Goal: Task Accomplishment & Management: Use online tool/utility

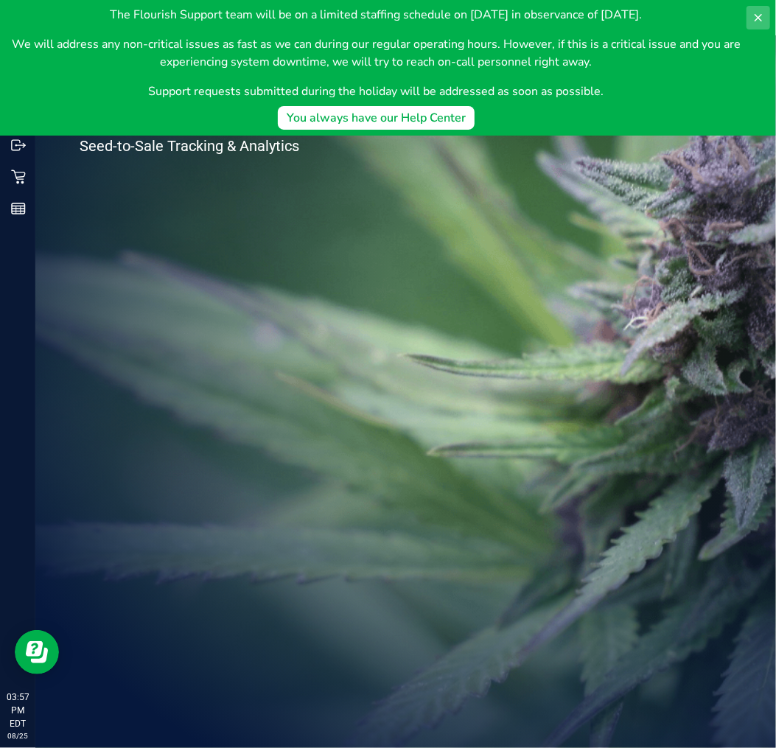
click at [758, 12] on icon at bounding box center [759, 18] width 12 height 12
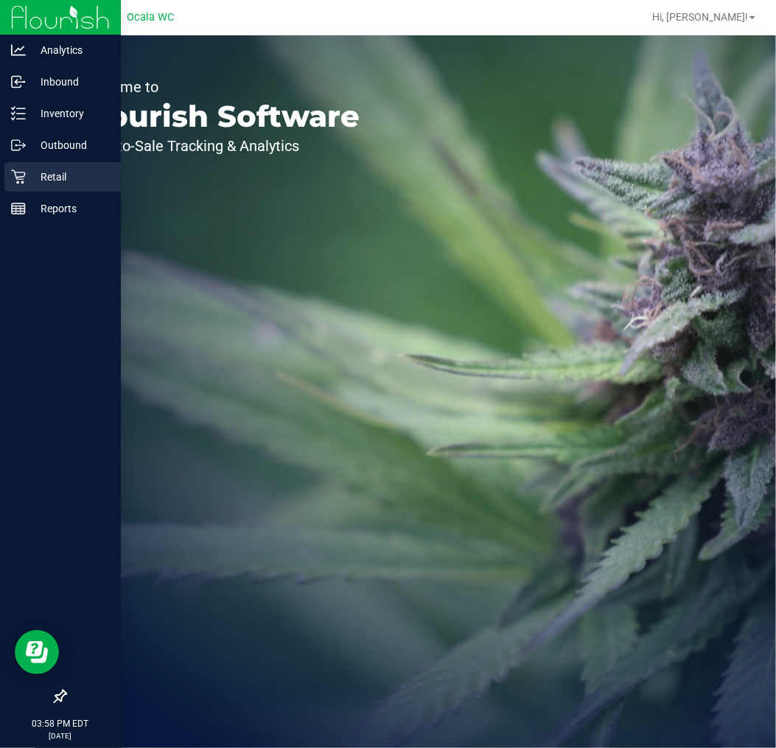
click at [26, 172] on p "Retail" at bounding box center [70, 177] width 88 height 18
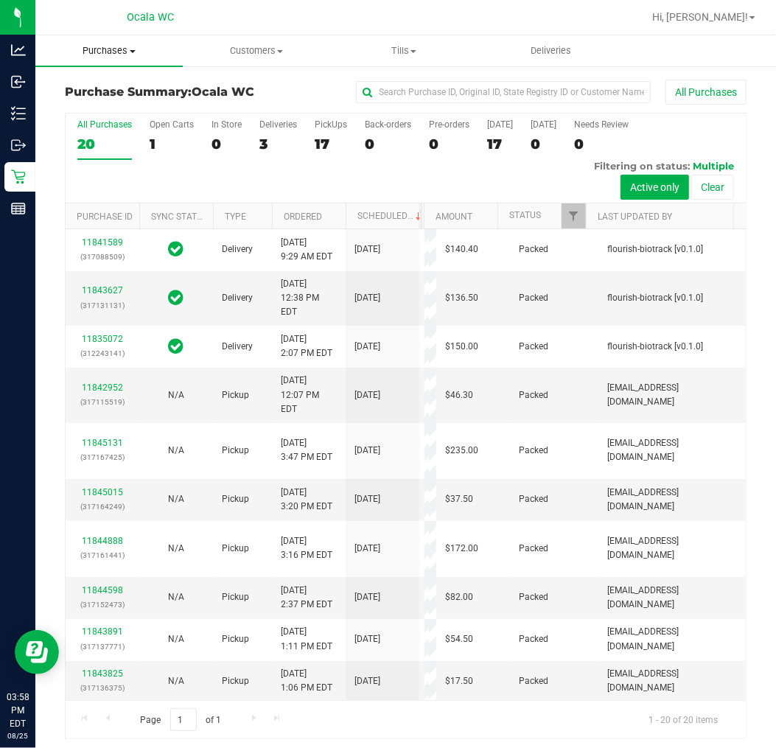
click at [101, 48] on span "Purchases" at bounding box center [108, 50] width 147 height 13
click at [116, 108] on span "Fulfillment" at bounding box center [80, 106] width 91 height 13
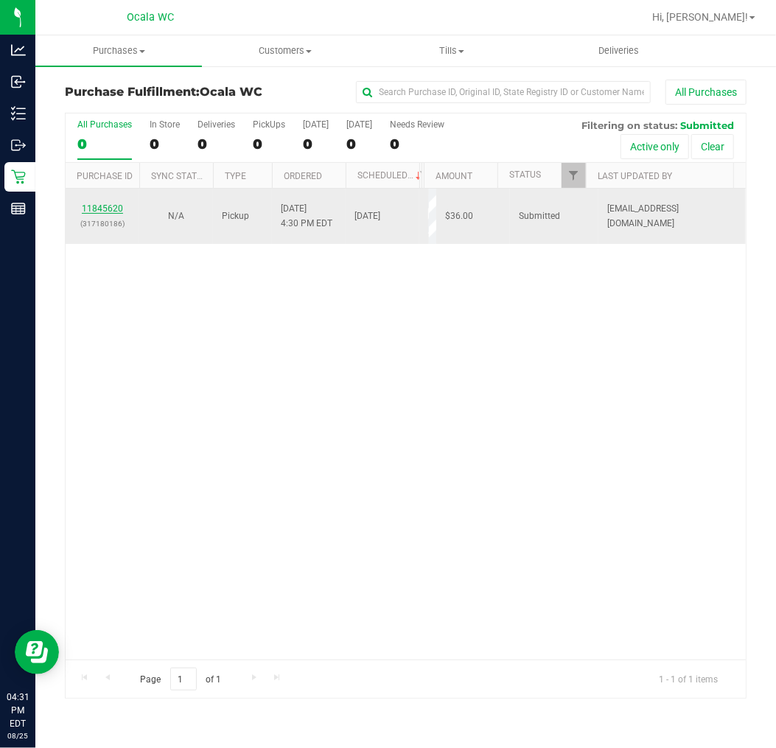
click at [103, 204] on link "11845620" at bounding box center [102, 208] width 41 height 10
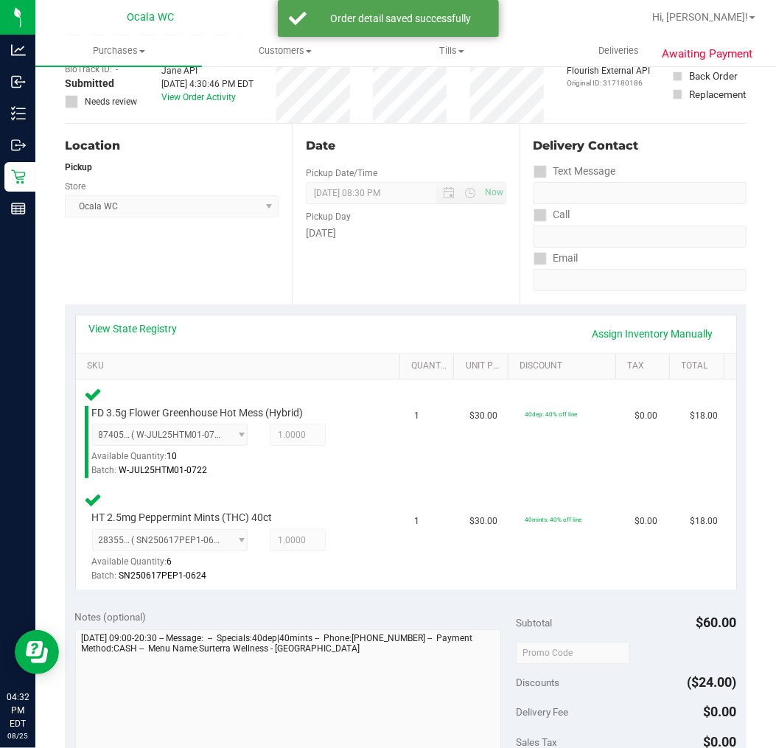
scroll to position [409, 0]
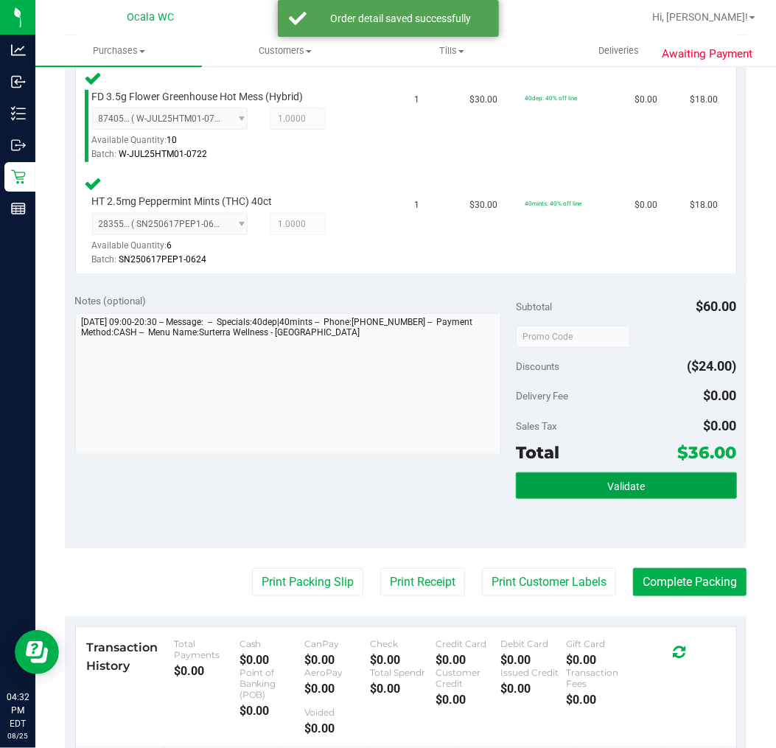
click at [664, 477] on button "Validate" at bounding box center [626, 485] width 220 height 27
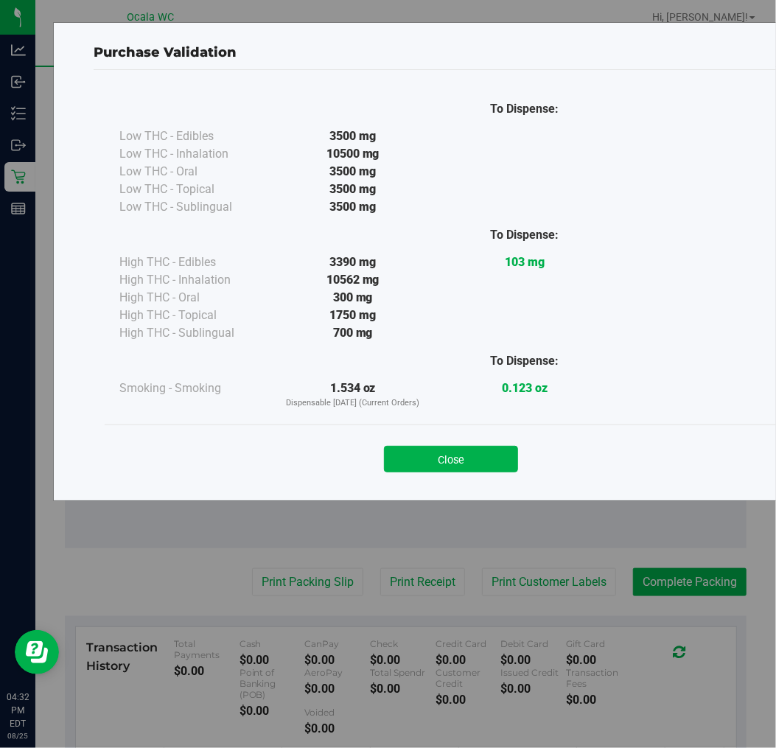
click at [458, 450] on button "Close" at bounding box center [451, 459] width 134 height 27
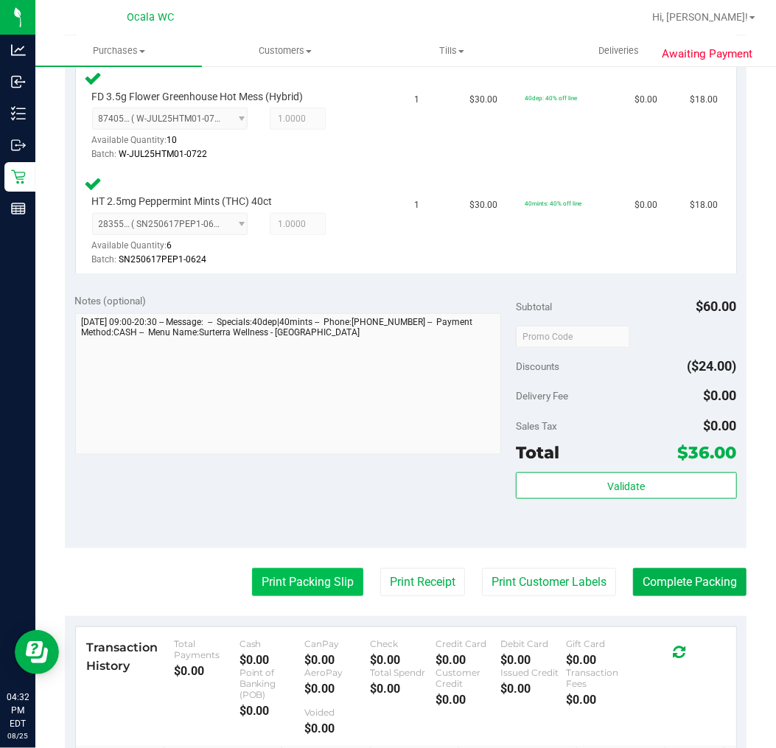
click at [310, 575] on button "Print Packing Slip" at bounding box center [307, 582] width 111 height 28
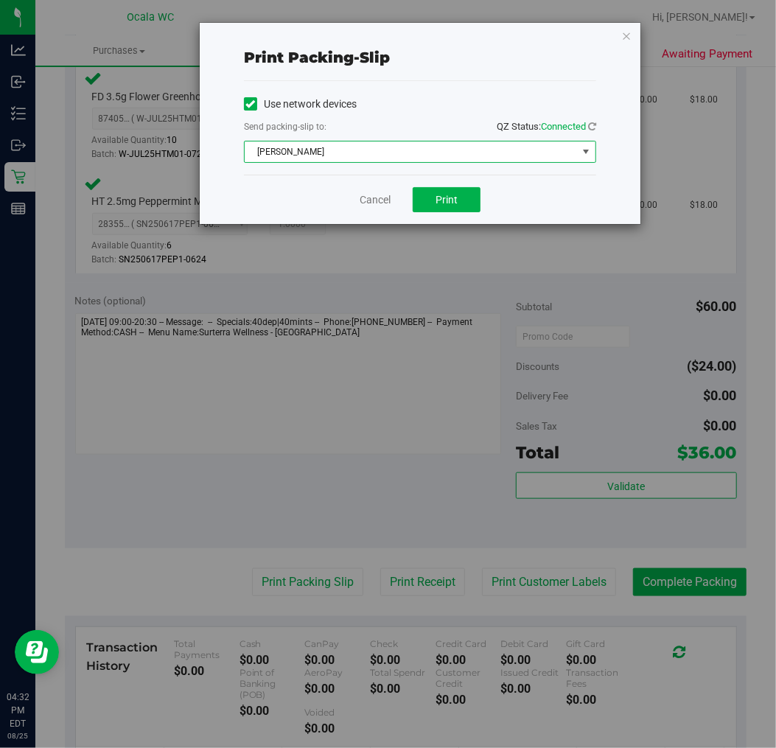
click at [424, 145] on span "BRAD-PITT" at bounding box center [411, 152] width 332 height 21
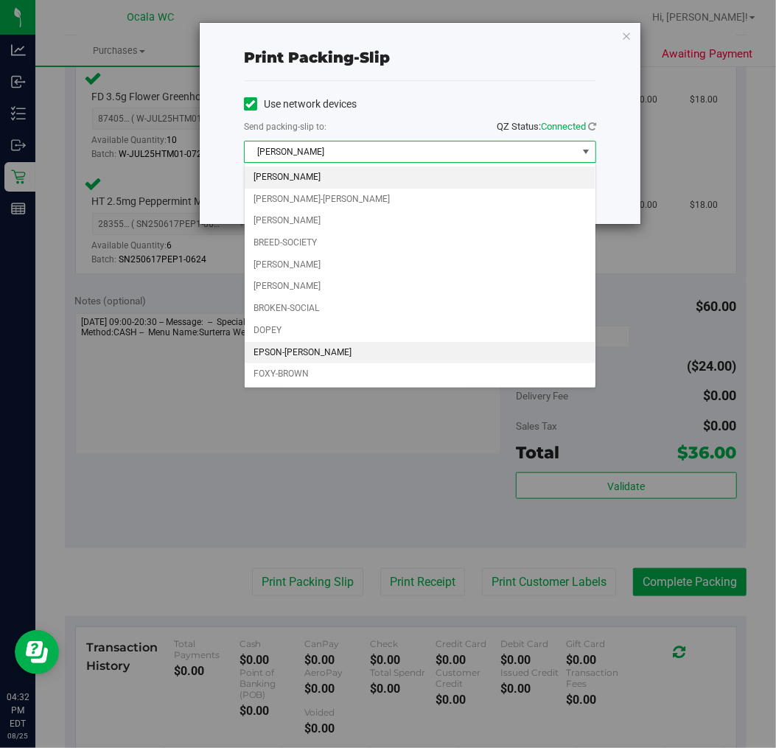
click at [314, 357] on li "EPSON-GROVER" at bounding box center [420, 353] width 351 height 22
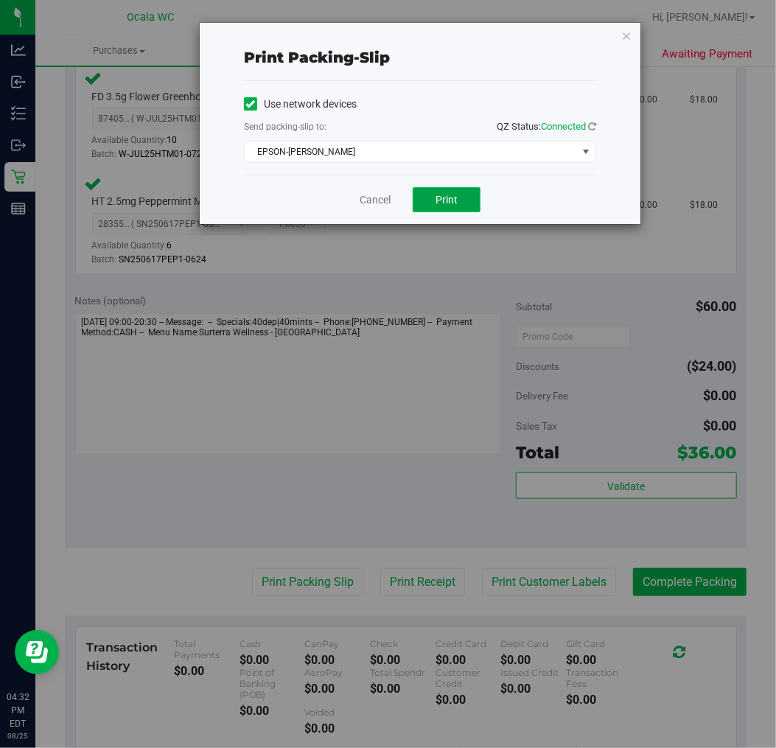
click at [445, 208] on button "Print" at bounding box center [447, 199] width 68 height 25
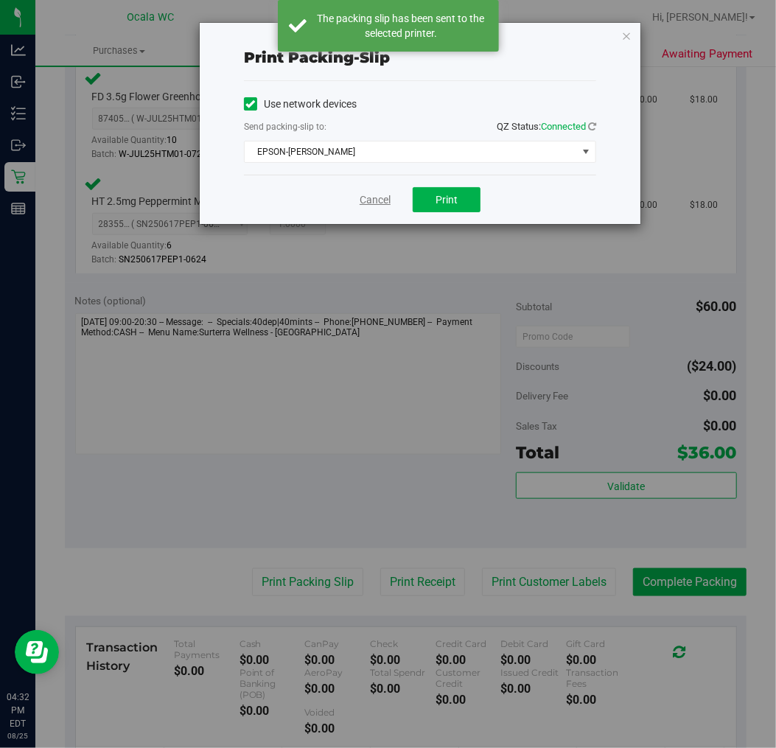
click at [377, 203] on link "Cancel" at bounding box center [375, 199] width 31 height 15
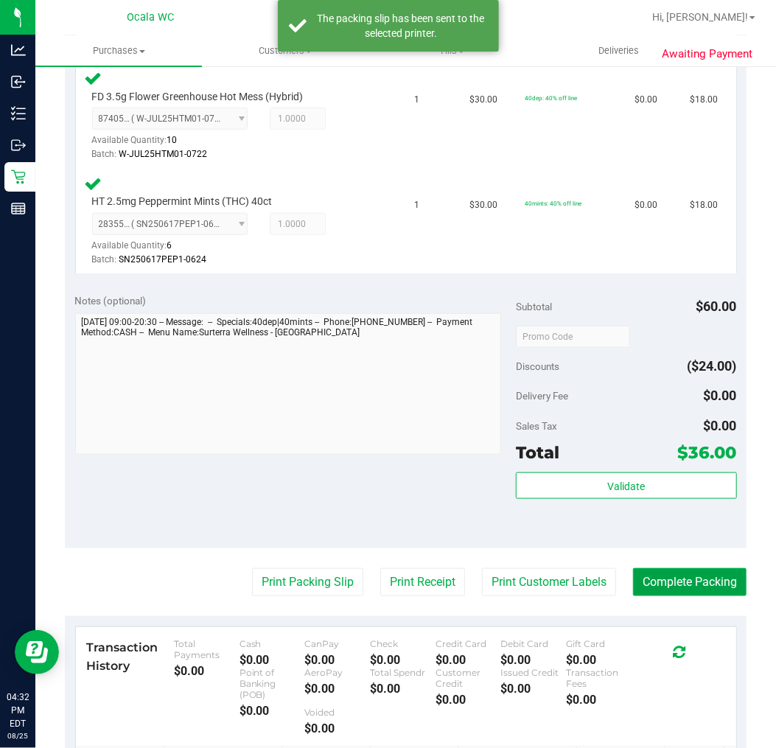
click at [633, 584] on button "Complete Packing" at bounding box center [690, 582] width 114 height 28
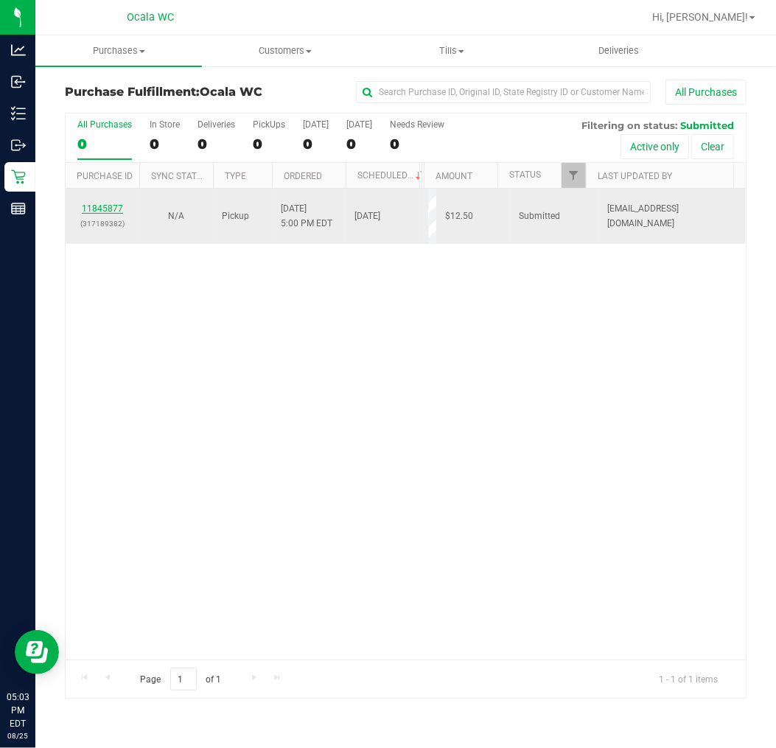
click at [111, 206] on link "11845877" at bounding box center [102, 208] width 41 height 10
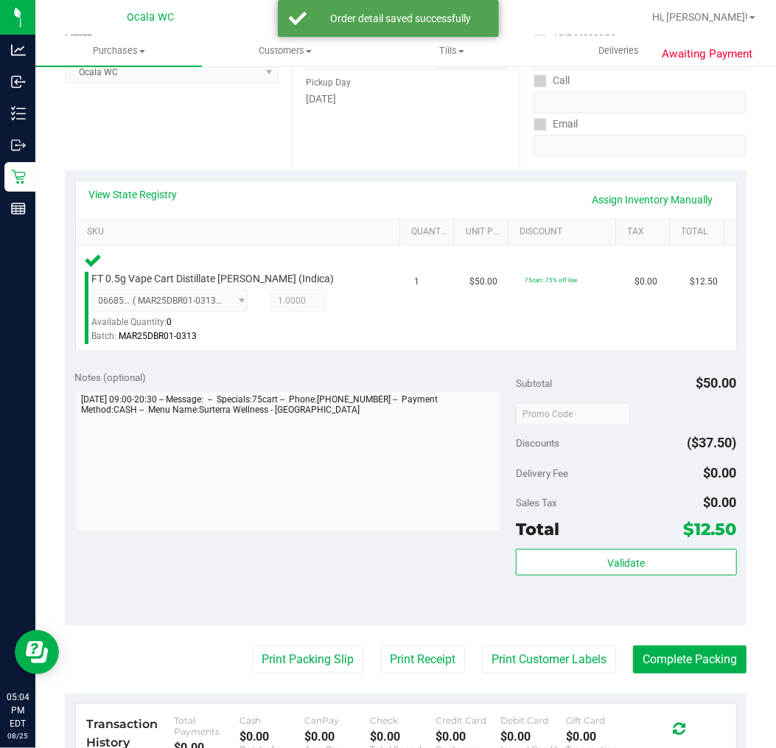
scroll to position [245, 0]
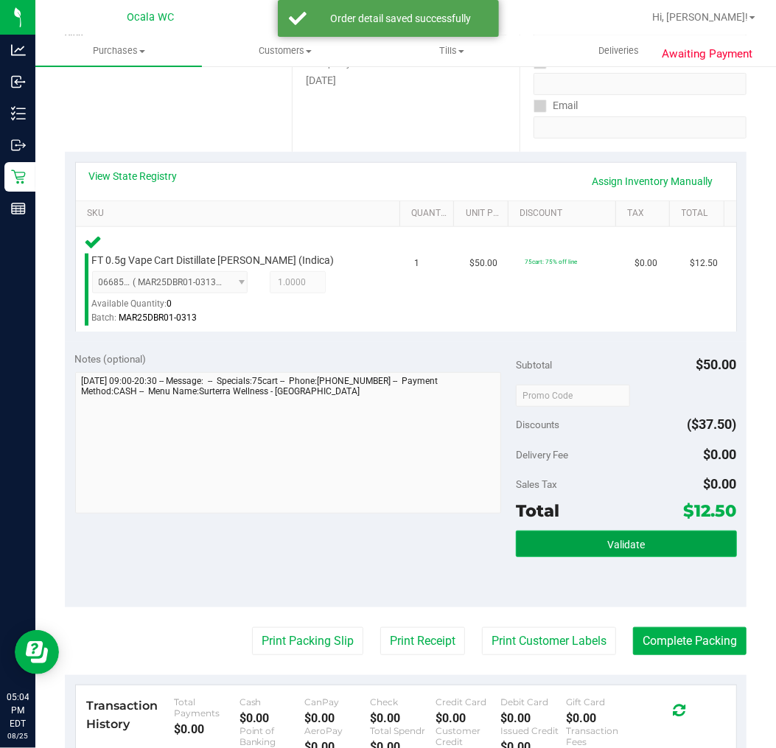
click at [517, 535] on button "Validate" at bounding box center [626, 544] width 220 height 27
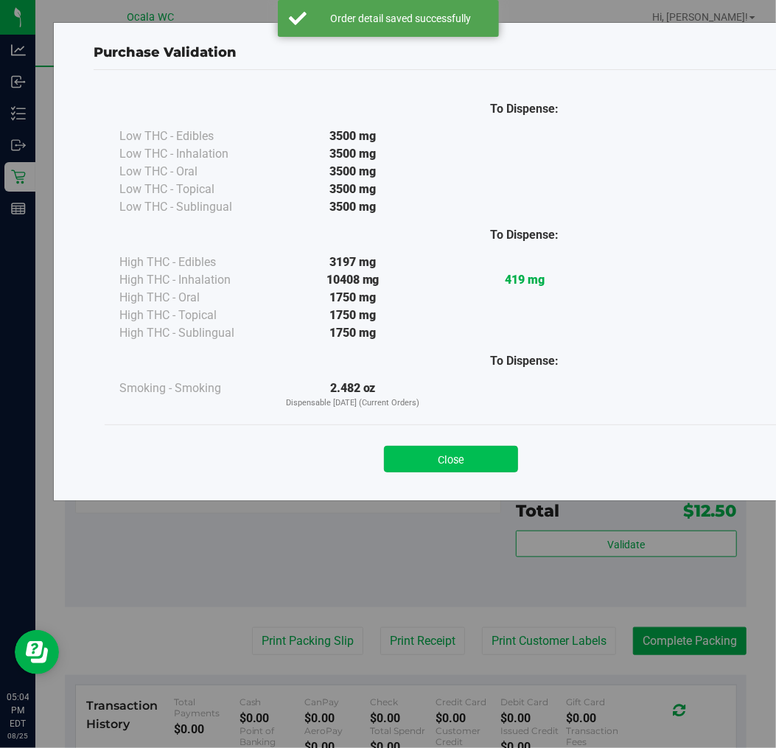
click at [427, 453] on button "Close" at bounding box center [451, 459] width 134 height 27
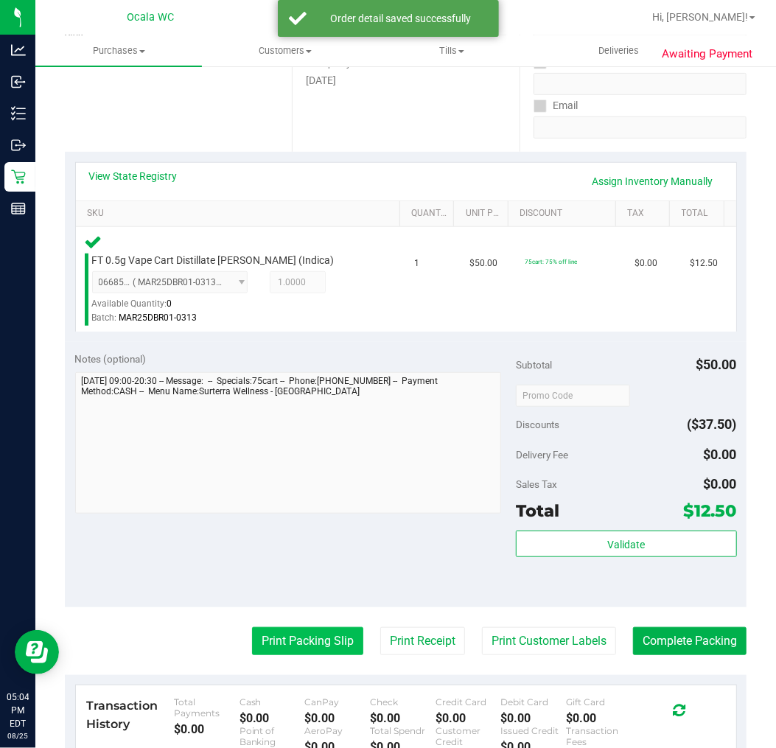
click at [290, 641] on button "Print Packing Slip" at bounding box center [307, 641] width 111 height 28
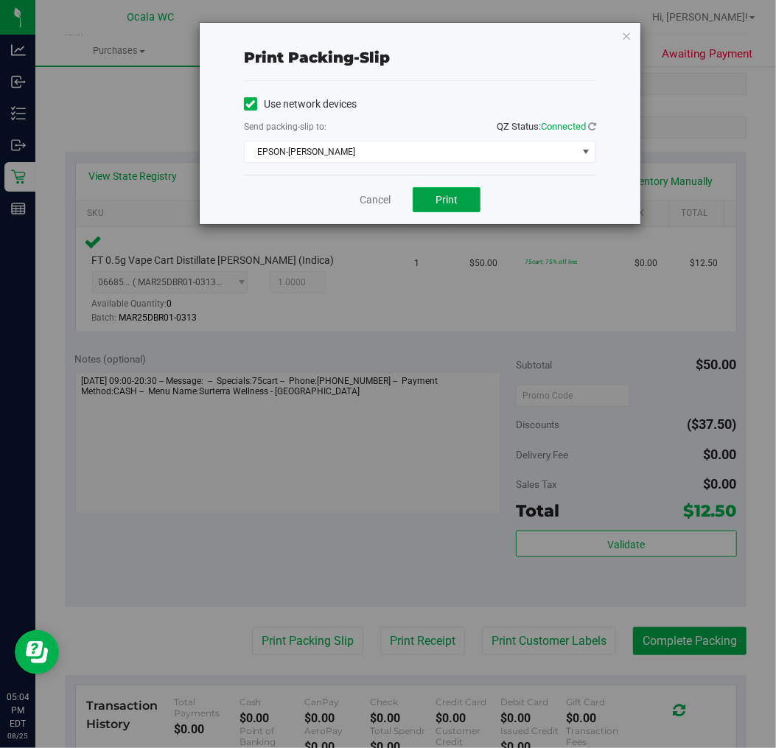
click at [439, 196] on span "Print" at bounding box center [447, 200] width 22 height 12
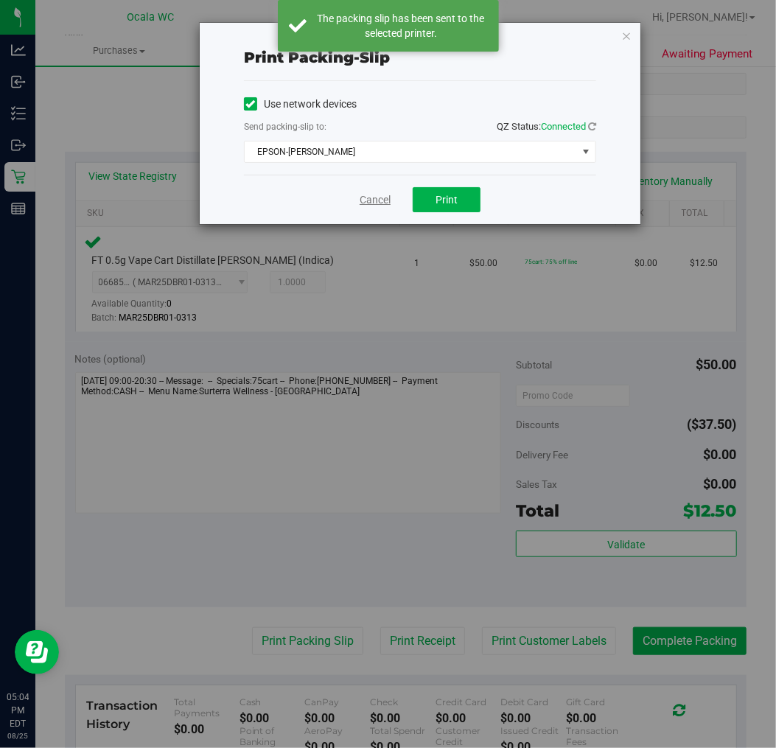
click at [374, 203] on link "Cancel" at bounding box center [375, 199] width 31 height 15
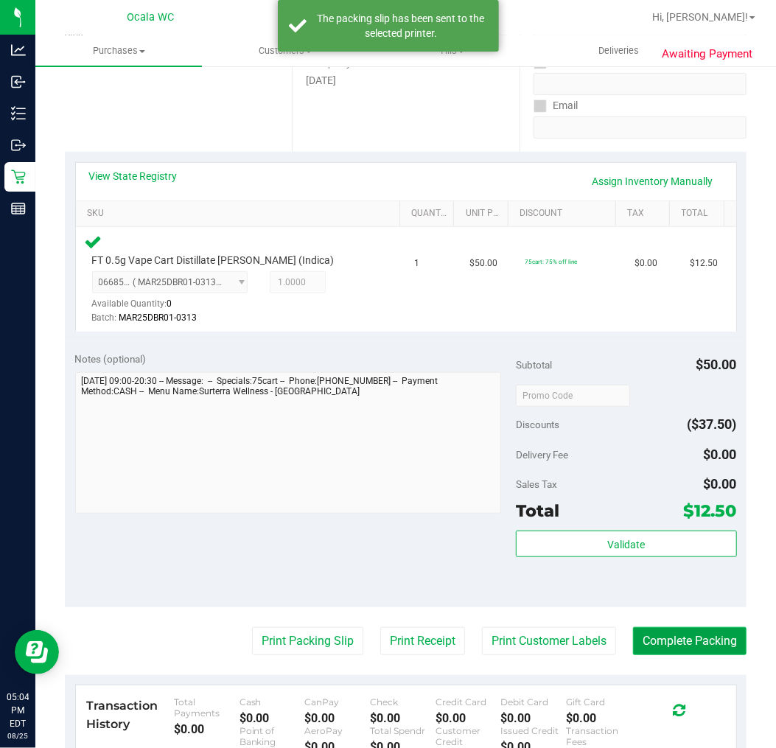
click at [675, 638] on button "Complete Packing" at bounding box center [690, 641] width 114 height 28
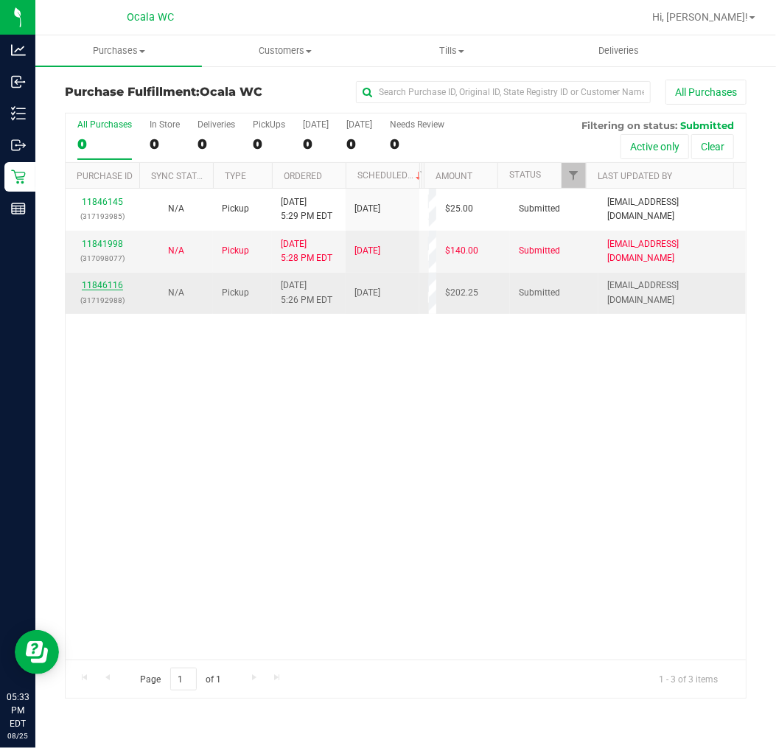
click at [85, 284] on link "11846116" at bounding box center [102, 285] width 41 height 10
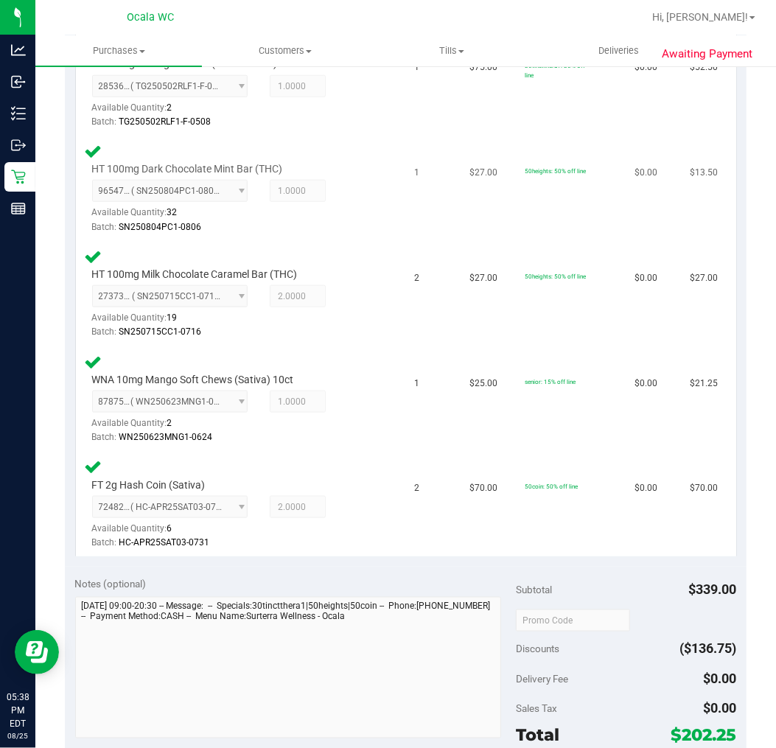
scroll to position [646, 0]
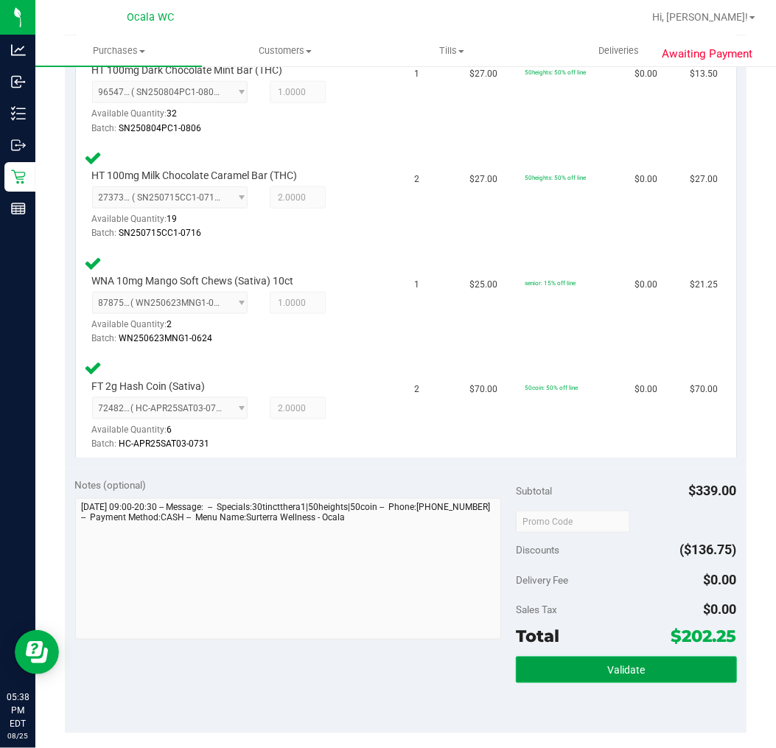
click at [573, 657] on button "Validate" at bounding box center [626, 670] width 220 height 27
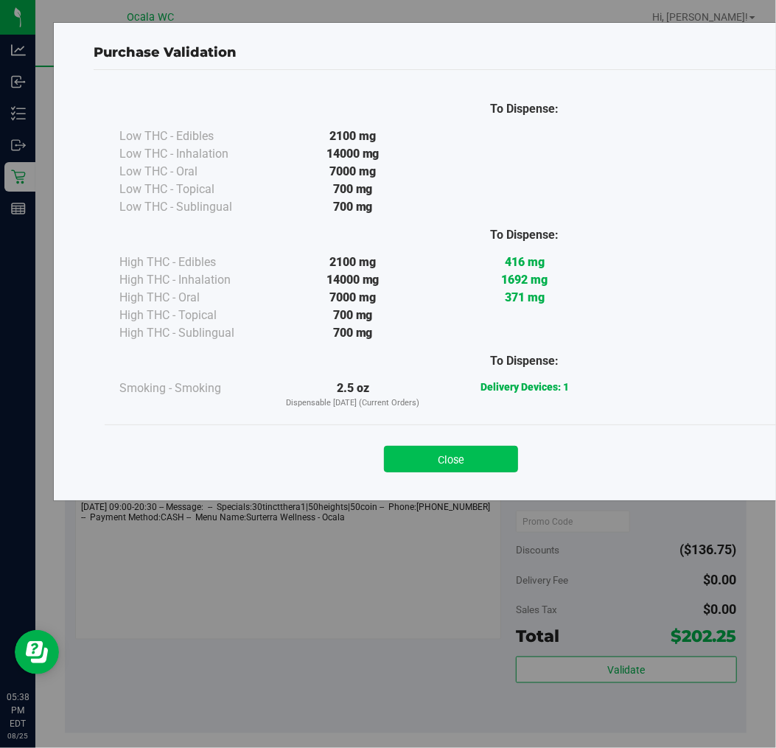
click at [416, 459] on button "Close" at bounding box center [451, 459] width 134 height 27
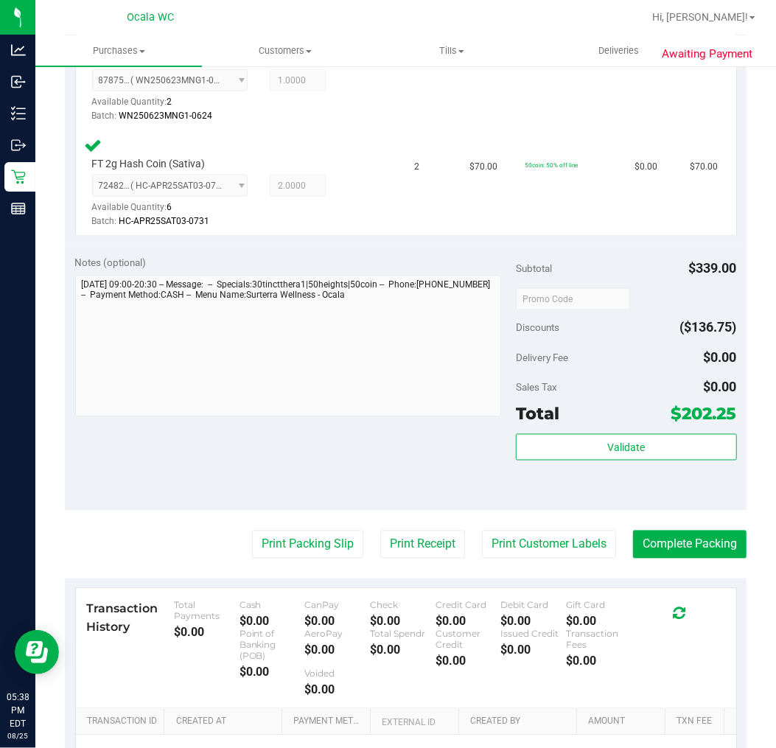
scroll to position [892, 0]
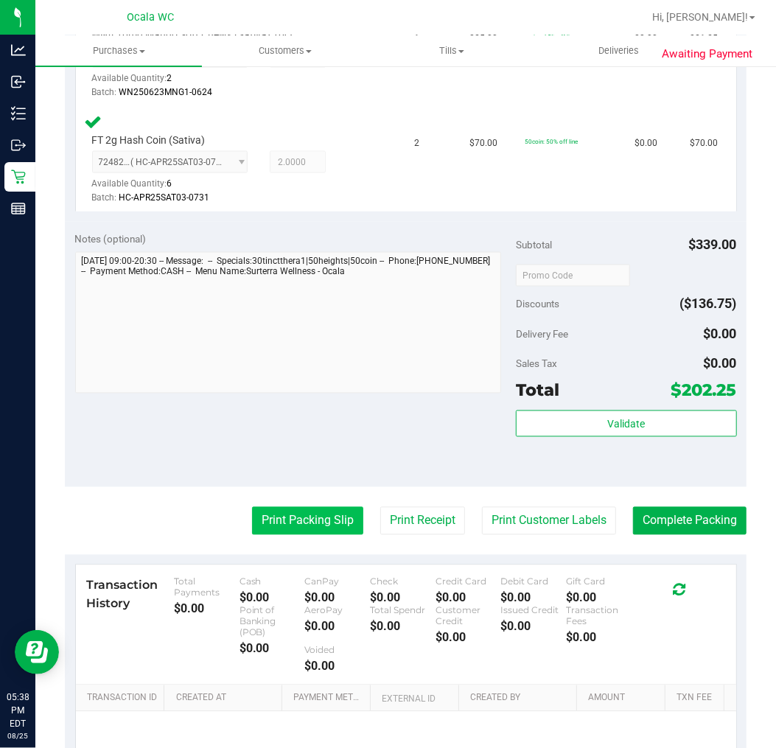
click at [279, 517] on button "Print Packing Slip" at bounding box center [307, 521] width 111 height 28
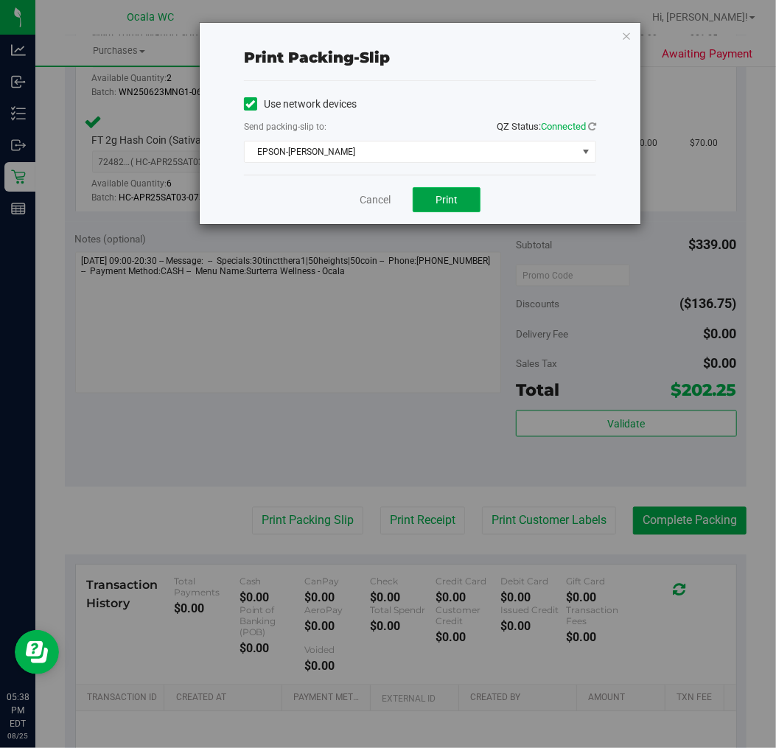
click at [424, 201] on button "Print" at bounding box center [447, 199] width 68 height 25
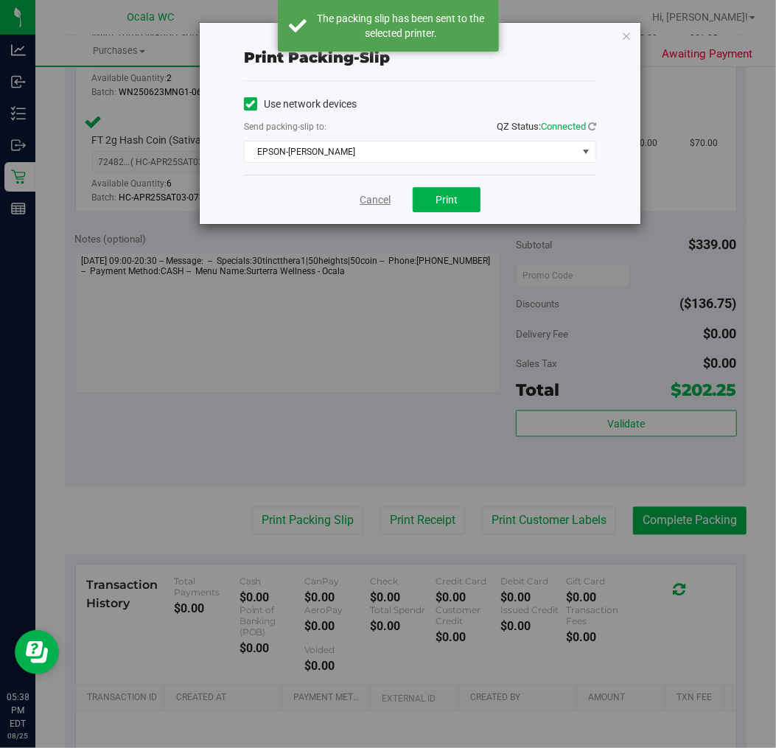
click at [369, 196] on link "Cancel" at bounding box center [375, 199] width 31 height 15
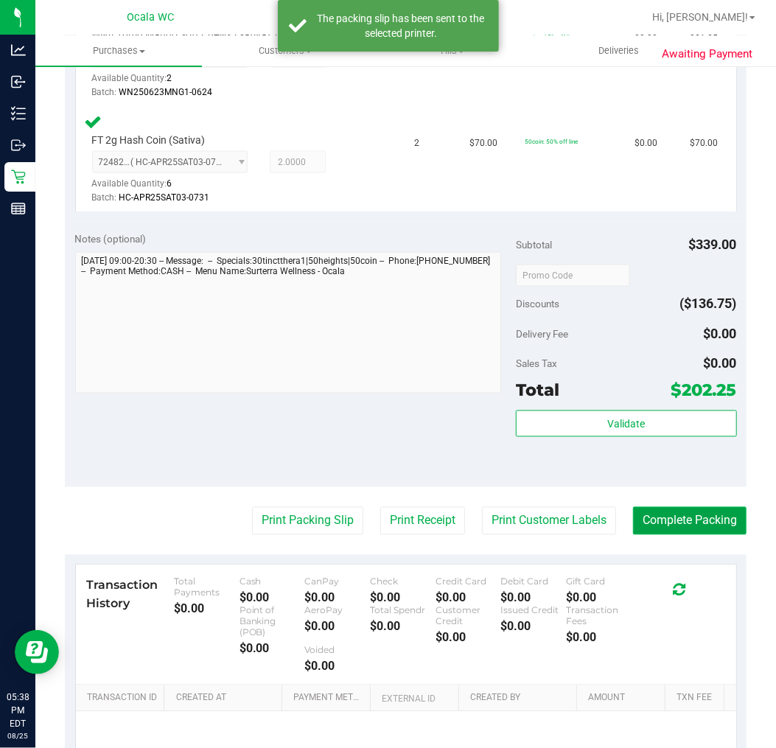
click at [639, 509] on button "Complete Packing" at bounding box center [690, 521] width 114 height 28
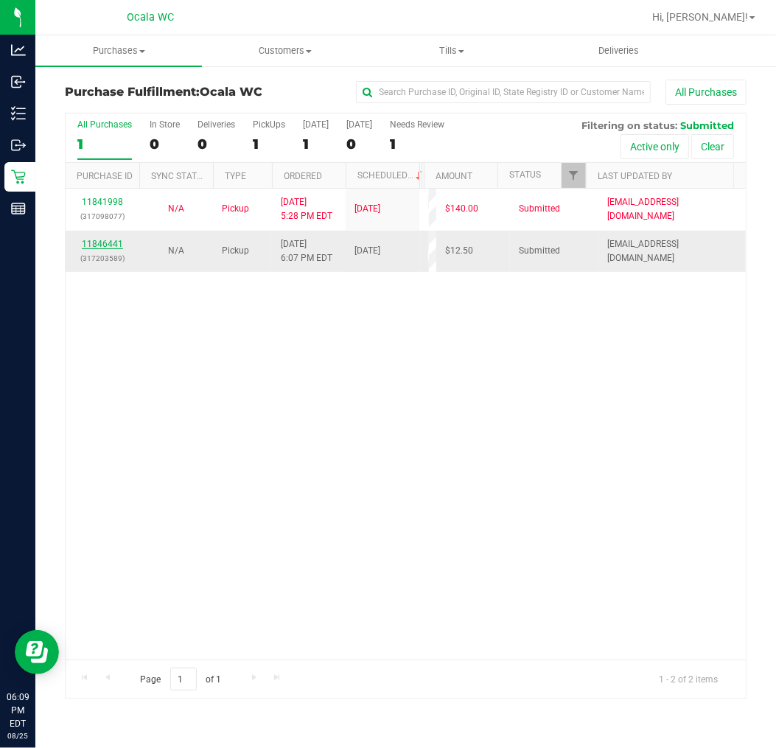
click at [109, 245] on link "11846441" at bounding box center [102, 244] width 41 height 10
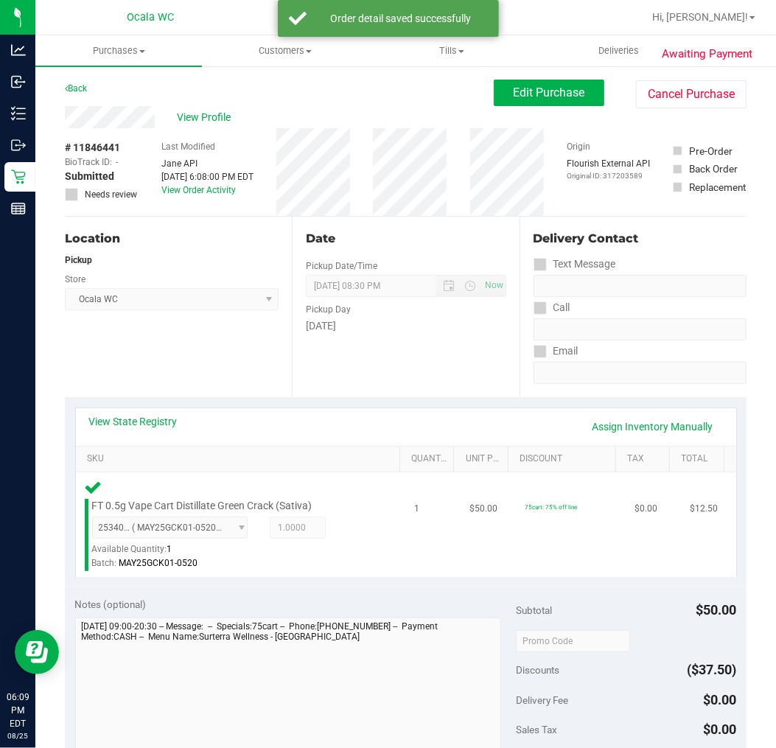
scroll to position [245, 0]
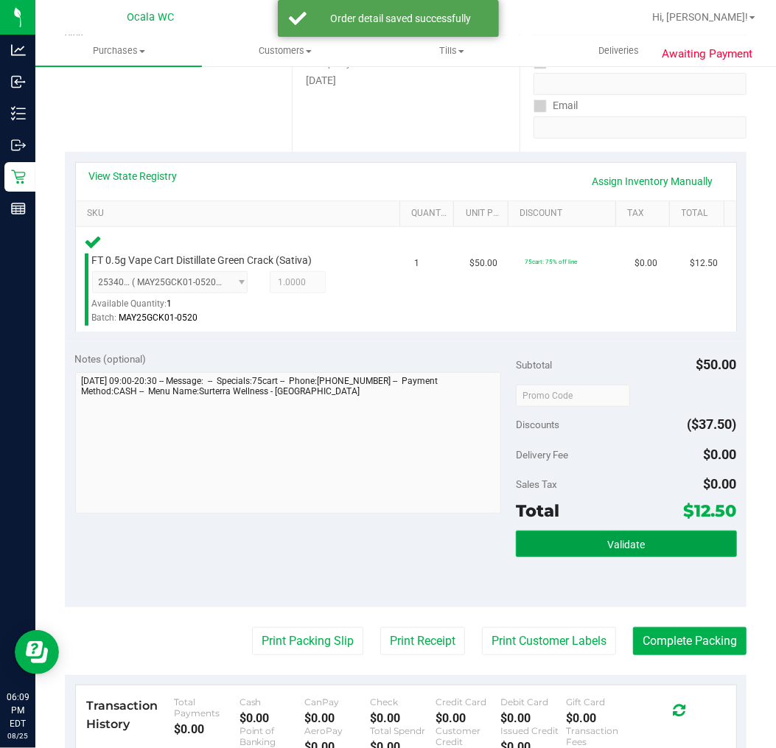
click at [657, 543] on button "Validate" at bounding box center [626, 544] width 220 height 27
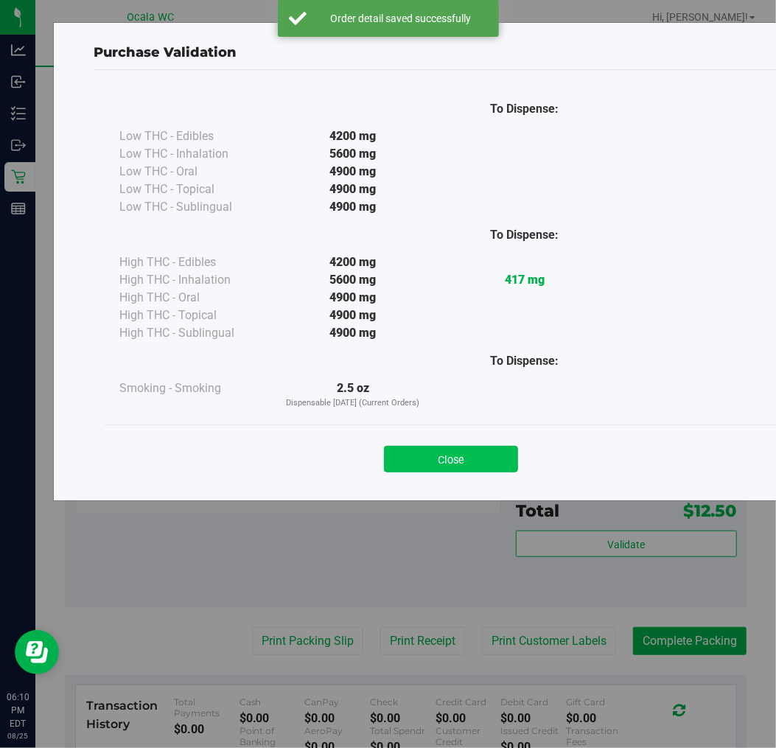
click at [458, 453] on button "Close" at bounding box center [451, 459] width 134 height 27
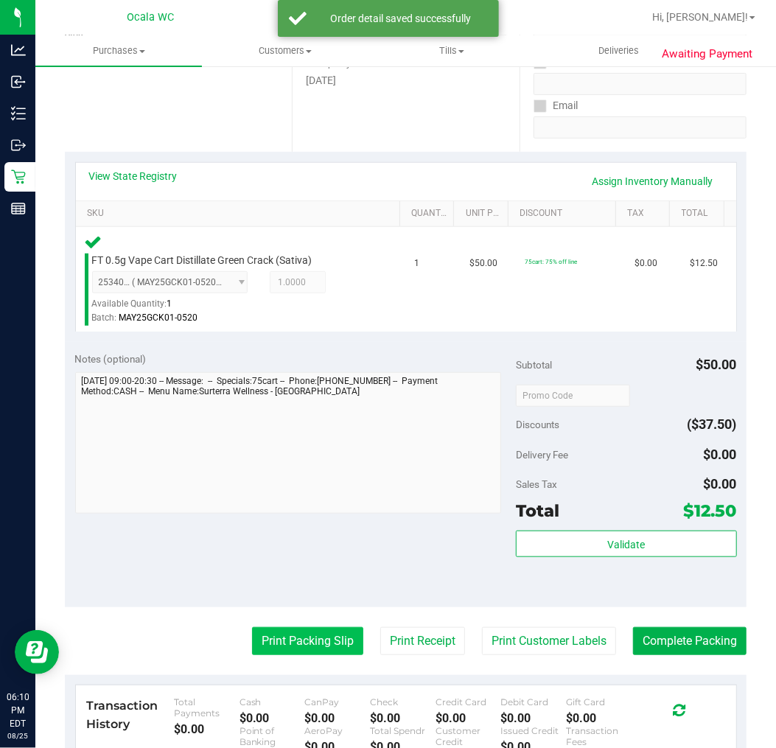
click at [299, 638] on button "Print Packing Slip" at bounding box center [307, 641] width 111 height 28
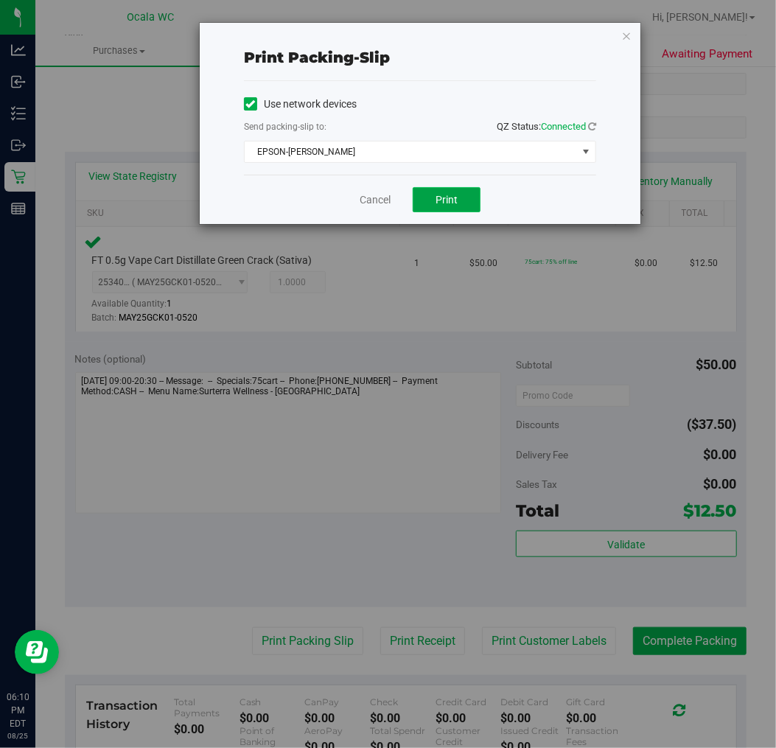
click at [450, 192] on button "Print" at bounding box center [447, 199] width 68 height 25
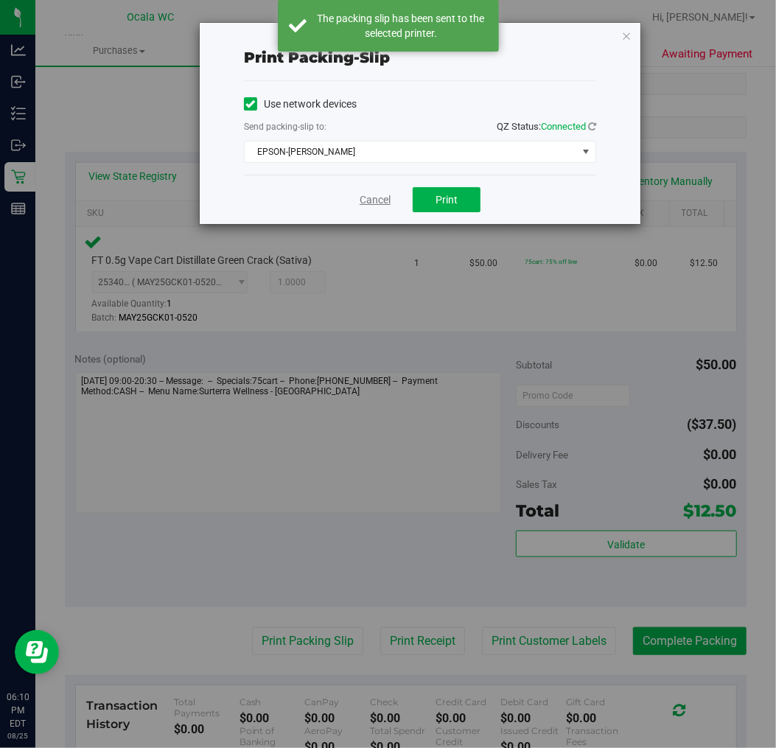
click at [377, 201] on link "Cancel" at bounding box center [375, 199] width 31 height 15
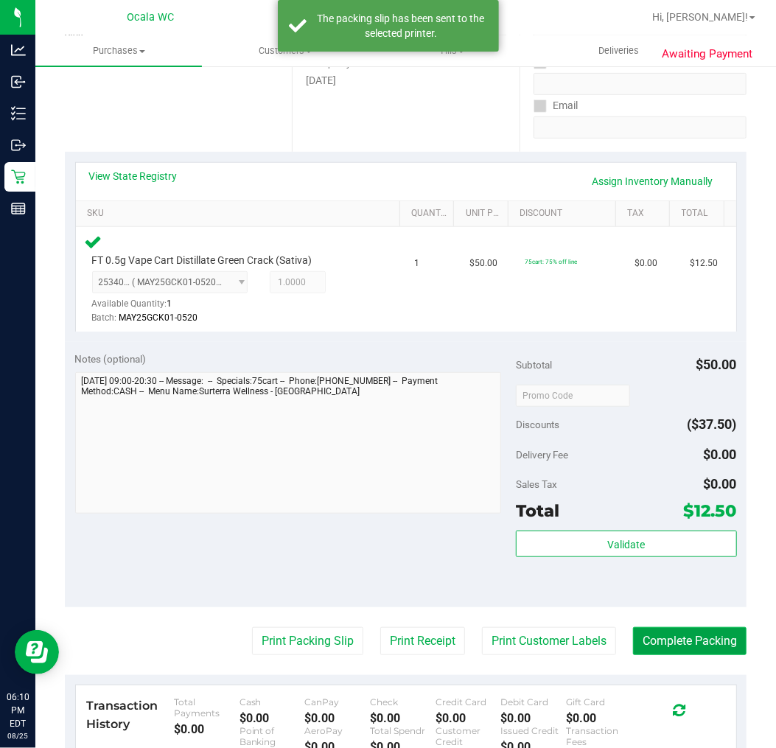
click at [653, 632] on button "Complete Packing" at bounding box center [690, 641] width 114 height 28
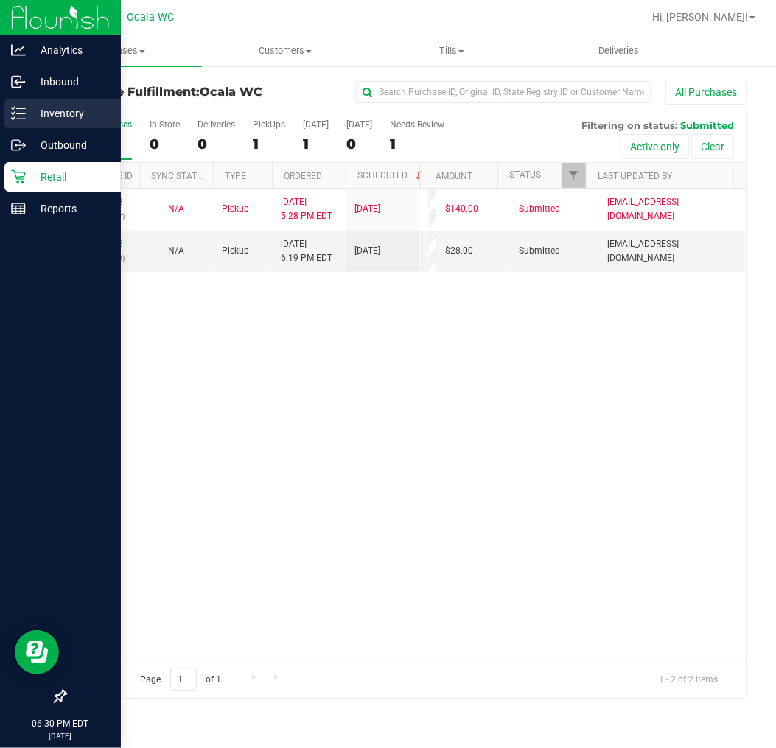
click at [29, 105] on p "Inventory" at bounding box center [70, 114] width 88 height 18
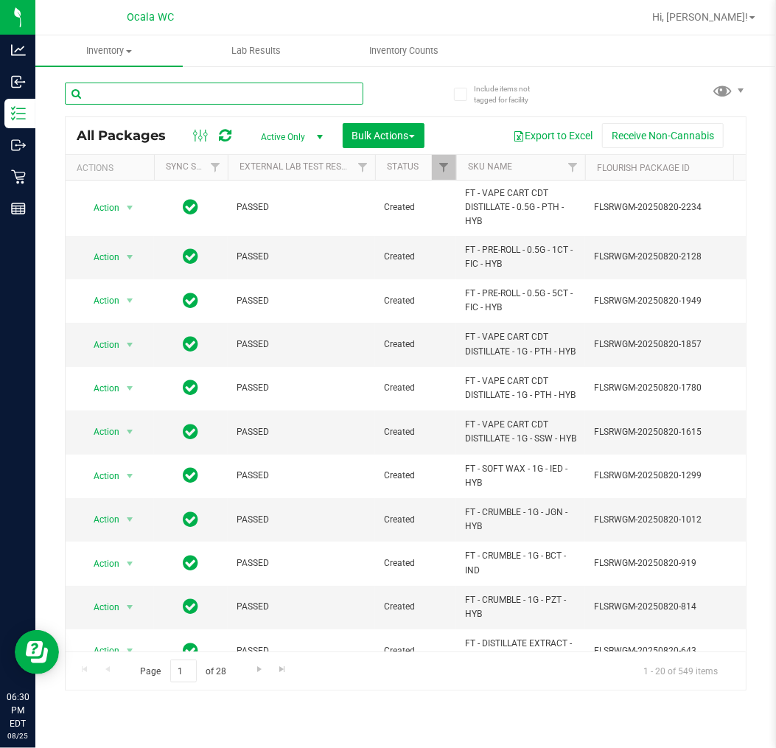
click at [122, 85] on input "text" at bounding box center [214, 94] width 299 height 22
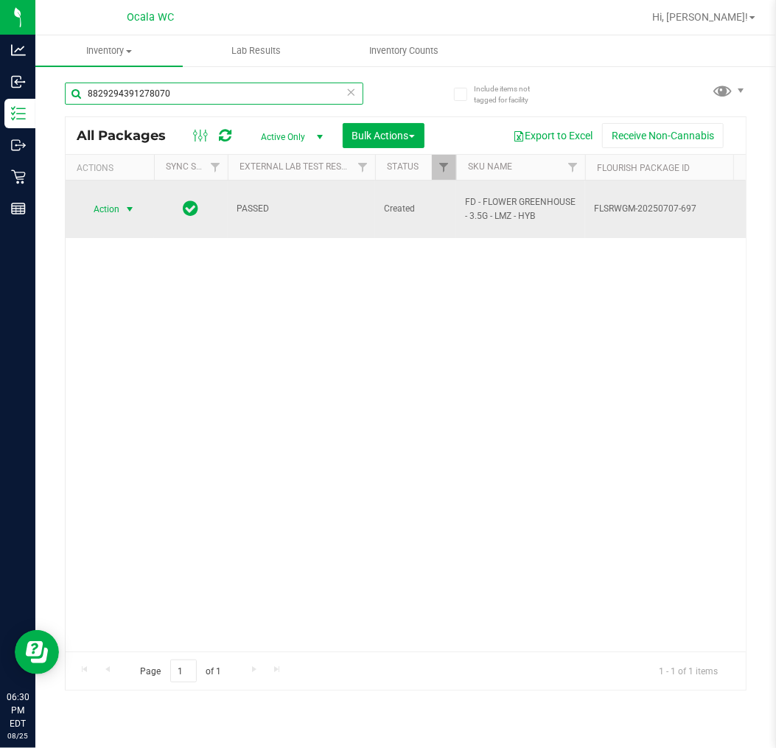
type input "8829294391278070"
click at [122, 199] on span "select" at bounding box center [130, 209] width 18 height 21
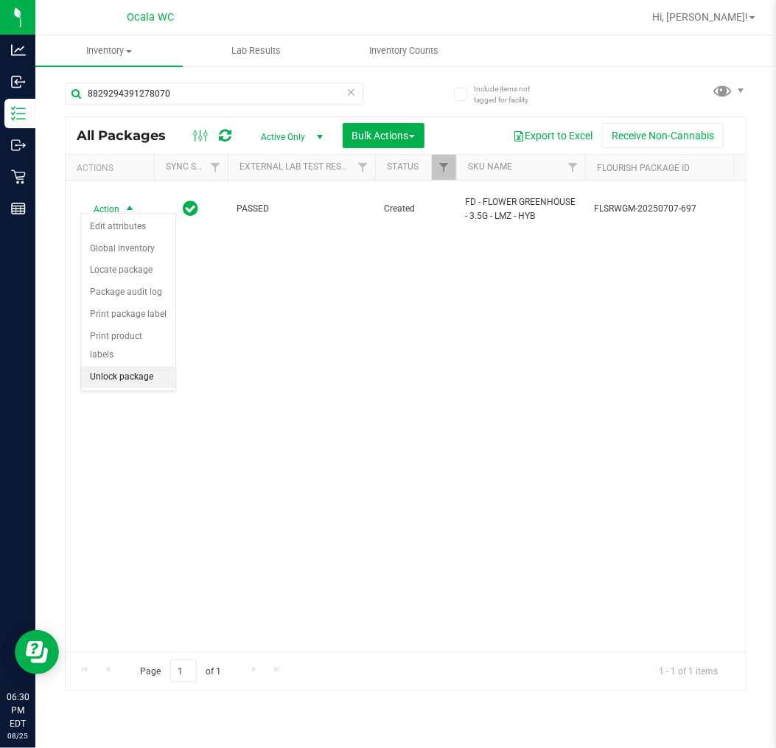
click at [114, 371] on li "Unlock package" at bounding box center [128, 377] width 94 height 22
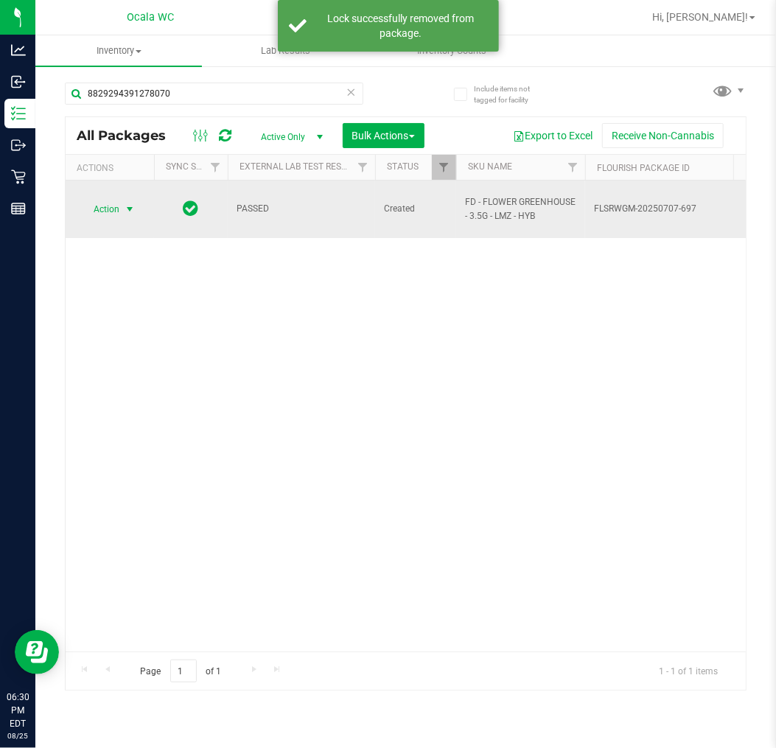
click at [126, 203] on span "select" at bounding box center [130, 209] width 12 height 12
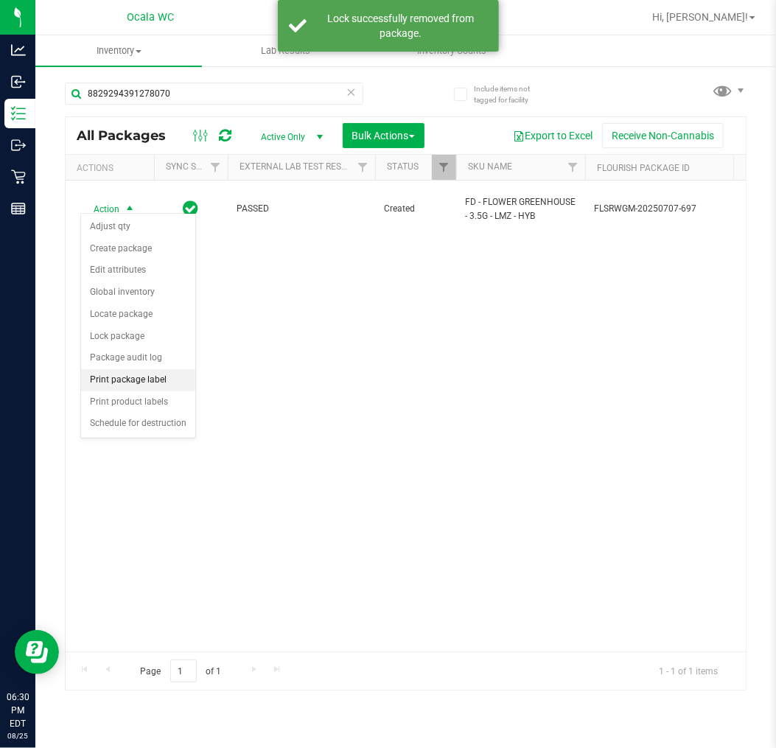
click at [121, 371] on li "Print package label" at bounding box center [138, 380] width 114 height 22
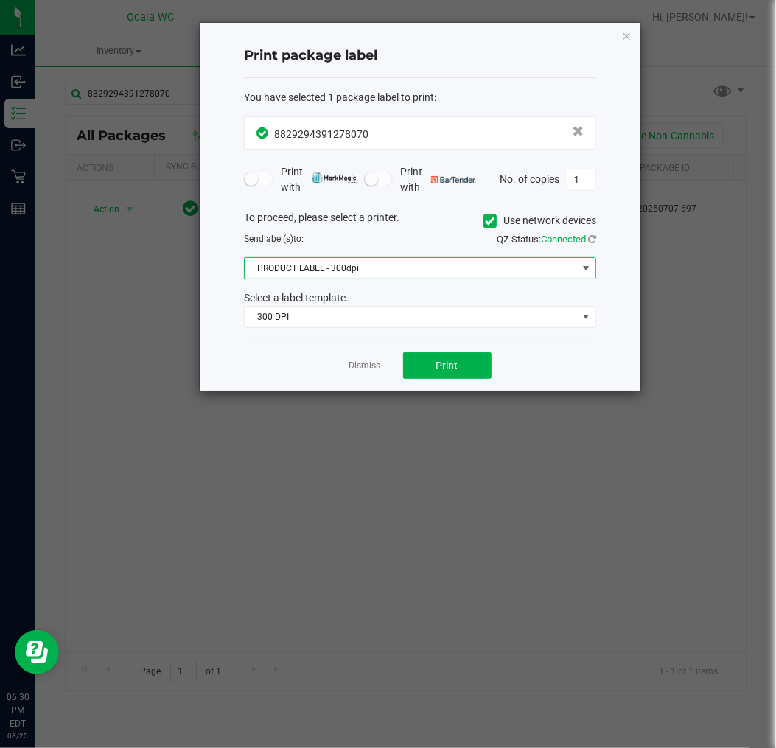
click at [283, 269] on span "PRODUCT LABEL - 300dpi" at bounding box center [411, 268] width 332 height 21
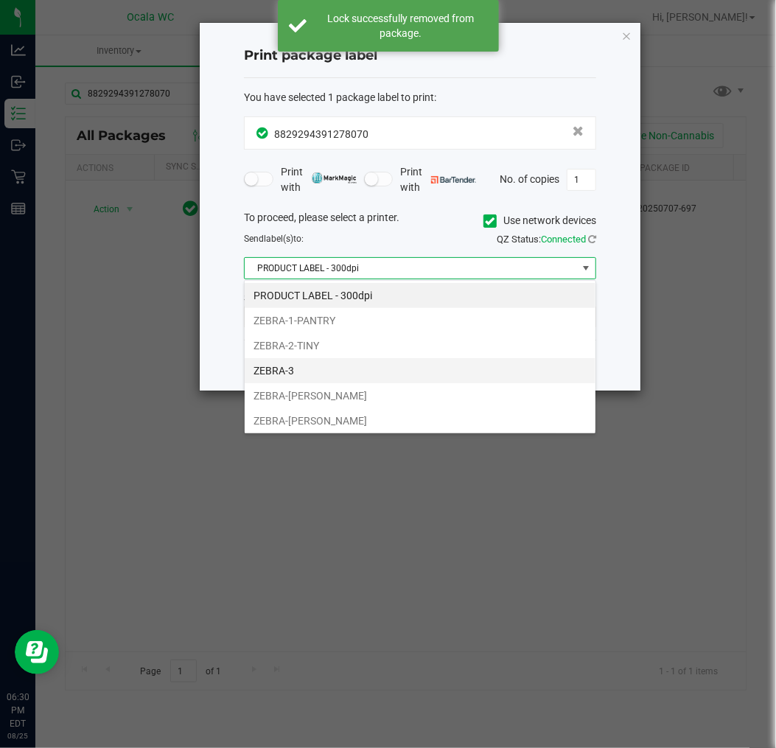
scroll to position [22, 352]
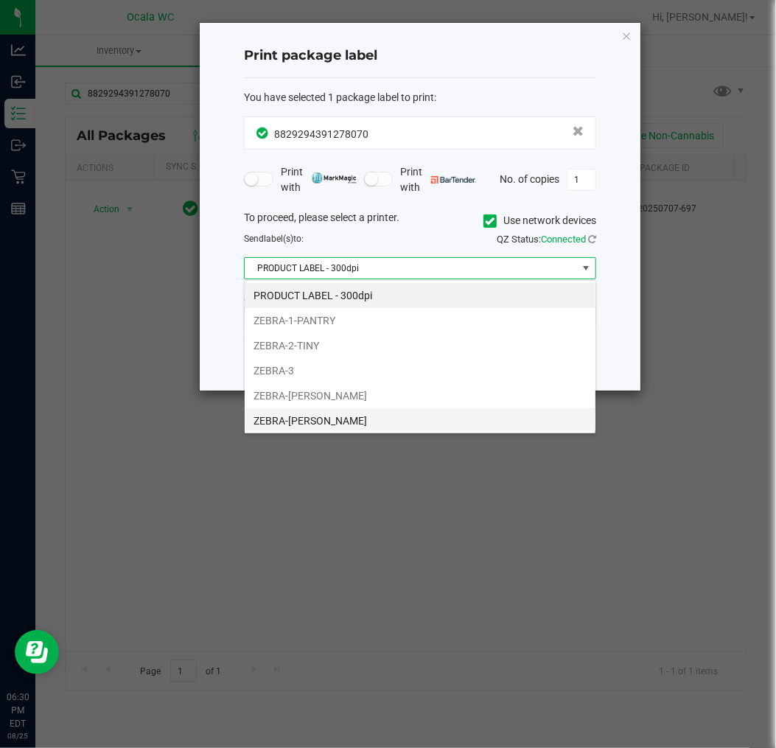
click at [277, 424] on li "ZEBRA-[PERSON_NAME]" at bounding box center [420, 420] width 351 height 25
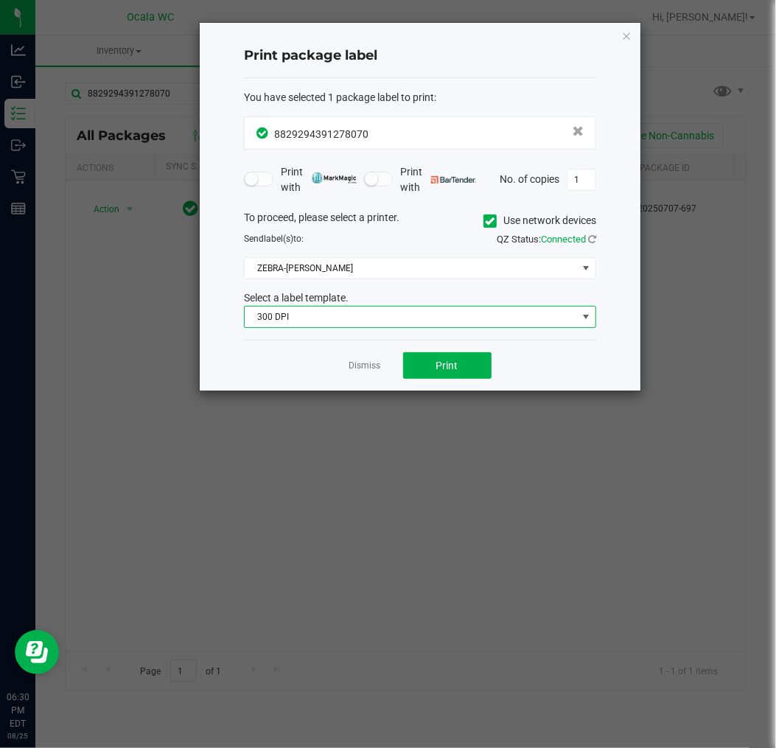
click at [293, 317] on span "300 DPI" at bounding box center [411, 317] width 332 height 21
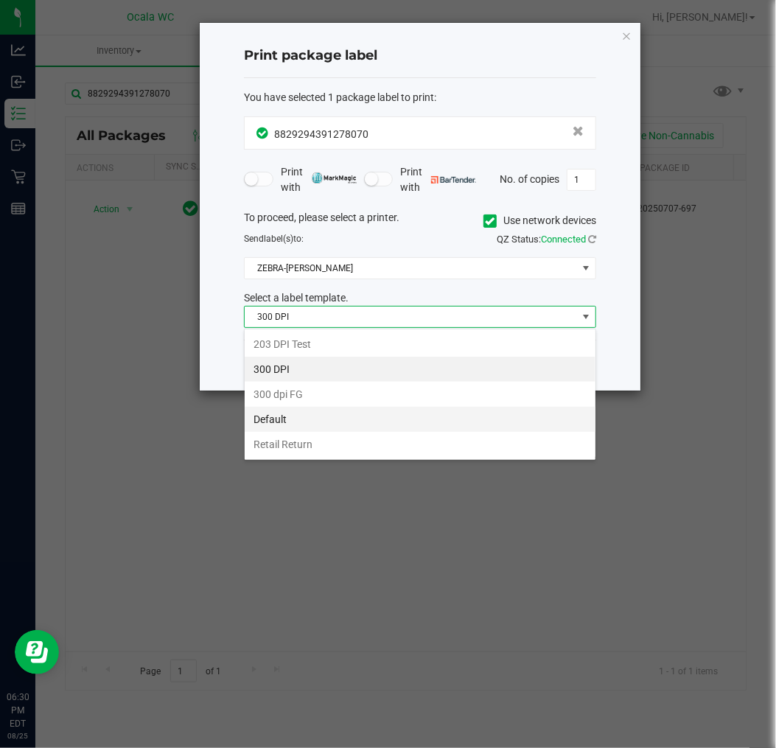
click at [288, 422] on li "Default" at bounding box center [420, 419] width 351 height 25
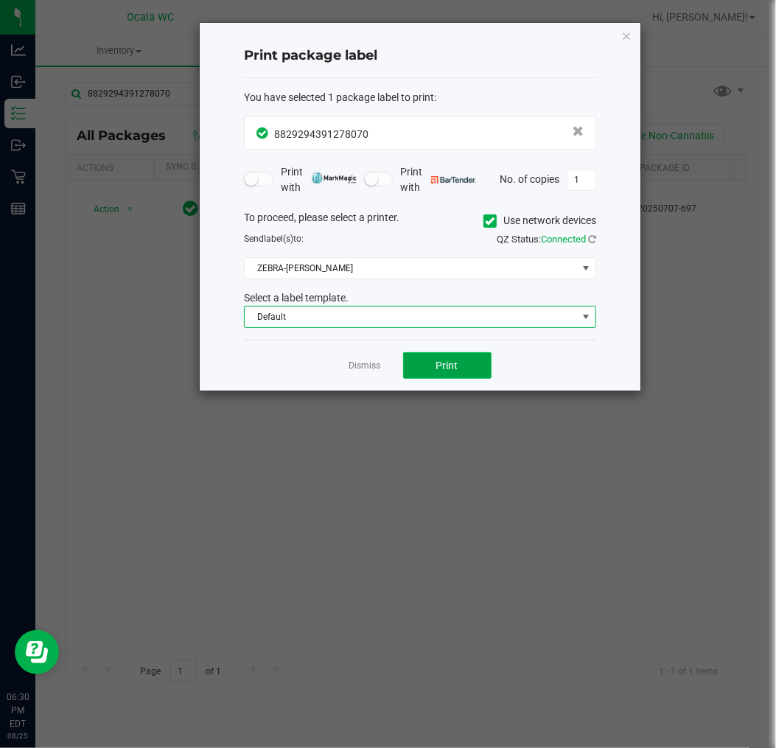
click at [418, 355] on button "Print" at bounding box center [447, 365] width 88 height 27
click at [366, 363] on link "Dismiss" at bounding box center [365, 366] width 32 height 13
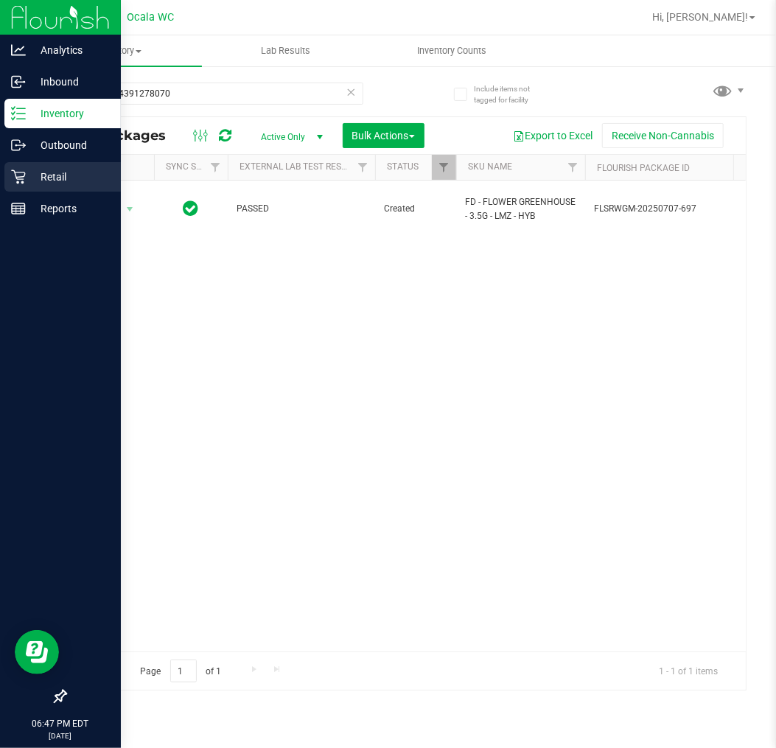
click at [22, 170] on icon at bounding box center [18, 177] width 15 height 15
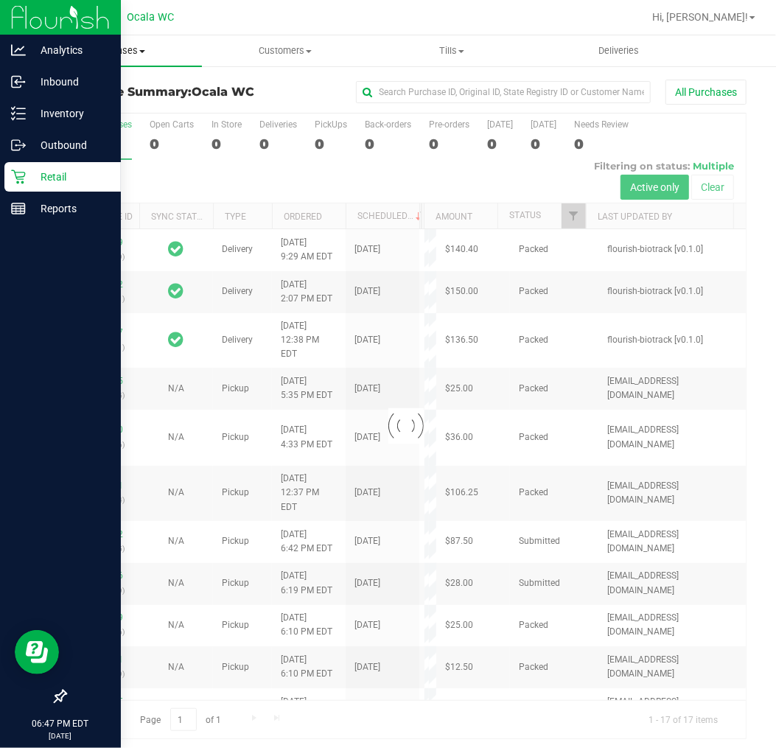
click at [113, 54] on span "Purchases" at bounding box center [118, 50] width 167 height 13
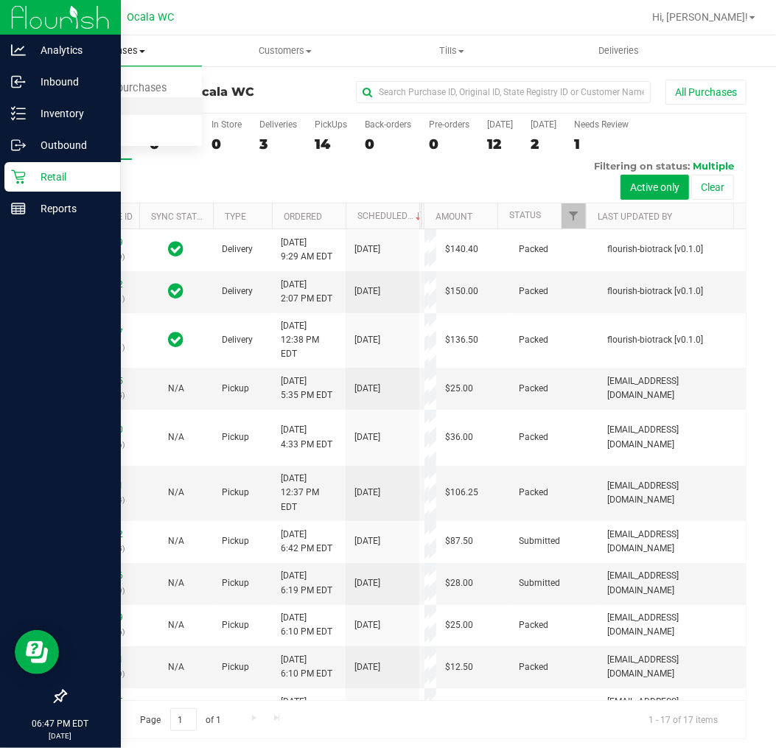
click at [106, 105] on span "Fulfillment" at bounding box center [80, 106] width 91 height 13
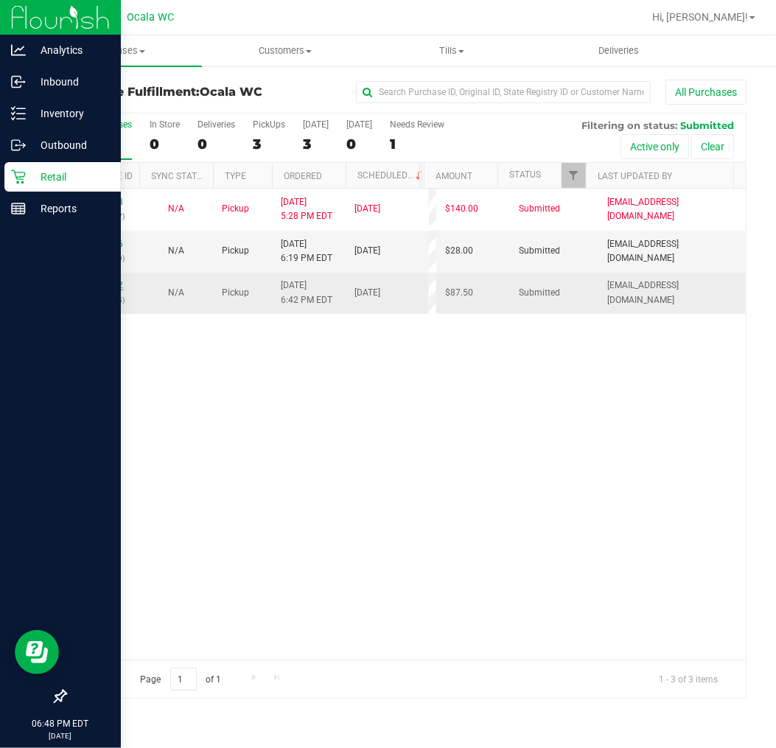
click at [105, 282] on link "11846682" at bounding box center [102, 285] width 41 height 10
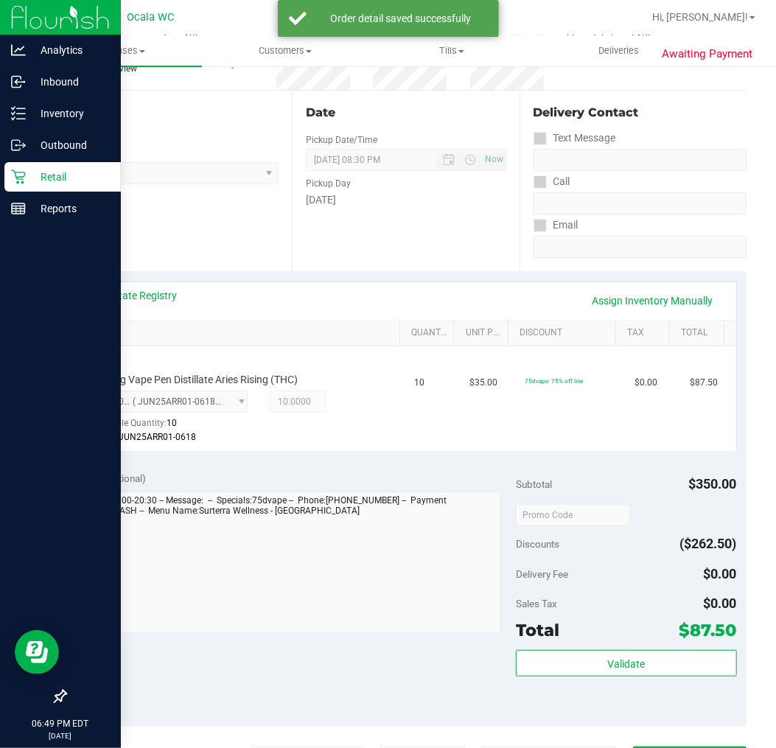
scroll to position [245, 0]
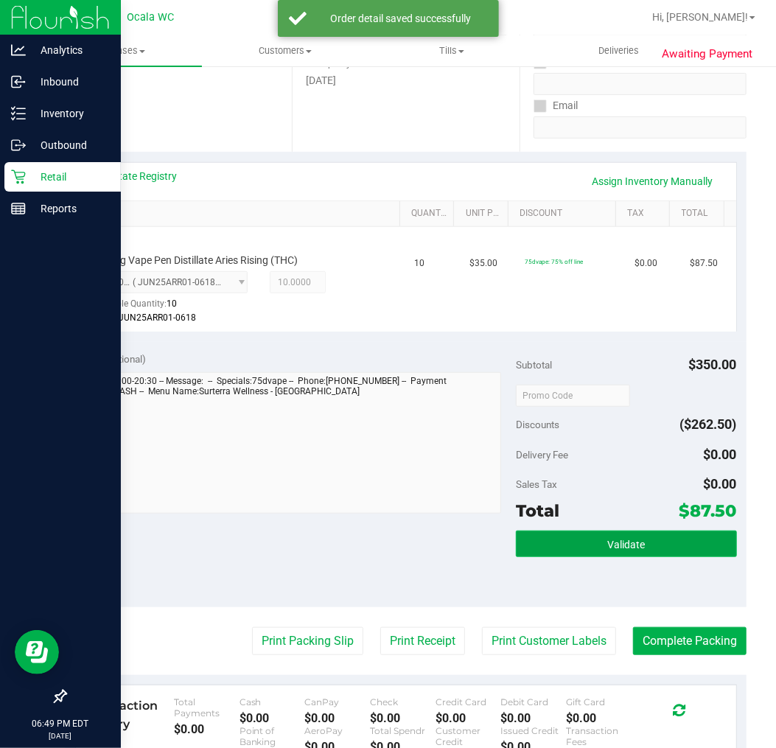
click at [586, 548] on button "Validate" at bounding box center [626, 544] width 220 height 27
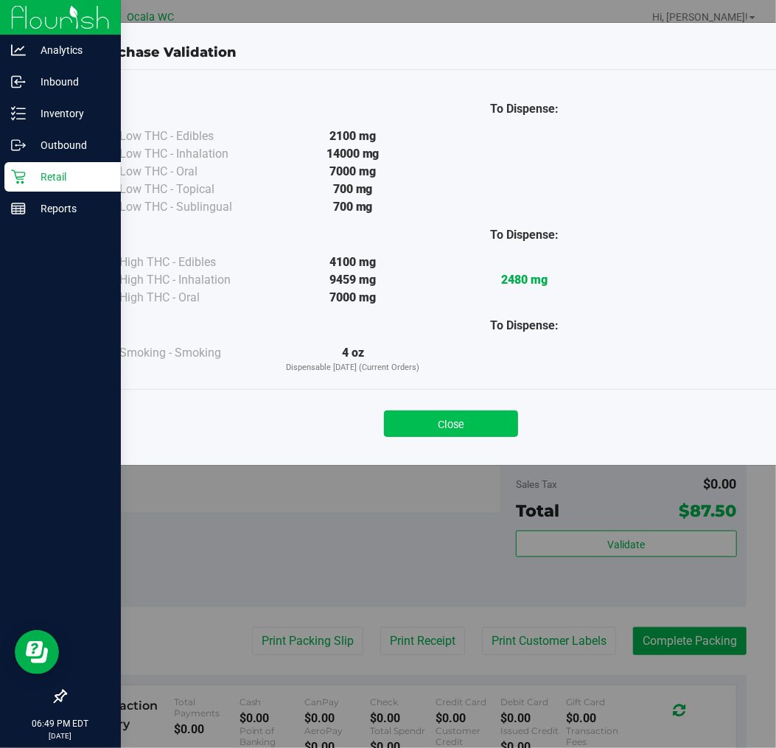
click at [455, 429] on button "Close" at bounding box center [451, 424] width 134 height 27
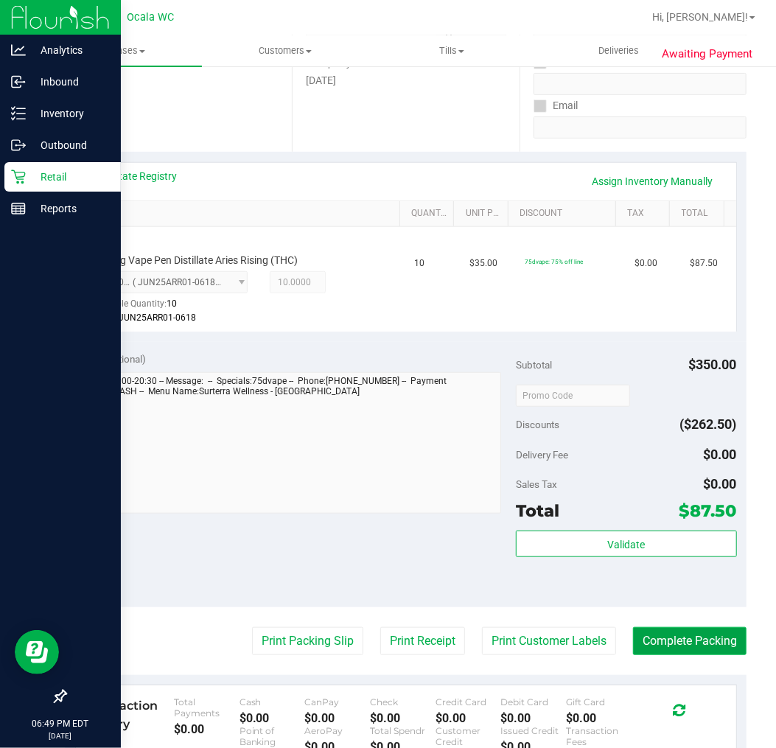
click at [696, 646] on button "Complete Packing" at bounding box center [690, 641] width 114 height 28
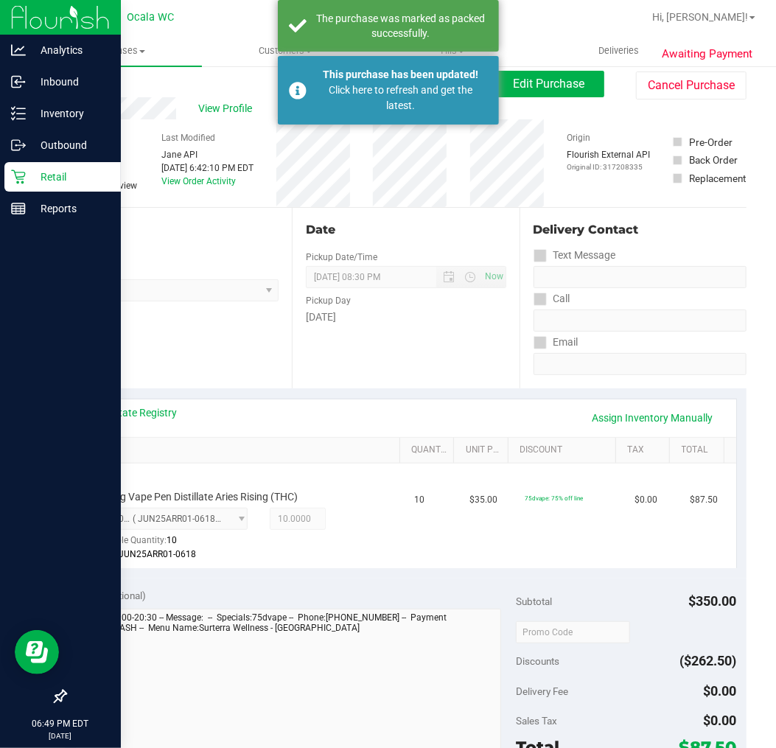
scroll to position [0, 0]
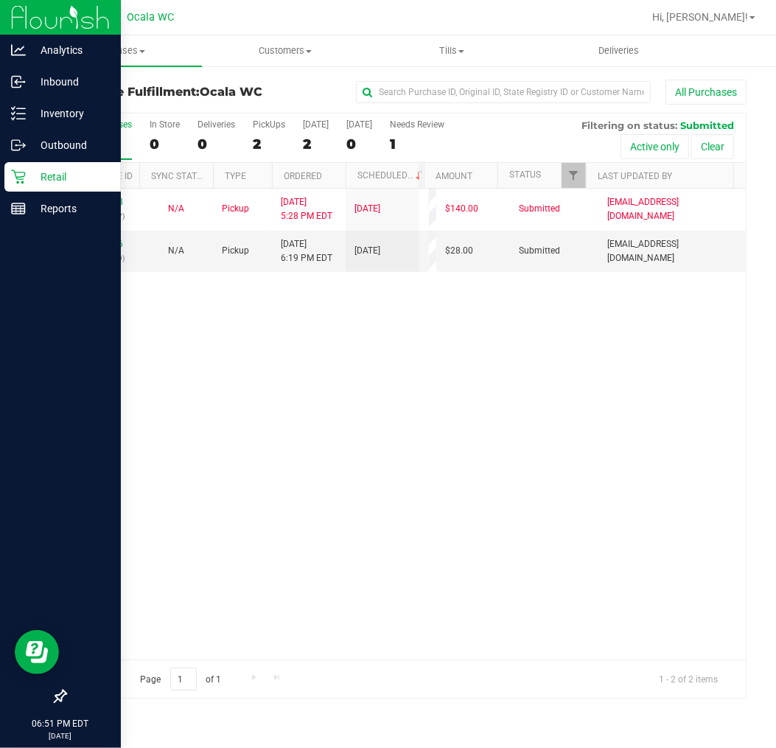
click at [264, 444] on div "11841998 (317098077) N/A Pickup [DATE] 5:28 PM EDT 8/25/2025 $140.00 Submitted …" at bounding box center [406, 424] width 680 height 471
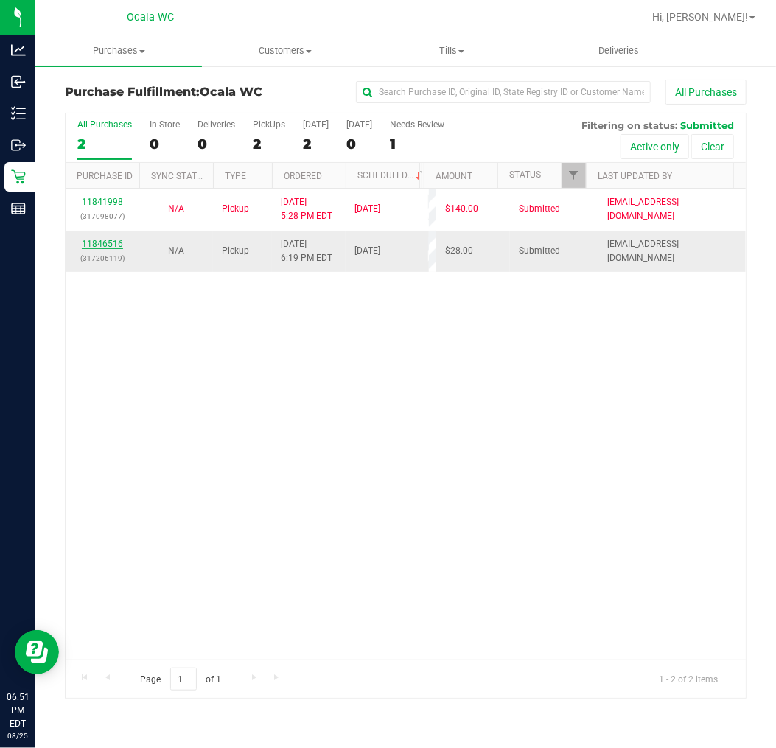
click at [96, 245] on link "11846516" at bounding box center [102, 244] width 41 height 10
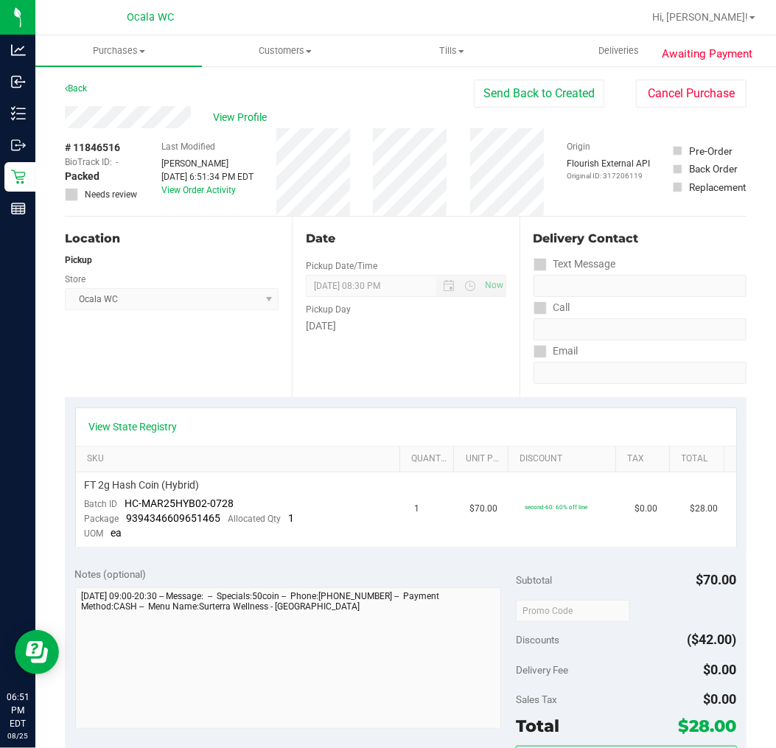
click at [84, 82] on div "Back" at bounding box center [76, 89] width 22 height 18
click at [79, 89] on link "Back" at bounding box center [76, 88] width 22 height 10
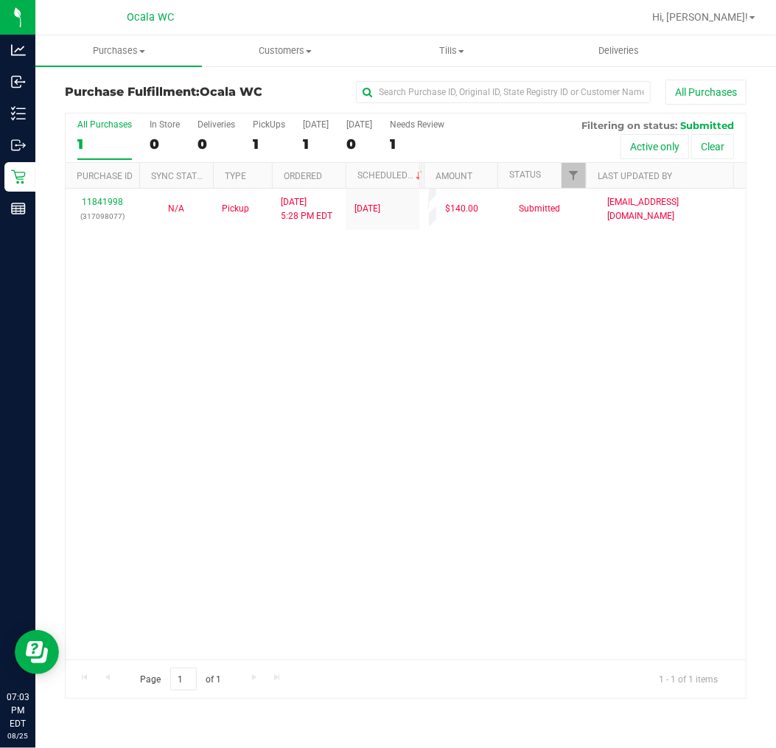
click at [253, 286] on div "11841998 (317098077) N/A Pickup 8/25/2025 5:28 PM EDT 8/25/2025 $140.00 Submitt…" at bounding box center [406, 424] width 680 height 471
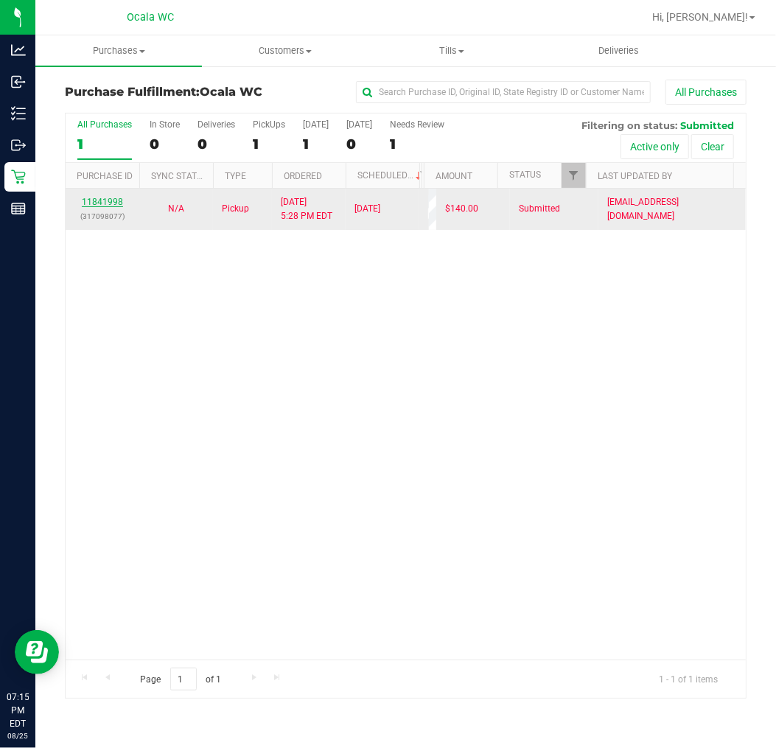
click at [114, 205] on link "11841998" at bounding box center [102, 202] width 41 height 10
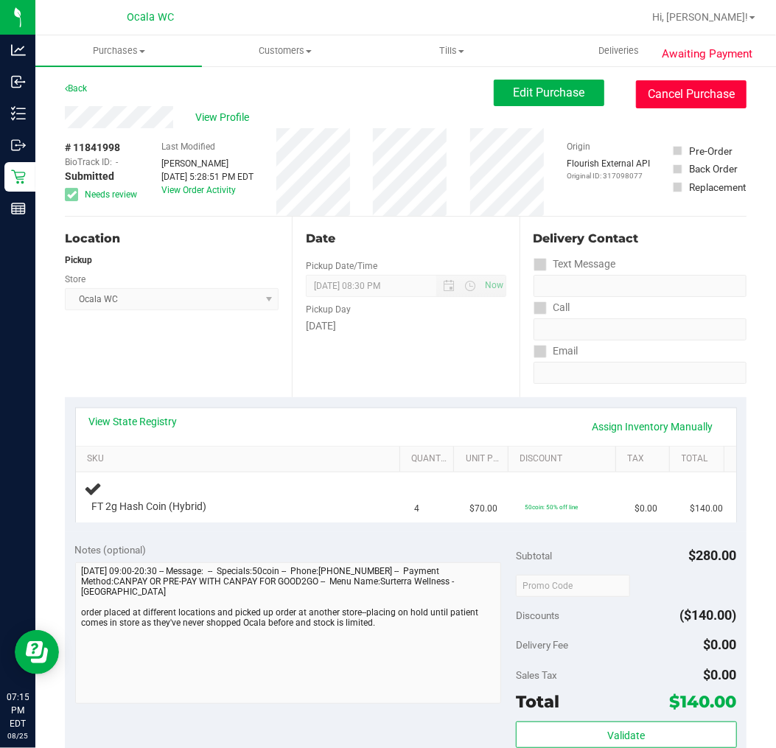
click at [640, 91] on button "Cancel Purchase" at bounding box center [691, 94] width 111 height 28
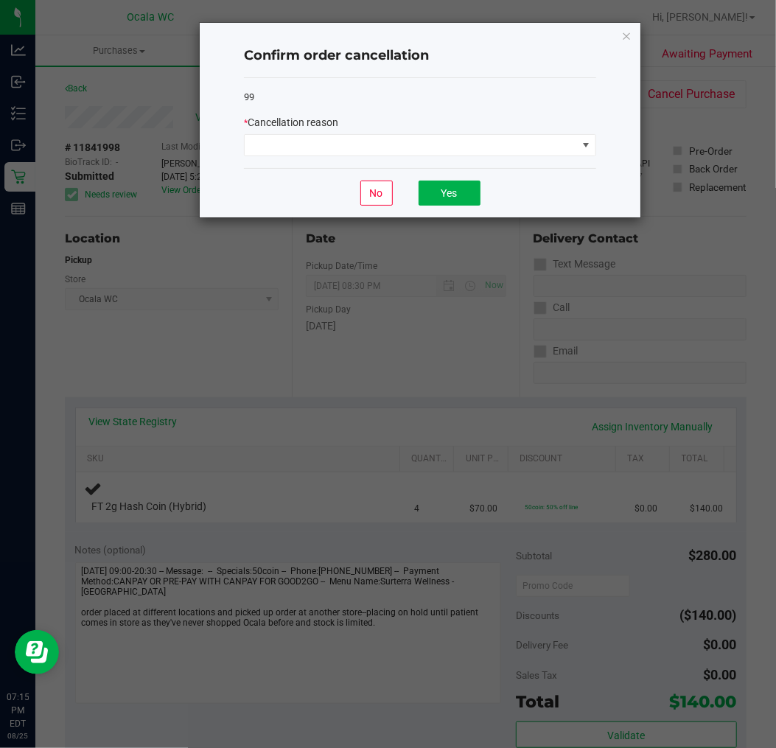
click at [548, 123] on div "* Cancellation reason" at bounding box center [420, 122] width 352 height 15
click at [543, 143] on span at bounding box center [411, 145] width 332 height 21
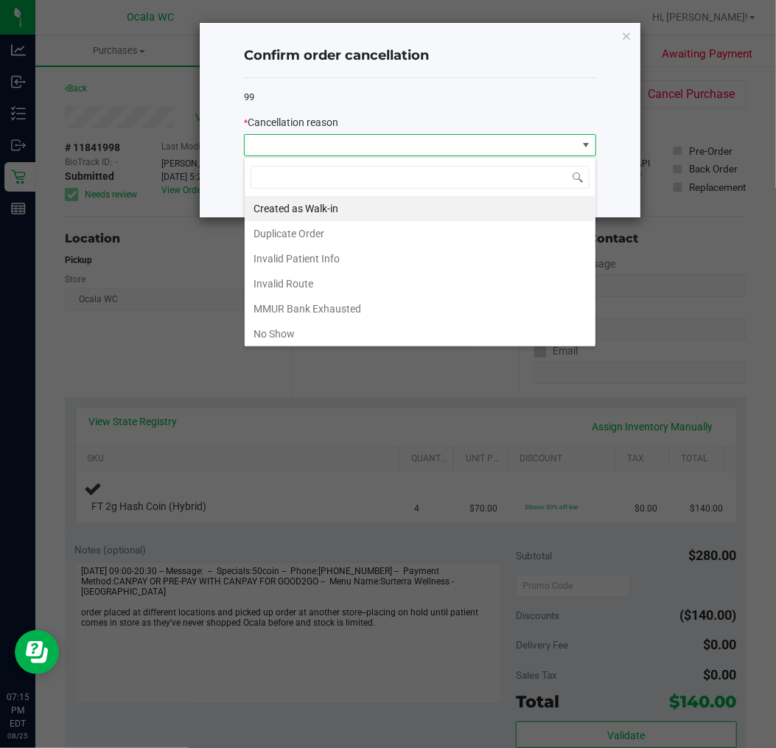
scroll to position [22, 352]
click at [321, 233] on li "Duplicate Order" at bounding box center [420, 233] width 351 height 25
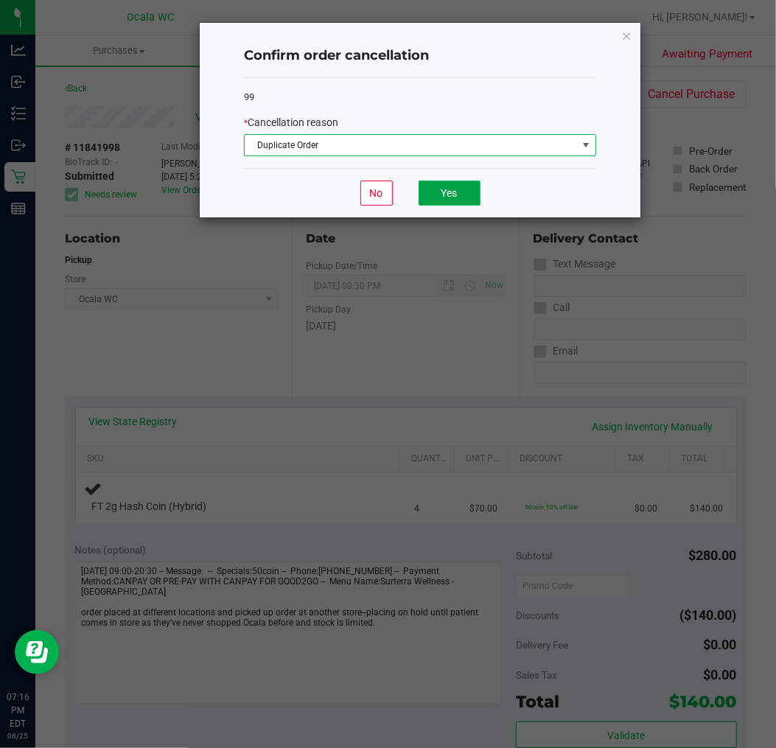
click at [432, 185] on button "Yes" at bounding box center [450, 193] width 62 height 25
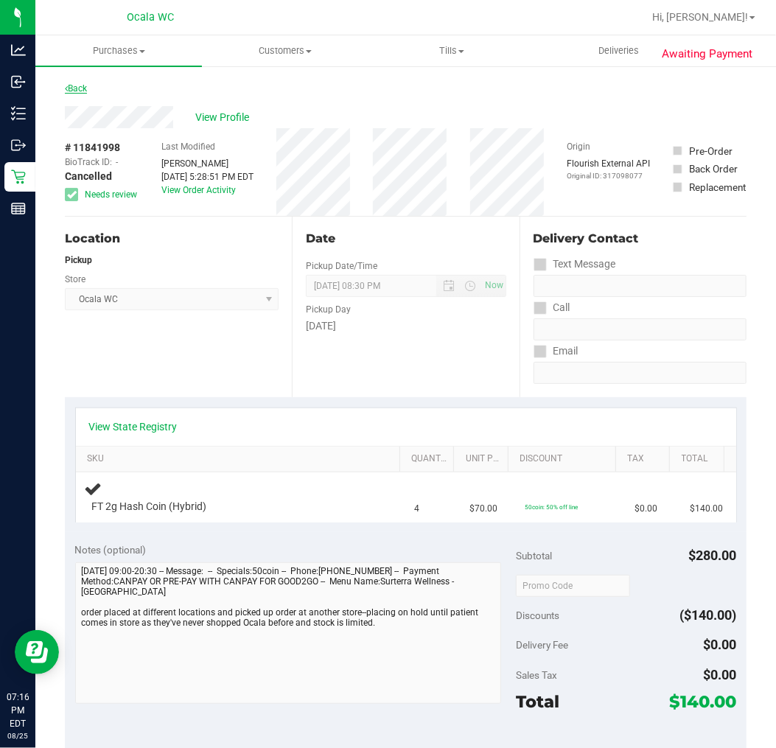
click at [83, 84] on link "Back" at bounding box center [76, 88] width 22 height 10
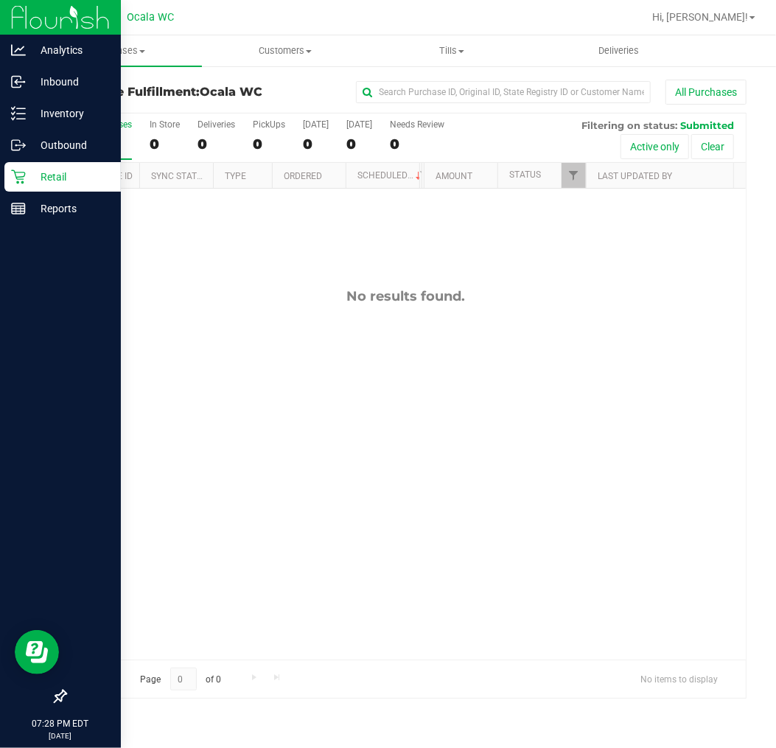
click at [22, 177] on icon at bounding box center [18, 177] width 14 height 14
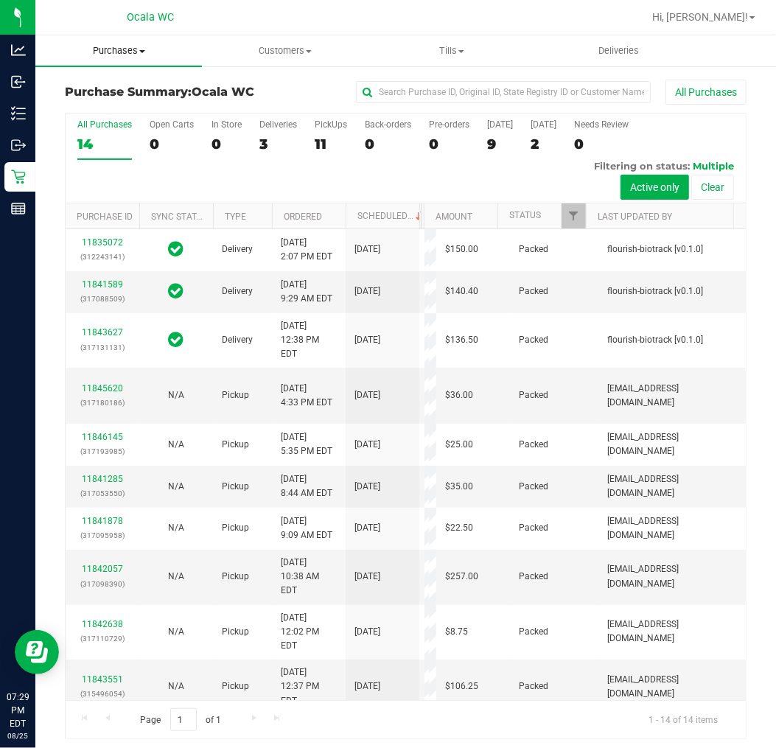
click at [141, 52] on span at bounding box center [142, 51] width 6 height 3
click at [133, 101] on li "Fulfillment" at bounding box center [118, 107] width 167 height 18
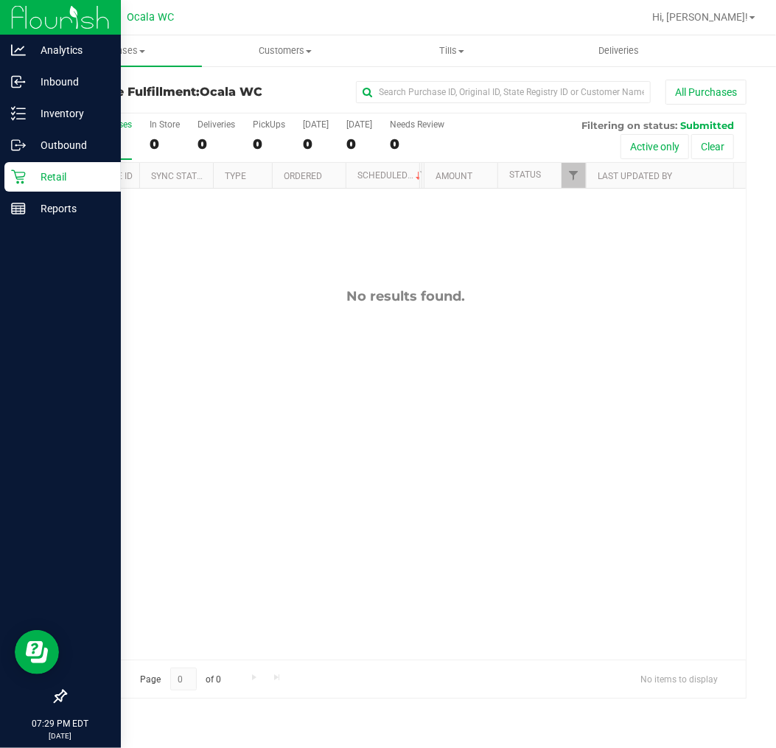
click at [27, 178] on p "Retail" at bounding box center [70, 177] width 88 height 18
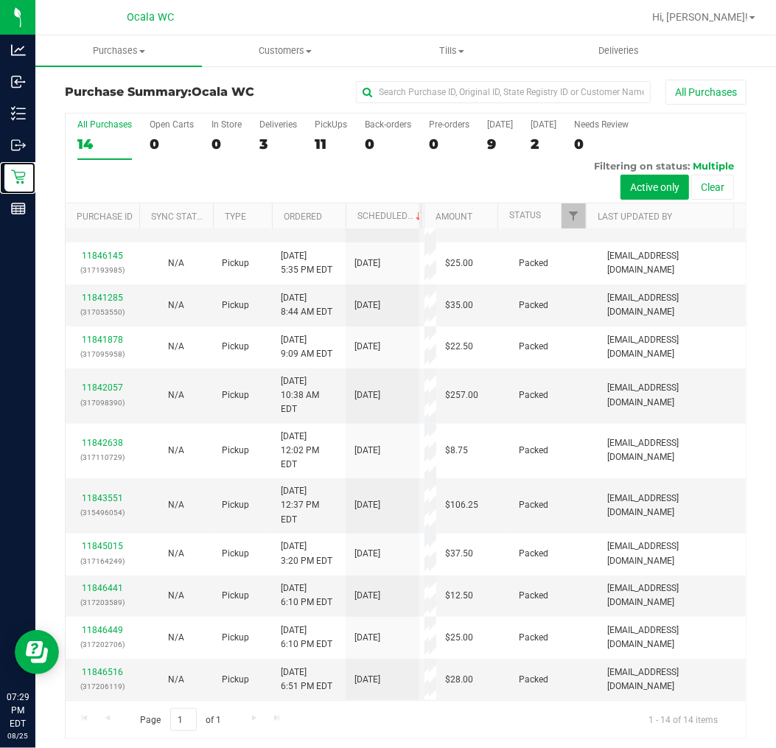
scroll to position [245, 0]
click at [102, 212] on link "11845620" at bounding box center [102, 207] width 41 height 10
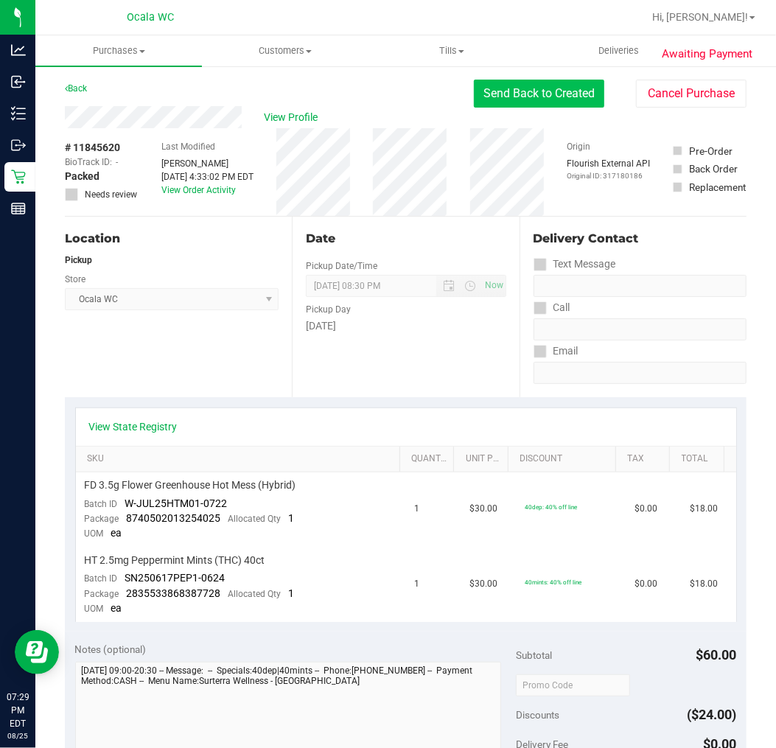
click at [503, 91] on button "Send Back to Created" at bounding box center [539, 94] width 130 height 28
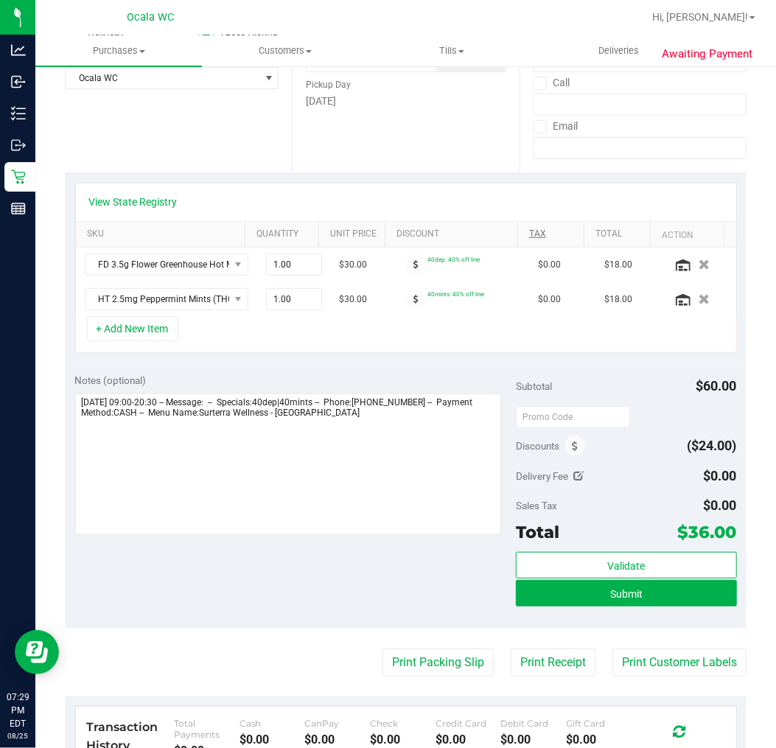
scroll to position [327, 0]
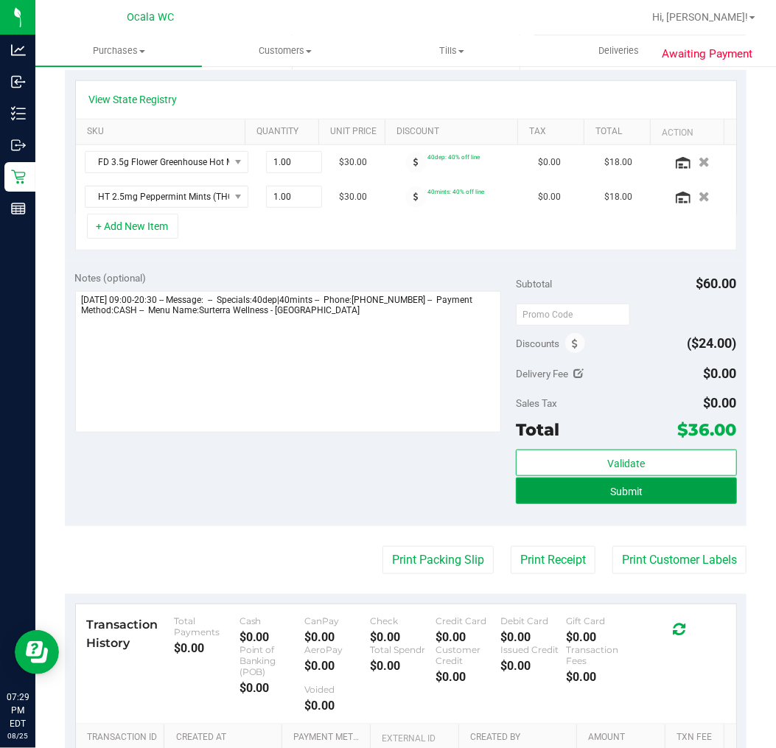
click at [536, 490] on button "Submit" at bounding box center [626, 491] width 220 height 27
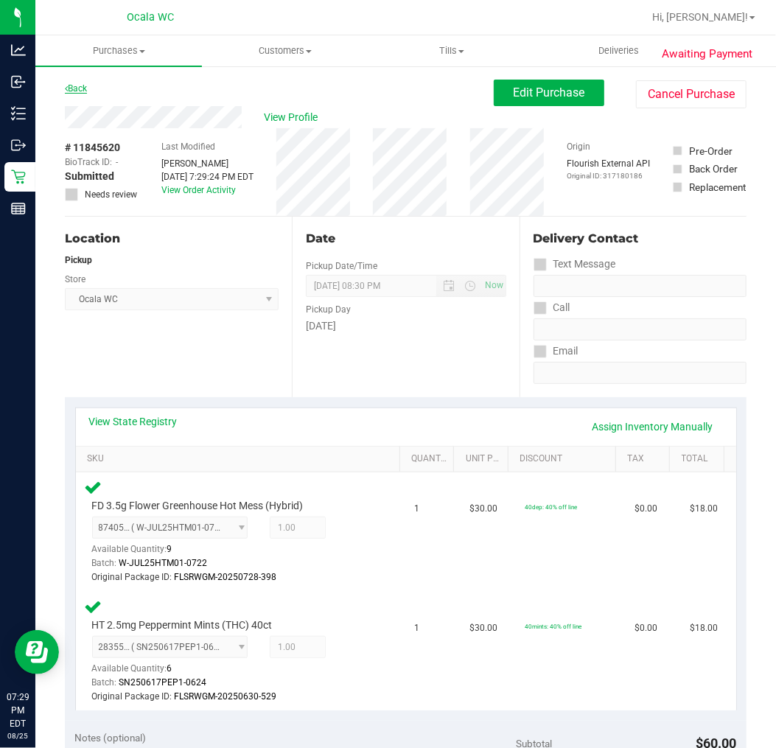
click at [86, 91] on link "Back" at bounding box center [76, 88] width 22 height 10
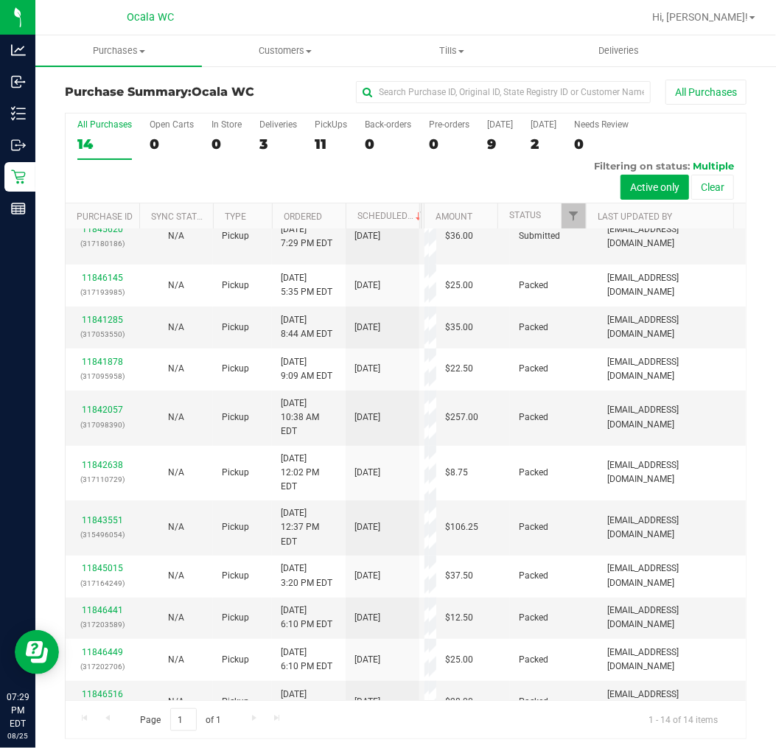
scroll to position [245, 0]
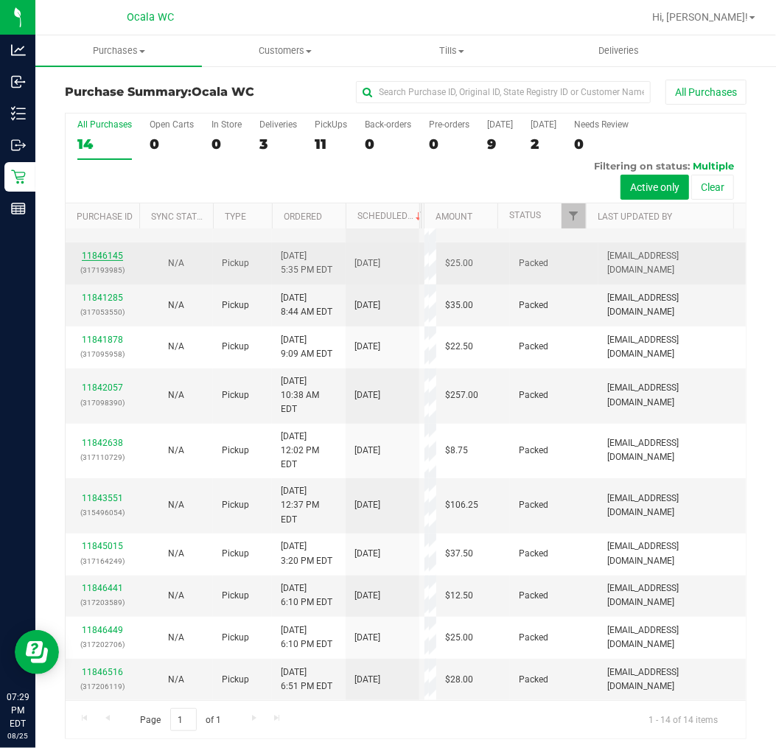
click at [108, 261] on link "11846145" at bounding box center [102, 256] width 41 height 10
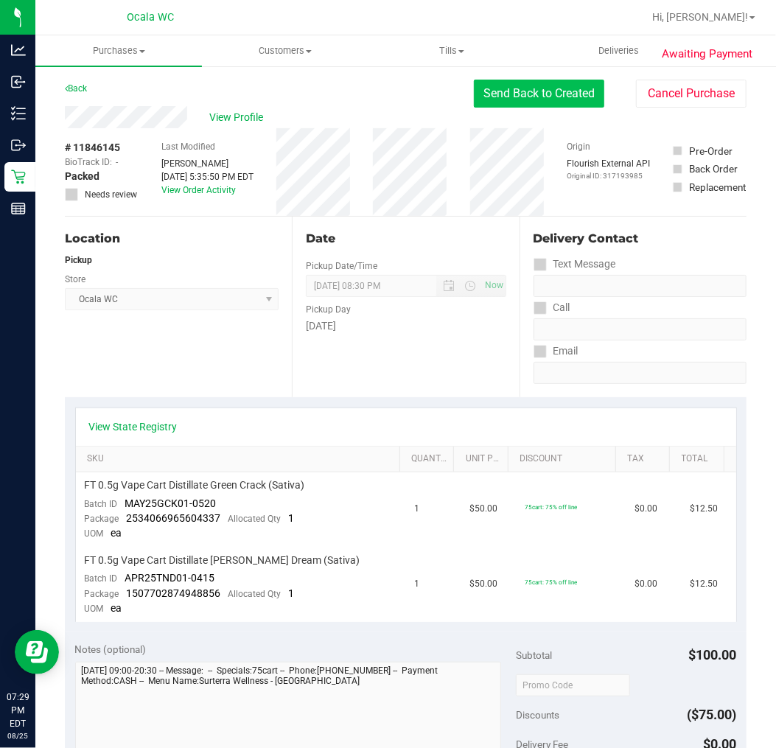
click at [534, 100] on button "Send Back to Created" at bounding box center [539, 94] width 130 height 28
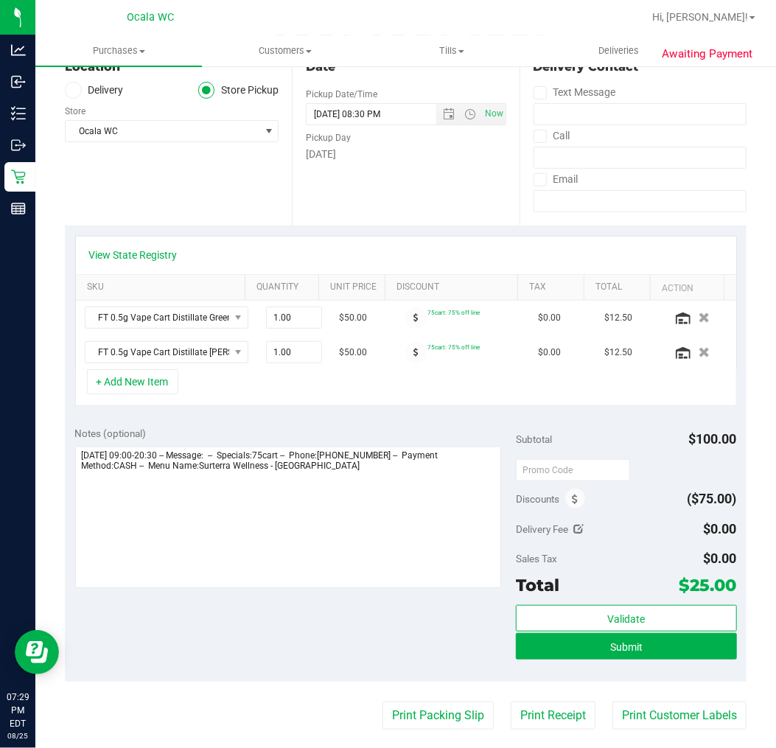
scroll to position [245, 0]
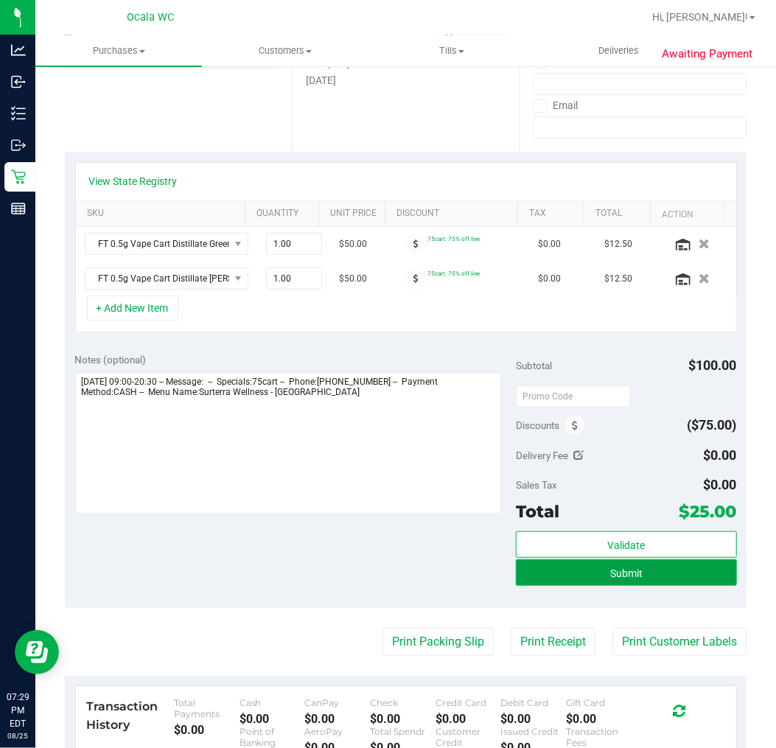
click at [549, 562] on button "Submit" at bounding box center [626, 572] width 220 height 27
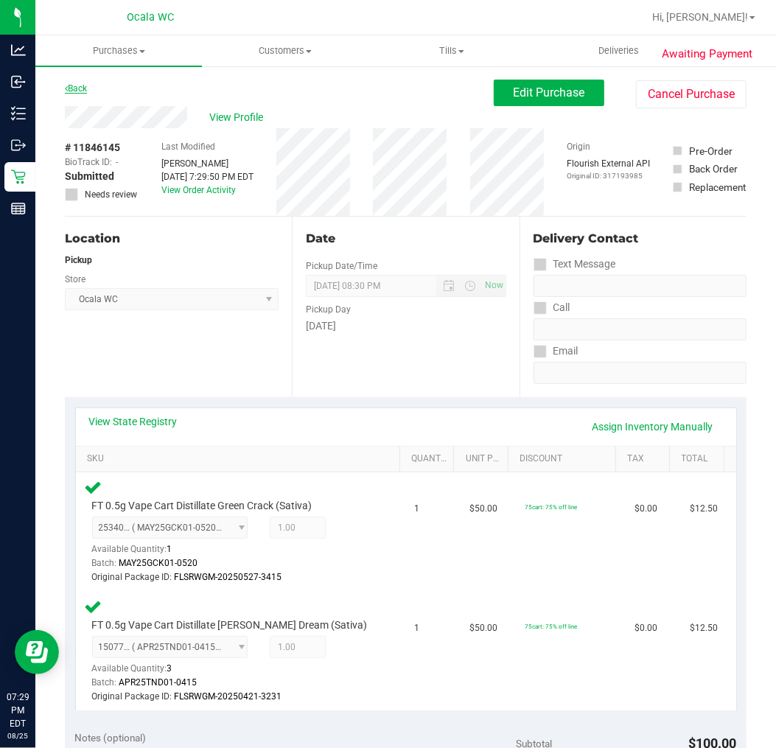
click at [86, 85] on link "Back" at bounding box center [76, 88] width 22 height 10
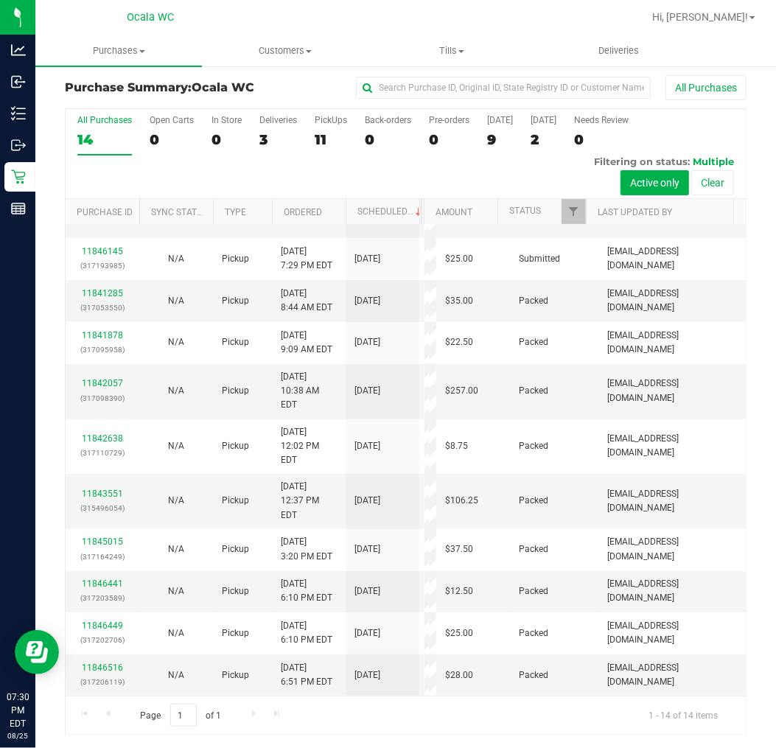
scroll to position [245, 0]
click at [98, 299] on link "11841285" at bounding box center [102, 293] width 41 height 10
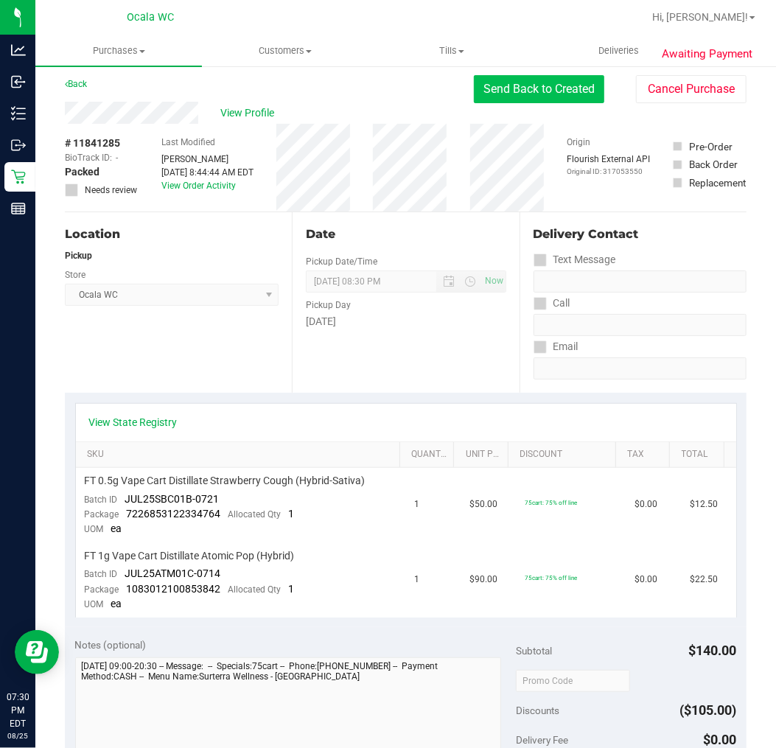
click at [536, 91] on button "Send Back to Created" at bounding box center [539, 89] width 130 height 28
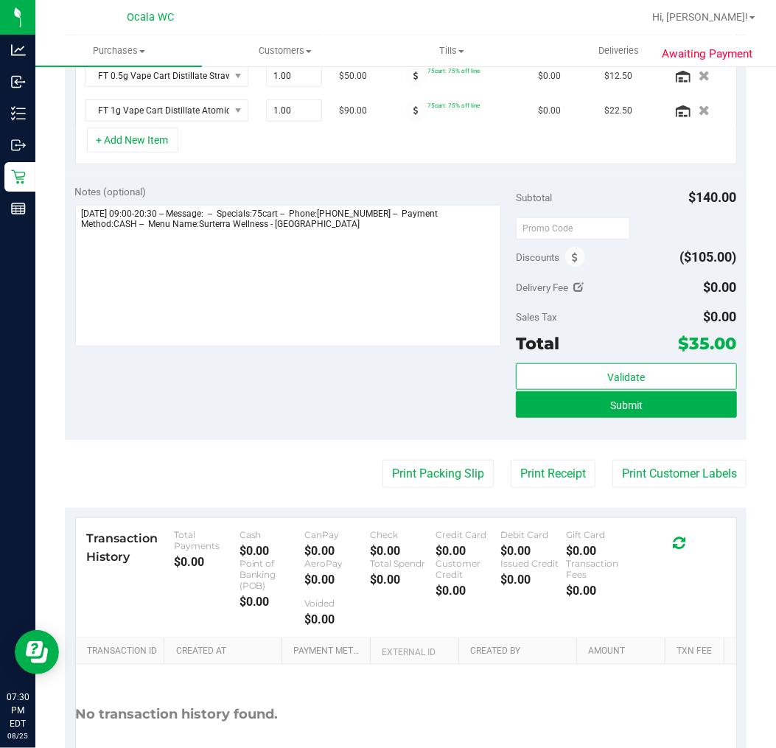
scroll to position [414, 0]
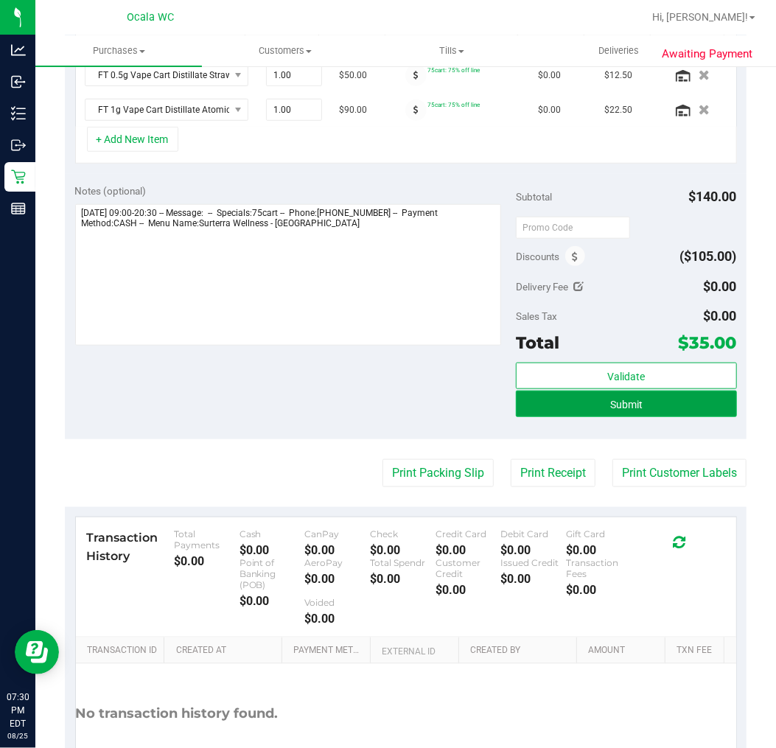
click at [591, 405] on button "Submit" at bounding box center [626, 404] width 220 height 27
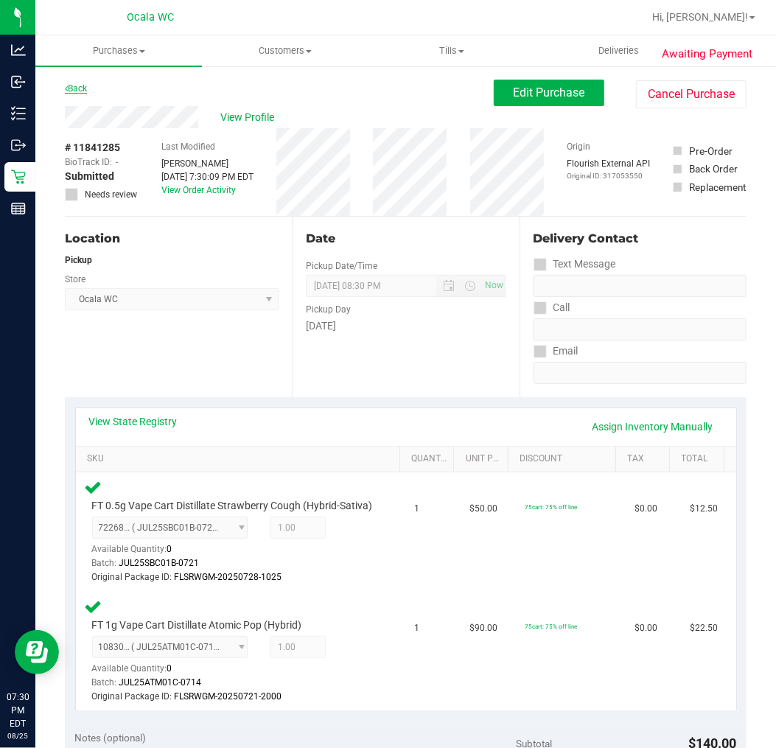
click at [70, 85] on link "Back" at bounding box center [76, 88] width 22 height 10
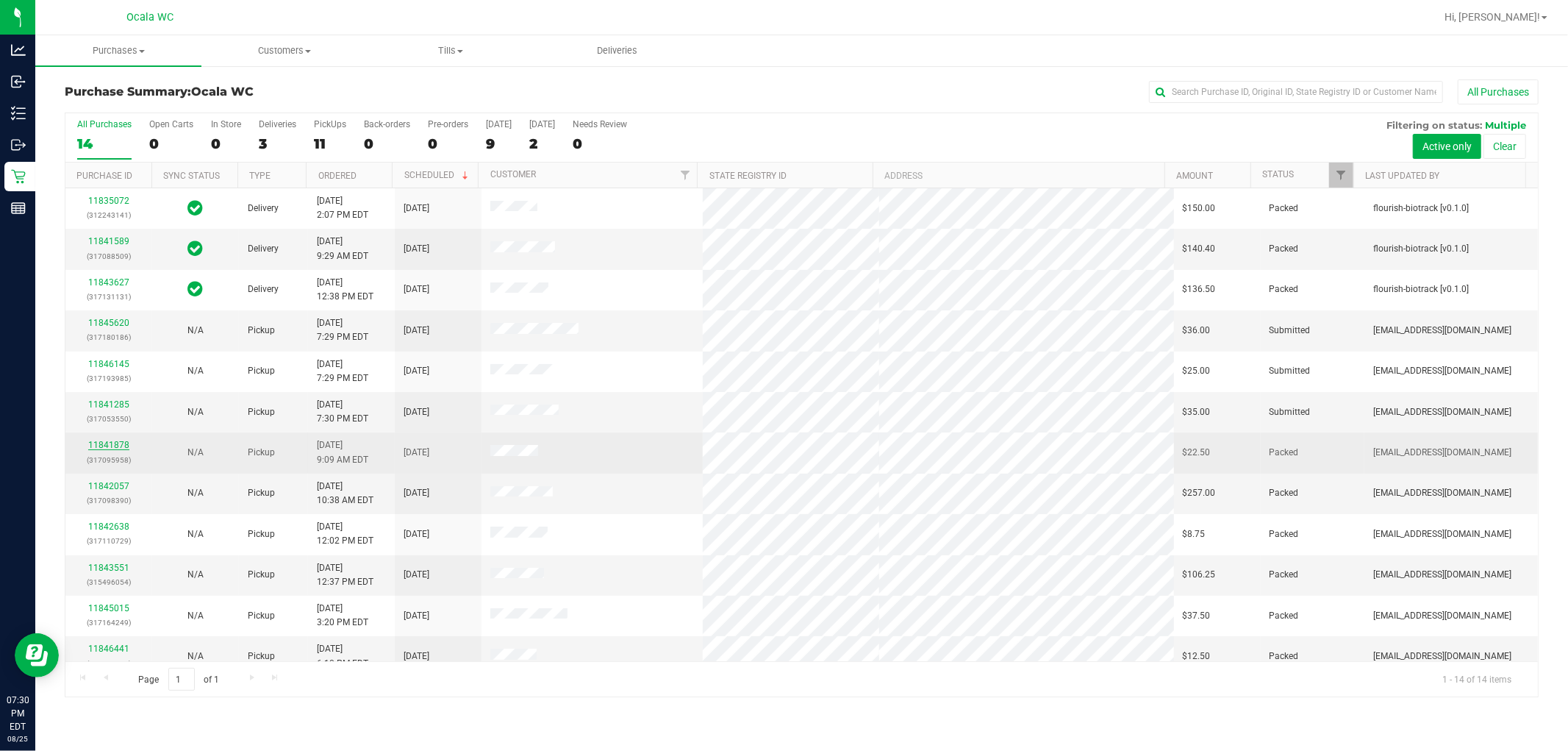
click at [106, 446] on link "11841878" at bounding box center [108, 445] width 41 height 10
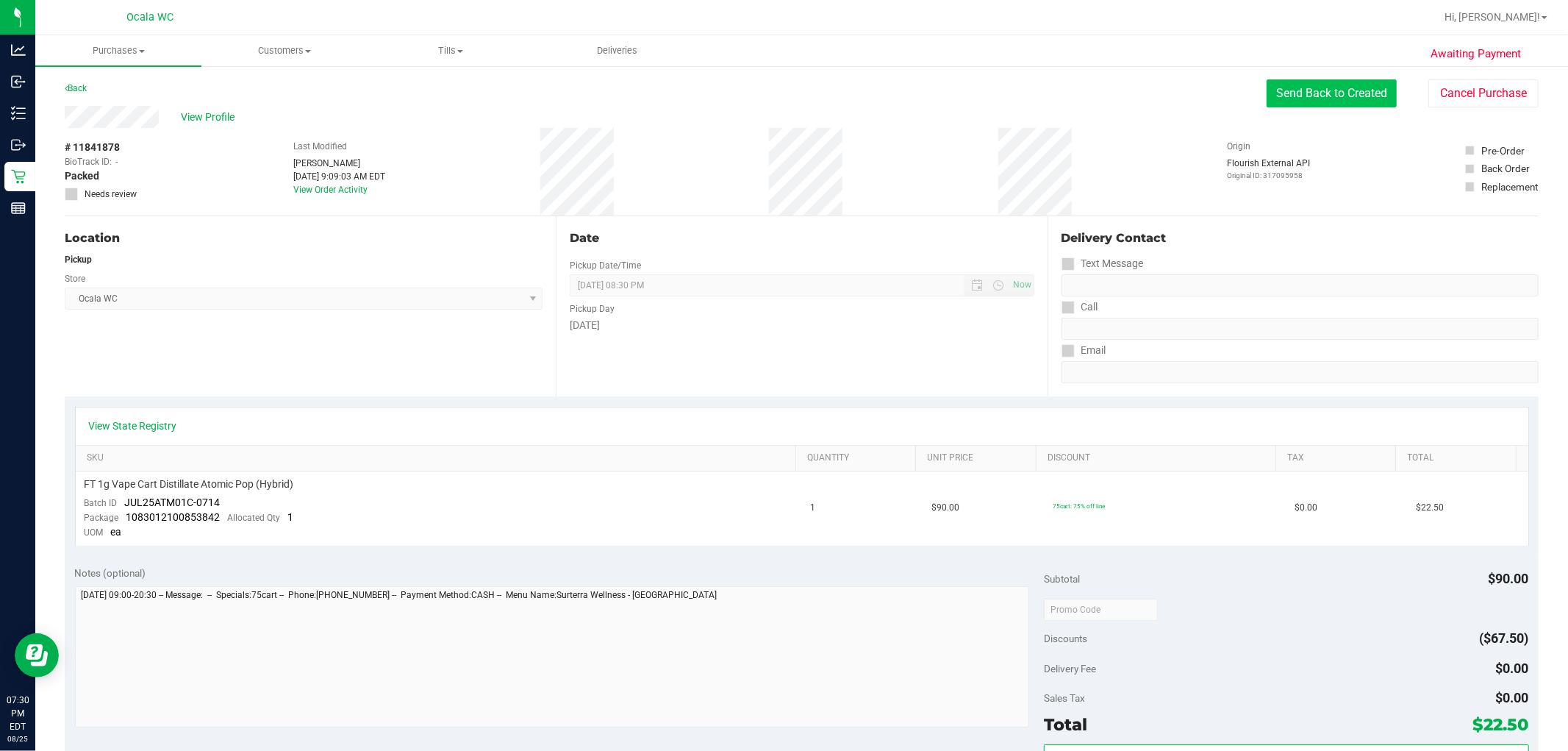
click at [773, 99] on button "Send Back to Created" at bounding box center [1332, 94] width 130 height 28
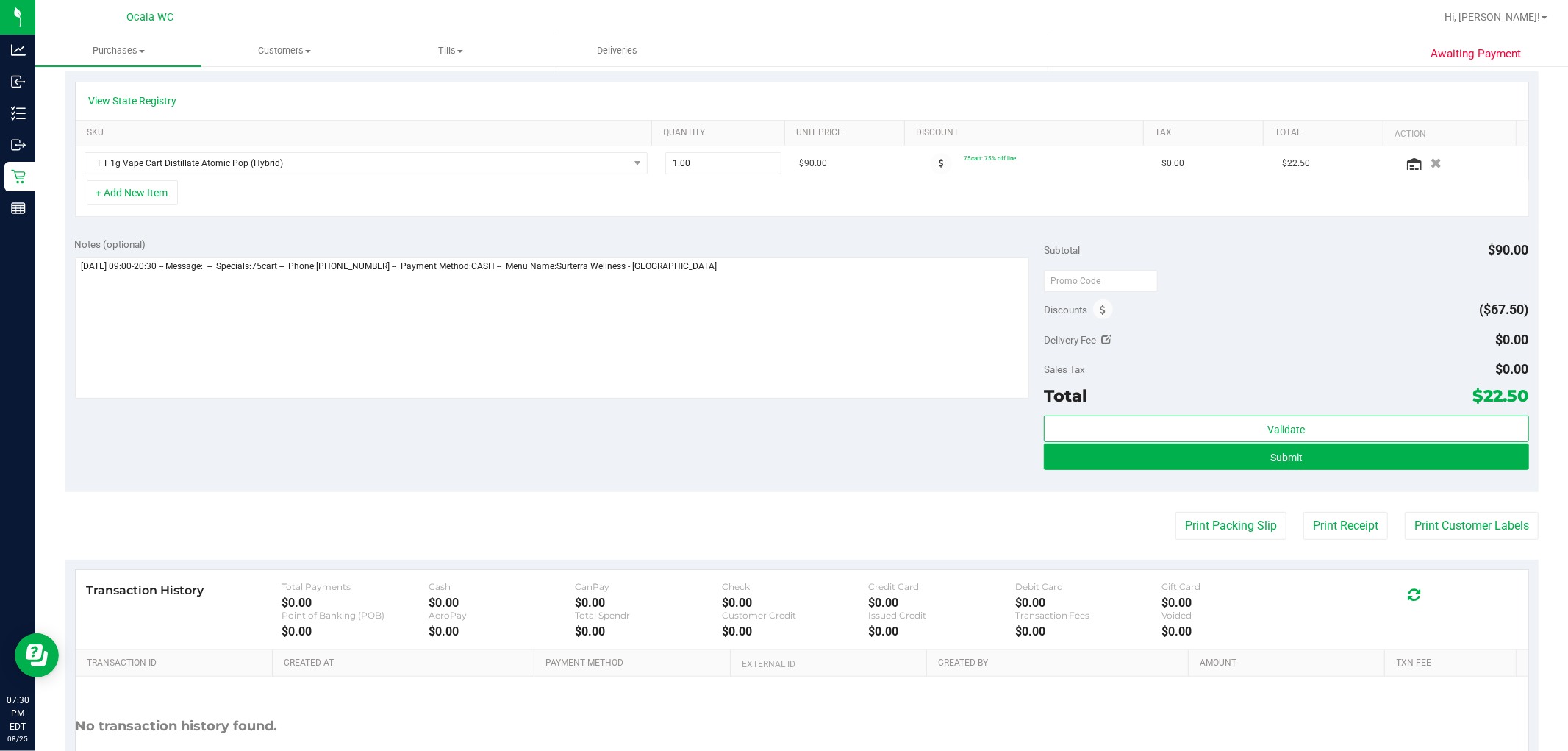
scroll to position [326, 0]
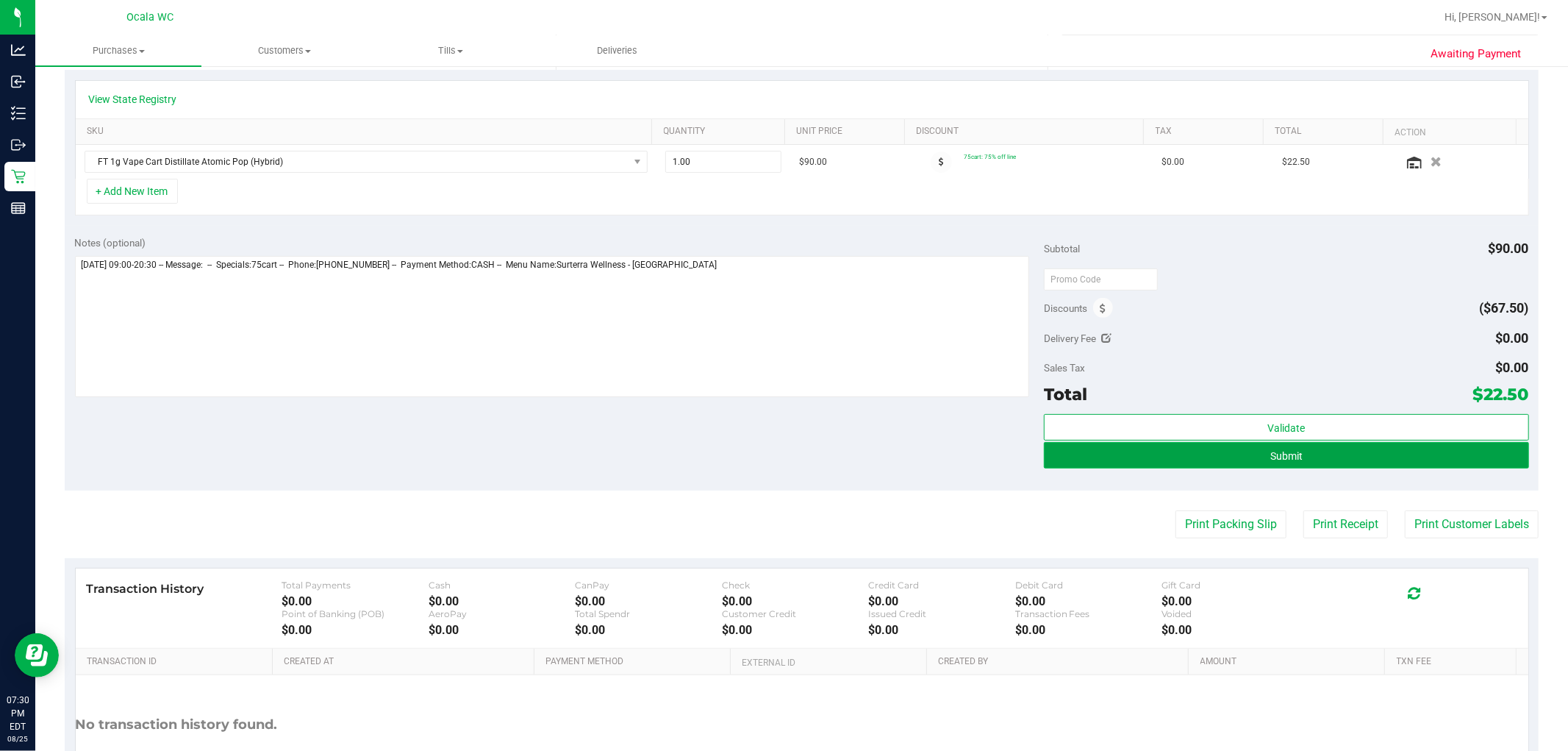
click at [773, 453] on span "Submit" at bounding box center [1287, 456] width 32 height 12
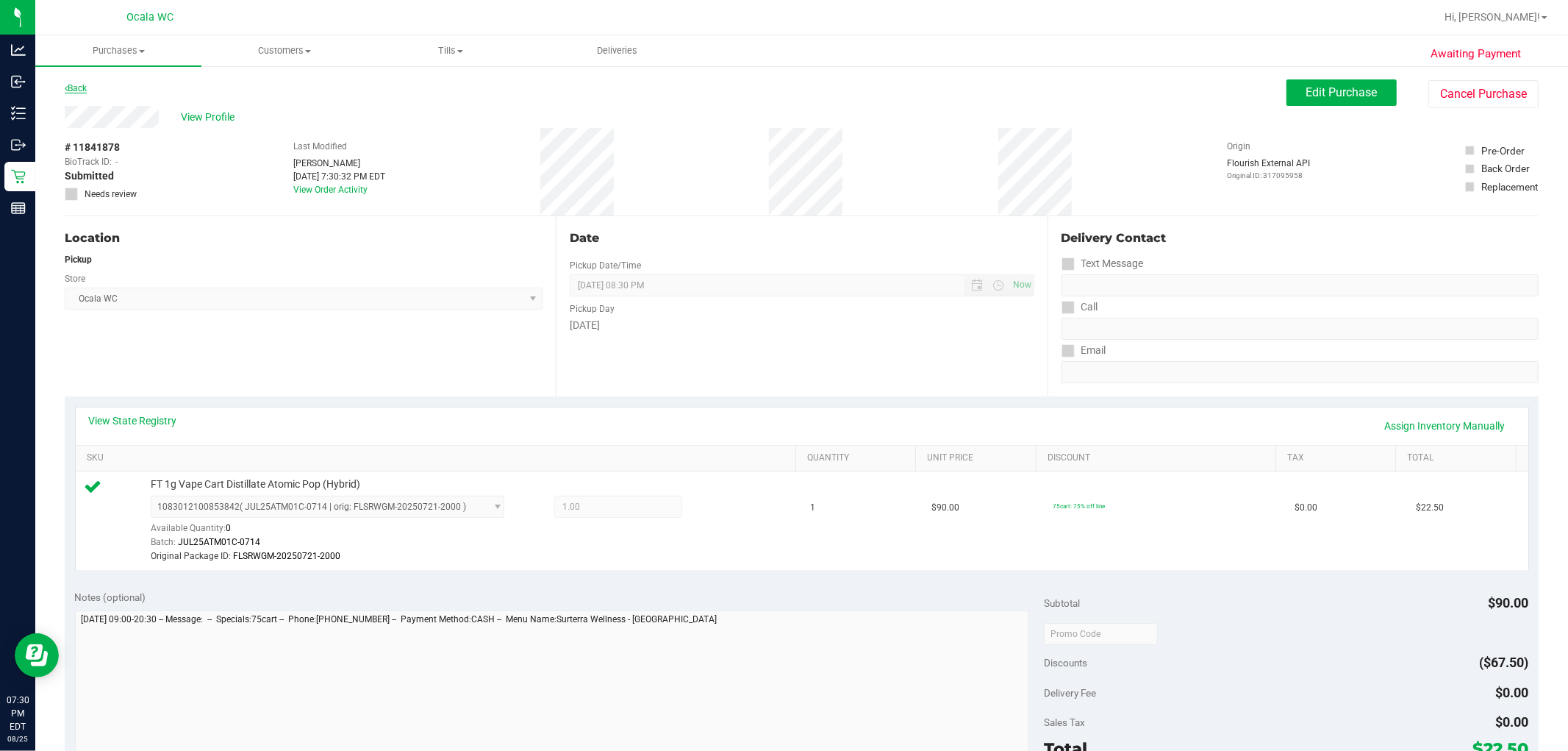
click at [81, 89] on link "Back" at bounding box center [76, 88] width 22 height 10
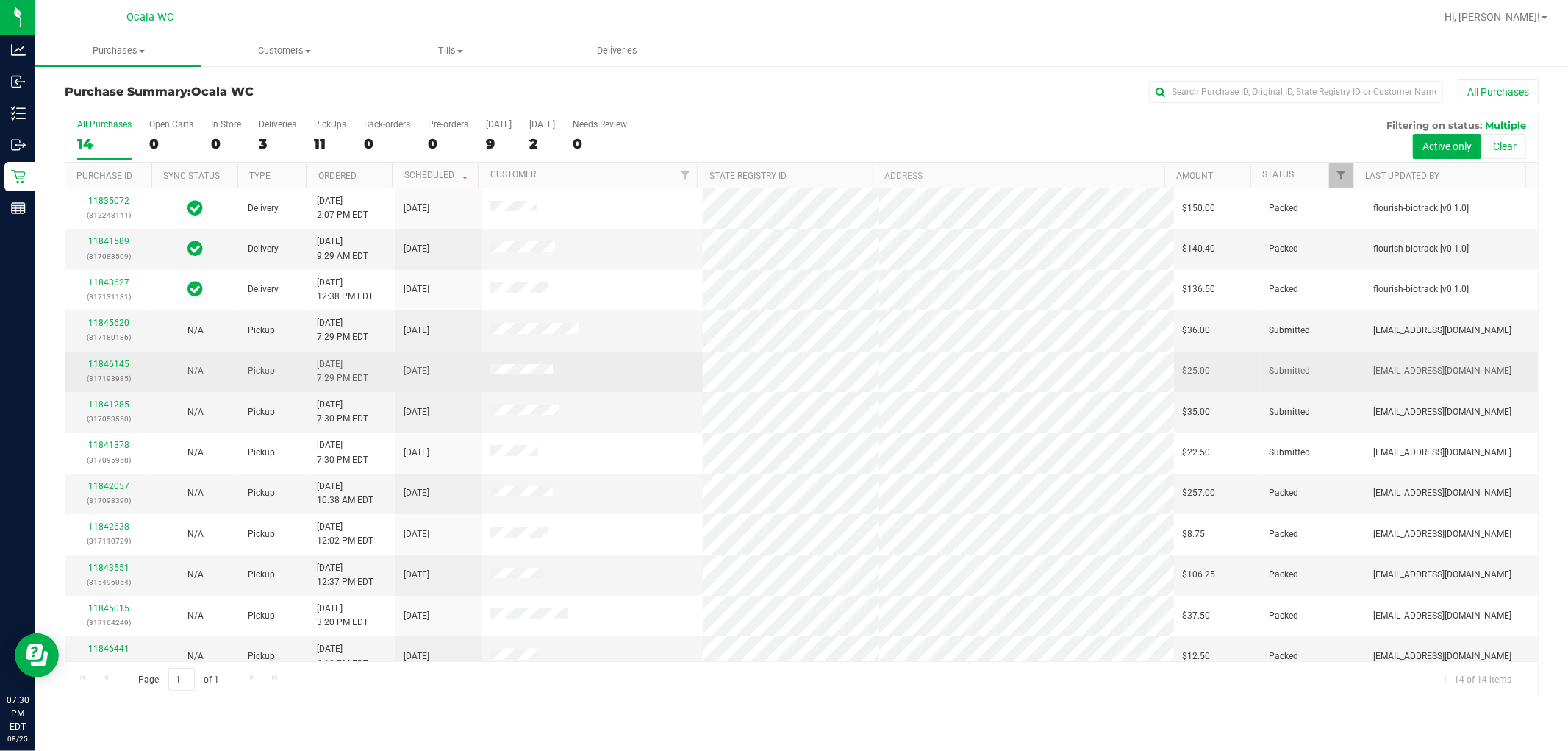
click at [109, 364] on link "11846145" at bounding box center [108, 364] width 41 height 10
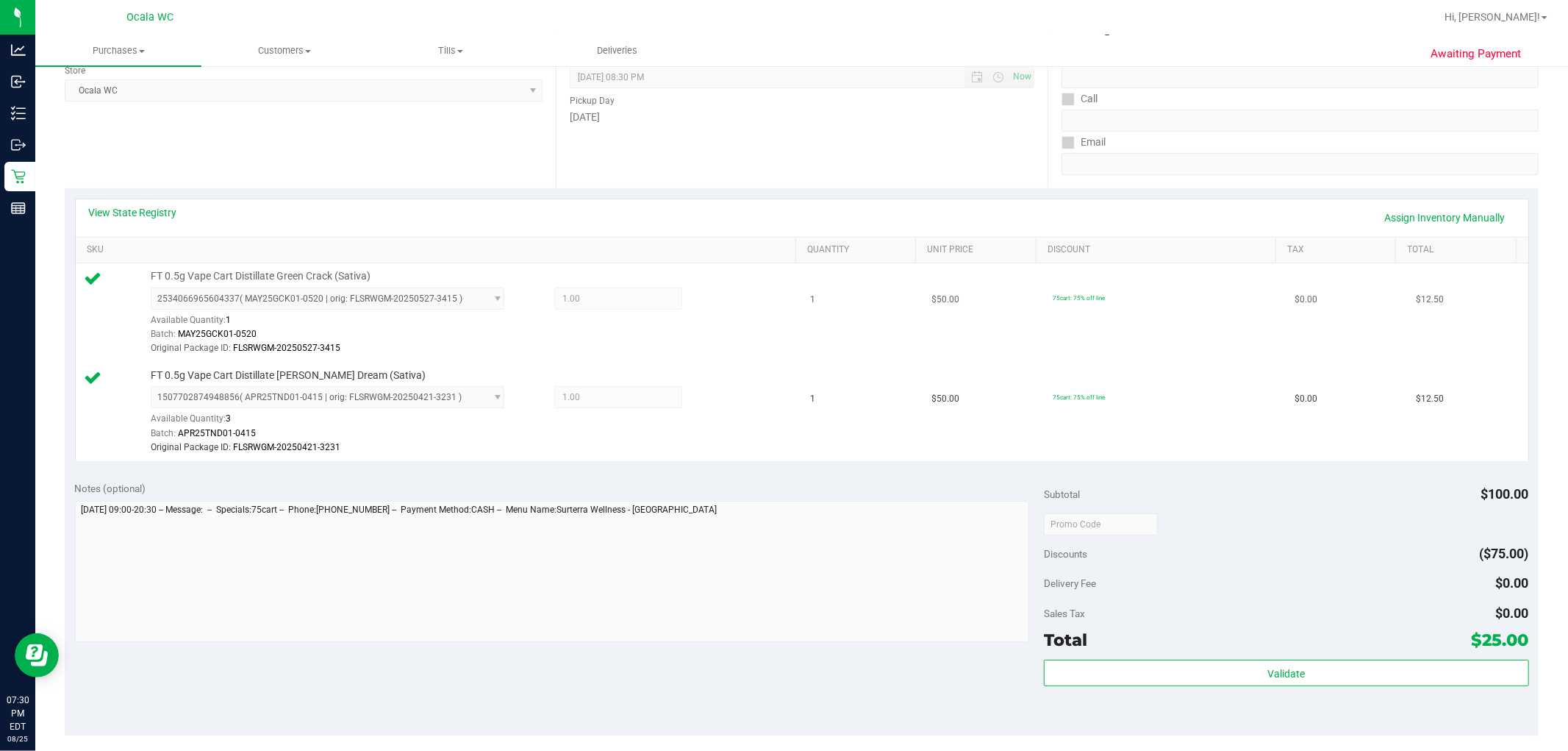
scroll to position [326, 0]
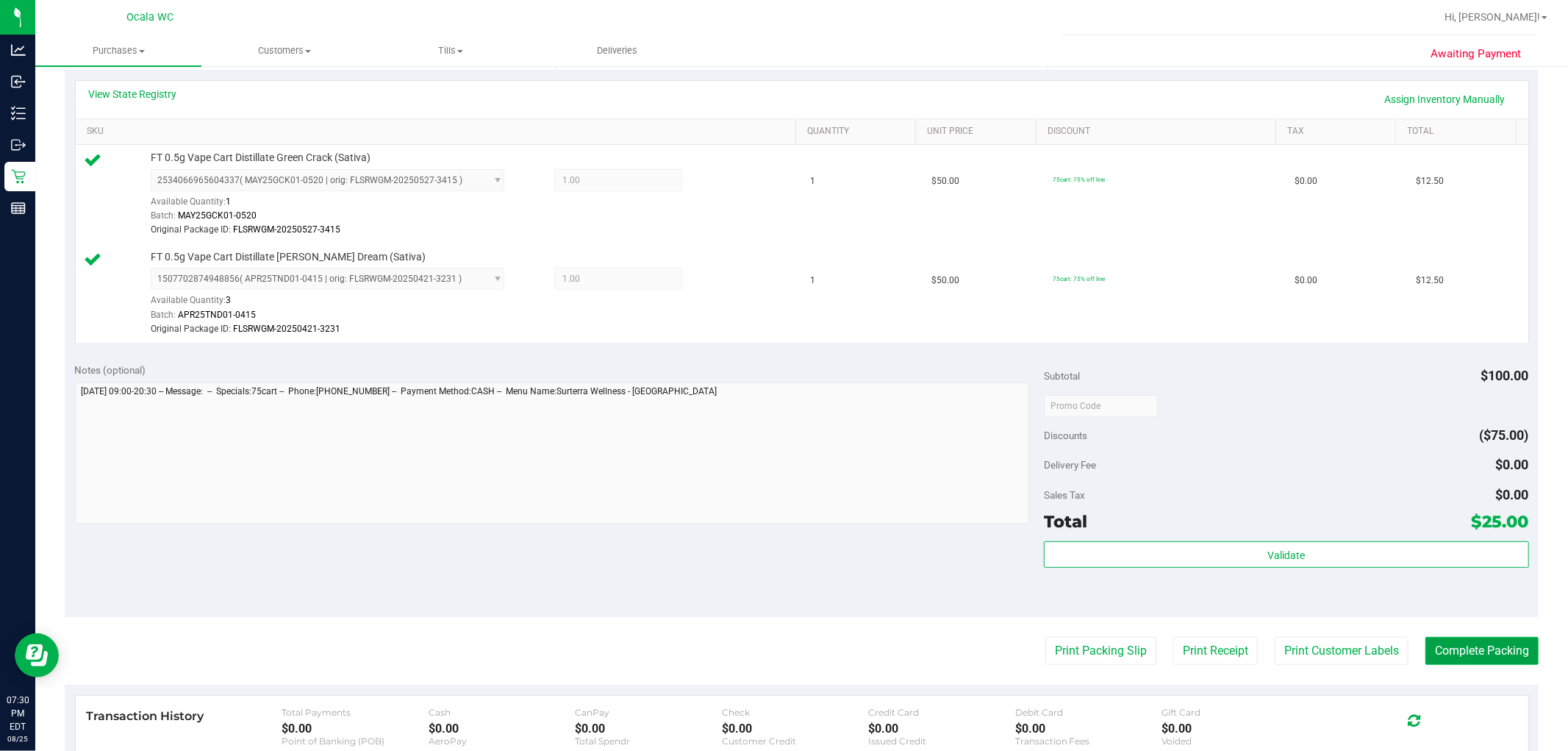
click at [773, 649] on button "Complete Packing" at bounding box center [1482, 650] width 114 height 28
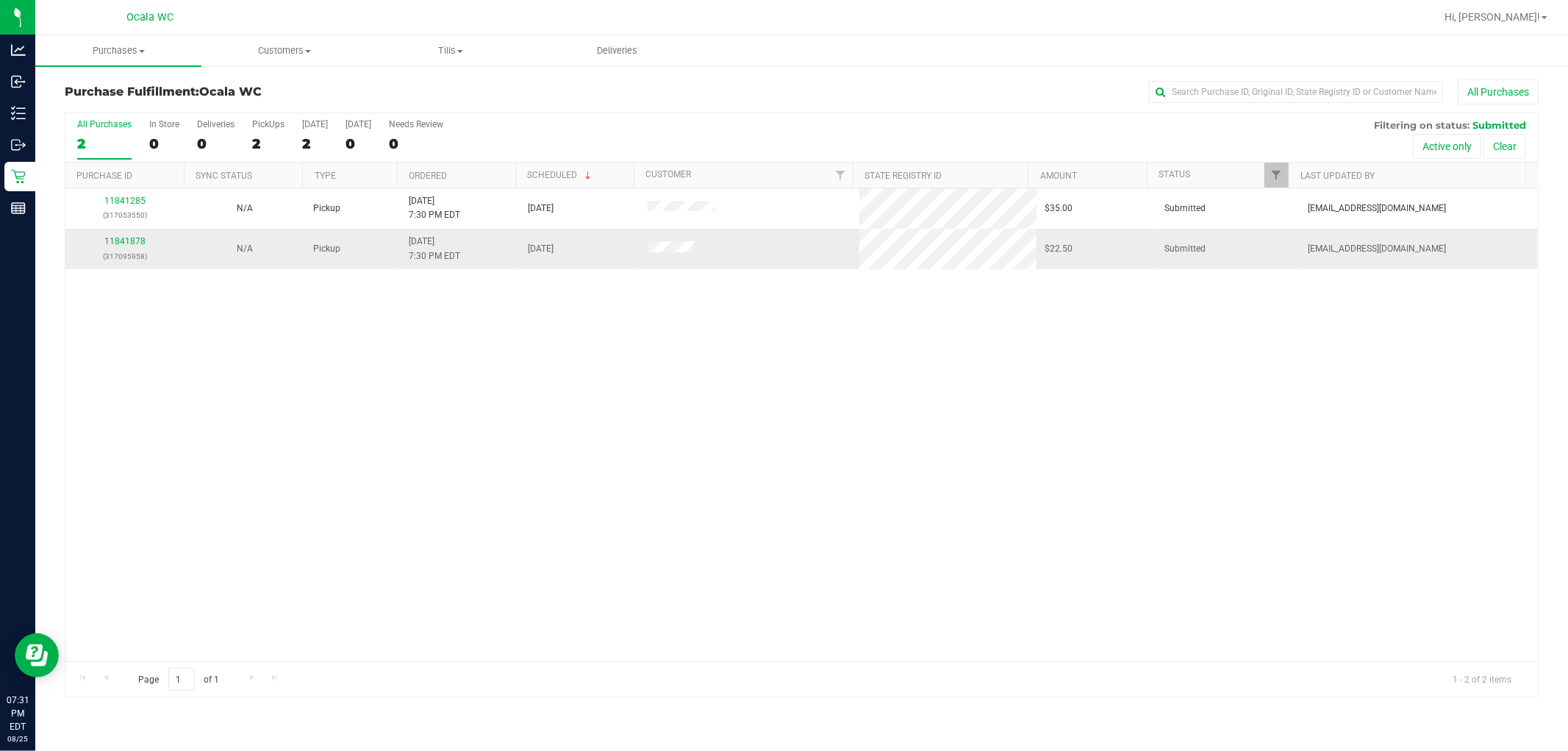
click at [116, 247] on div "11841878 (317095958)" at bounding box center [125, 248] width 102 height 28
click at [114, 244] on link "11841878" at bounding box center [125, 241] width 41 height 10
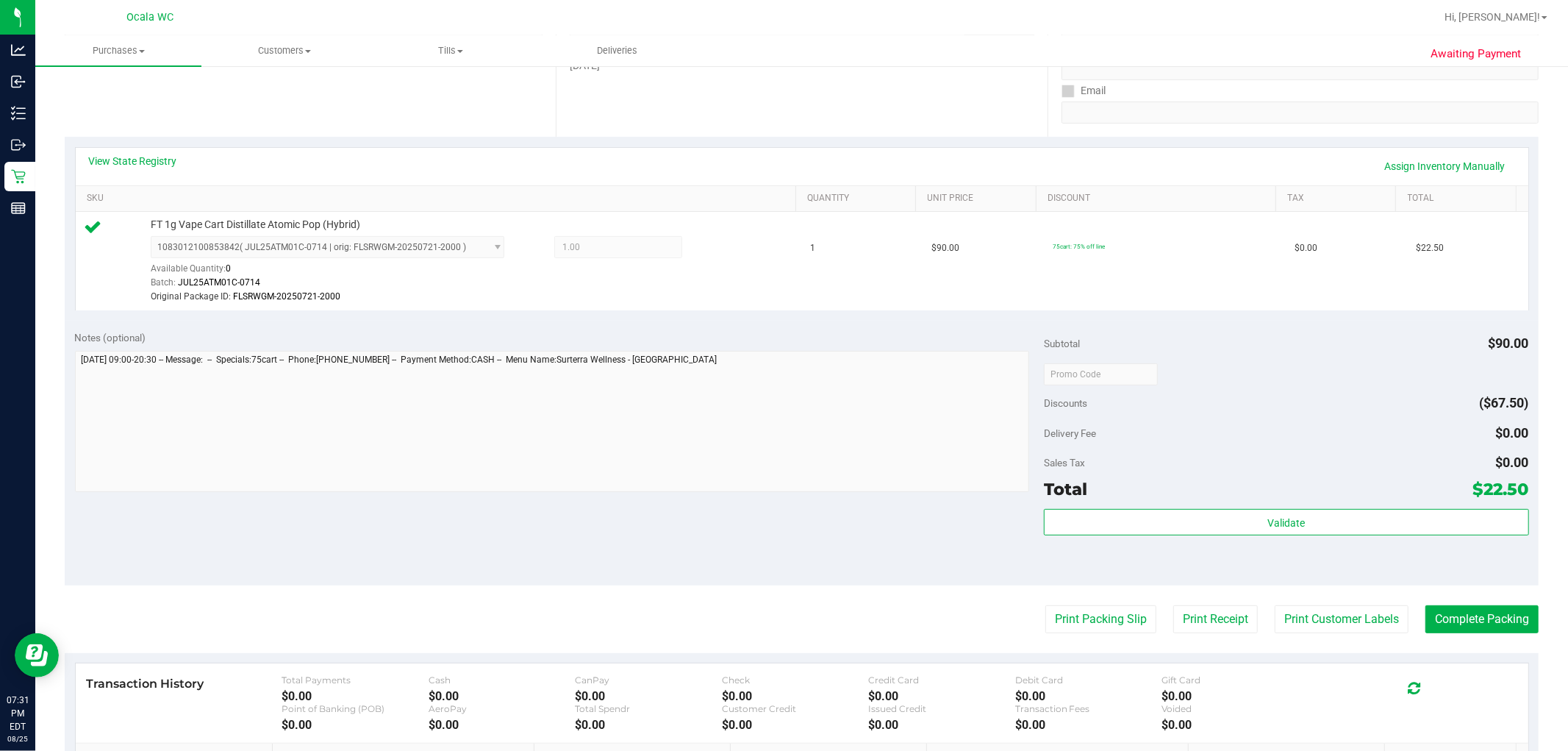
scroll to position [326, 0]
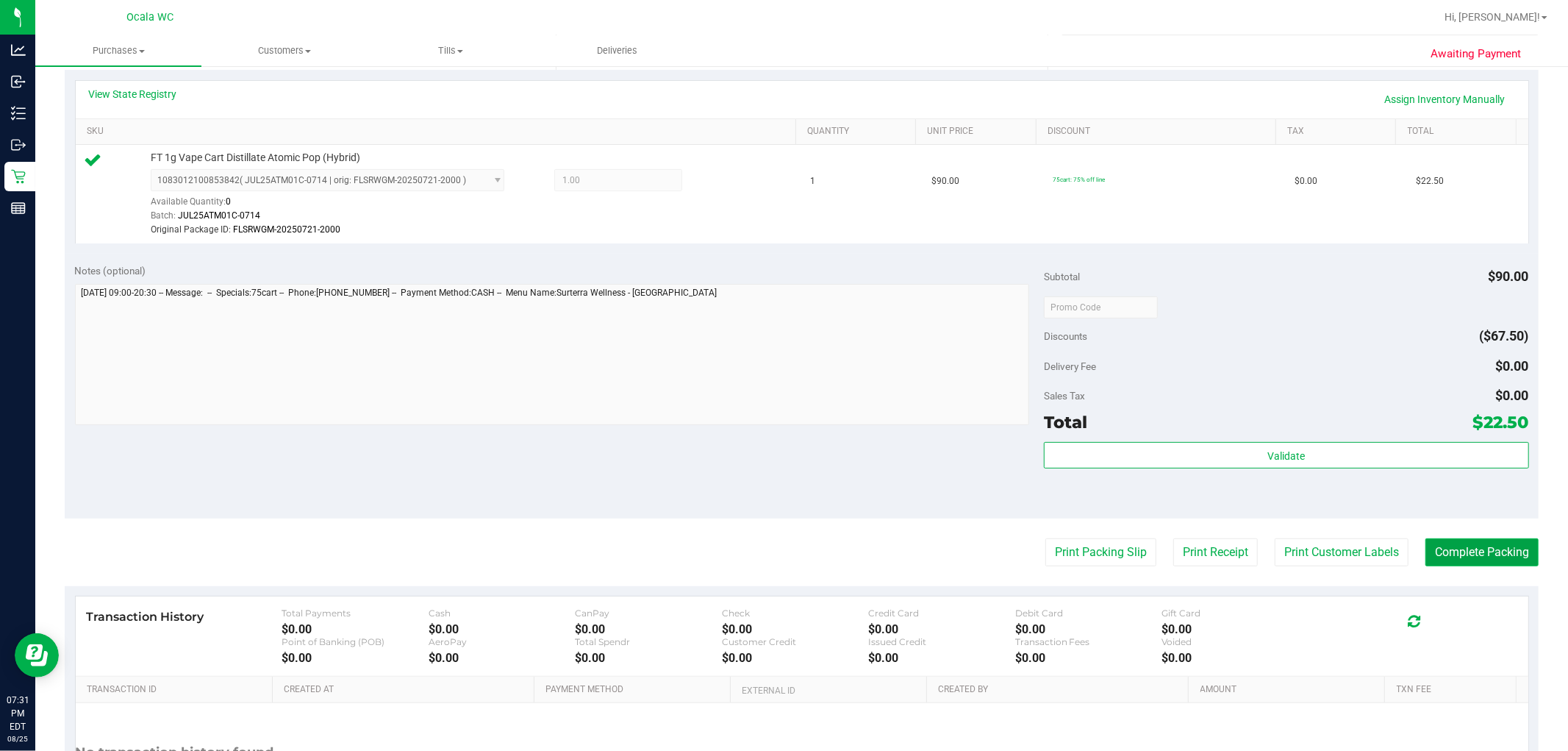
click at [773, 550] on button "Complete Packing" at bounding box center [1482, 553] width 114 height 28
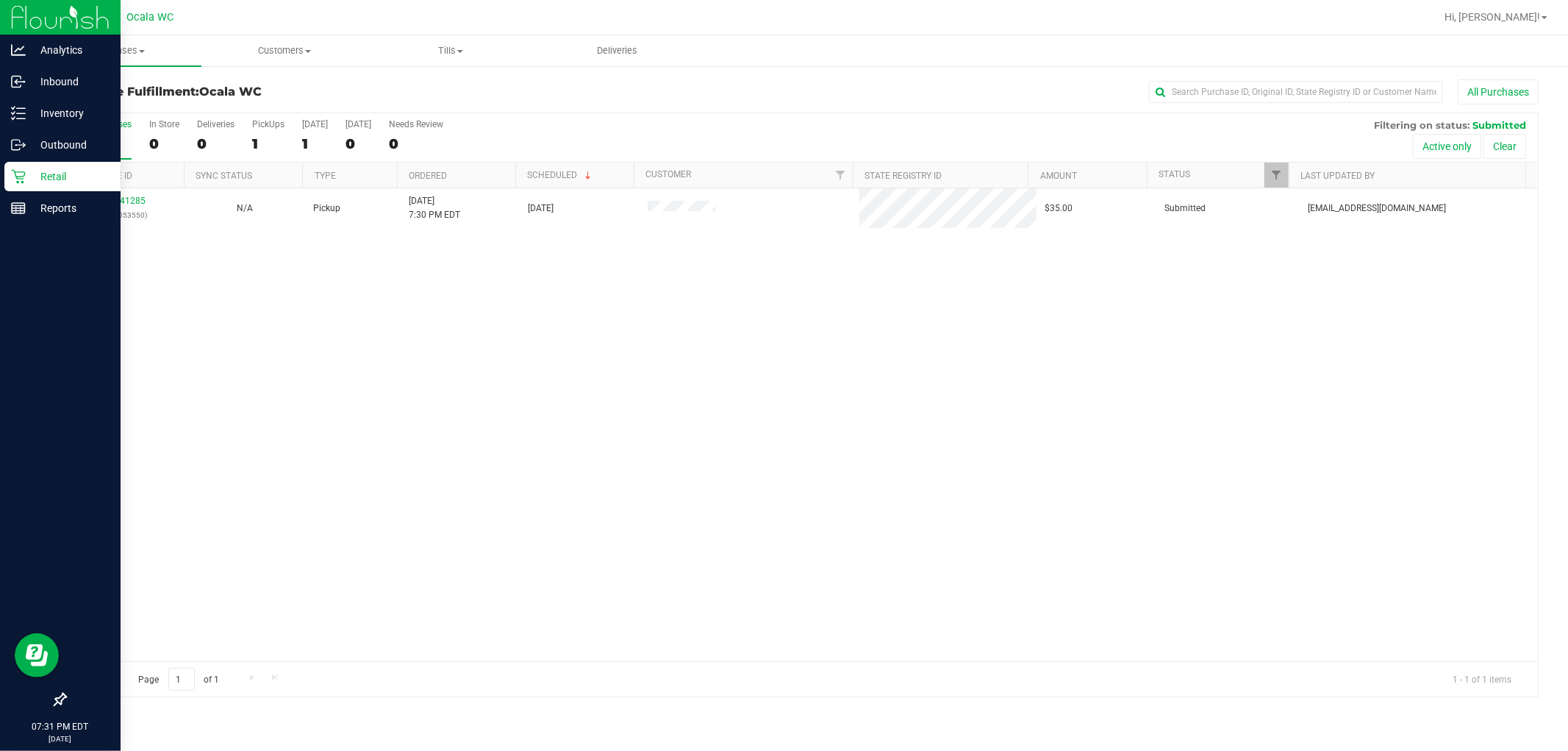
click at [17, 175] on icon at bounding box center [18, 177] width 15 height 15
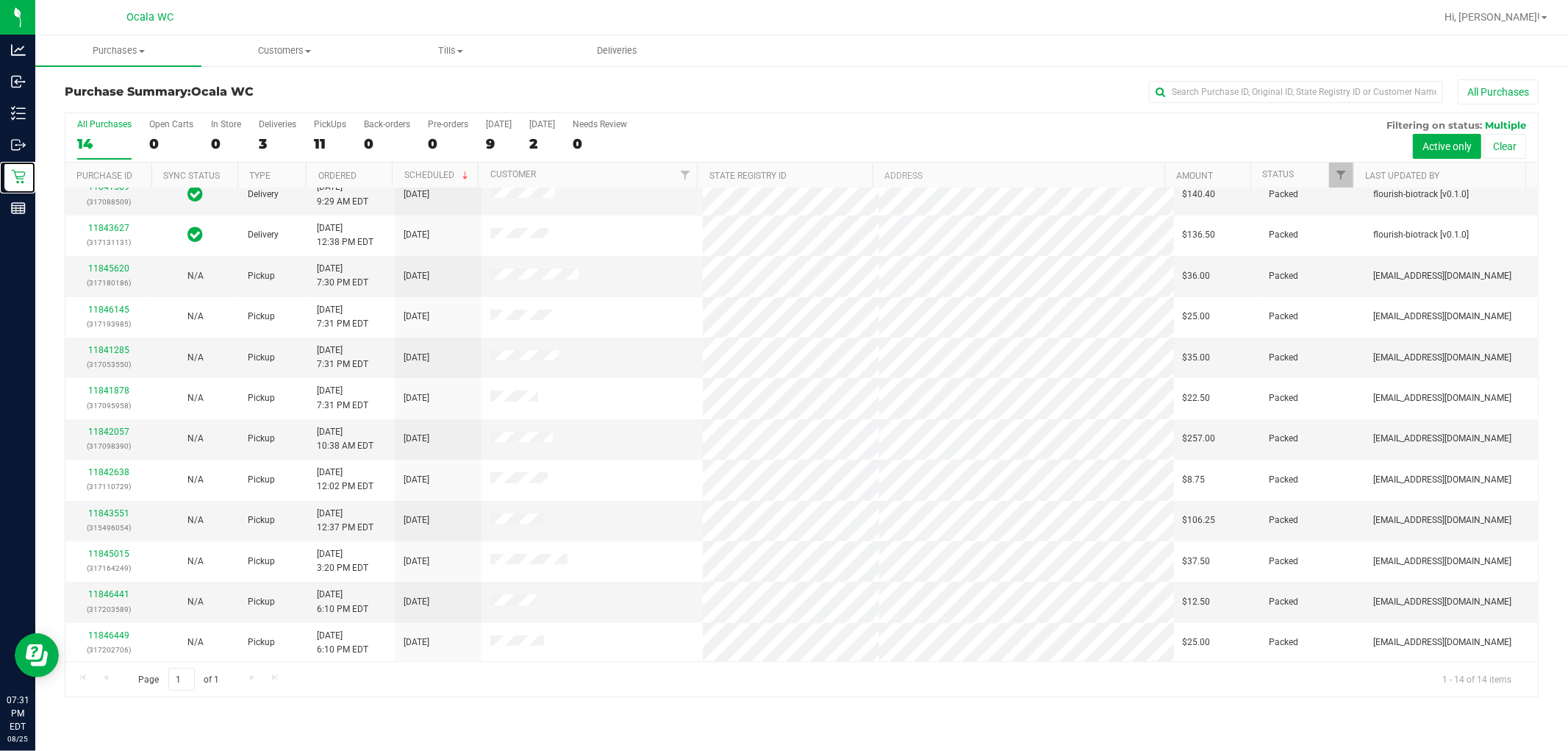
scroll to position [97, 0]
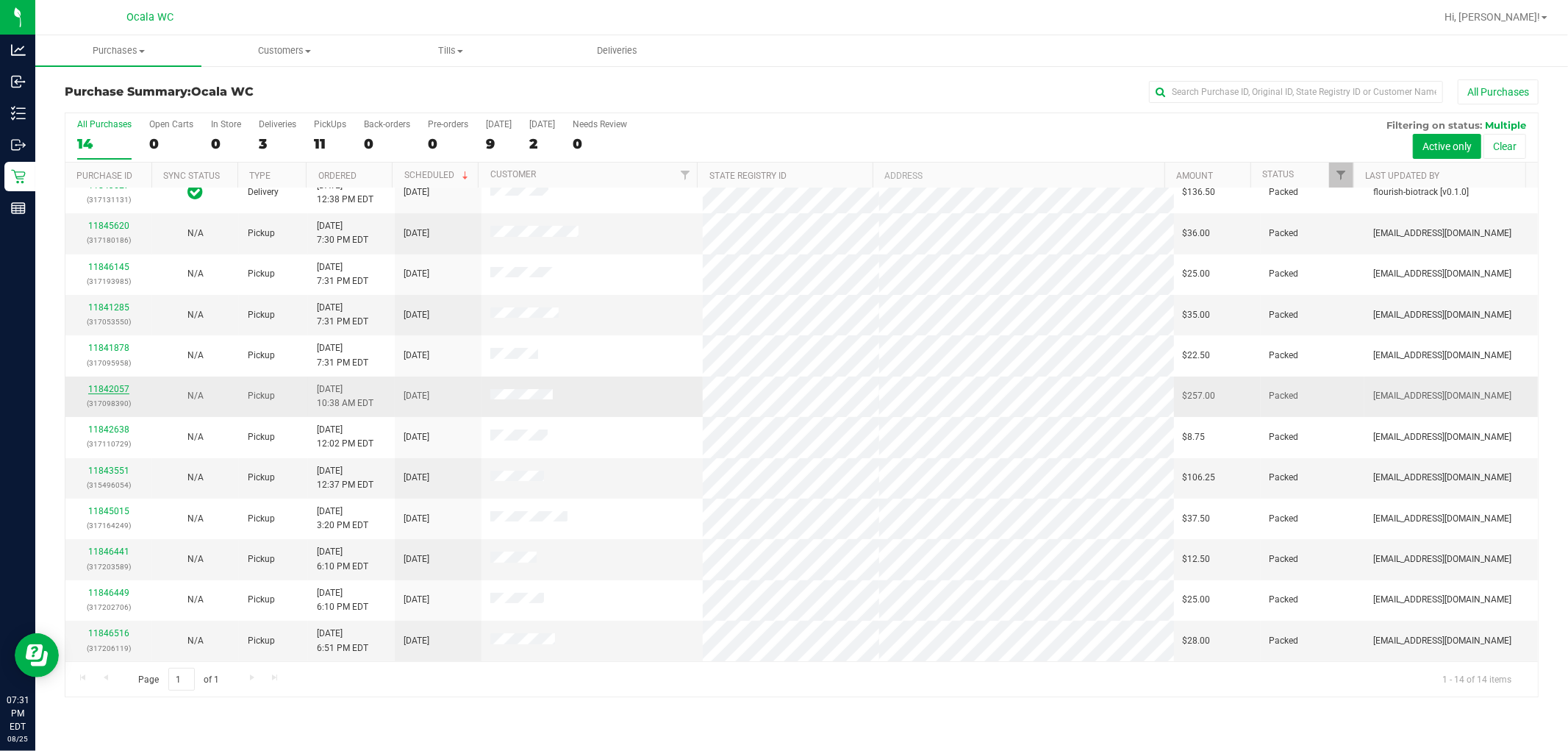
click at [105, 384] on link "11842057" at bounding box center [108, 389] width 41 height 10
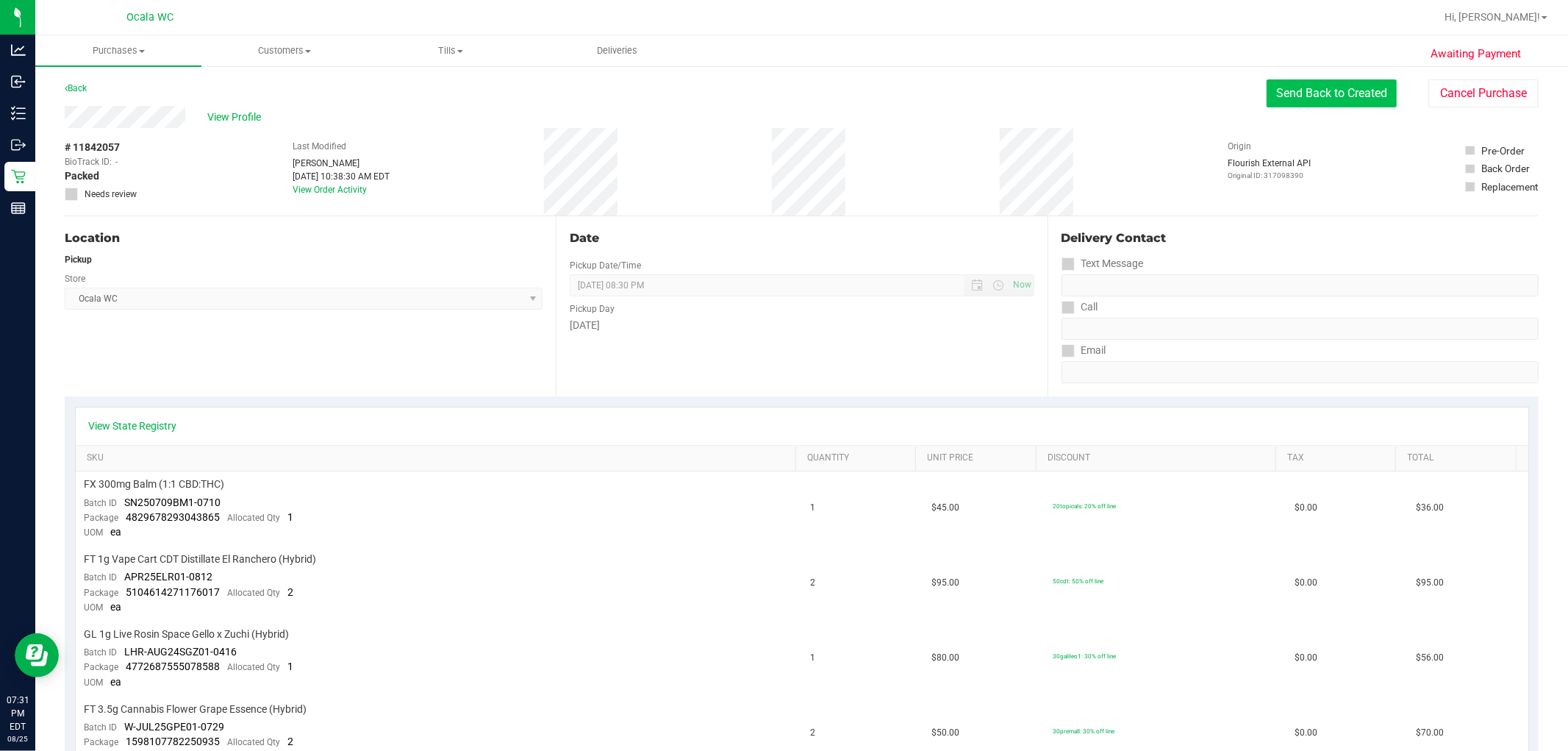
click at [773, 94] on button "Send Back to Created" at bounding box center [1332, 94] width 130 height 28
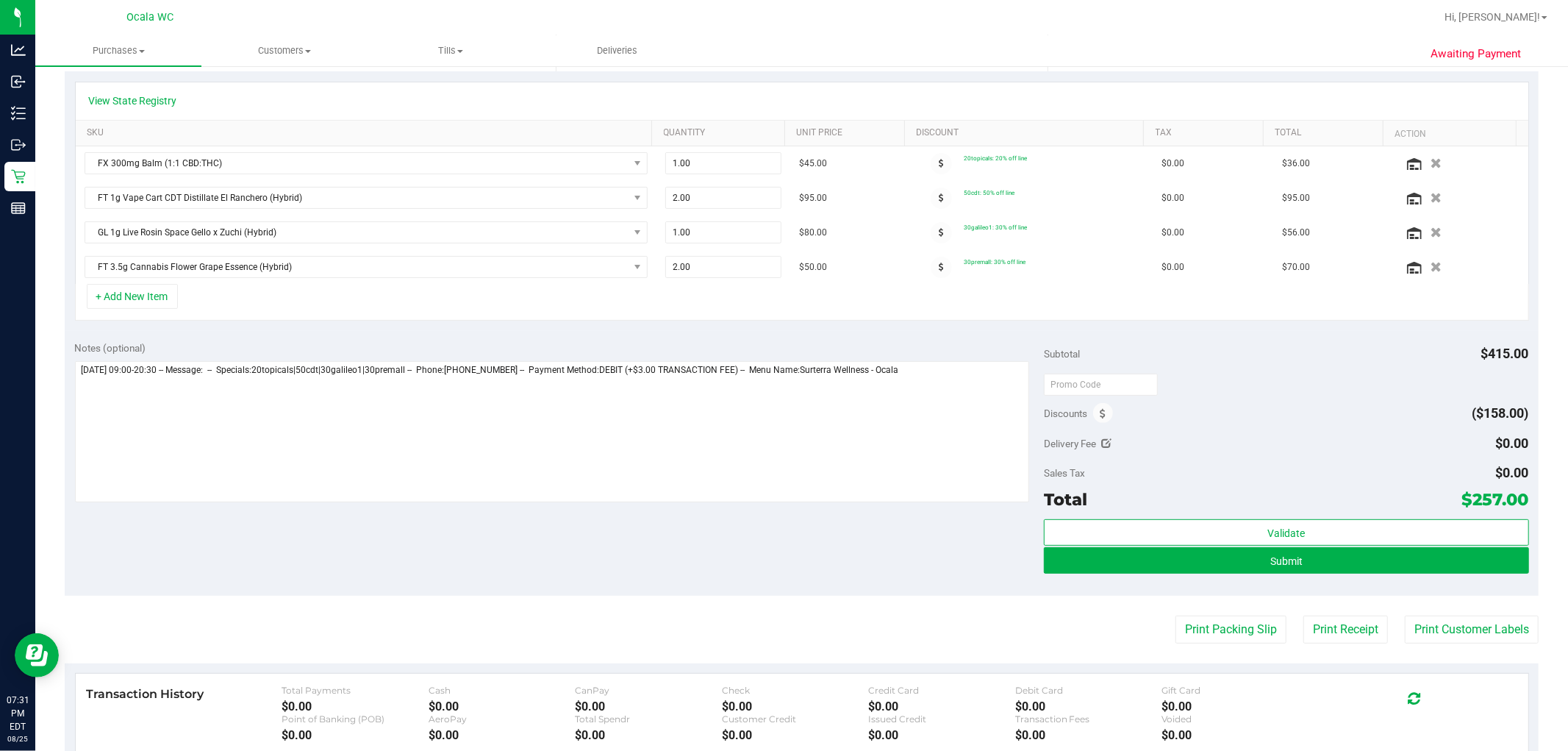
scroll to position [326, 0]
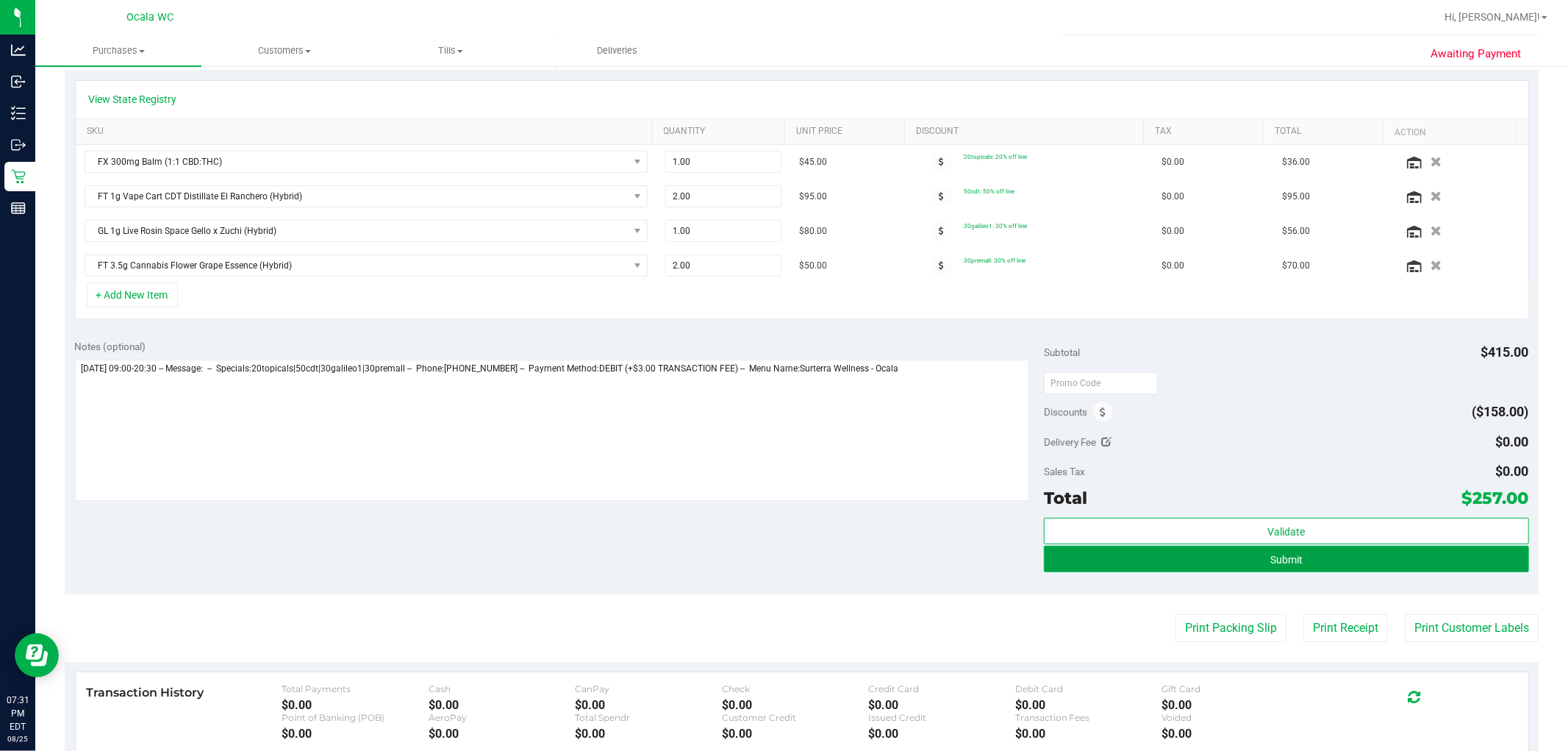
click at [773, 555] on button "Submit" at bounding box center [1287, 559] width 485 height 27
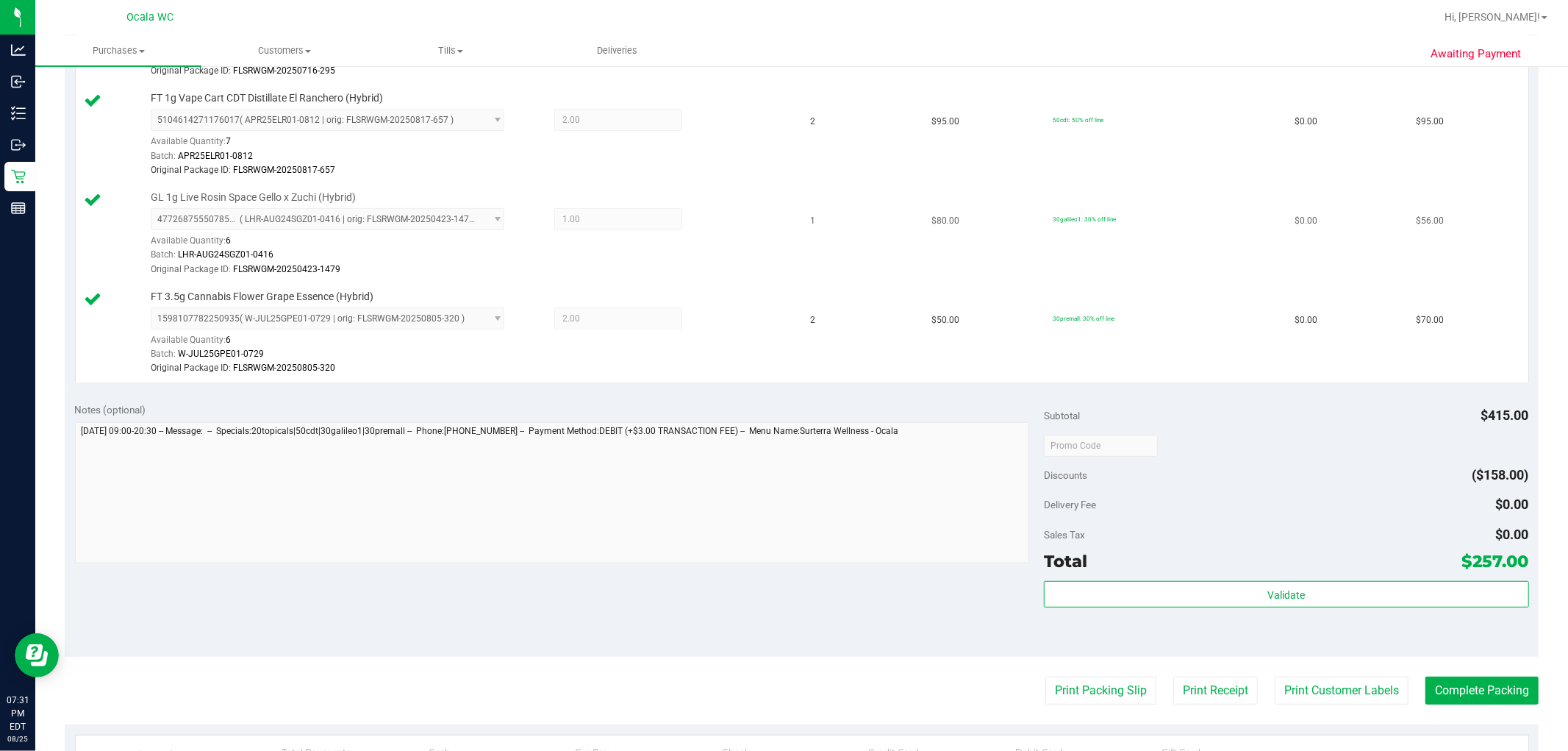
scroll to position [490, 0]
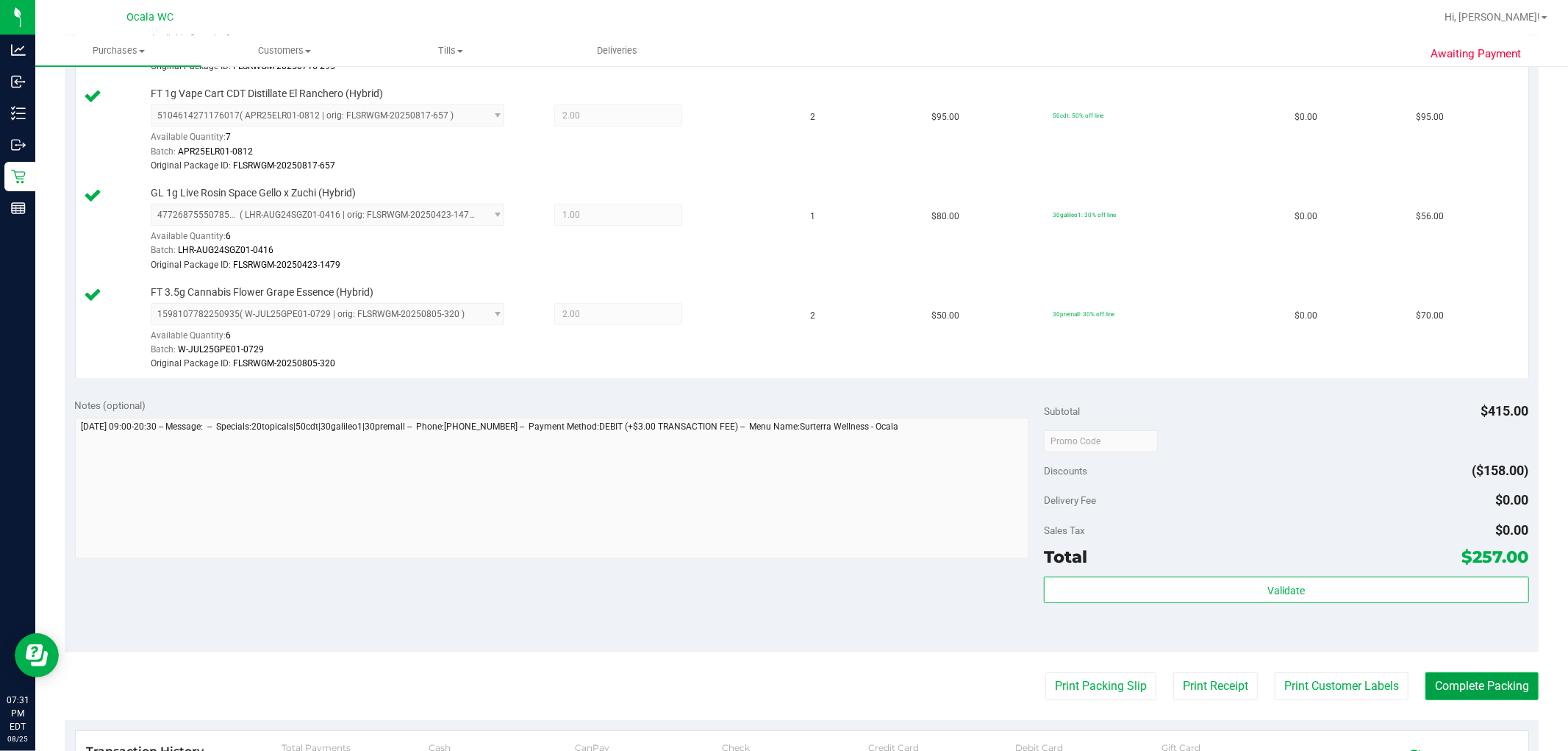
click at [773, 673] on button "Complete Packing" at bounding box center [1482, 686] width 114 height 28
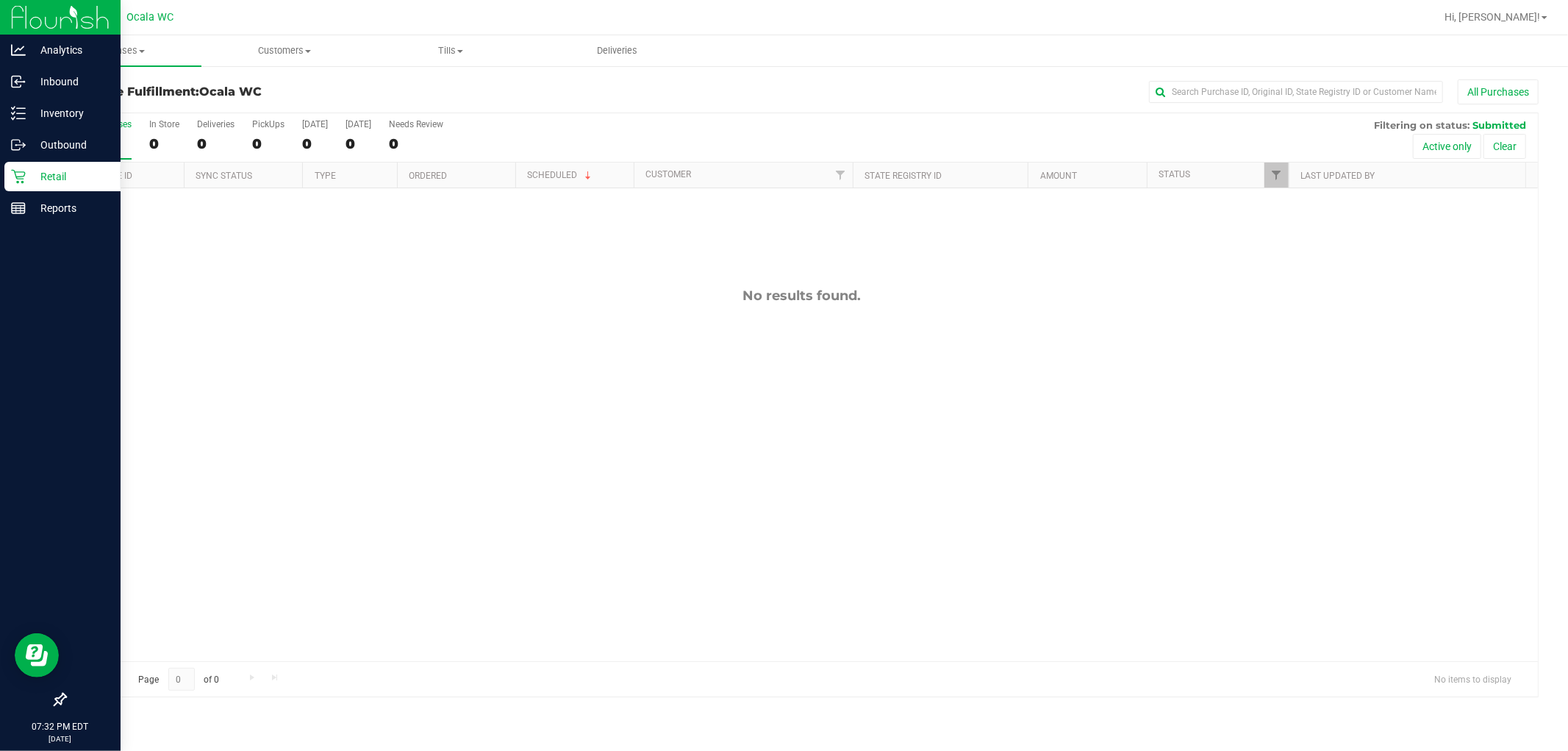
click at [27, 175] on p "Retail" at bounding box center [70, 177] width 88 height 18
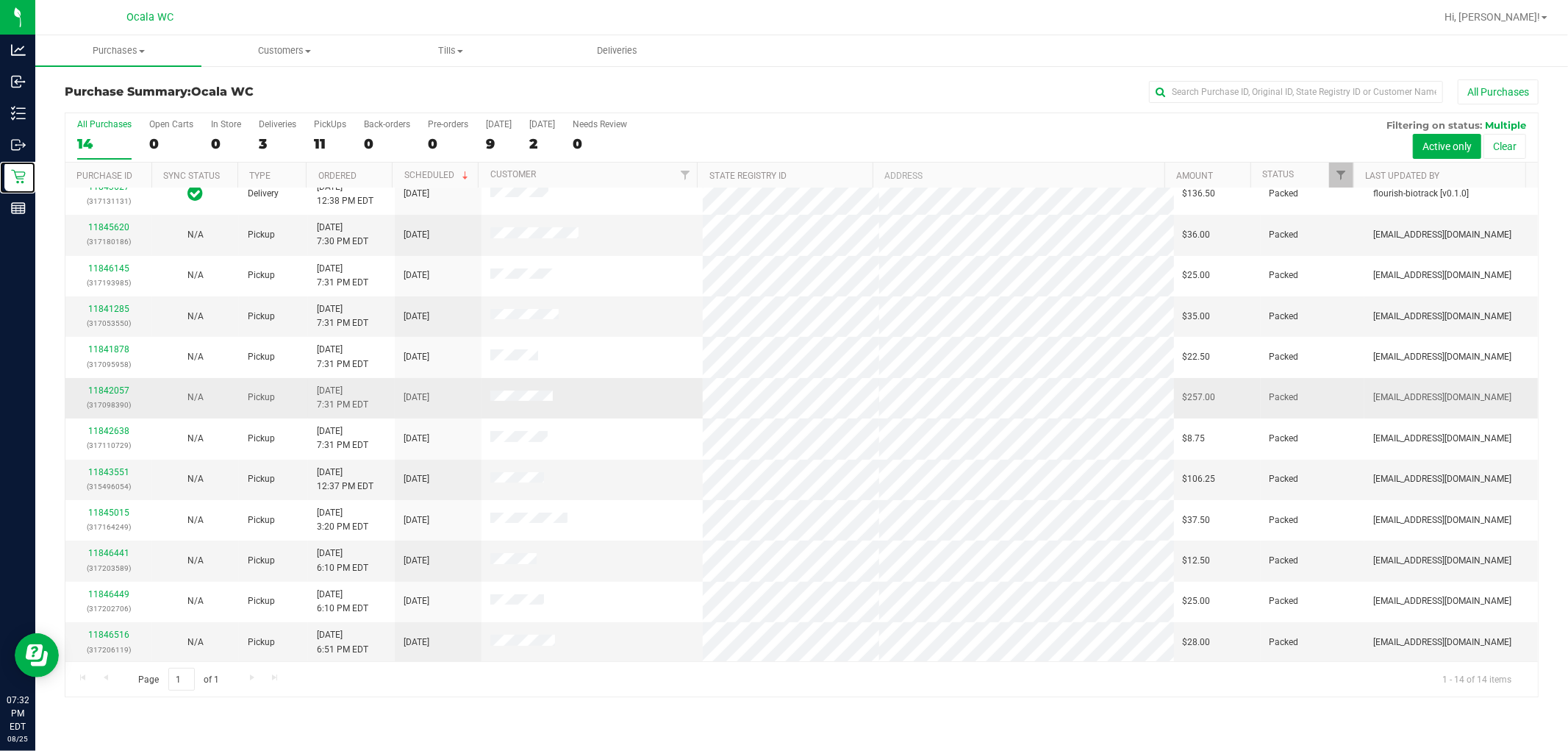
scroll to position [97, 0]
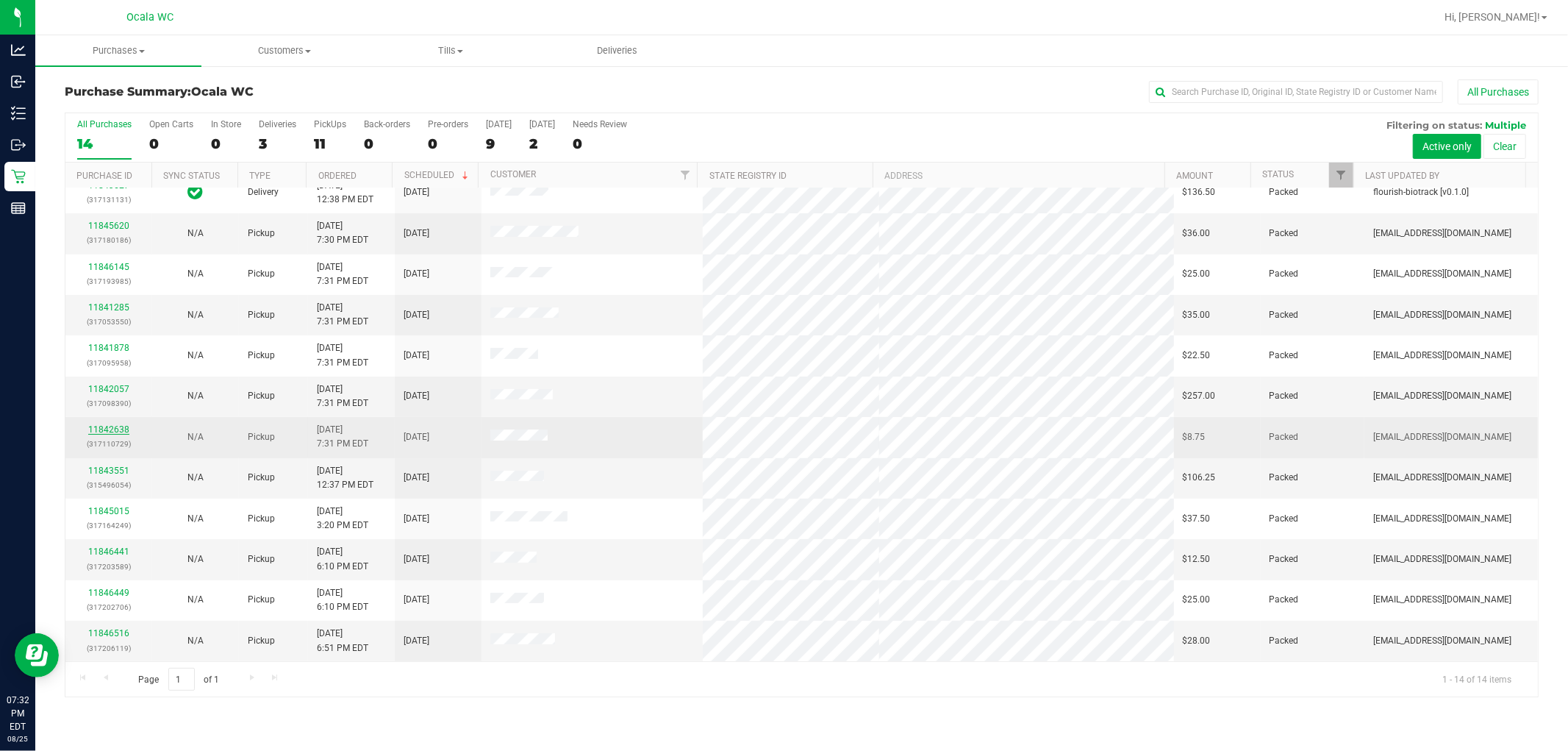
click at [100, 429] on link "11842638" at bounding box center [108, 429] width 41 height 10
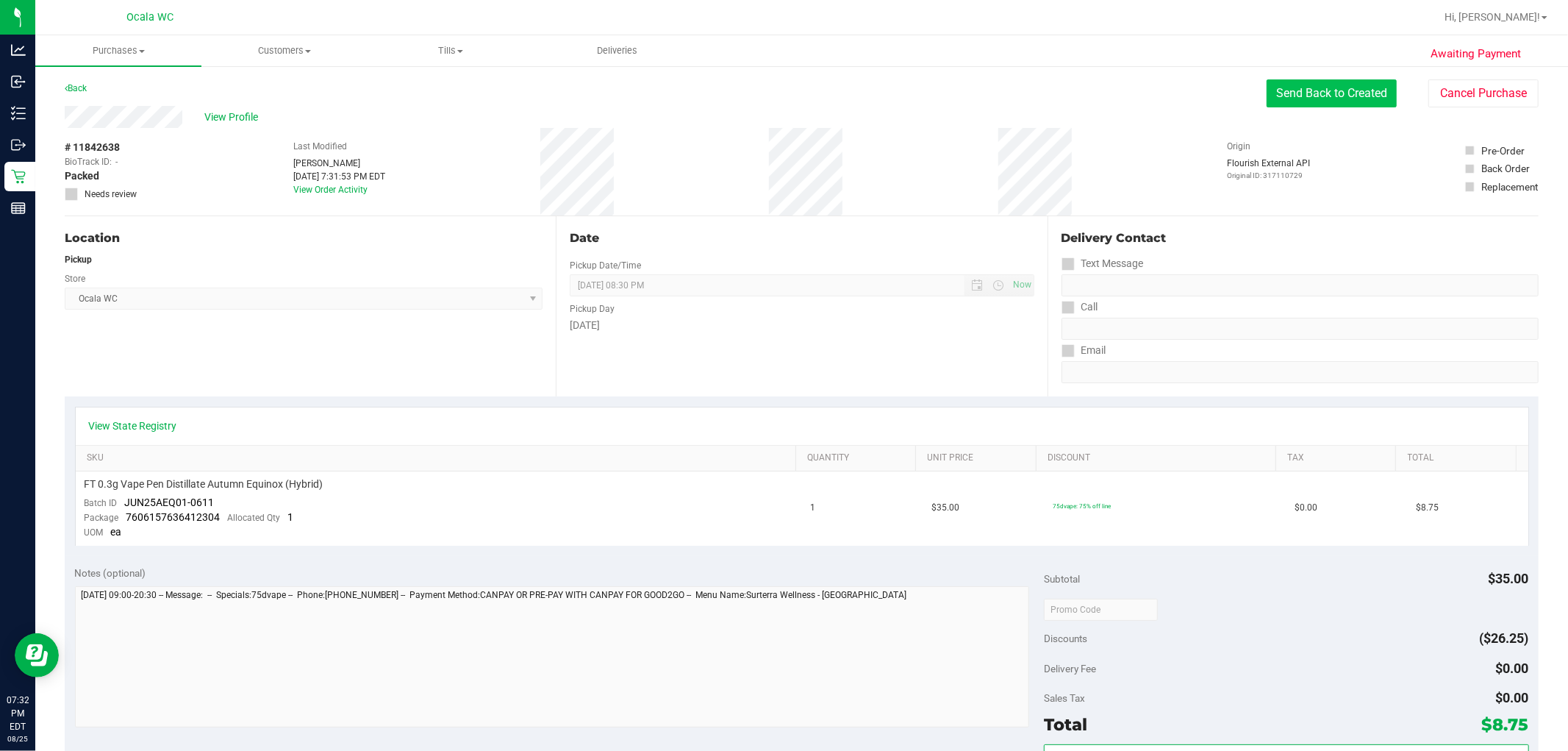
click at [773, 100] on button "Send Back to Created" at bounding box center [1332, 94] width 130 height 28
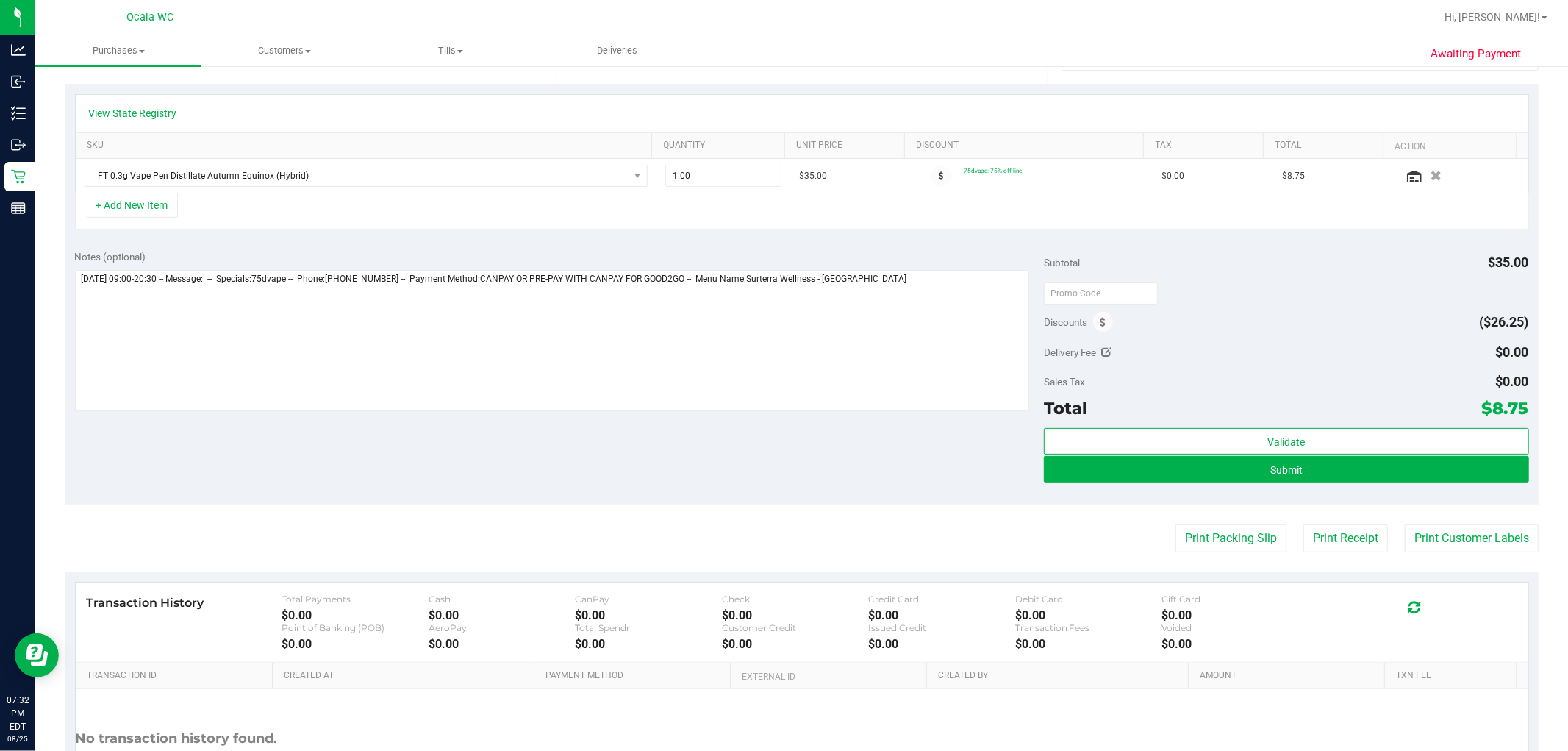
scroll to position [326, 0]
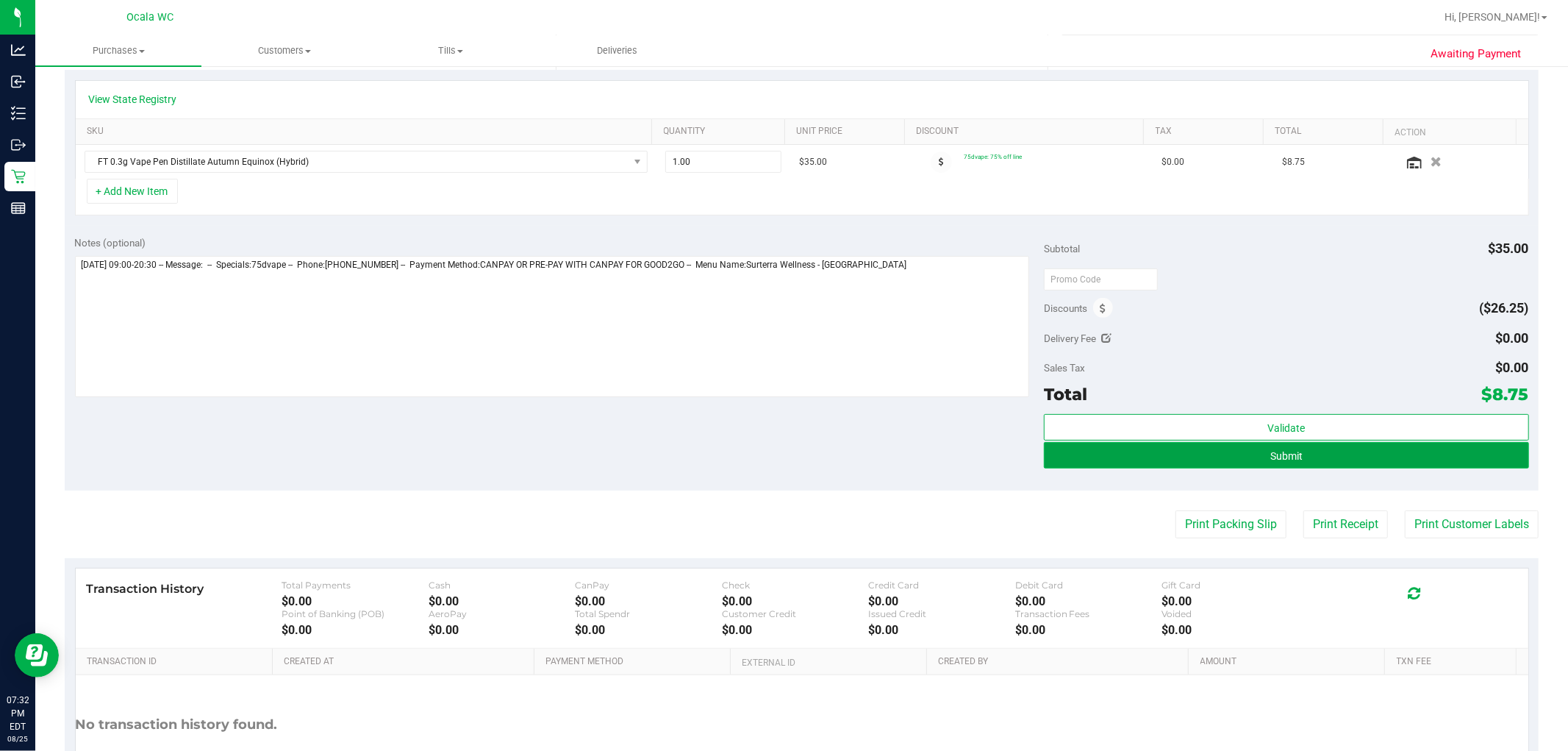
click at [773, 458] on button "Submit" at bounding box center [1287, 455] width 485 height 27
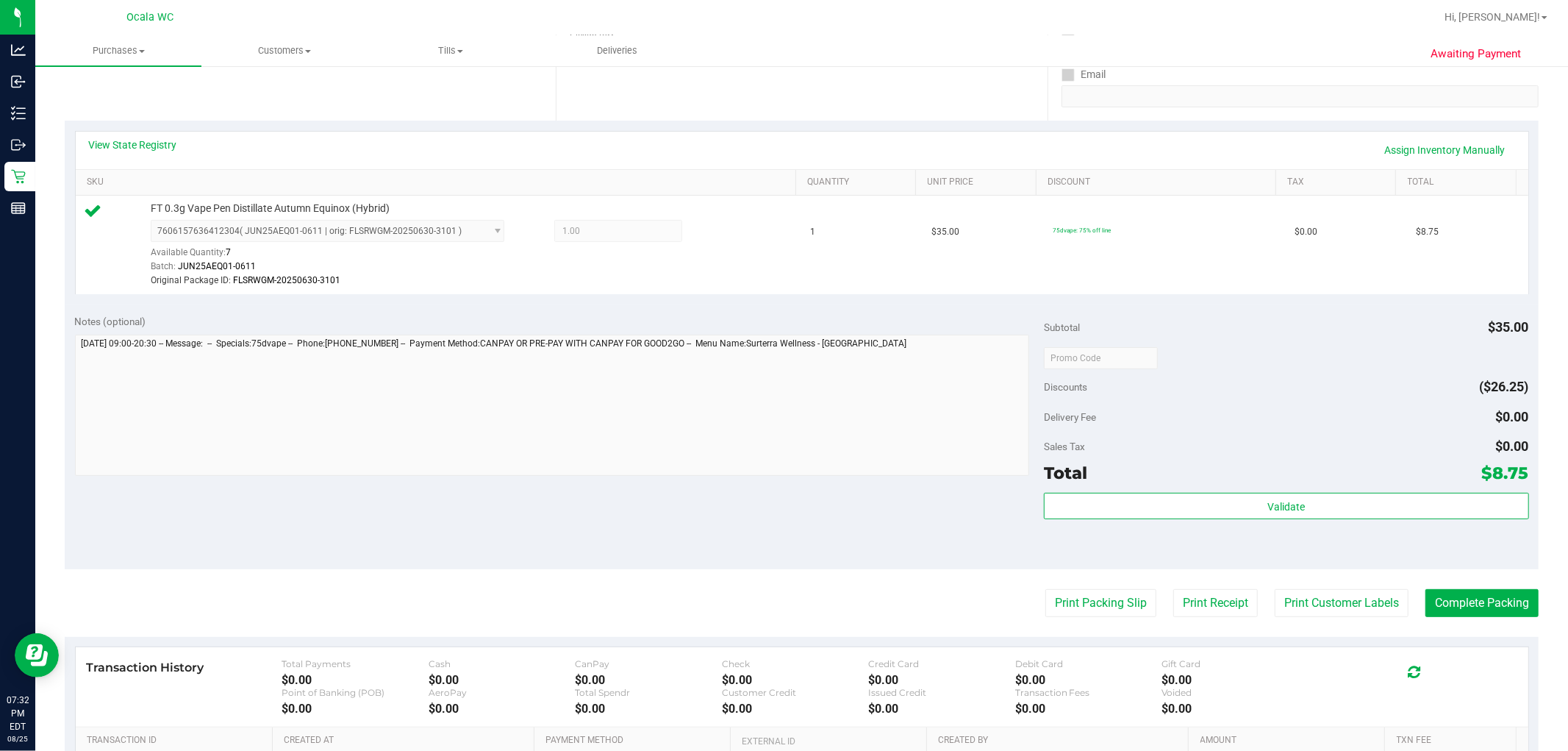
scroll to position [326, 0]
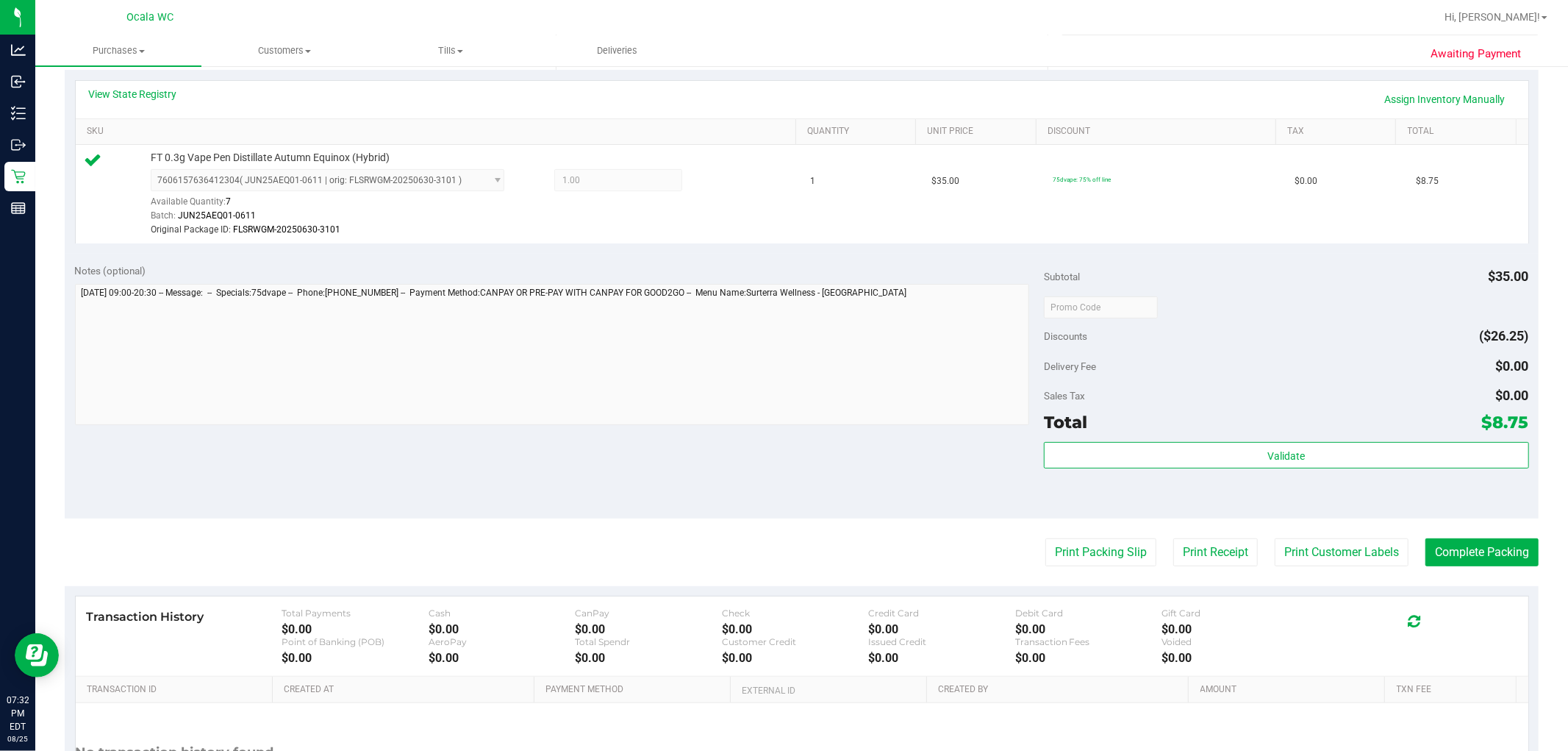
click at [773, 537] on purchase-details "Back Edit Purchase Cancel Purchase View Profile # 11842638 BioTrack ID: - Submi…" at bounding box center [802, 306] width 1474 height 1108
click at [773, 539] on button "Complete Packing" at bounding box center [1482, 553] width 114 height 28
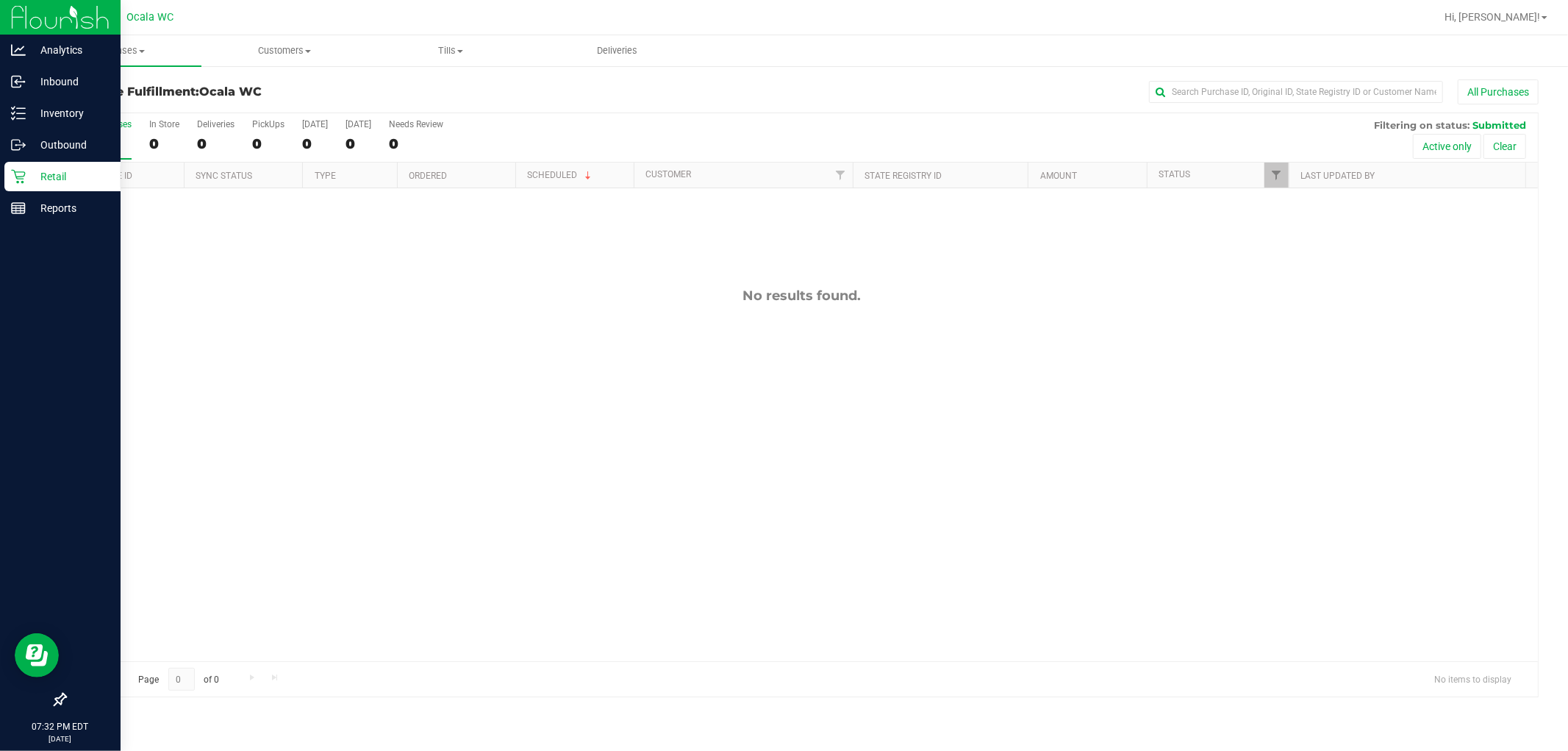
click at [17, 170] on icon at bounding box center [18, 177] width 15 height 15
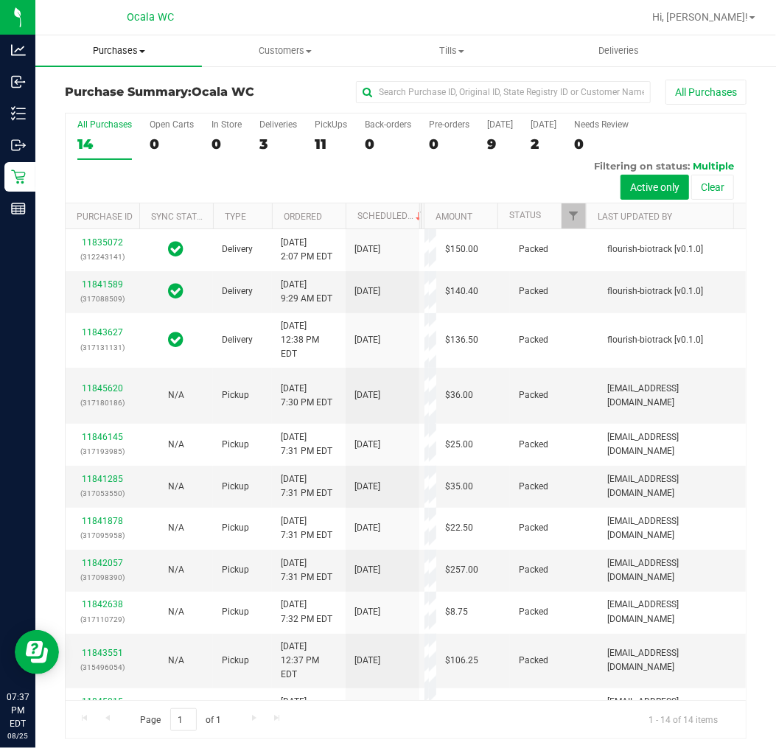
click at [138, 46] on span "Purchases" at bounding box center [118, 50] width 167 height 13
click at [120, 100] on span "Fulfillment" at bounding box center [80, 106] width 91 height 13
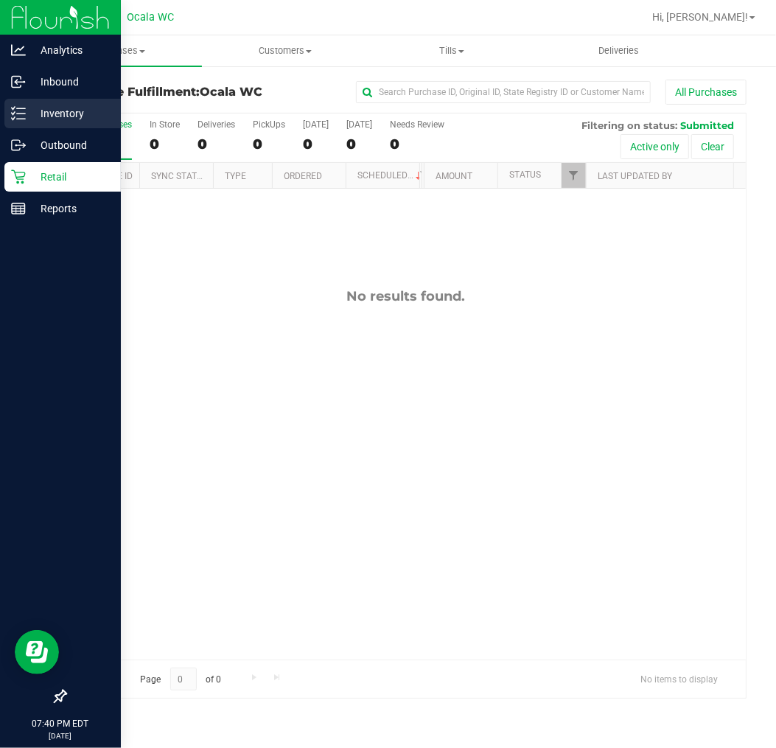
click at [46, 114] on p "Inventory" at bounding box center [70, 114] width 88 height 18
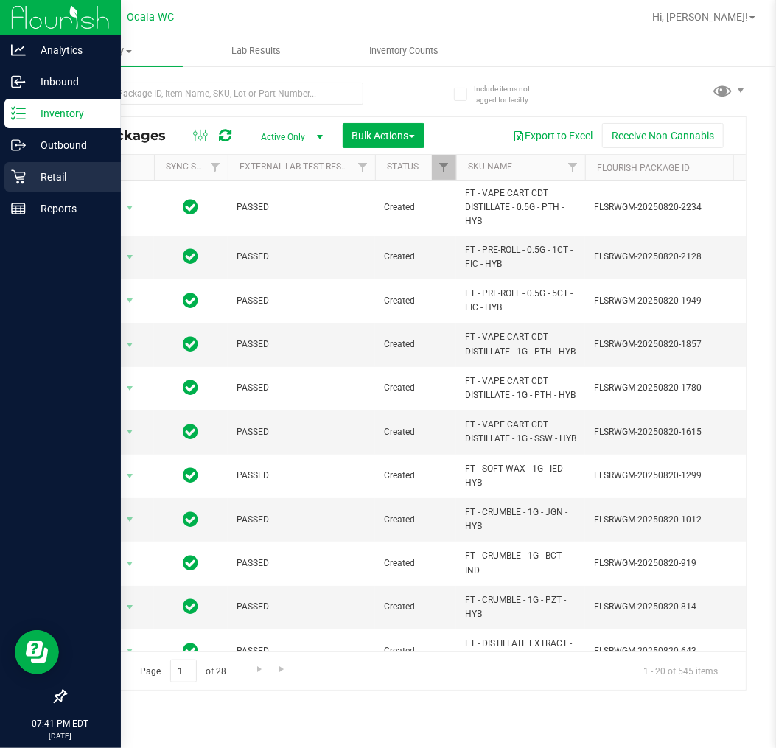
click at [28, 170] on p "Retail" at bounding box center [70, 177] width 88 height 18
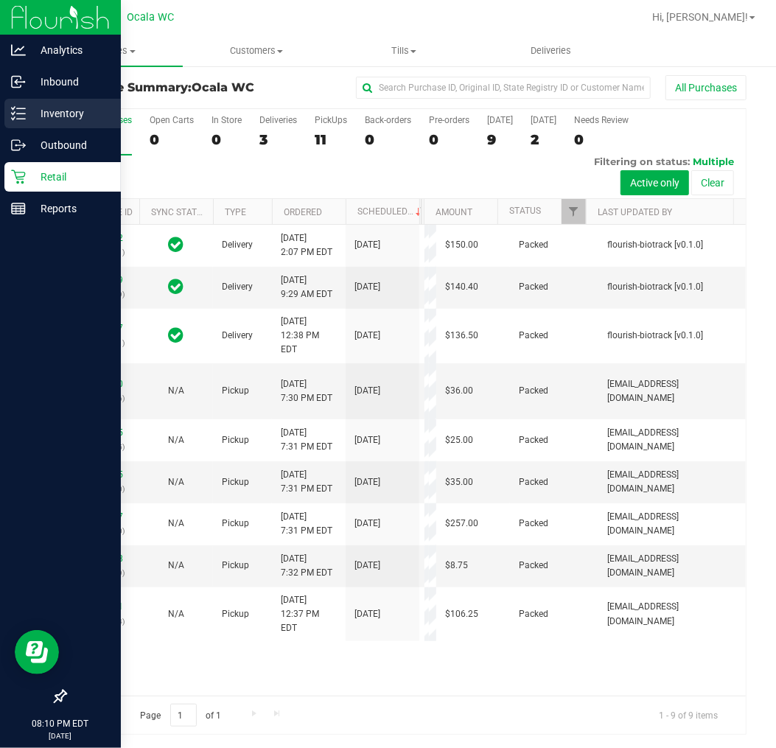
click at [33, 114] on p "Inventory" at bounding box center [70, 114] width 88 height 18
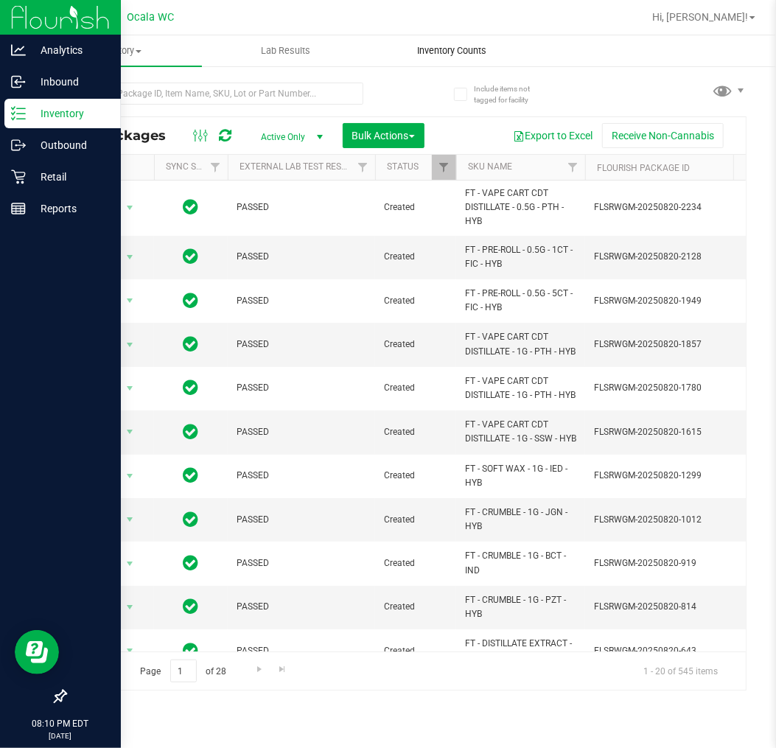
click at [422, 52] on span "Inventory Counts" at bounding box center [451, 50] width 109 height 13
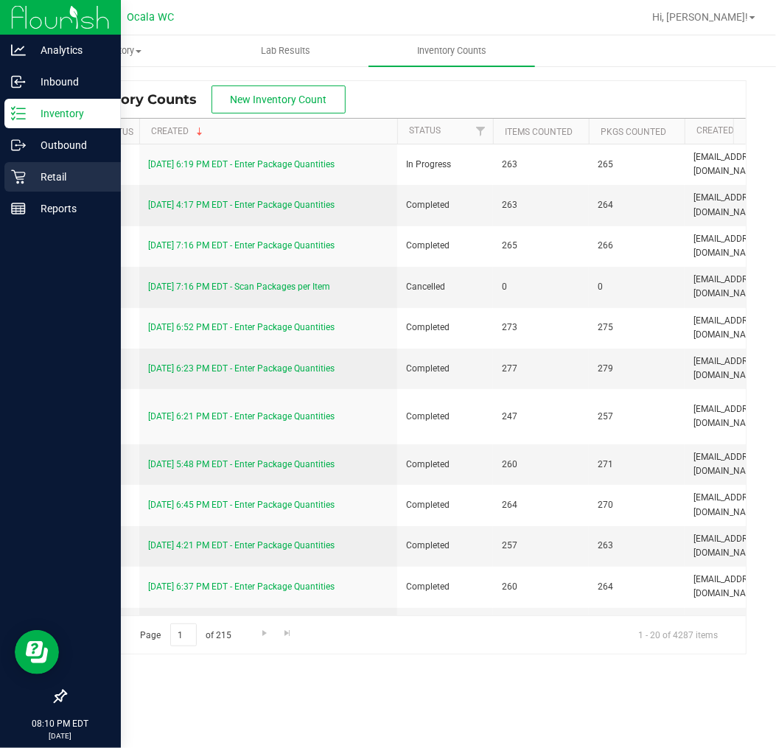
click at [31, 172] on p "Retail" at bounding box center [70, 177] width 88 height 18
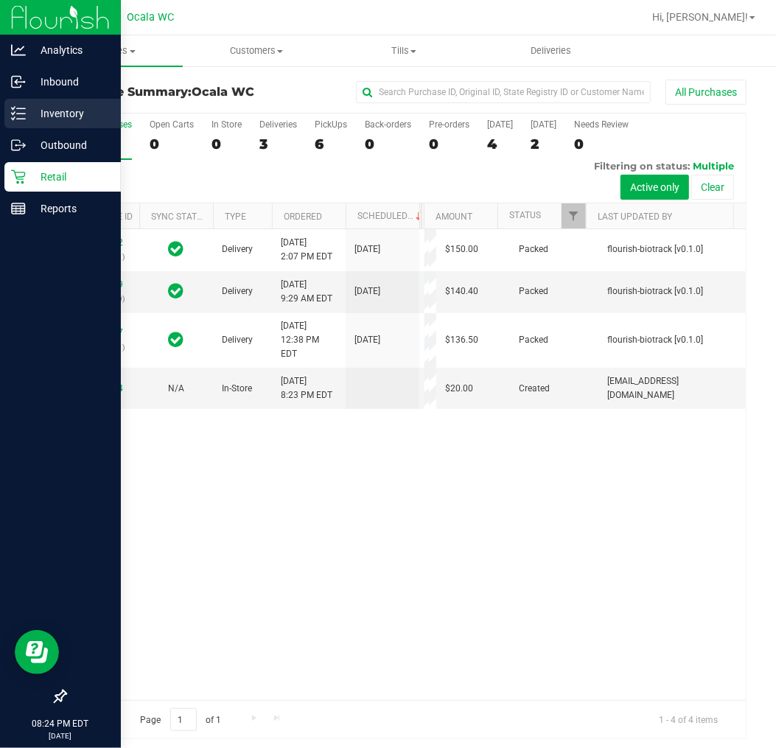
click at [26, 108] on p "Inventory" at bounding box center [70, 114] width 88 height 18
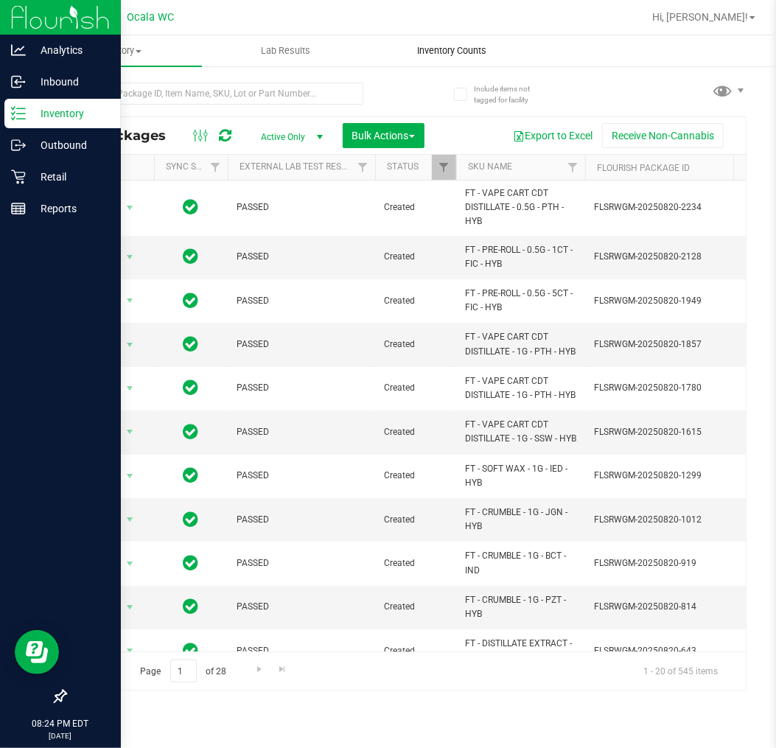
click at [433, 49] on span "Inventory Counts" at bounding box center [451, 50] width 109 height 13
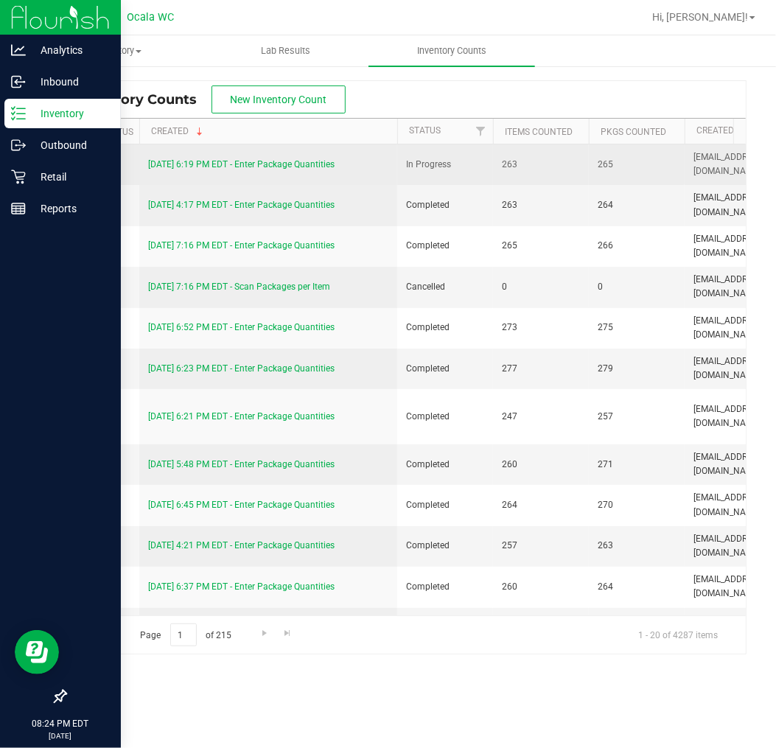
click at [204, 163] on link "8/25/25 6:19 PM EDT - Enter Package Quantities" at bounding box center [241, 164] width 186 height 10
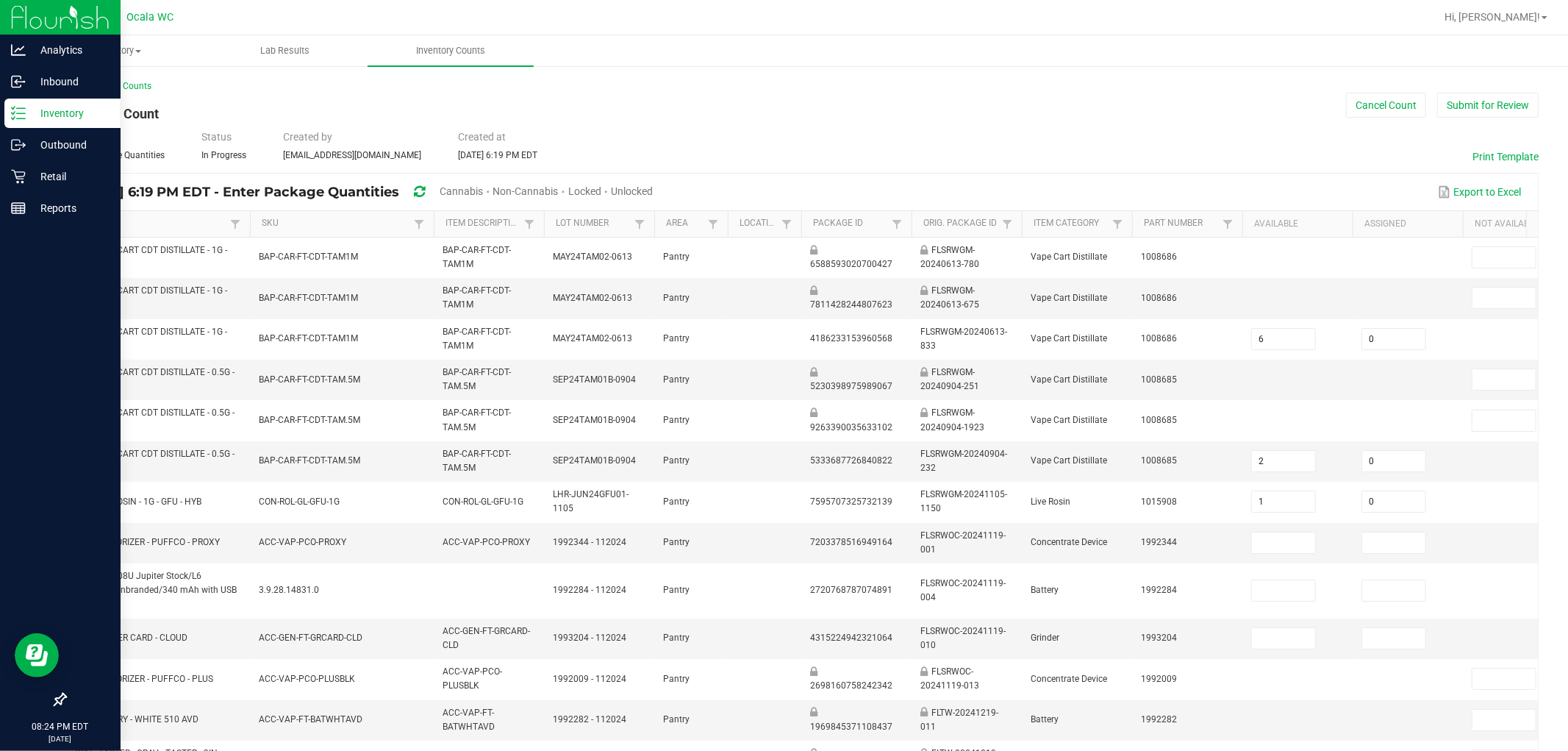
click at [98, 221] on link "Item" at bounding box center [152, 223] width 148 height 12
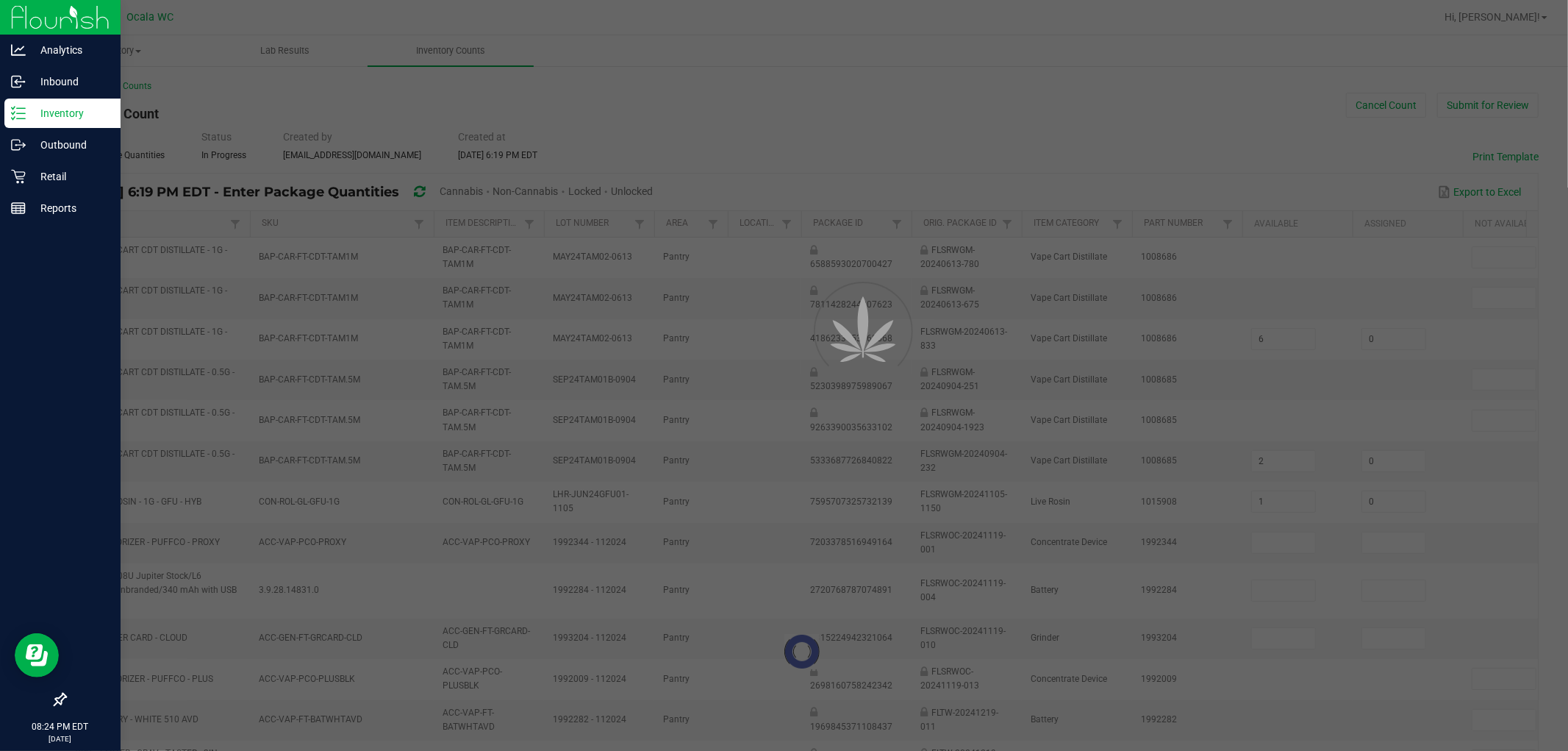
type input "13"
type input "9"
type input "5"
type input "10"
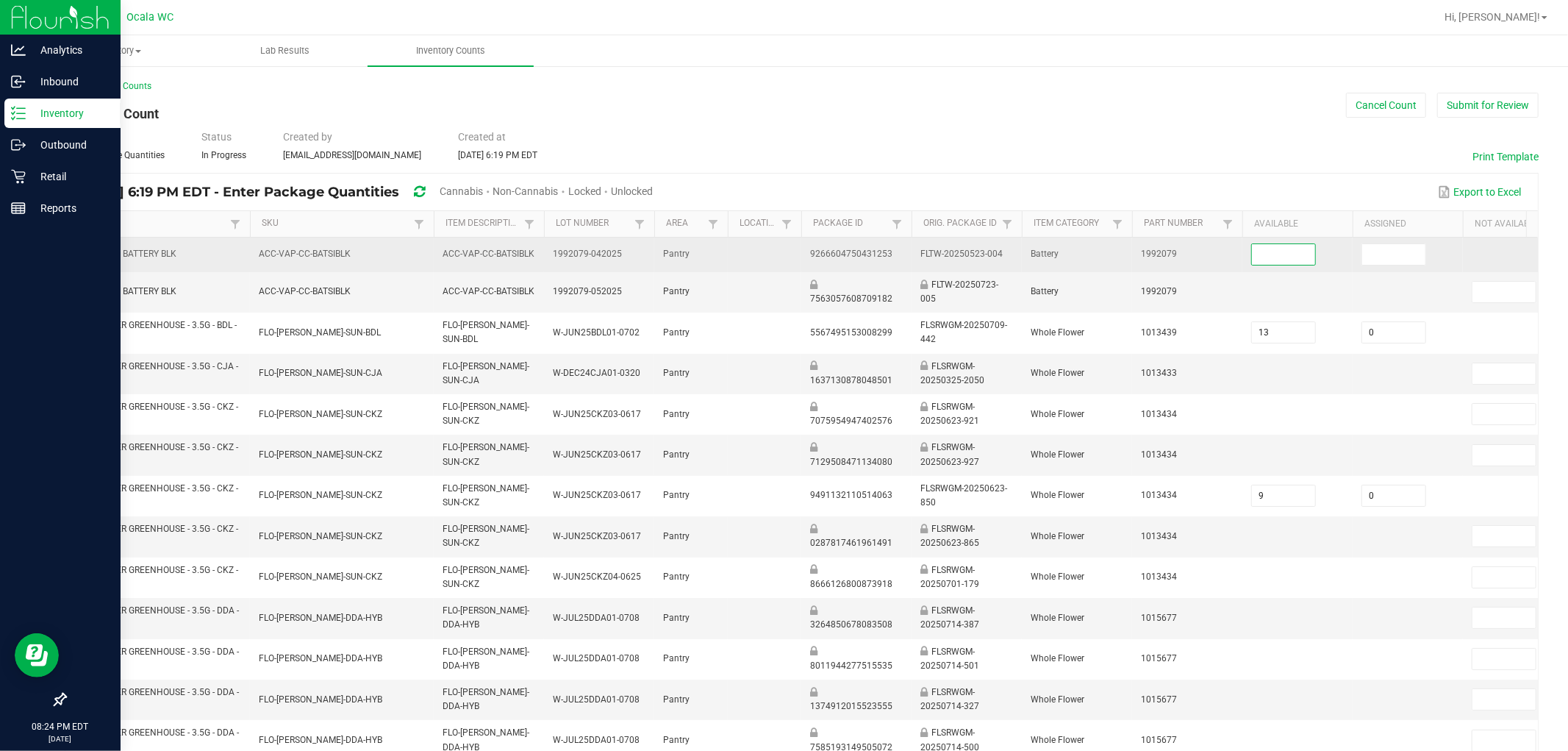
click at [773, 257] on input at bounding box center [1283, 254] width 63 height 21
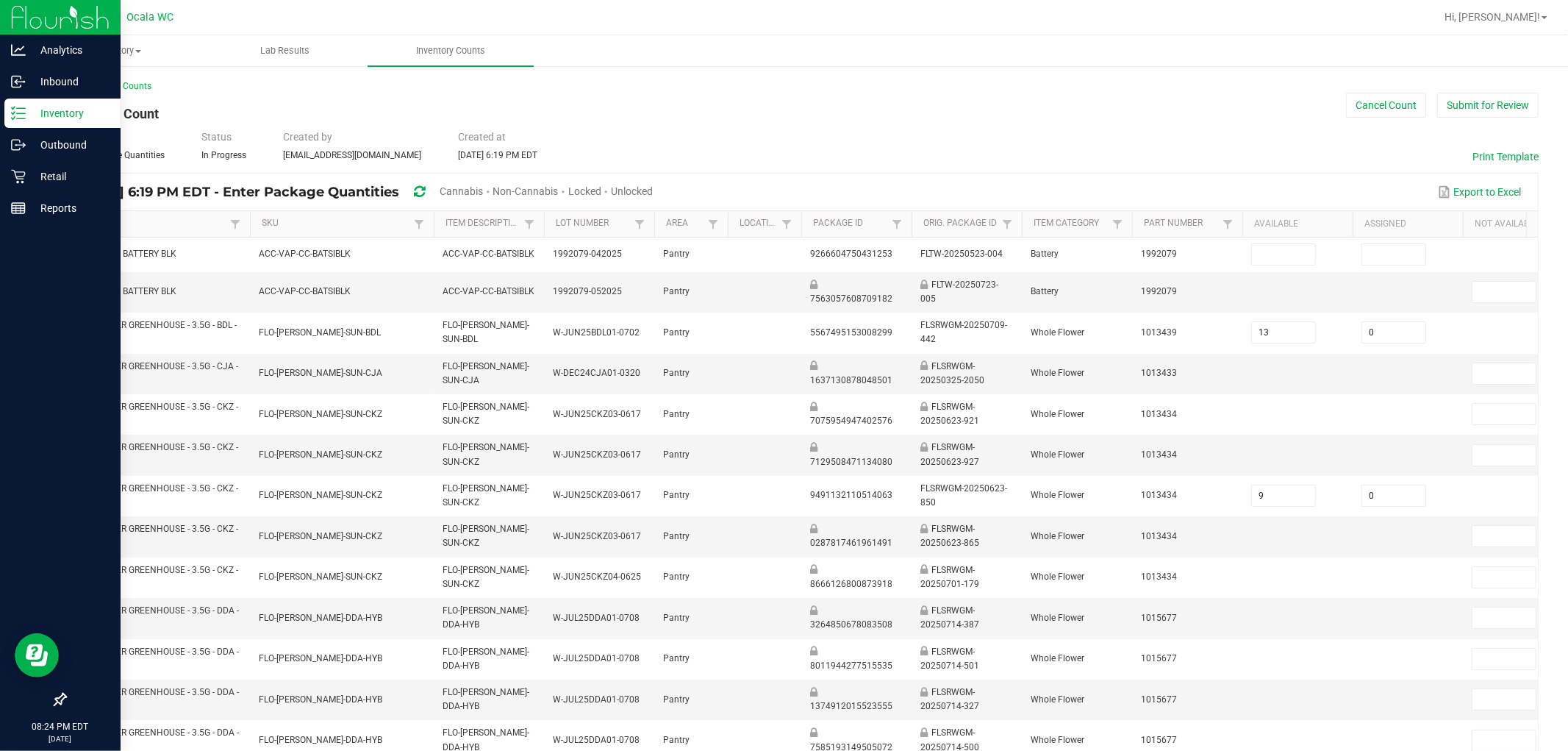
click at [483, 194] on span "Cannabis" at bounding box center [461, 191] width 43 height 12
click at [653, 194] on span "Unlocked" at bounding box center [632, 191] width 42 height 12
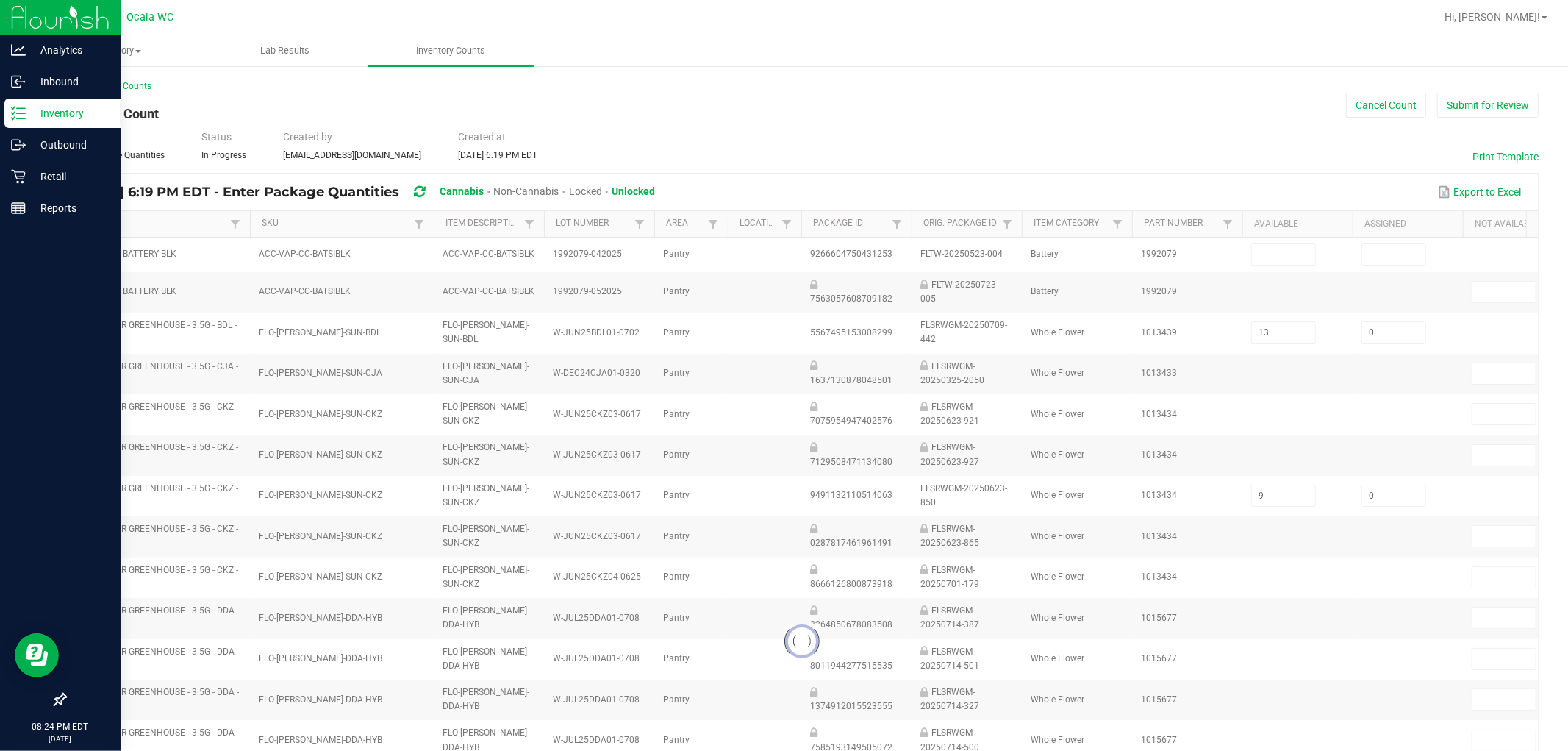
type input "9"
type input "18"
type input "13"
type input "10"
type input "0"
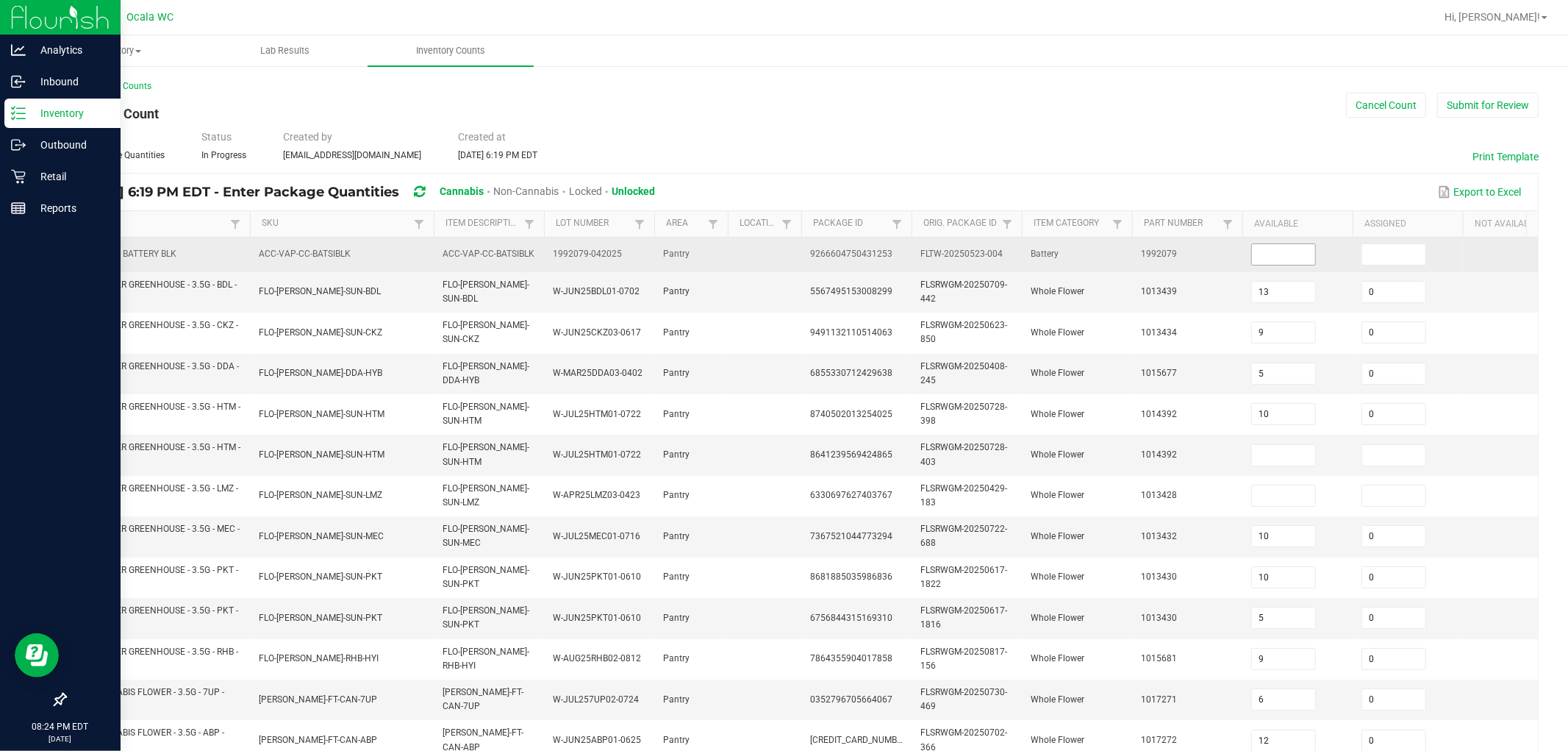
click at [773, 252] on input at bounding box center [1283, 254] width 63 height 21
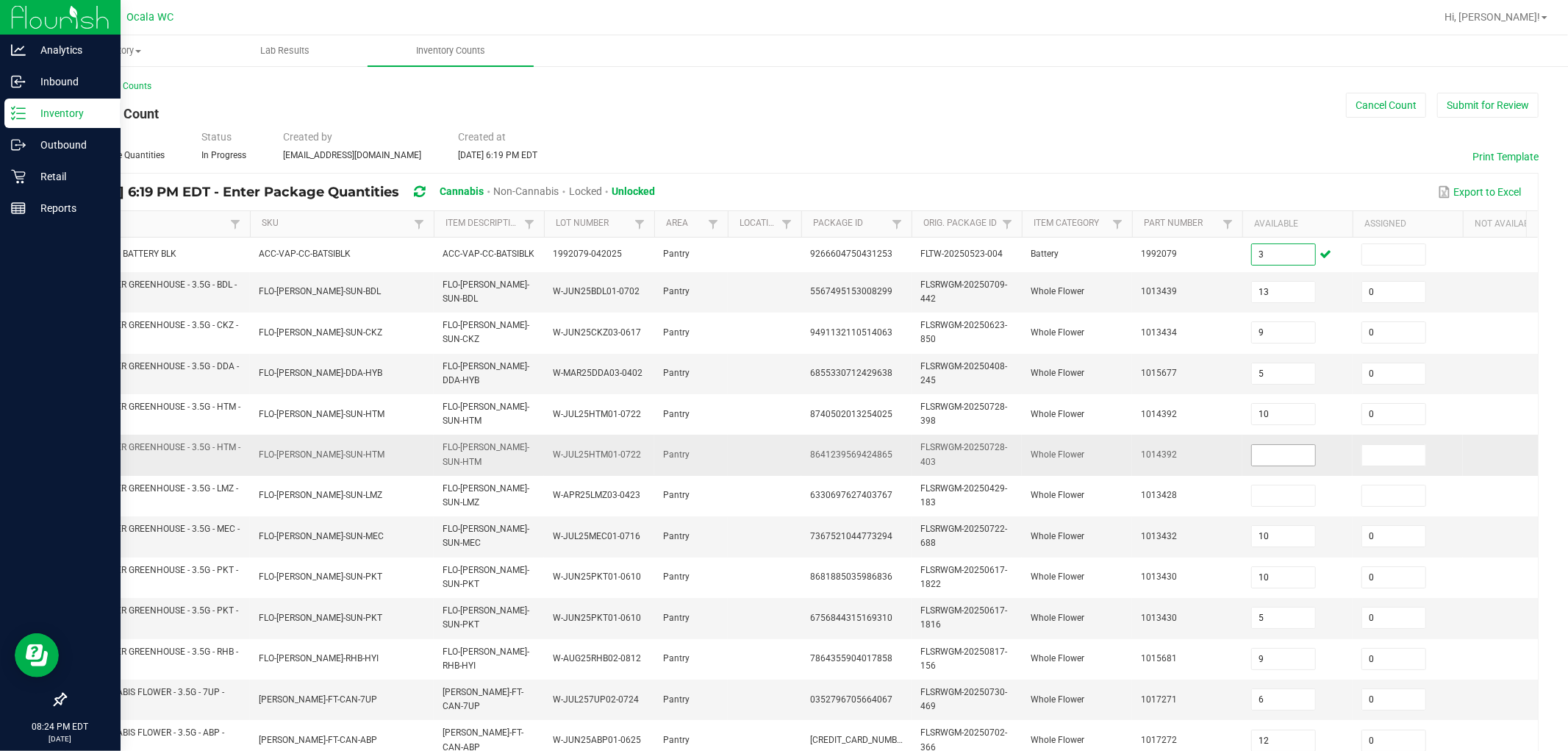
type input "3"
click at [773, 460] on input at bounding box center [1283, 455] width 63 height 21
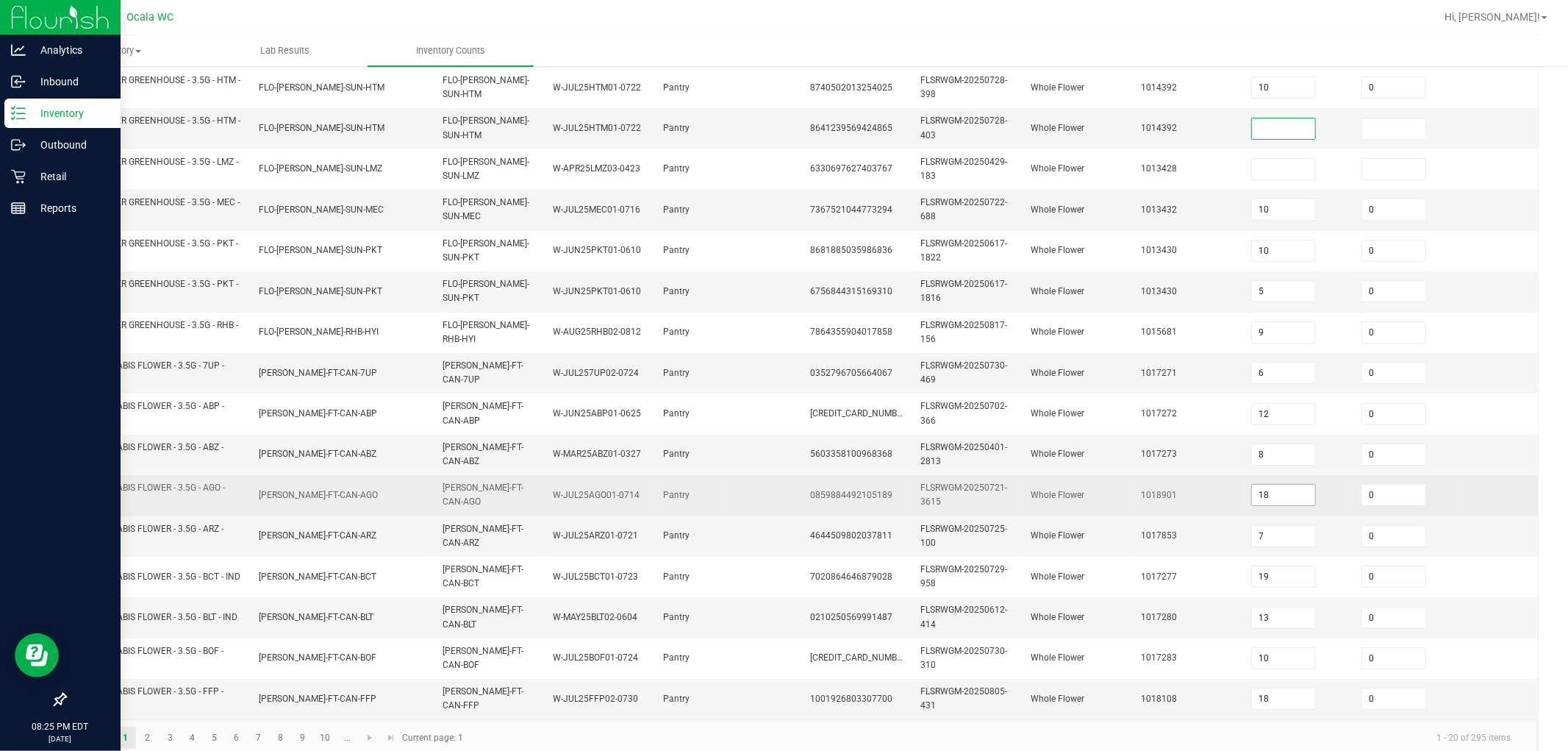
scroll to position [362, 0]
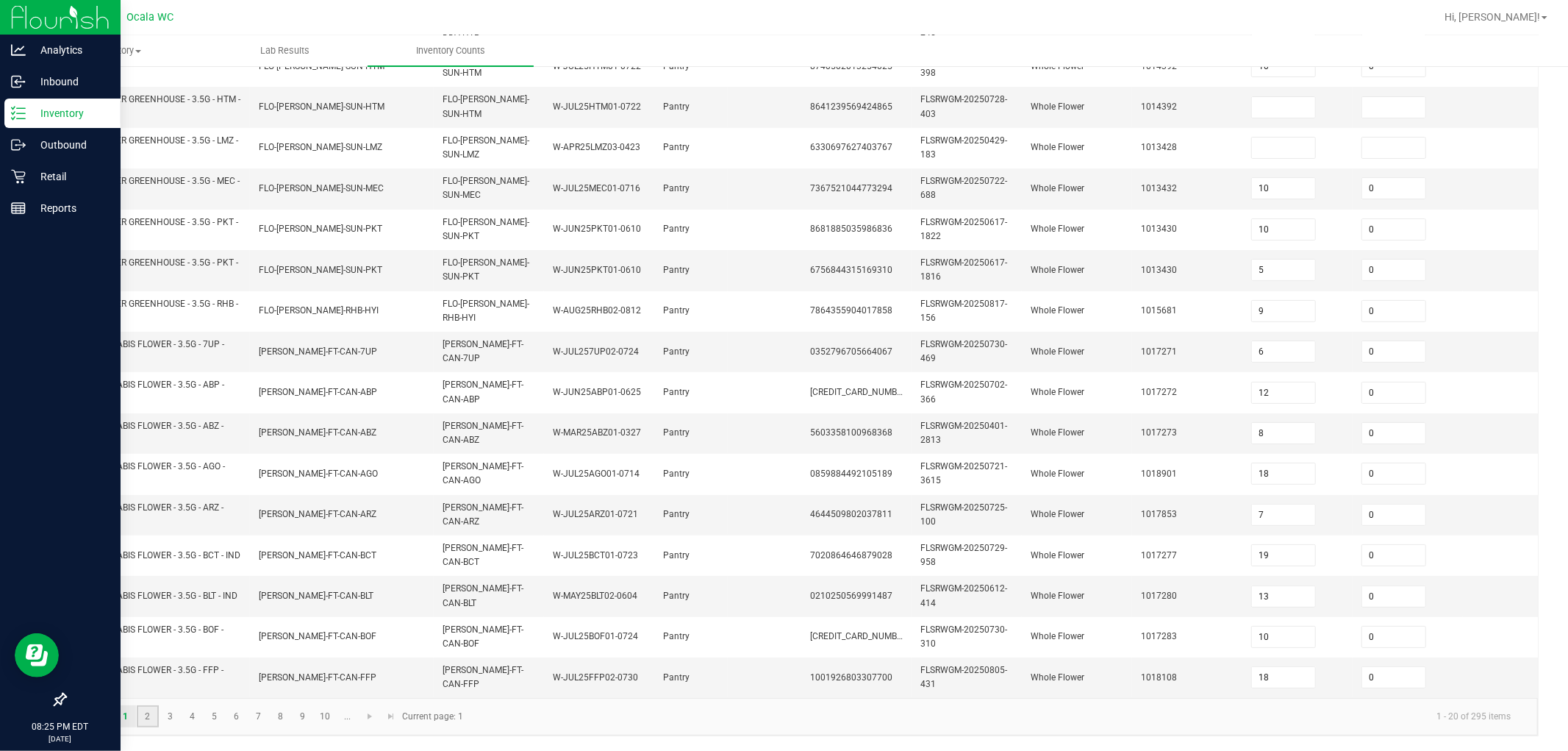
click at [149, 720] on link "2" at bounding box center [147, 716] width 21 height 22
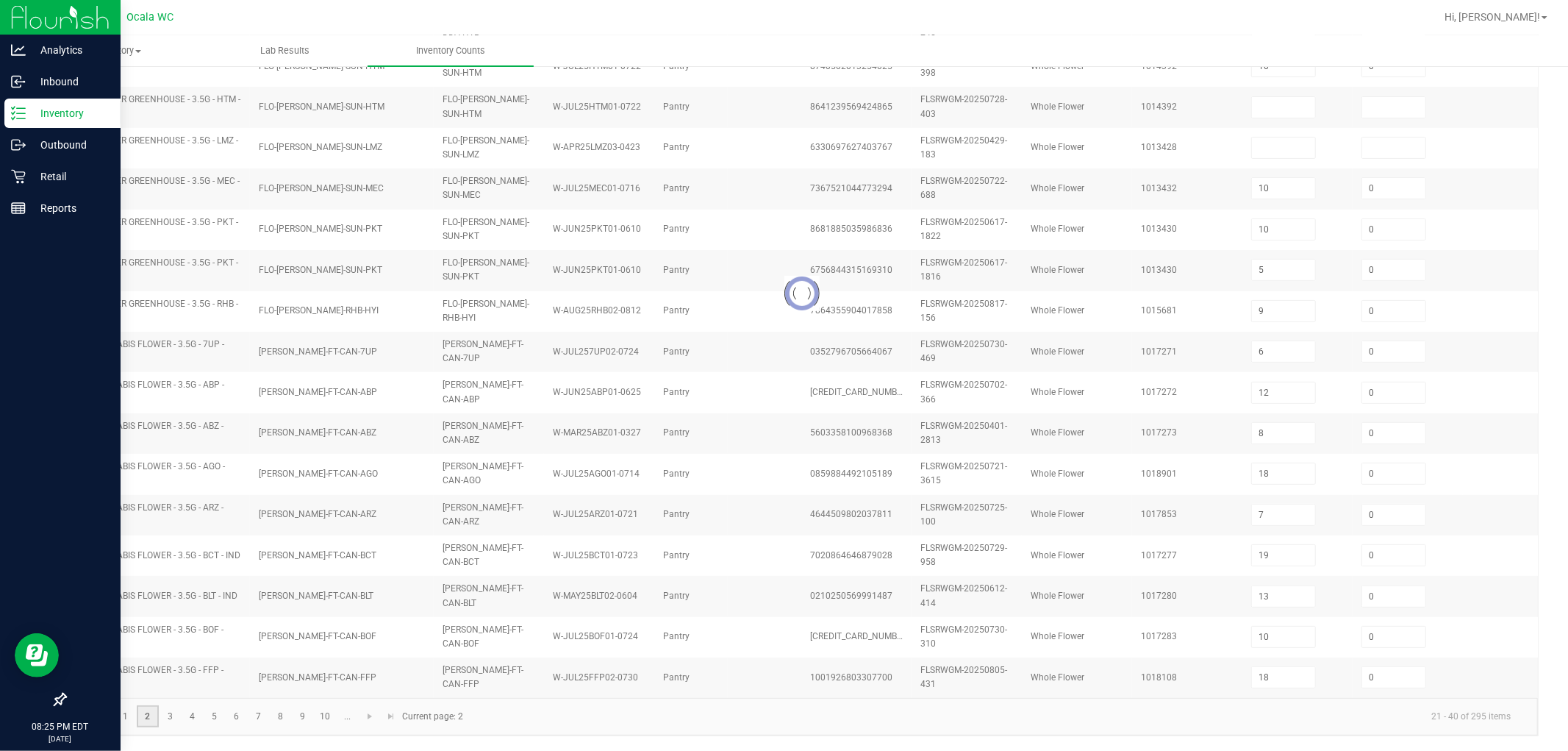
type input "6"
type input "16"
type input "0"
type input "6"
type input "19"
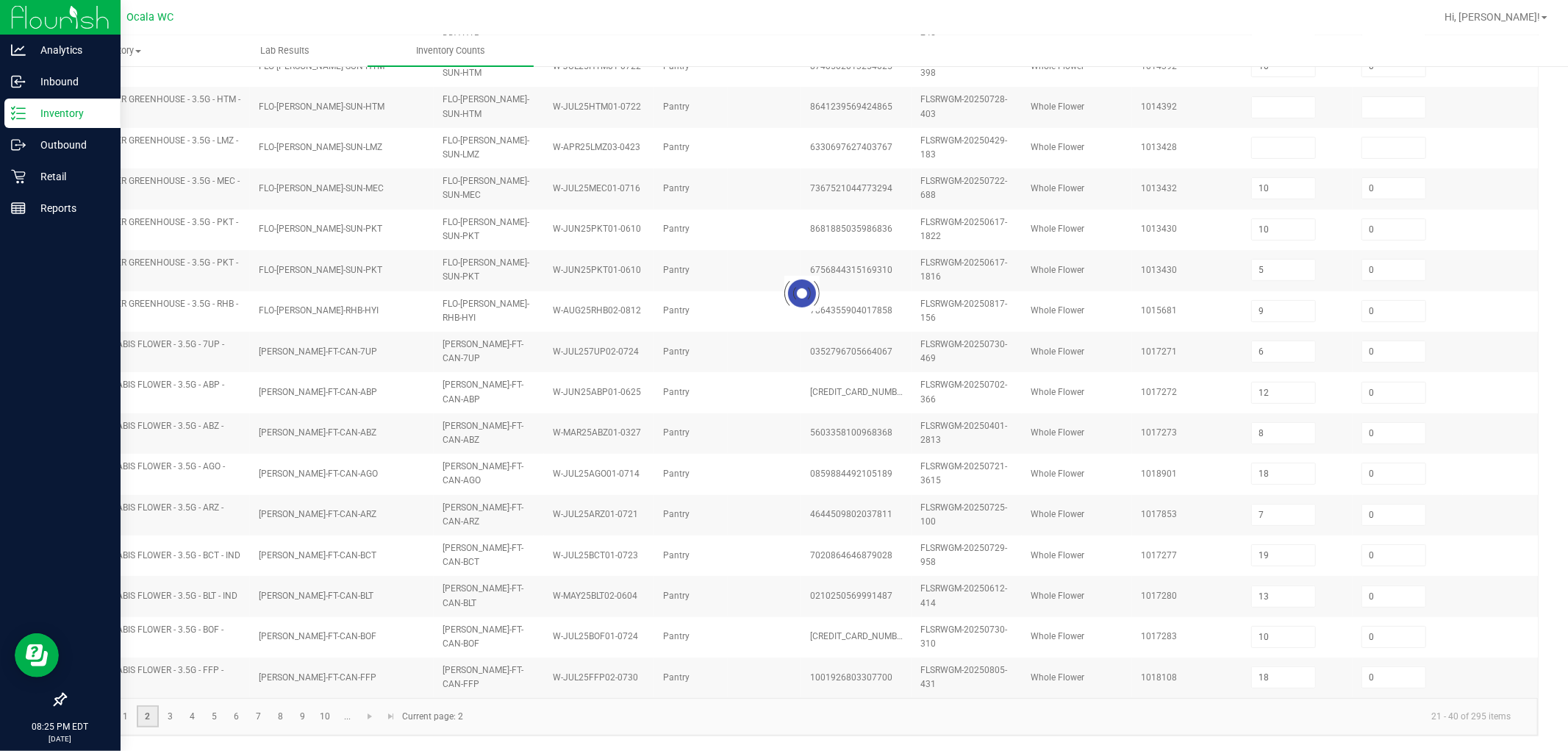
type input "17"
type input "15"
type input "0"
type input "16"
type input "15"
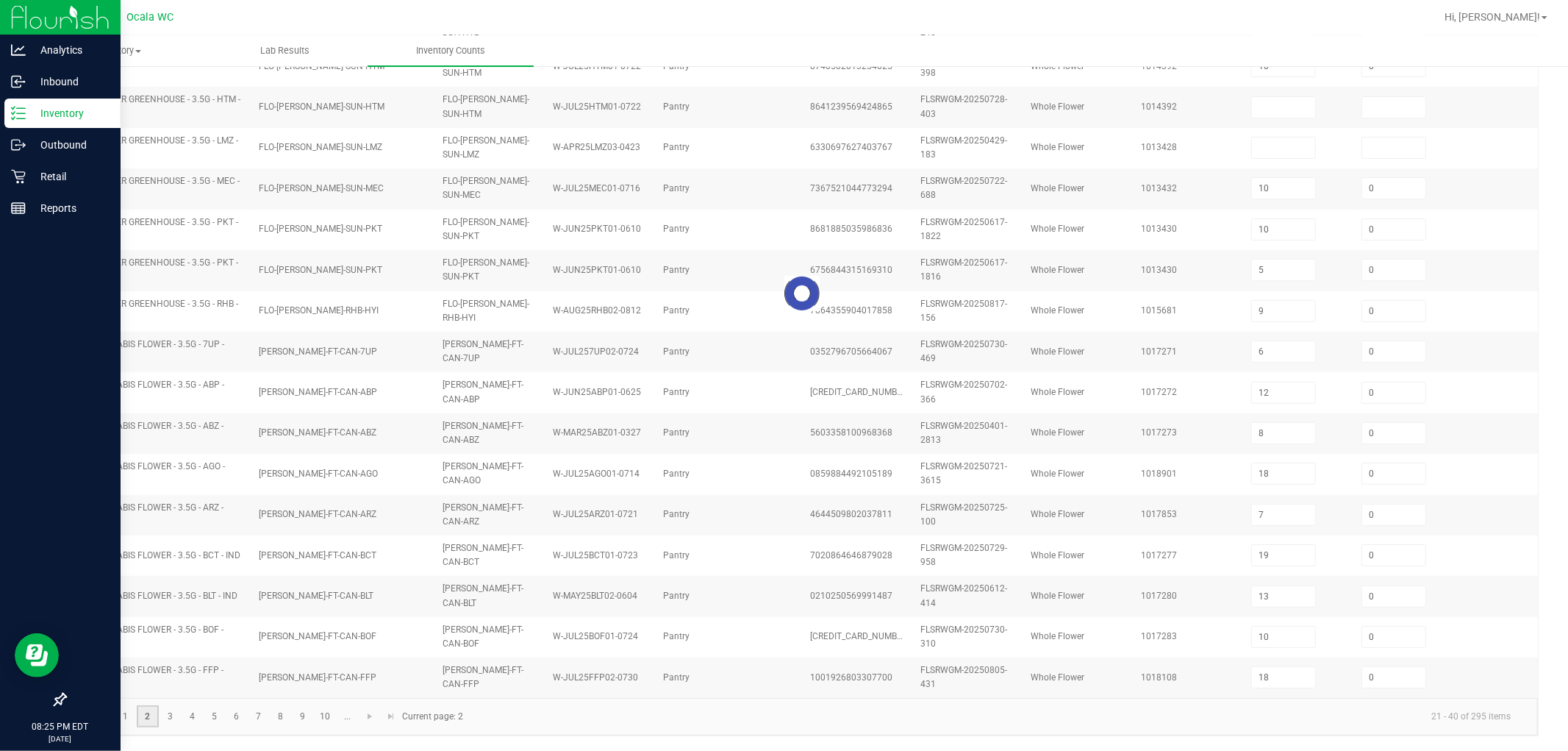
type input "20"
type input "9"
type input "0"
type input "20"
type input "2"
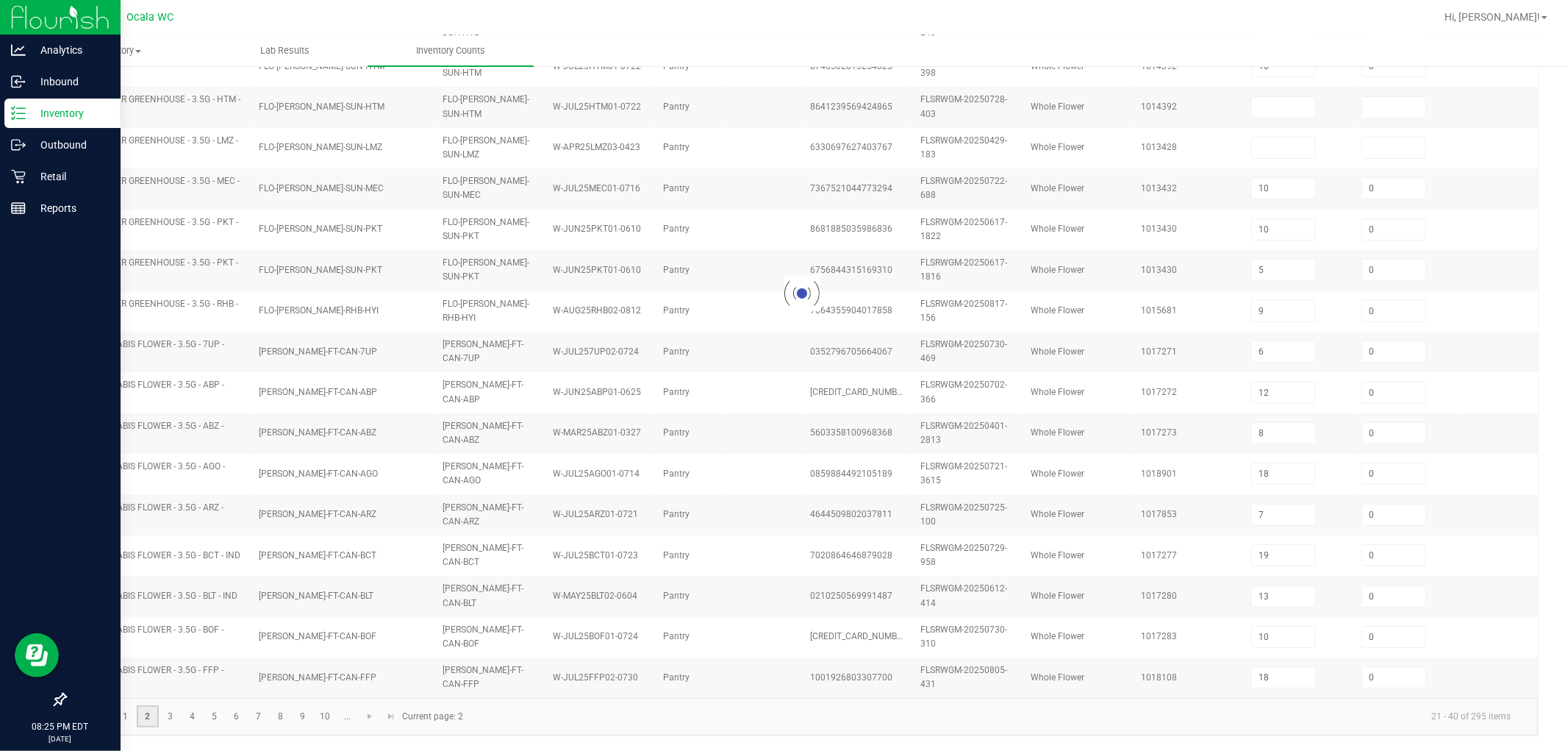
type input "12"
type input "20"
type input "4"
type input "23"
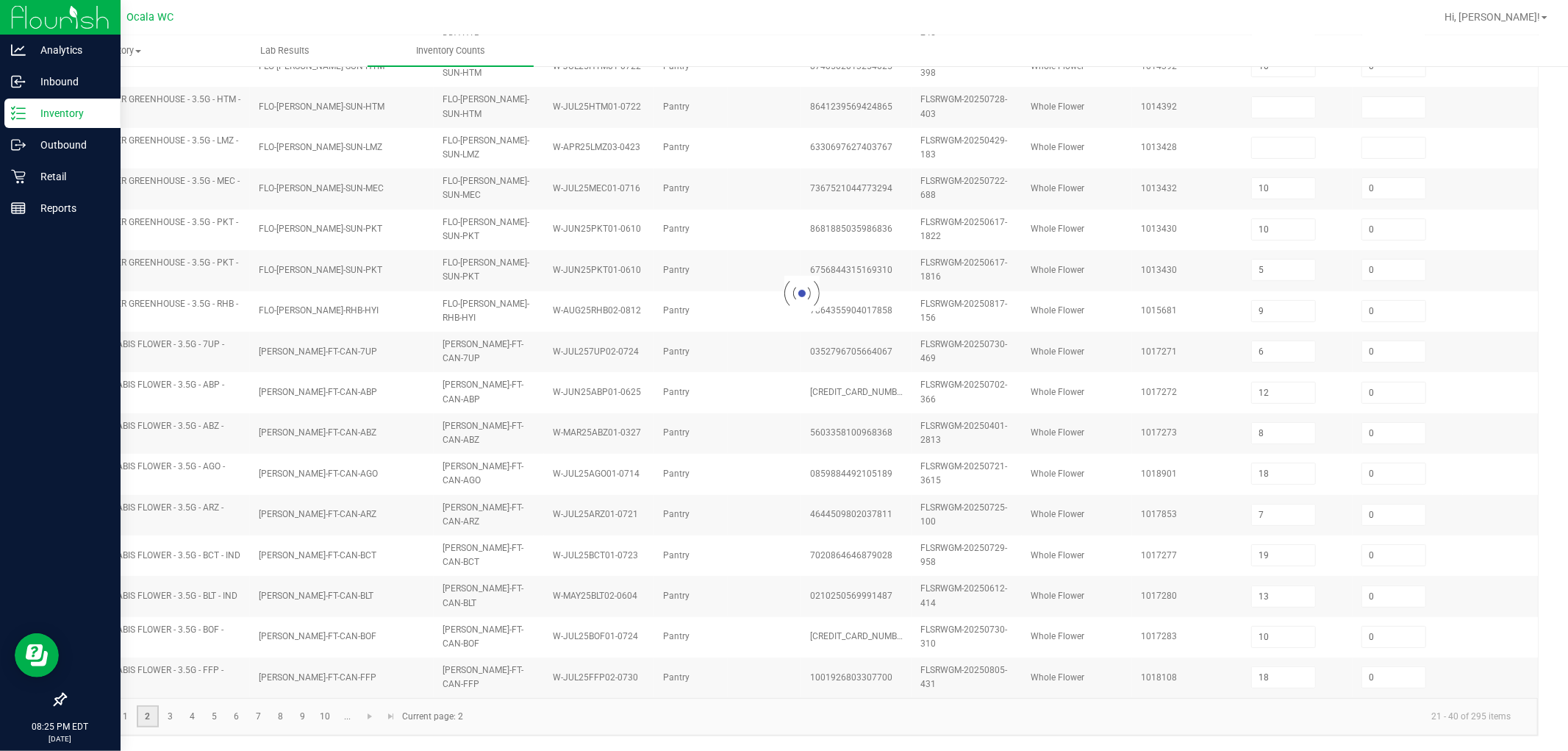
type input "1"
type input "13"
type input "19"
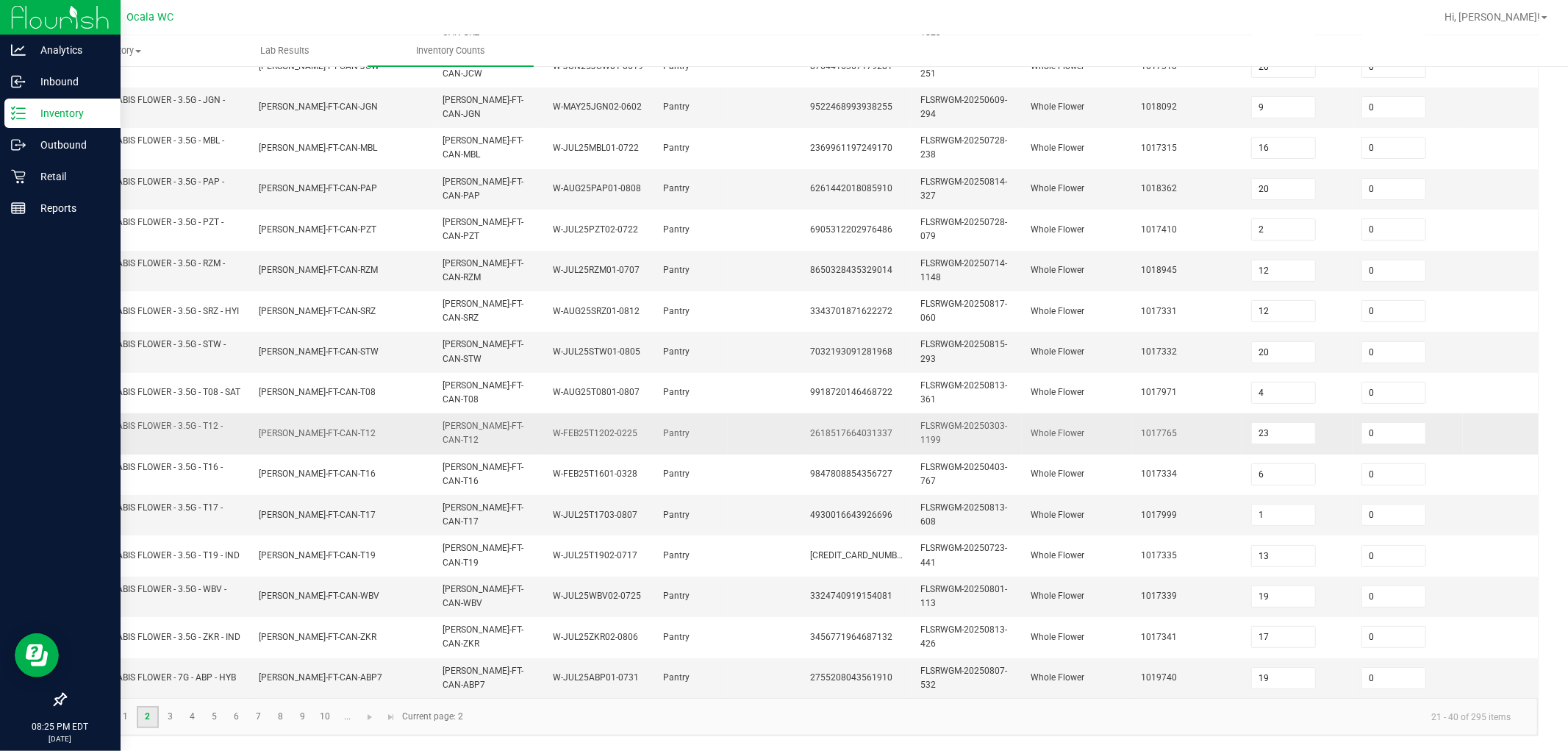
scroll to position [368, 0]
click at [174, 709] on link "3" at bounding box center [170, 717] width 21 height 22
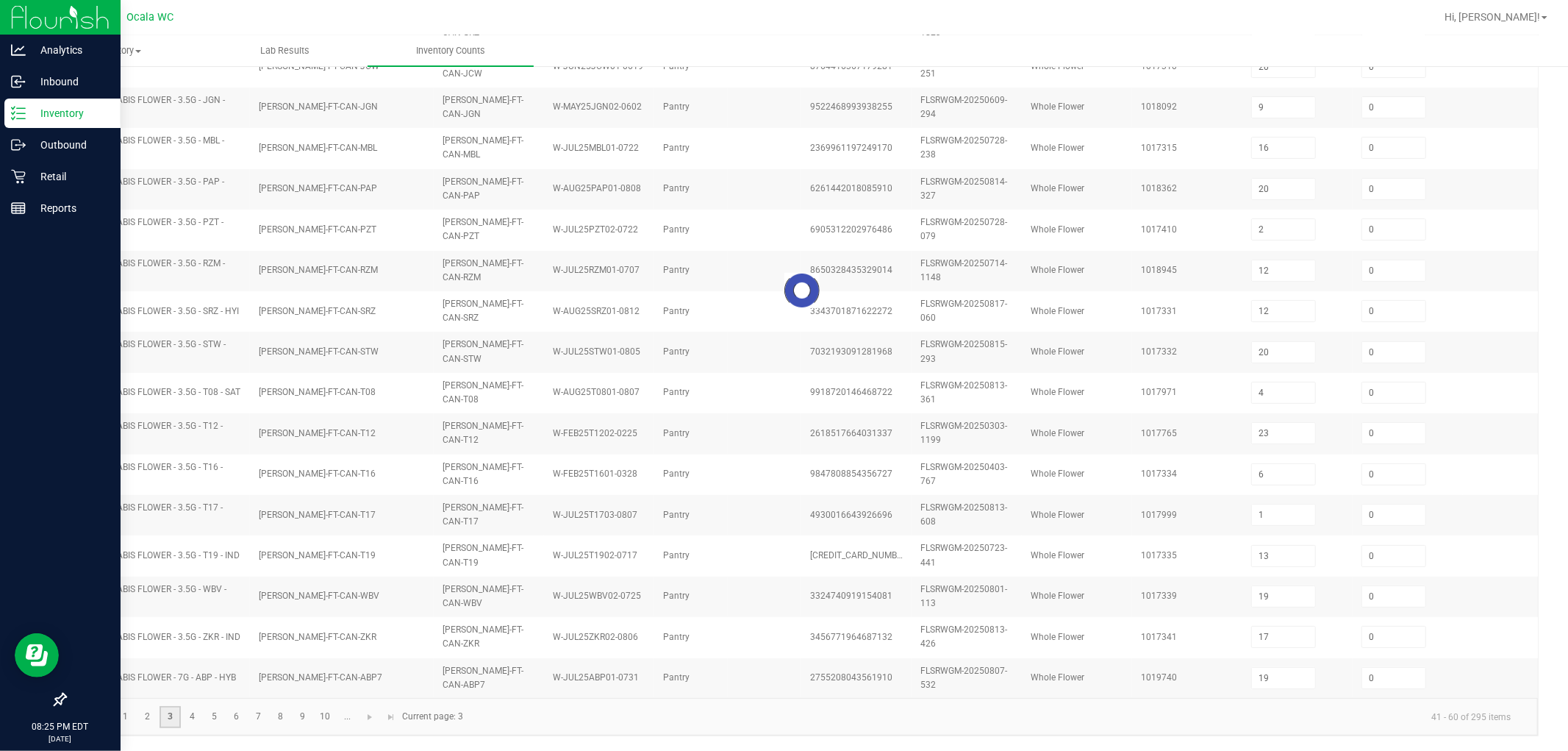
type input "3"
type input "8"
type input "10"
type input "8"
type input "7"
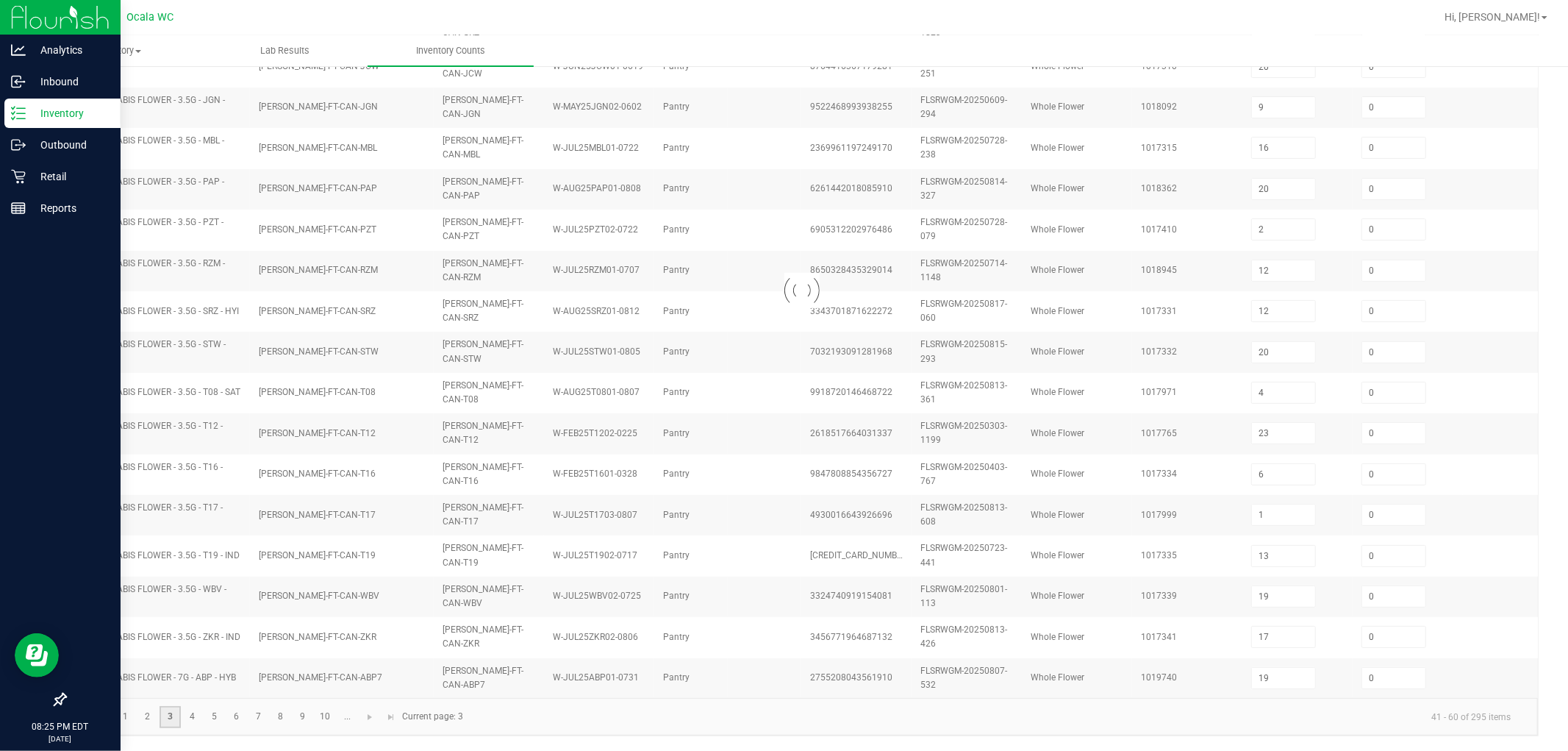
type input "13"
type input "30"
type input "7"
type input "6"
type input "8"
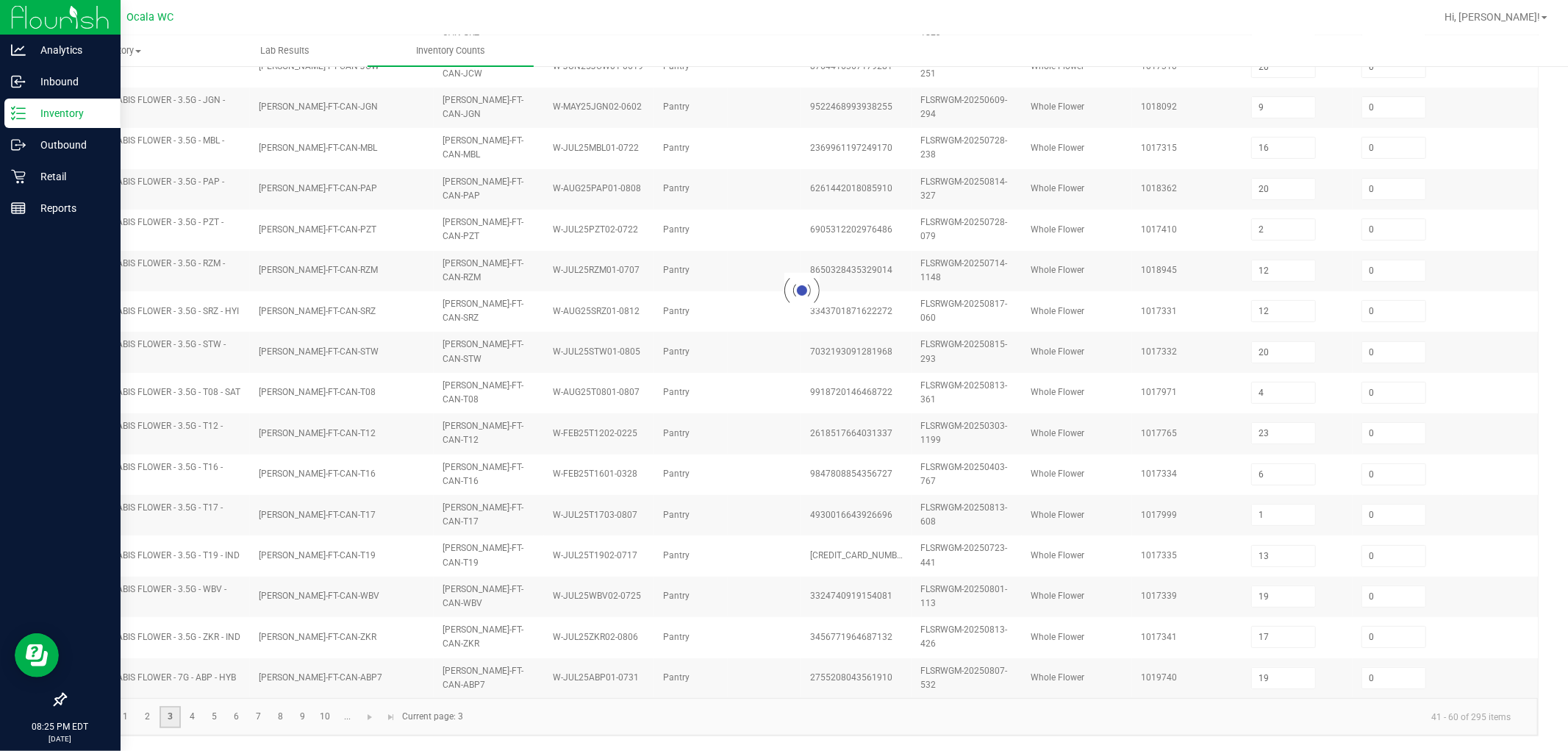
type input "3"
type input "8"
type input "6"
type input "12"
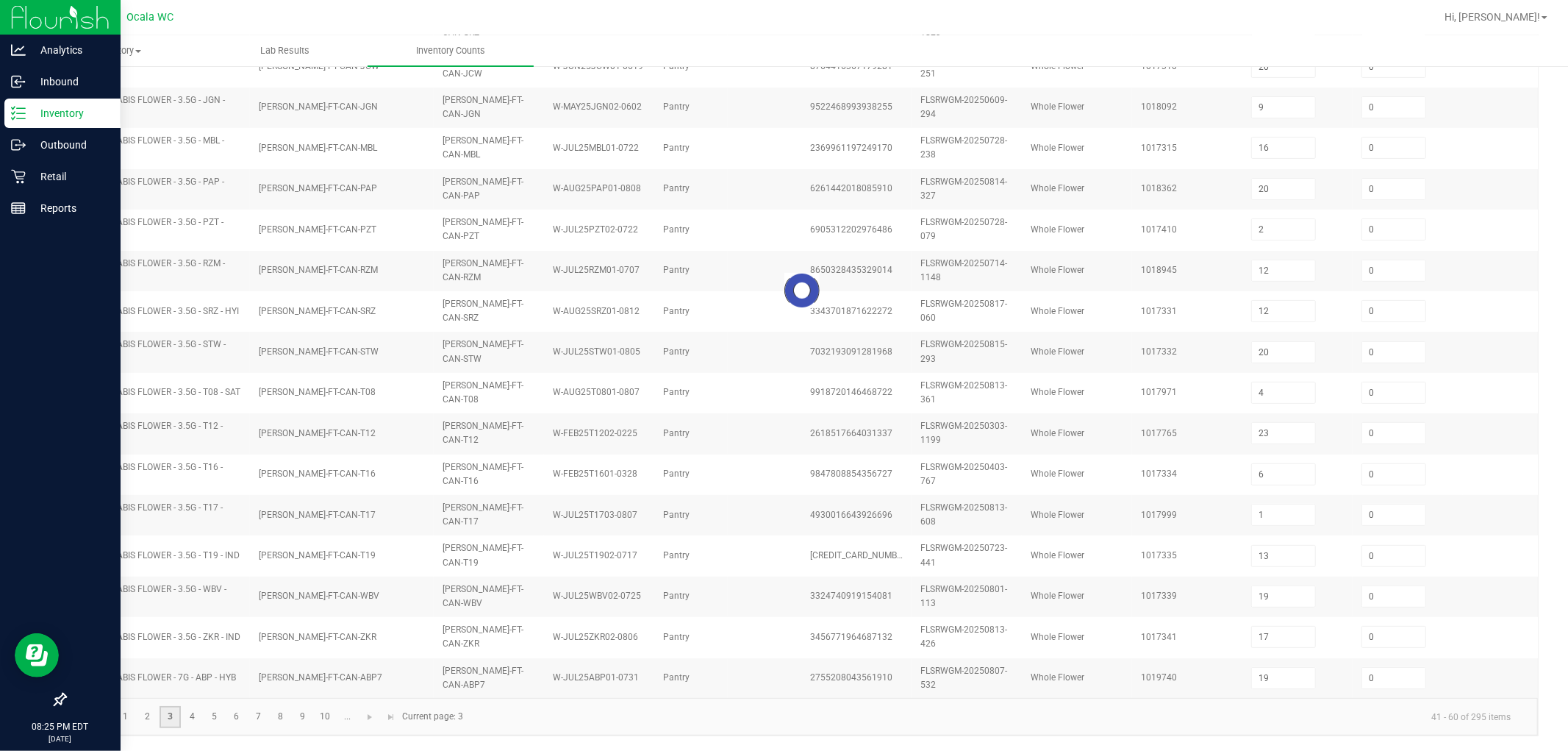
type input "10"
type input "5"
type input "7"
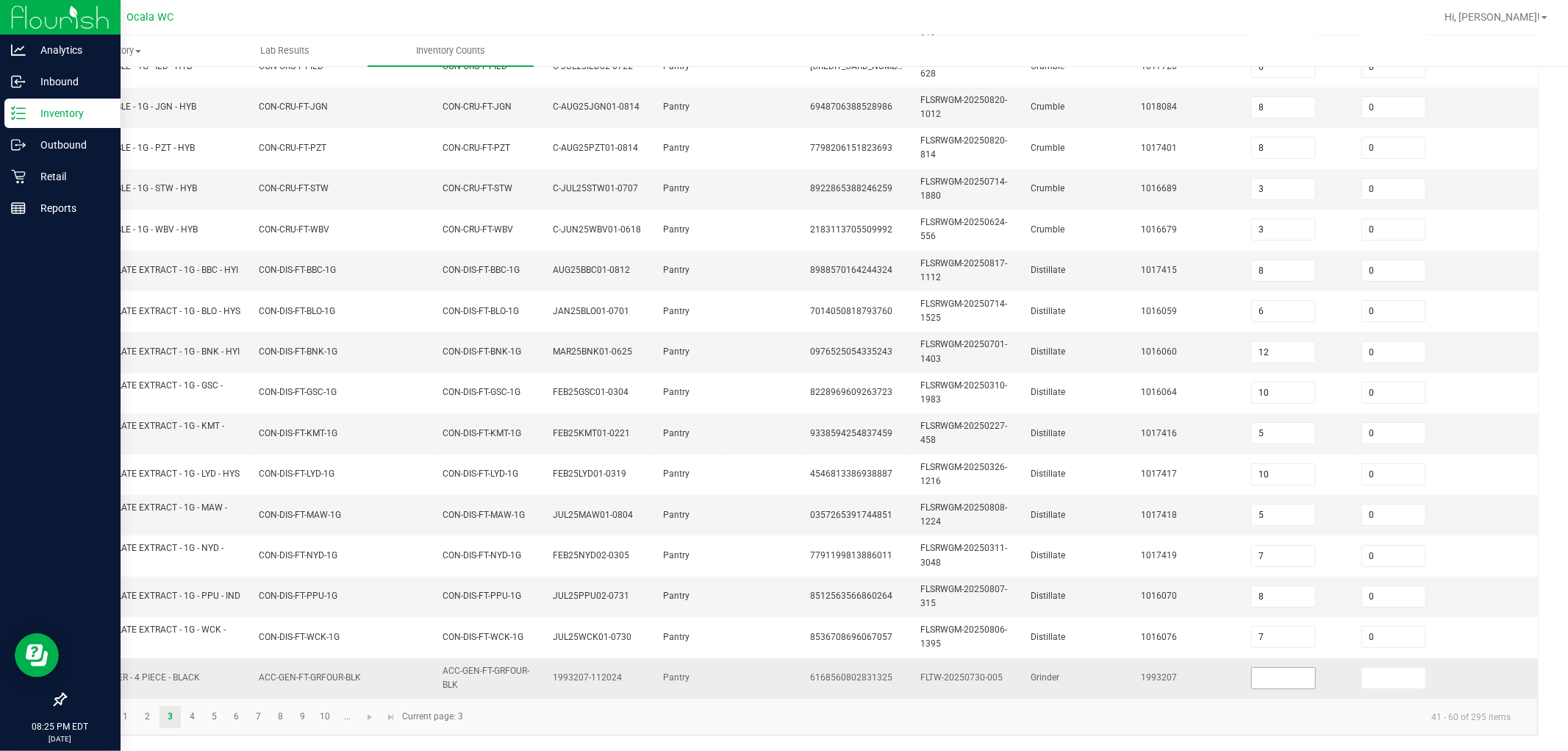
click at [773, 667] on input at bounding box center [1283, 677] width 63 height 21
type input "3"
click at [193, 711] on link "4" at bounding box center [192, 717] width 21 height 22
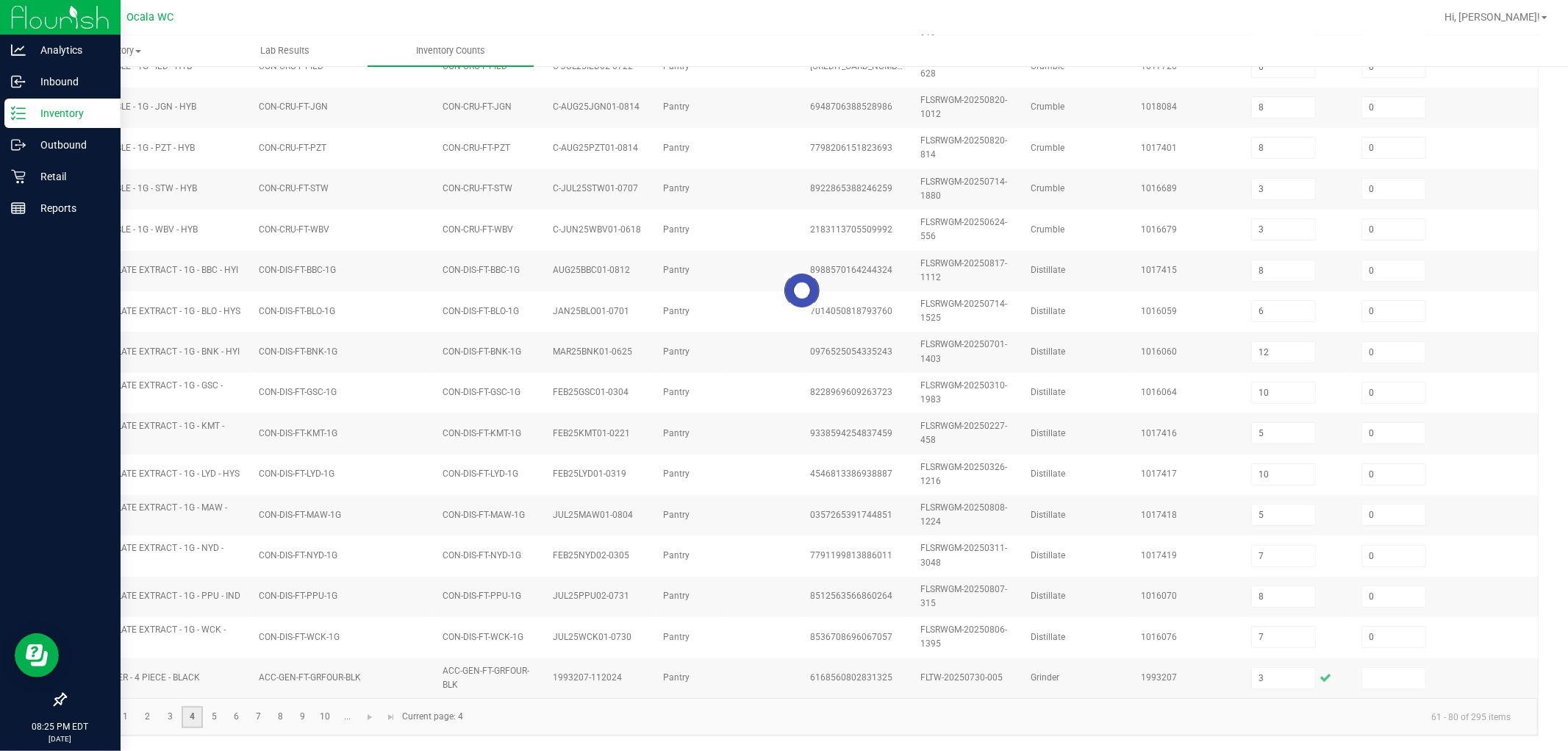
type input "9"
type input "8"
type input "2"
type input "6"
type input "16"
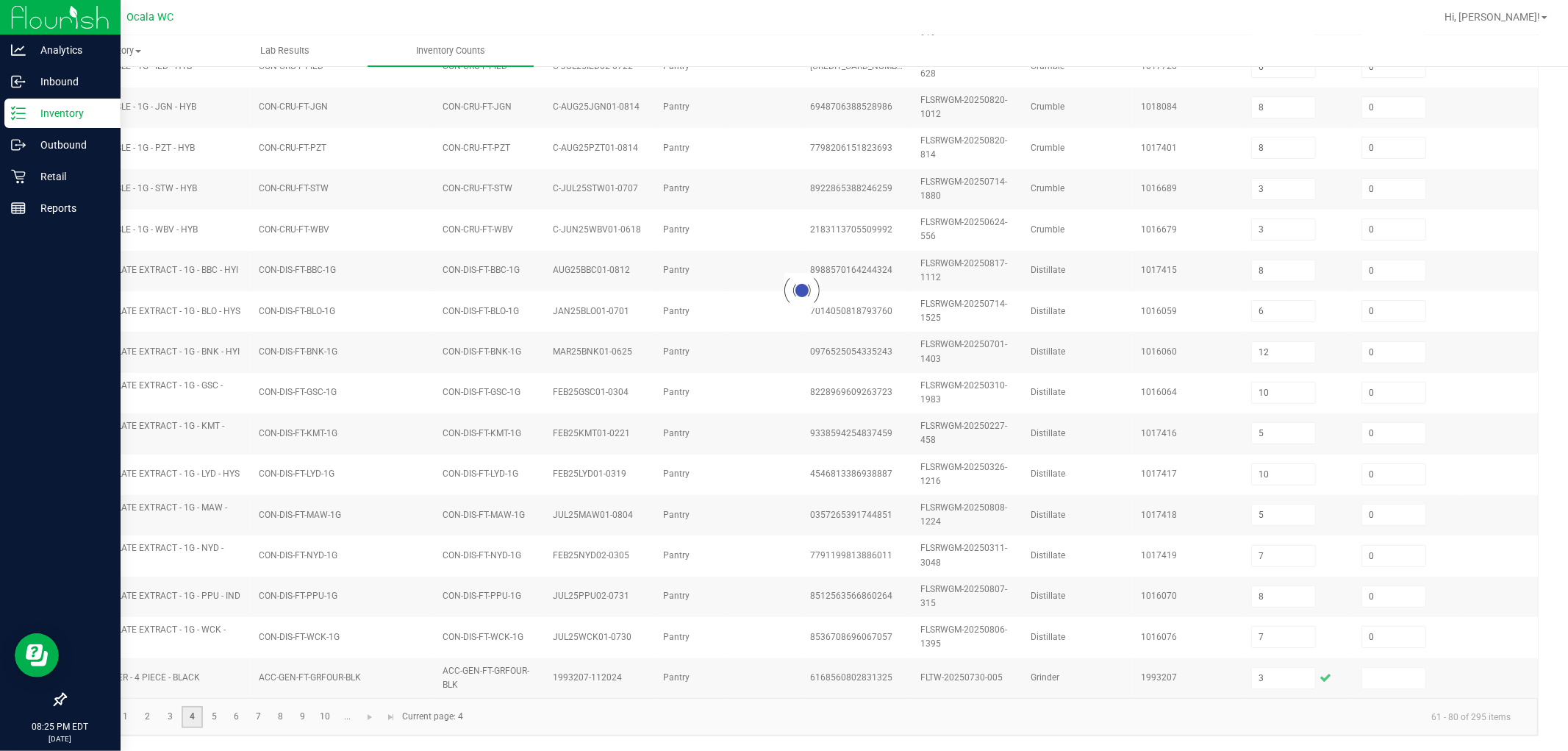
type input "19"
type input "7"
type input "4"
type input "5"
type input "2"
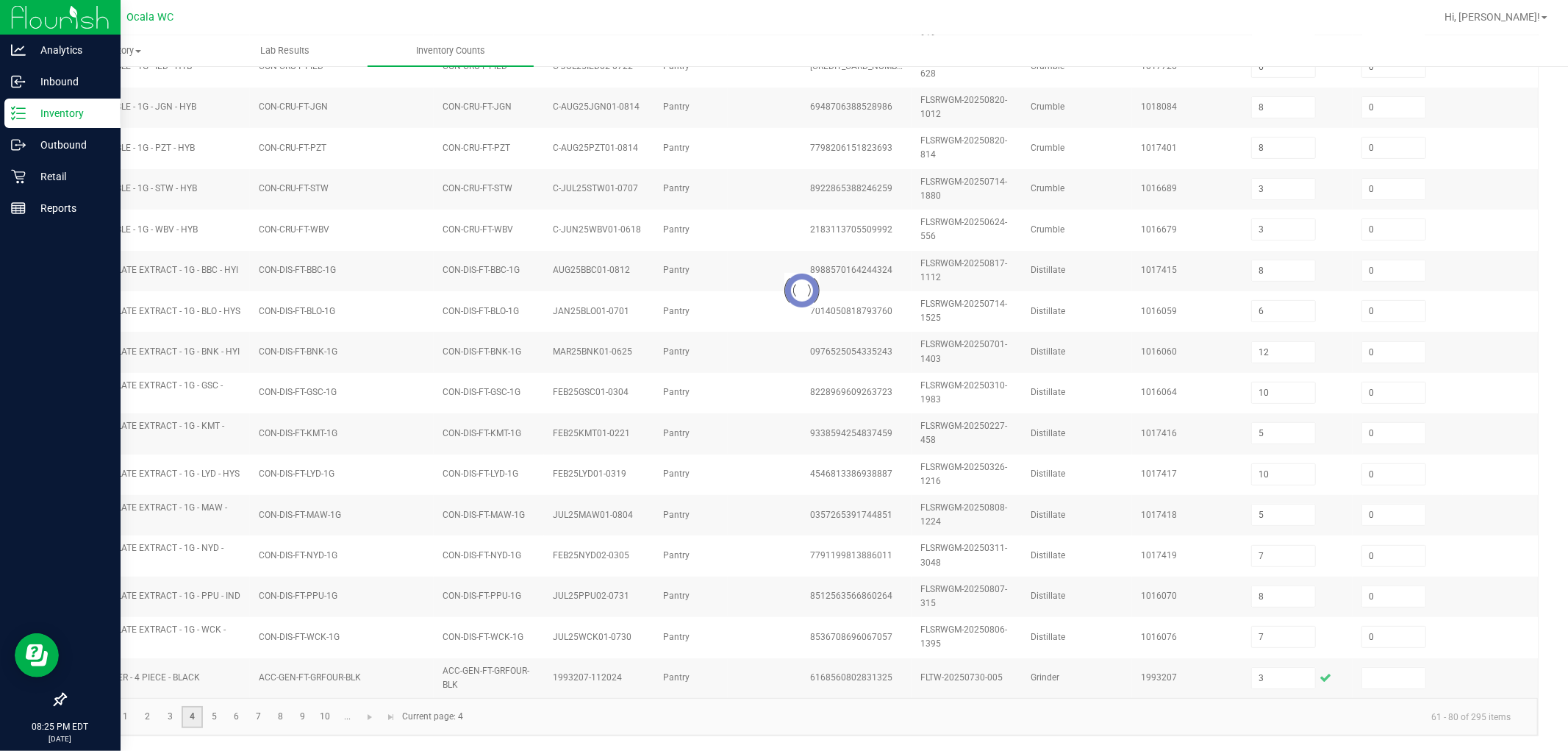
type input "1"
type input "4"
type input "5"
type input "4"
type input "0"
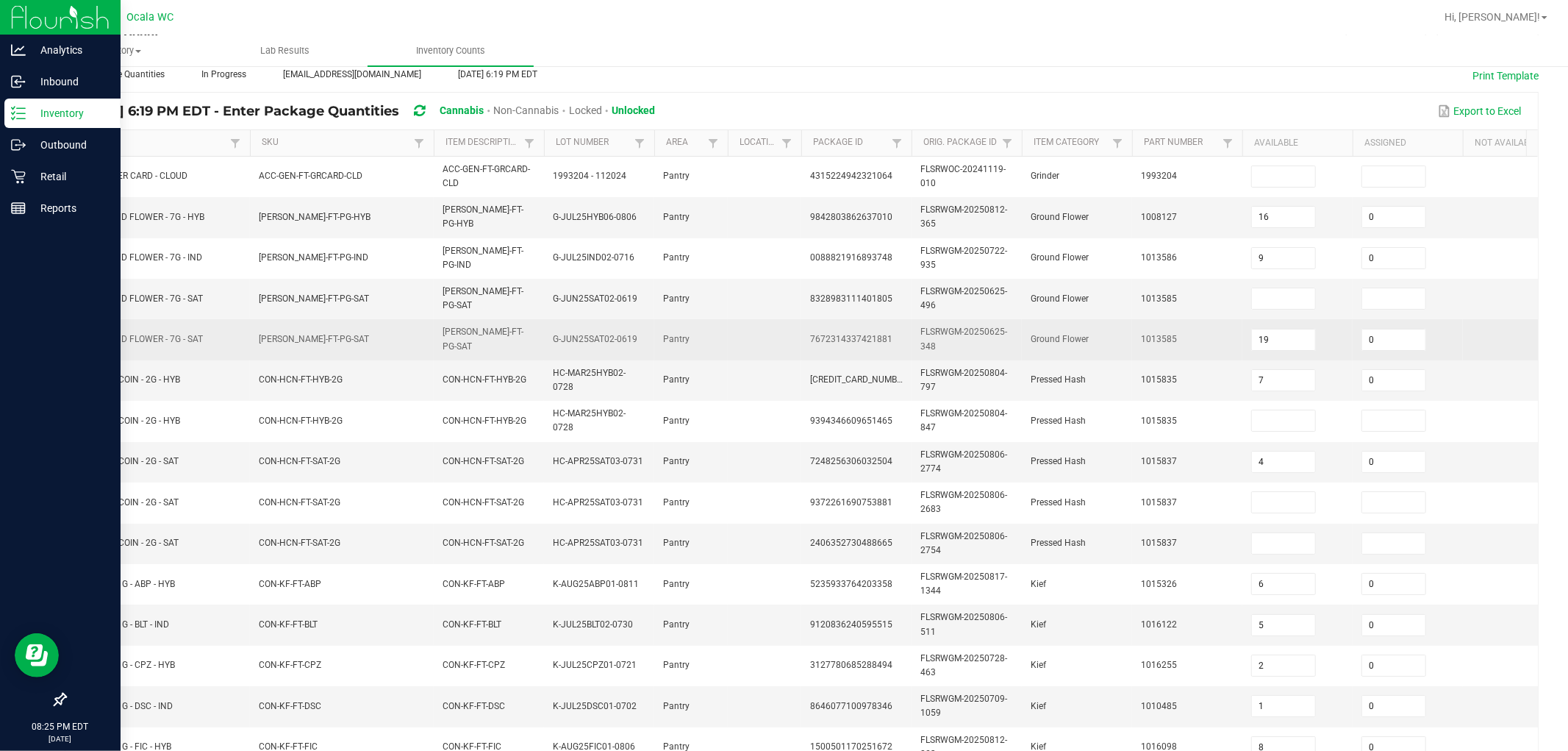
scroll to position [41, 0]
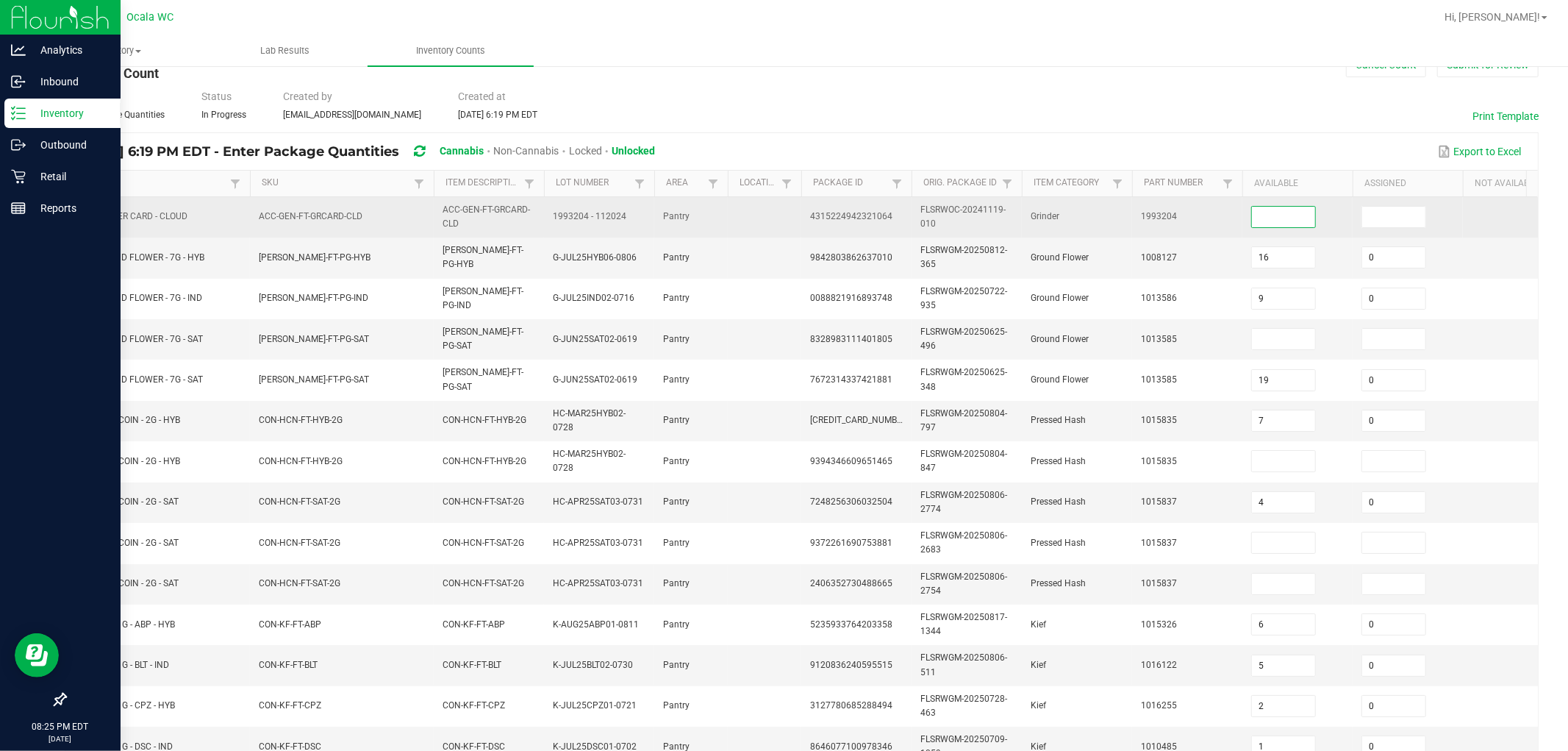
click at [773, 215] on input at bounding box center [1283, 216] width 63 height 21
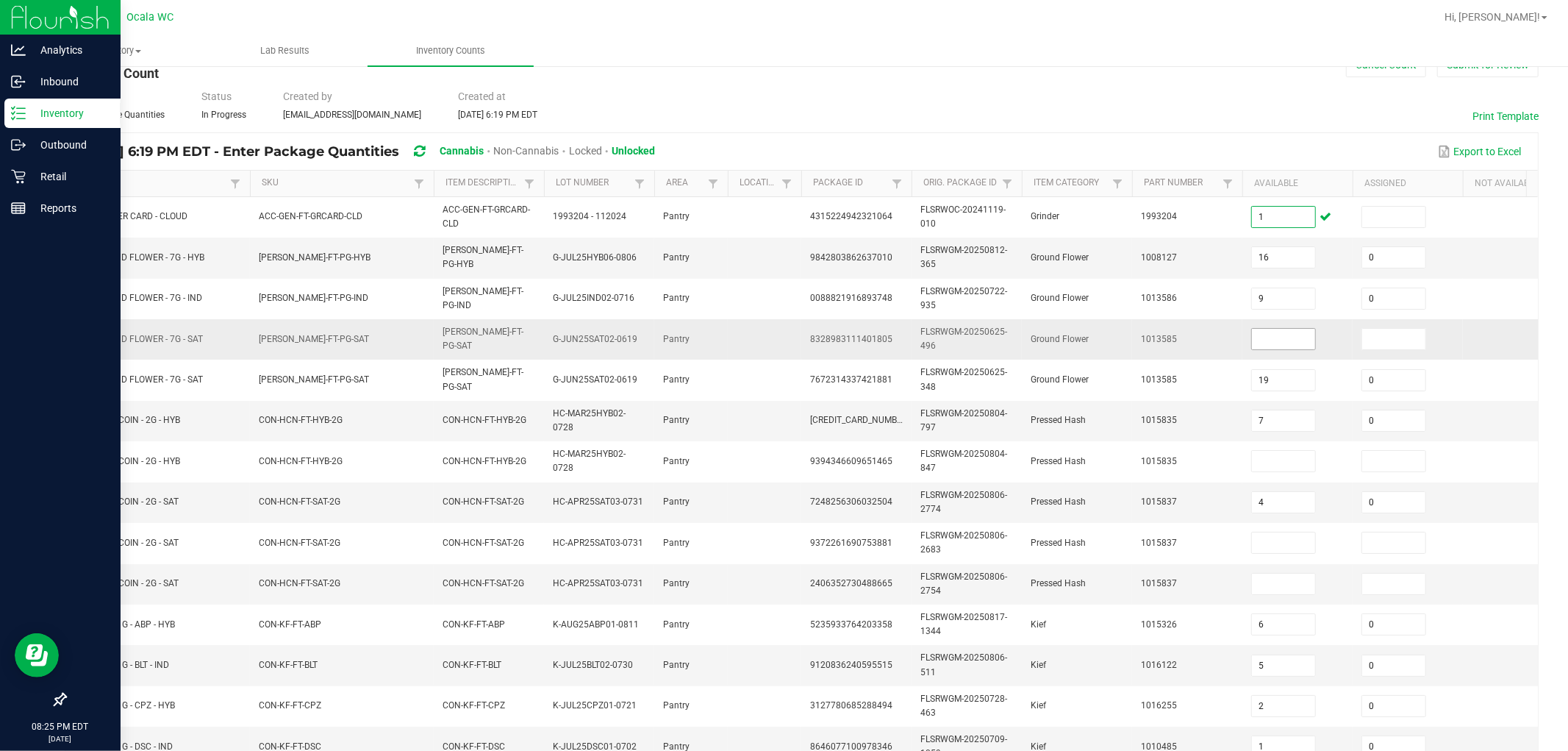
type input "1"
click at [773, 329] on input at bounding box center [1283, 338] width 63 height 21
type input "0"
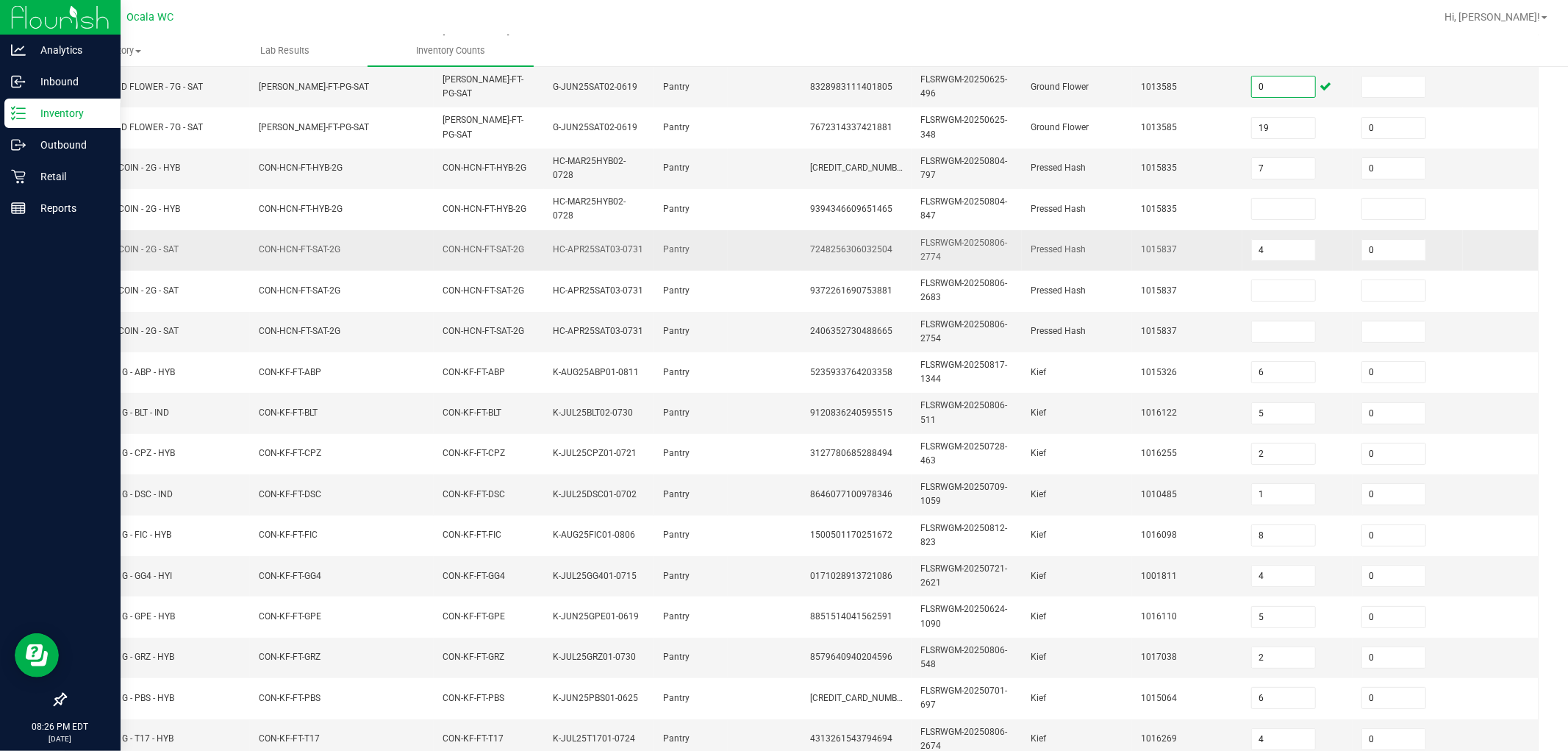
scroll to position [368, 0]
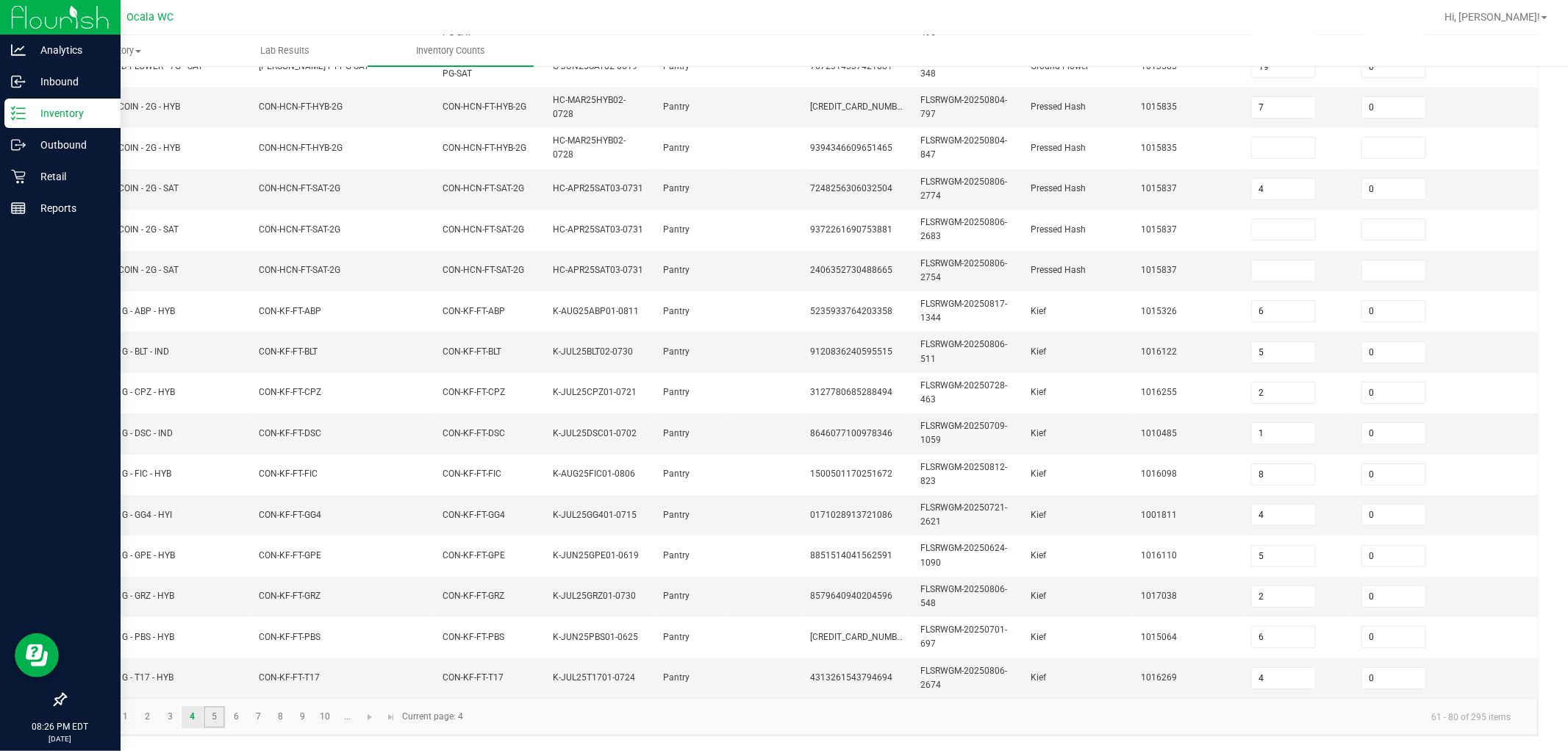
click at [214, 716] on link "5" at bounding box center [213, 717] width 21 height 22
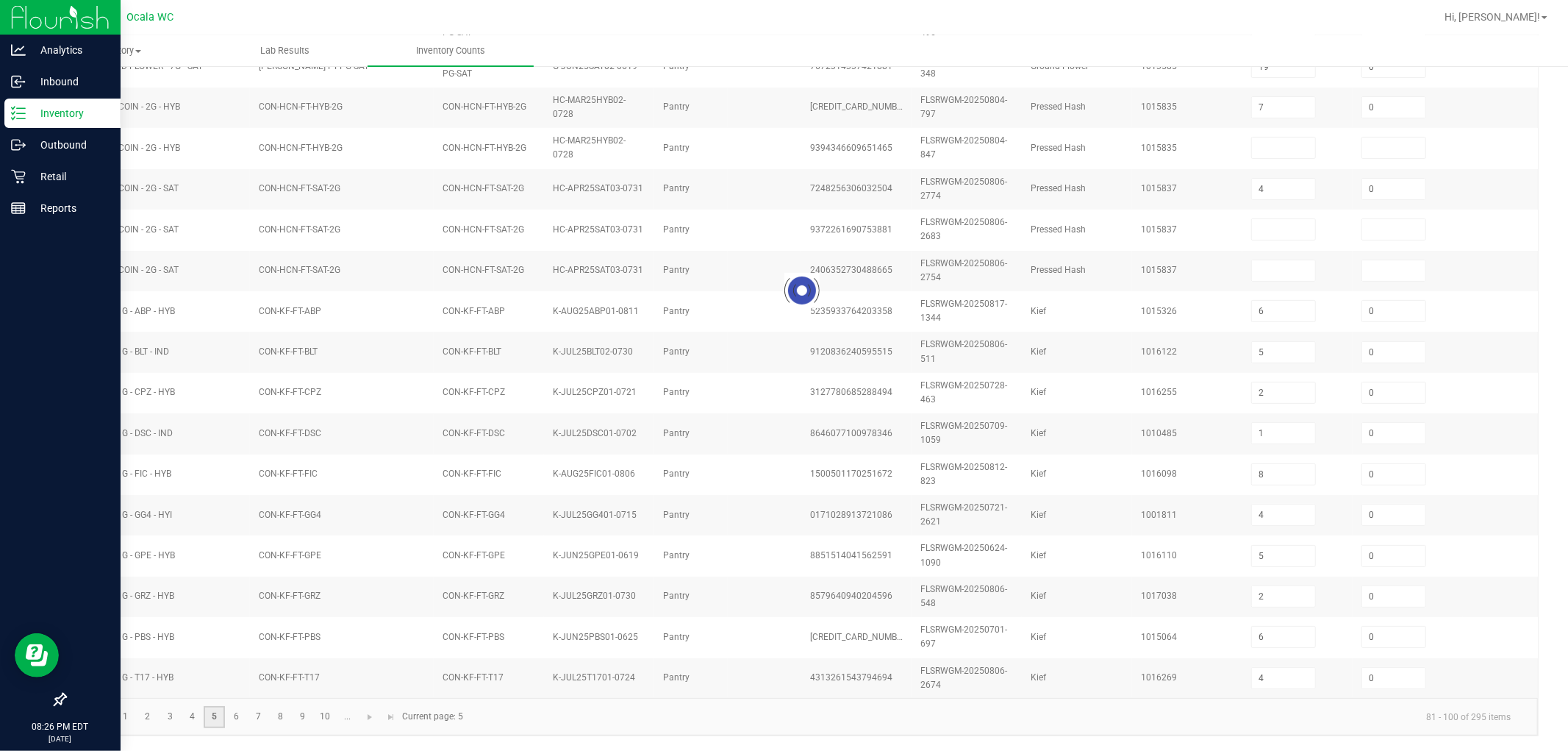
type input "7"
type input "25"
type input "0"
type input "10"
type input "3"
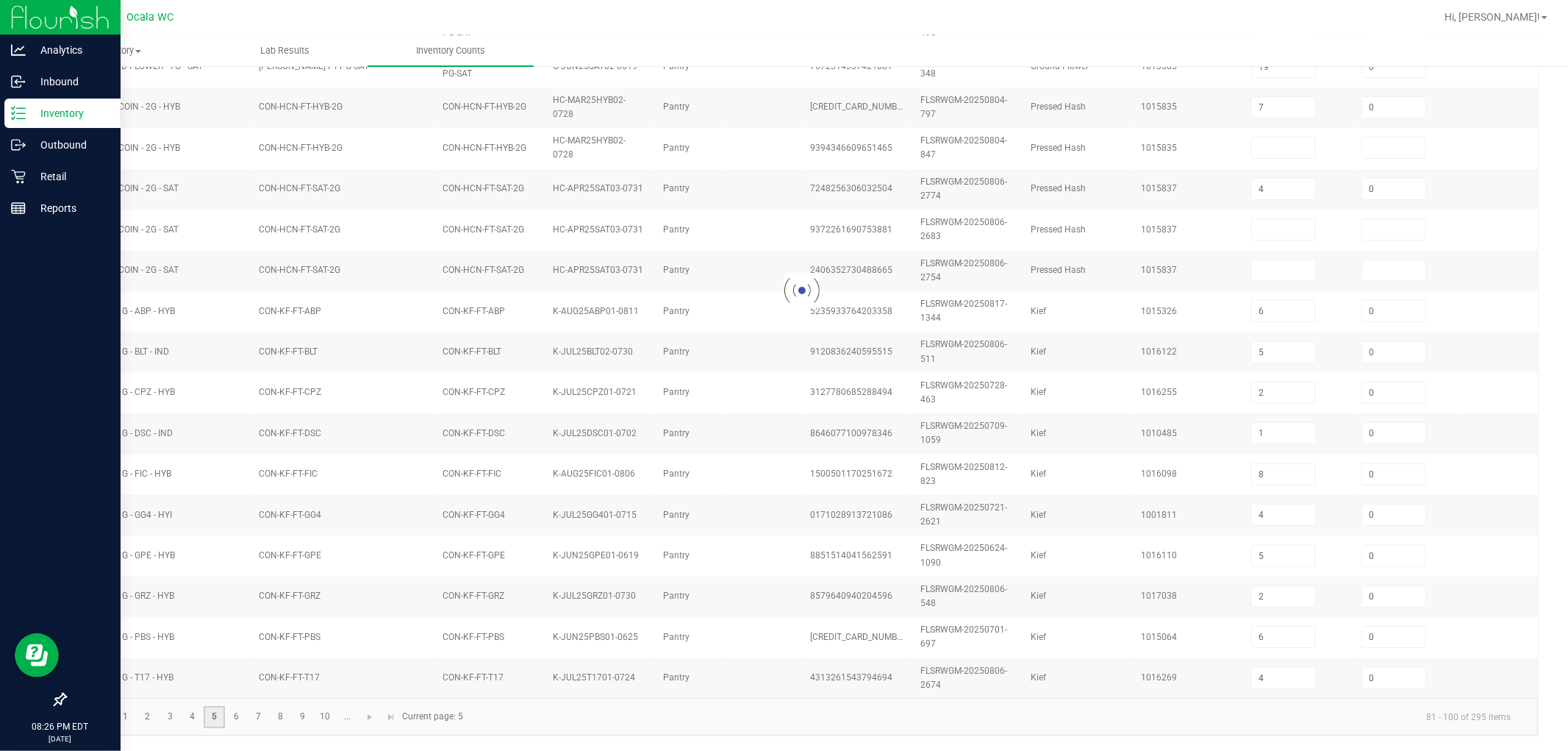
type input "3"
type input "0"
type input "10"
type input "20"
type input "0"
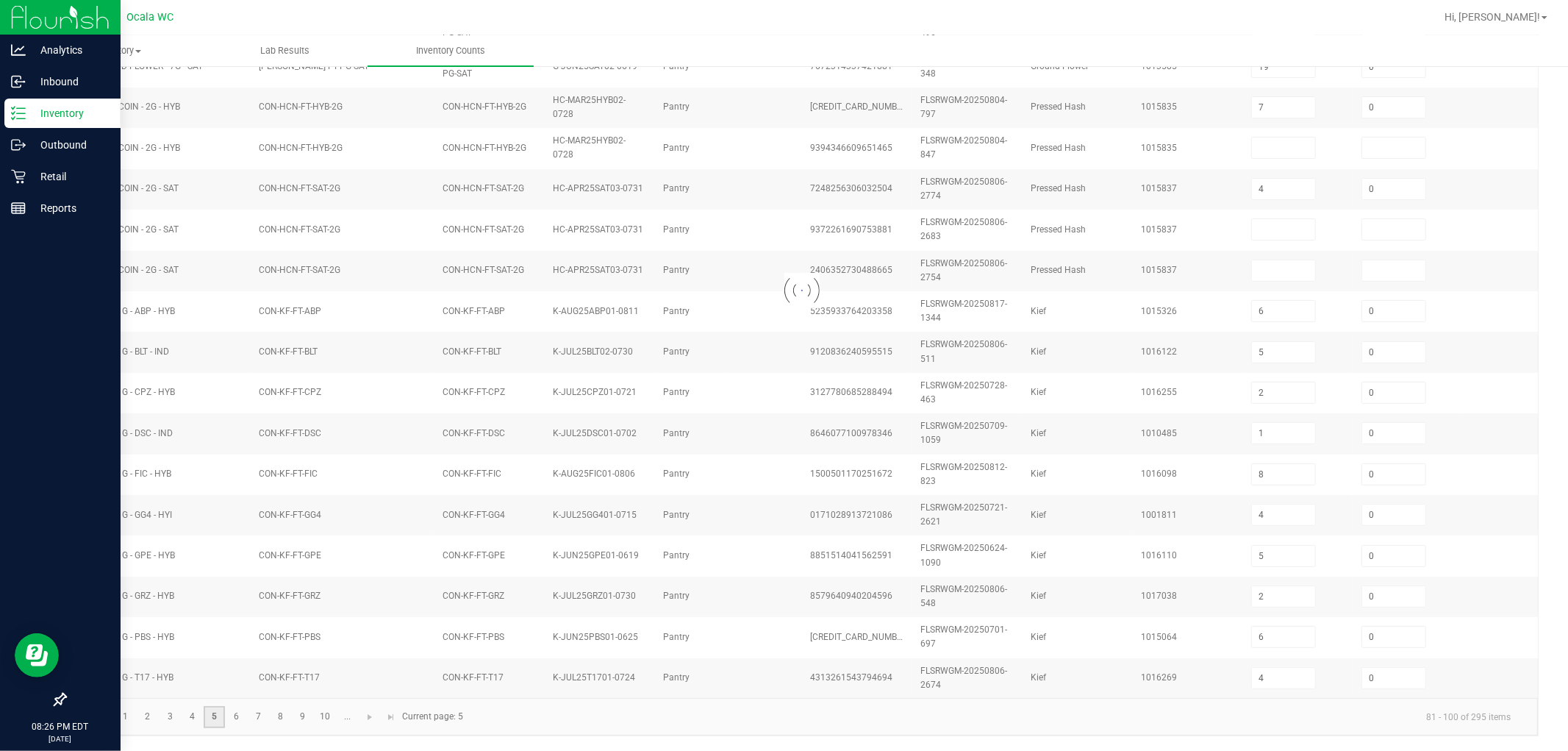
type input "3"
type input "24"
type input "20"
type input "1"
type input "0"
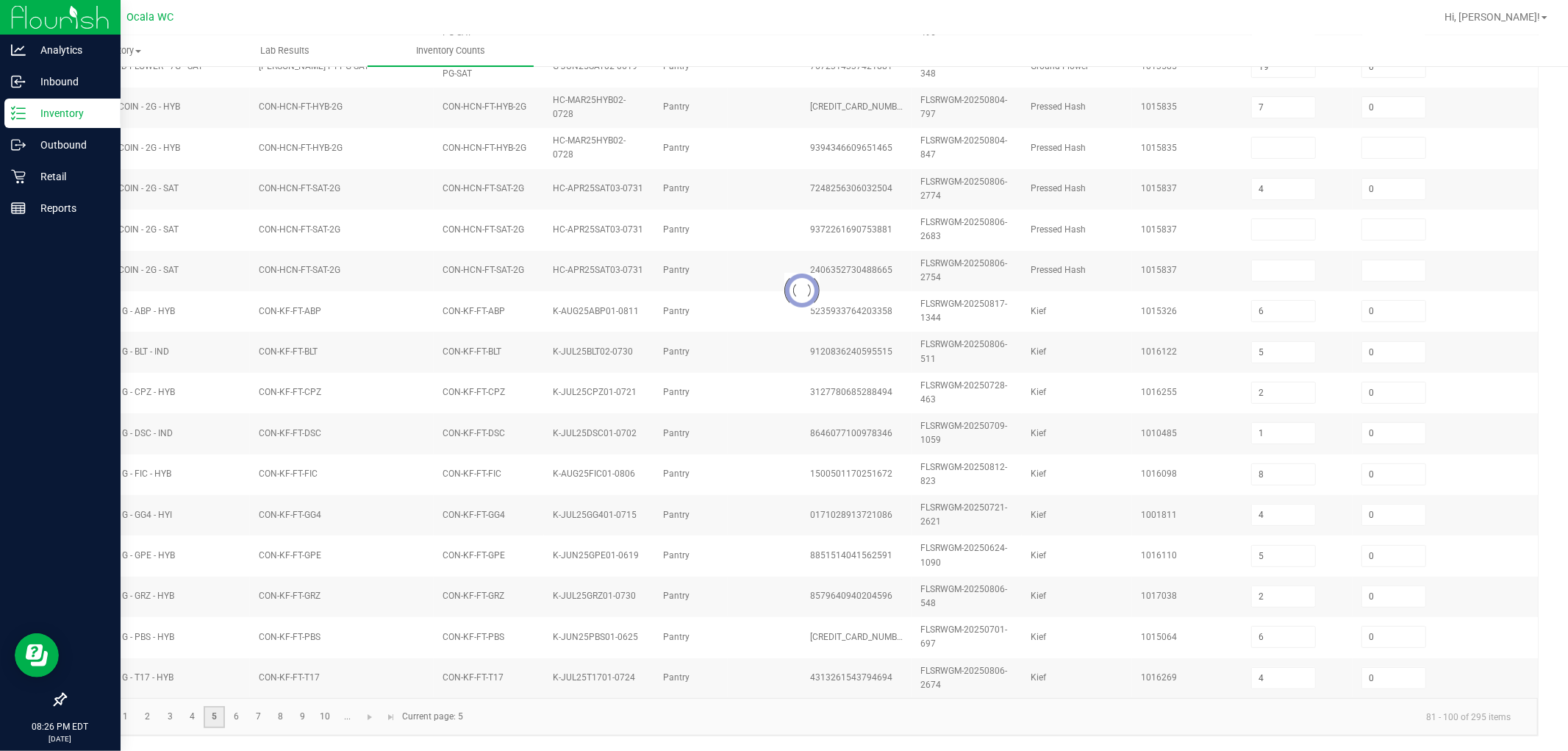
type input "14"
type input "0"
type input "4"
type input "9"
type input "3"
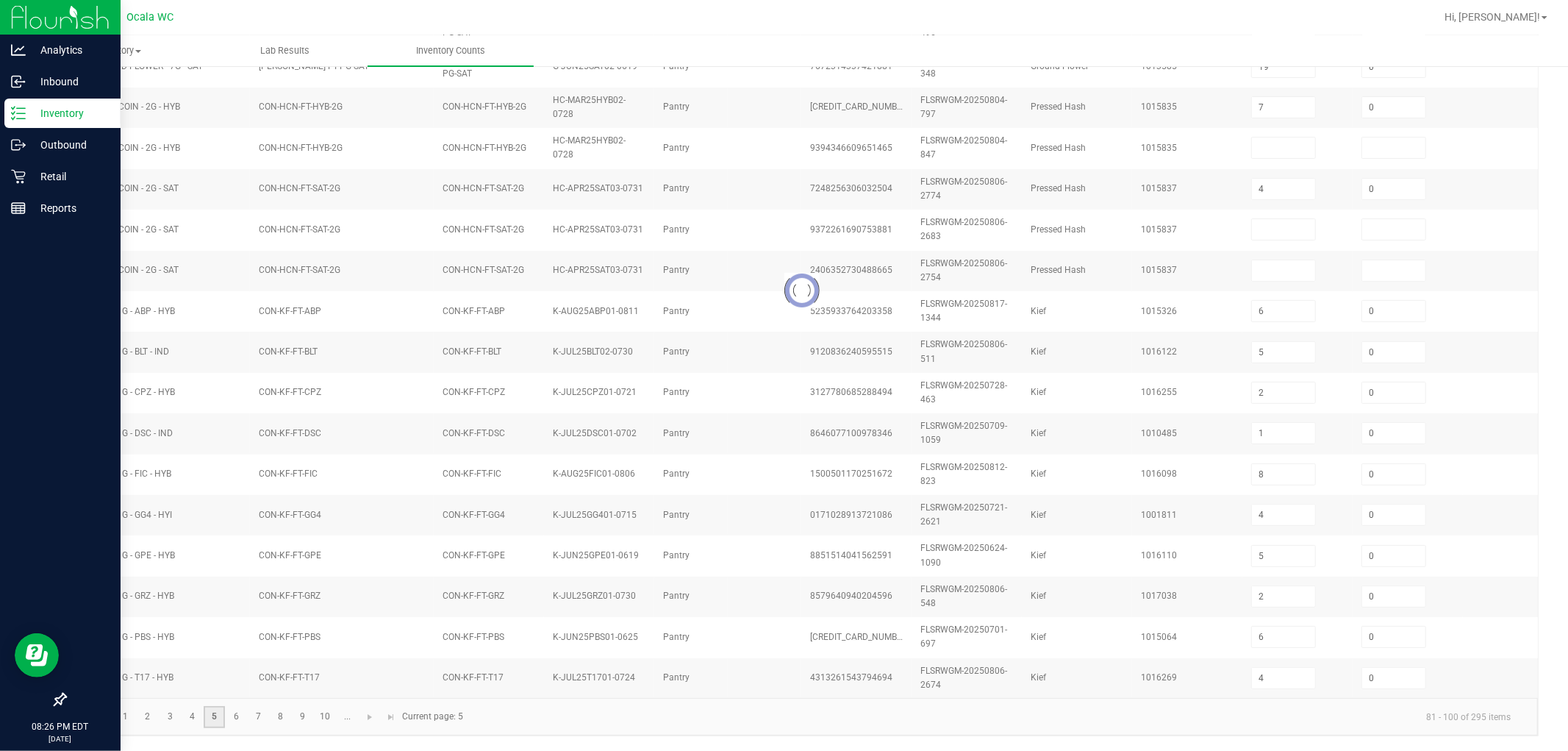
type input "6"
type input "12"
type input "4"
type input "11"
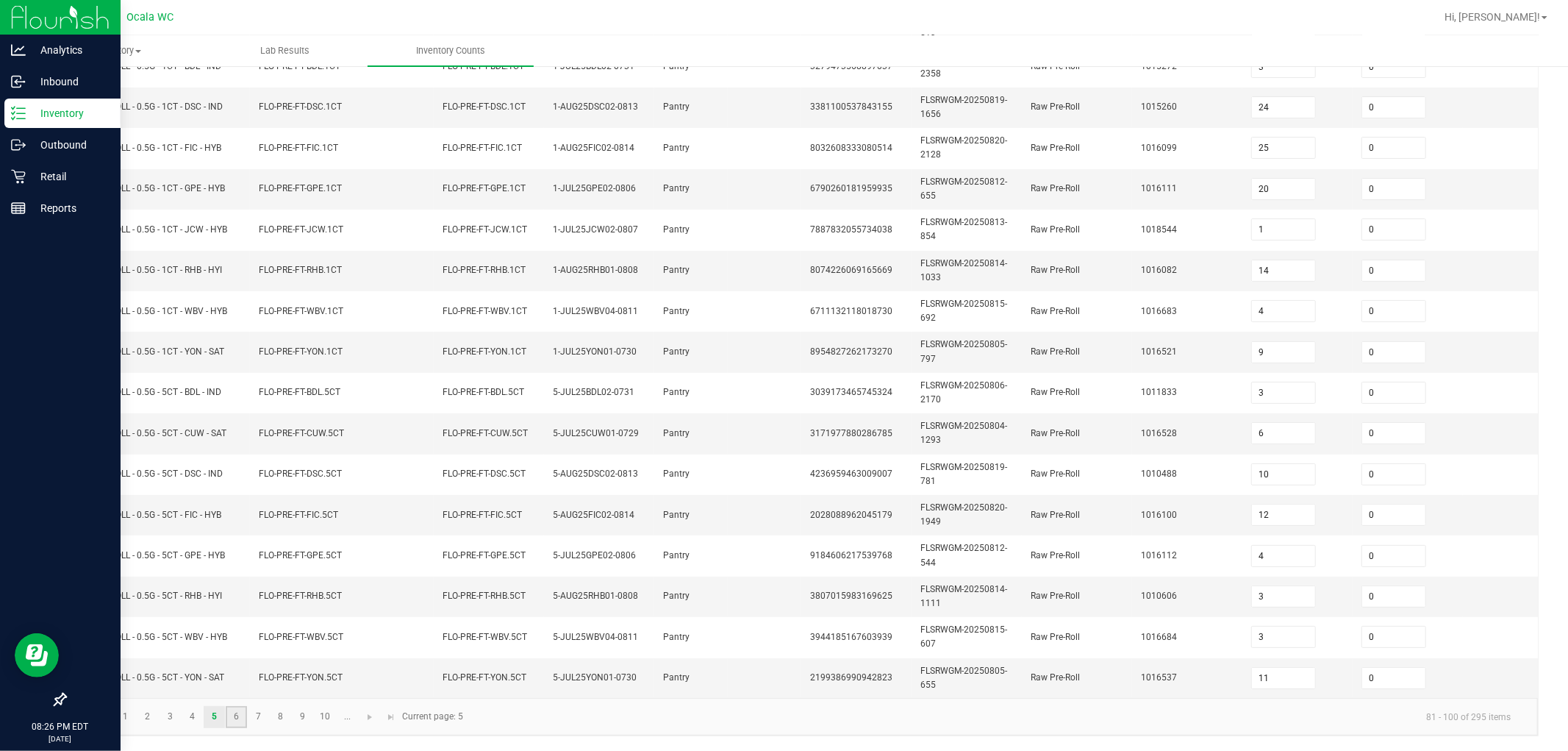
click at [244, 714] on link "6" at bounding box center [235, 717] width 21 height 22
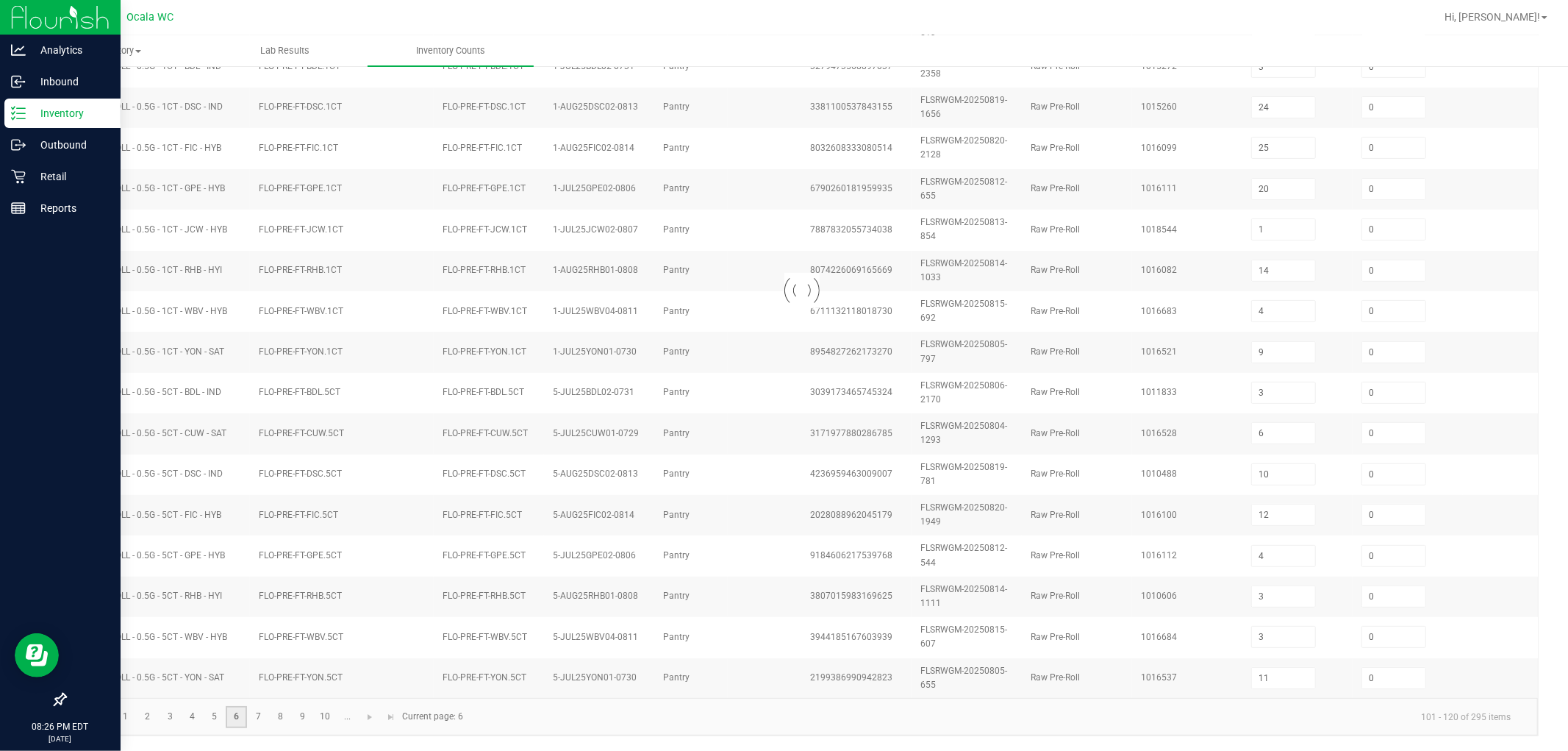
type input "2"
type input "8"
type input "9"
type input "2"
type input "10"
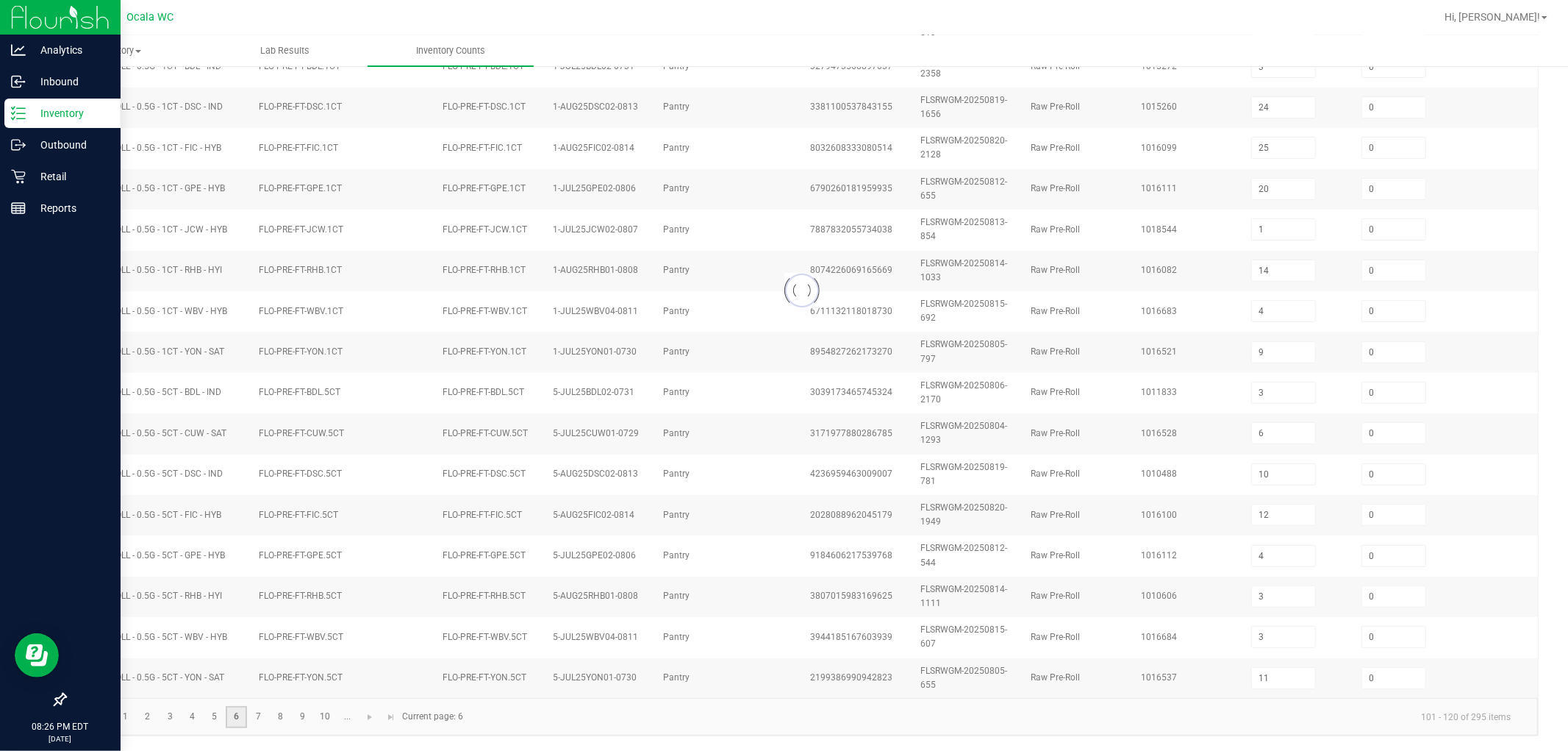
type input "8"
type input "2"
type input "1"
type input "5"
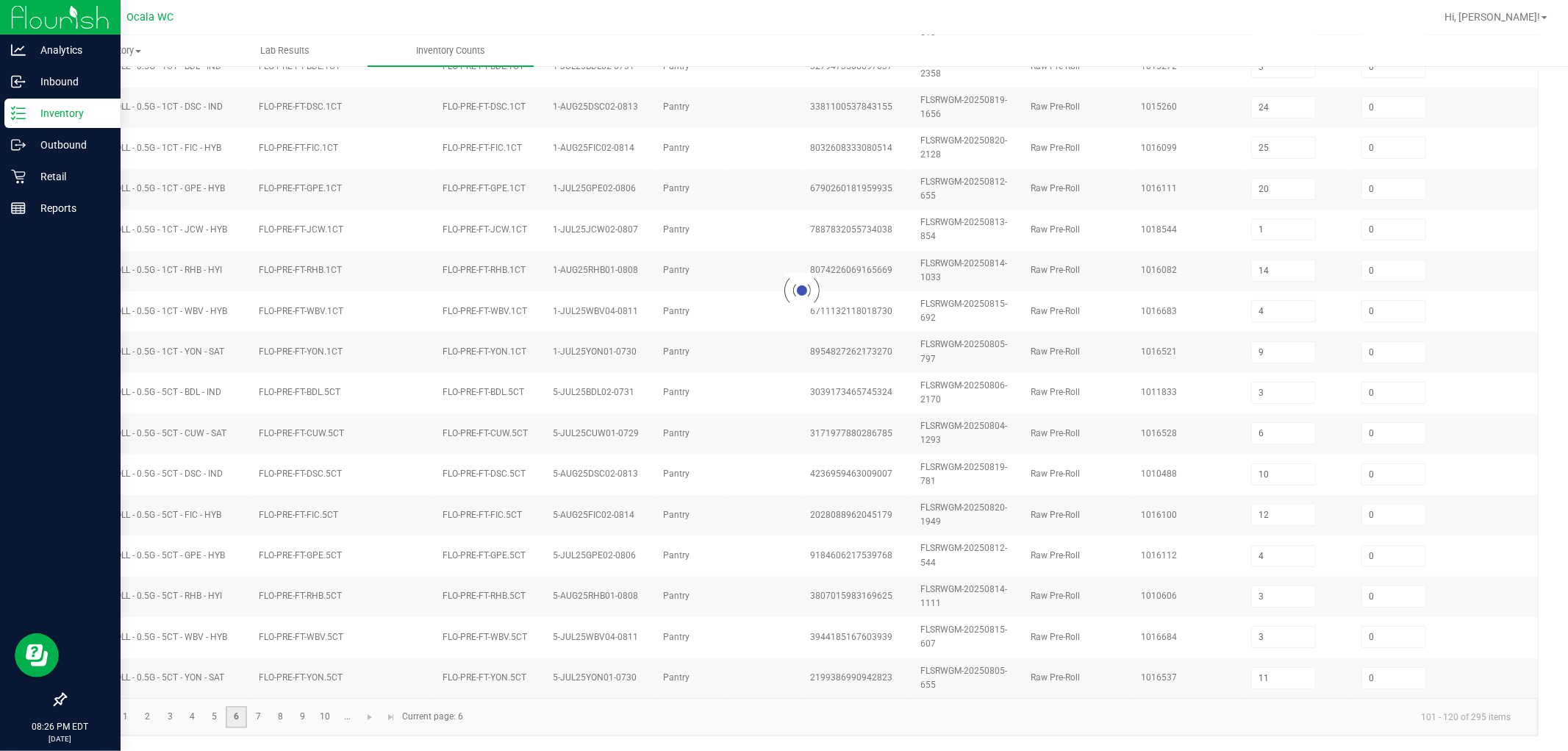
type input "2"
type input "7"
type input "9"
type input "11"
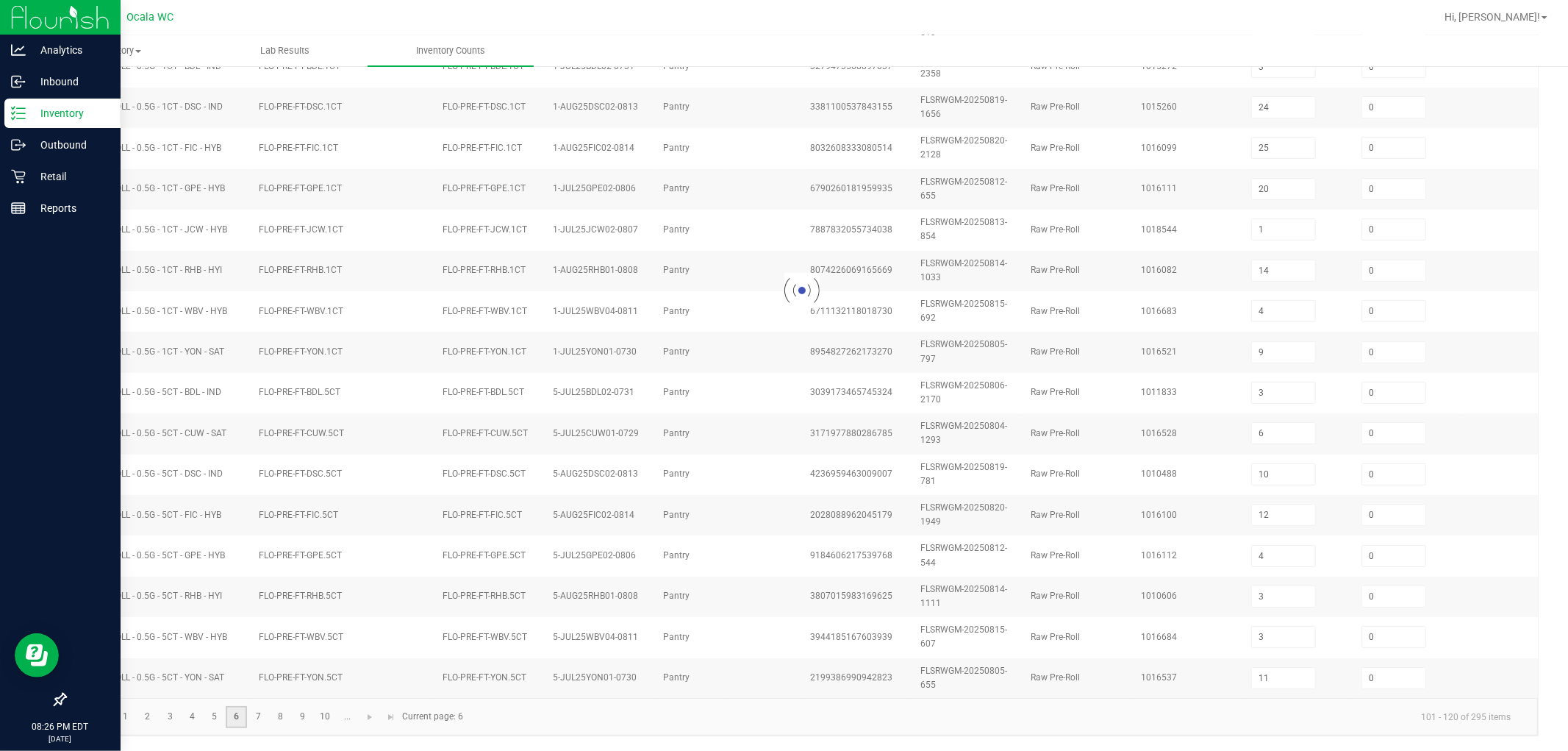
type input "4"
type input "12"
type input "6"
type input "11"
type input "7"
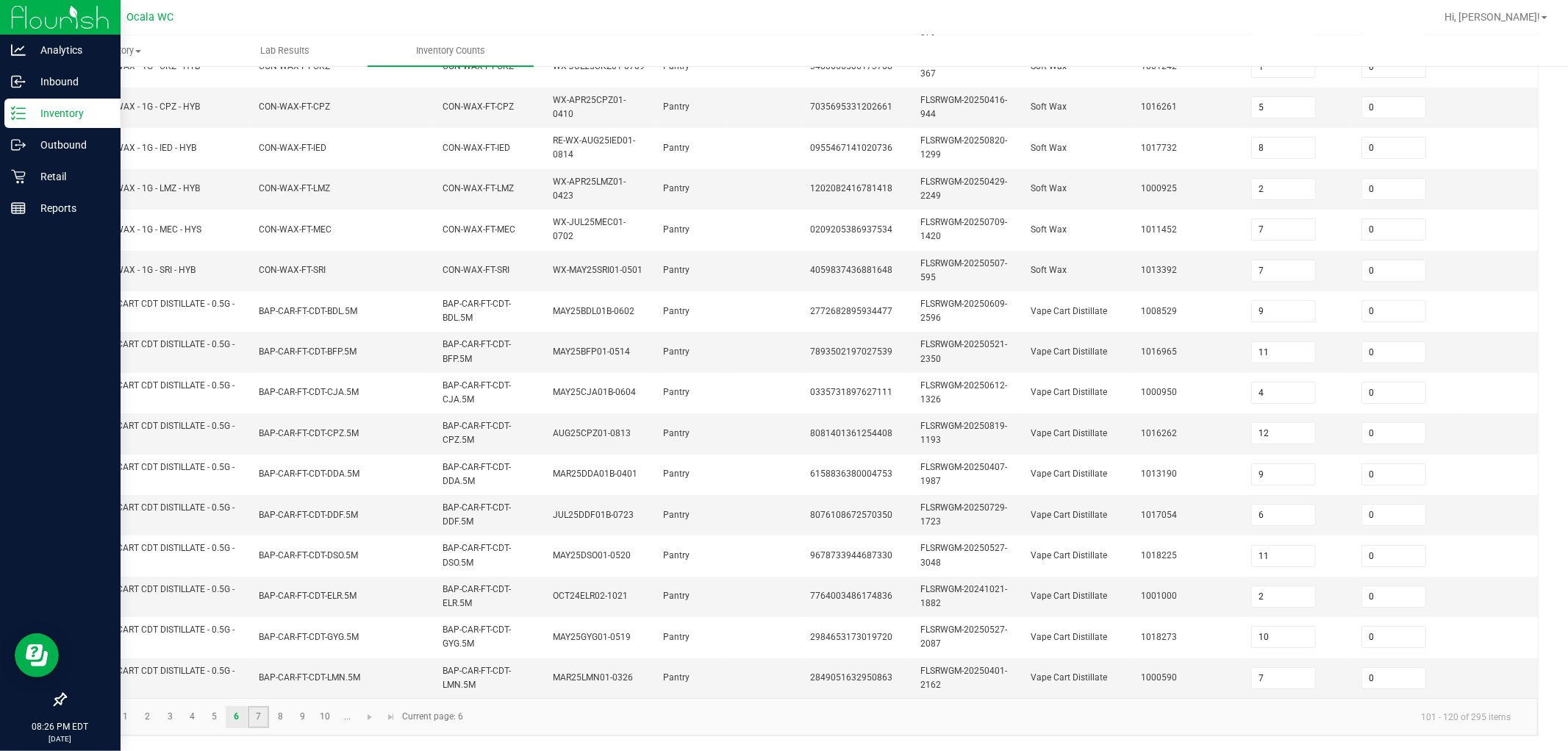
click at [261, 715] on link "7" at bounding box center [257, 717] width 21 height 22
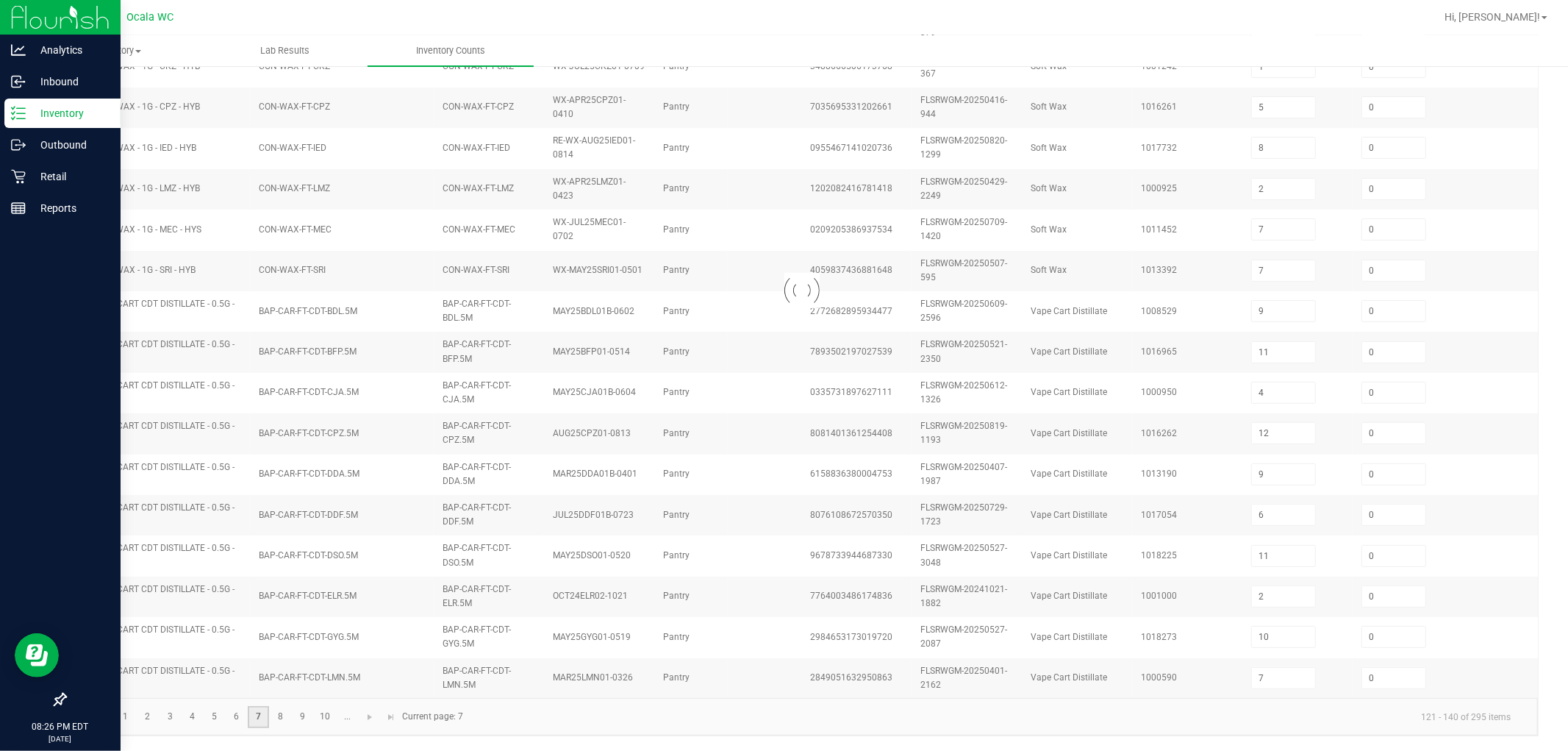
type input "4"
type input "3"
type input "12"
type input "7"
type input "3"
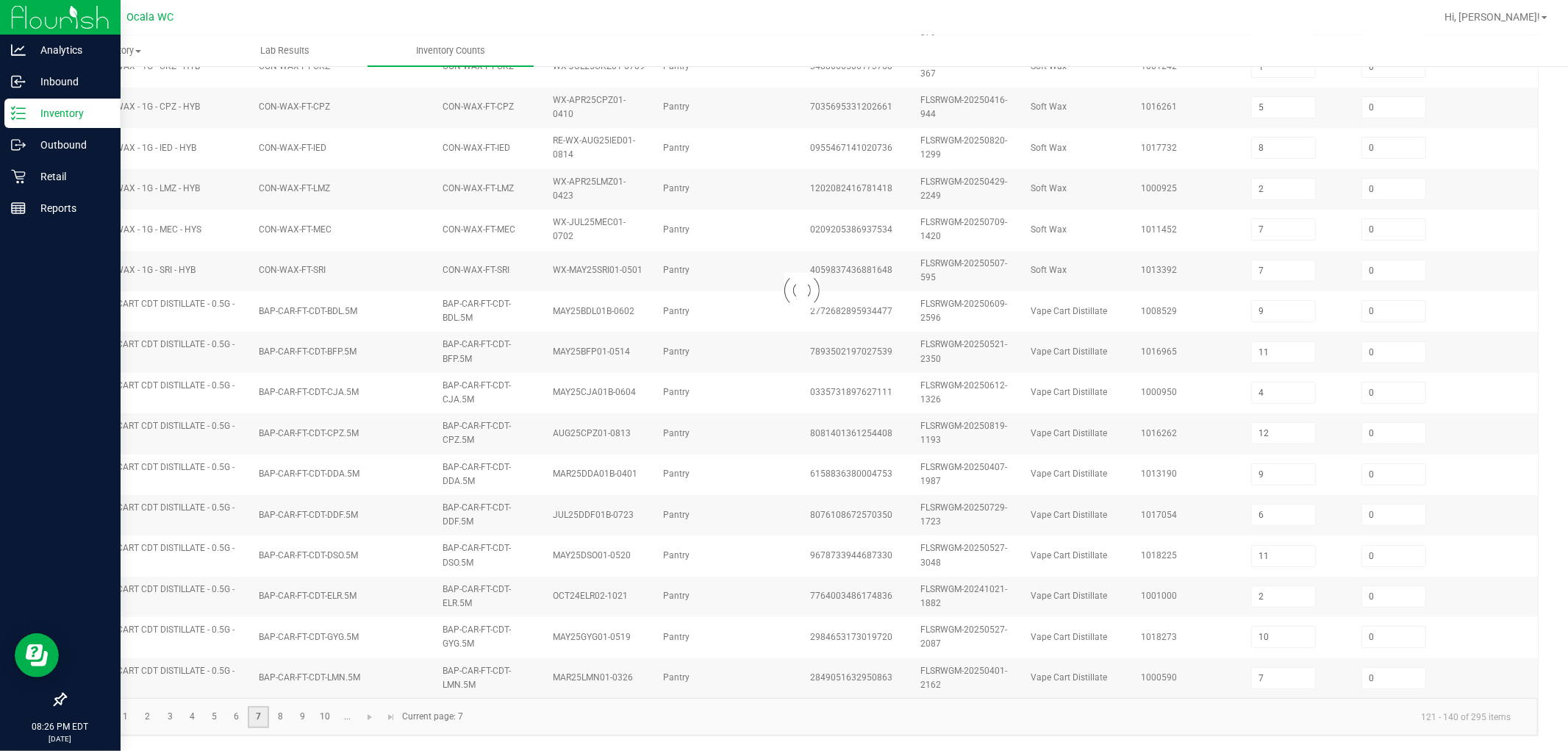
type input "7"
type input "3"
type input "12"
type input "11"
type input "12"
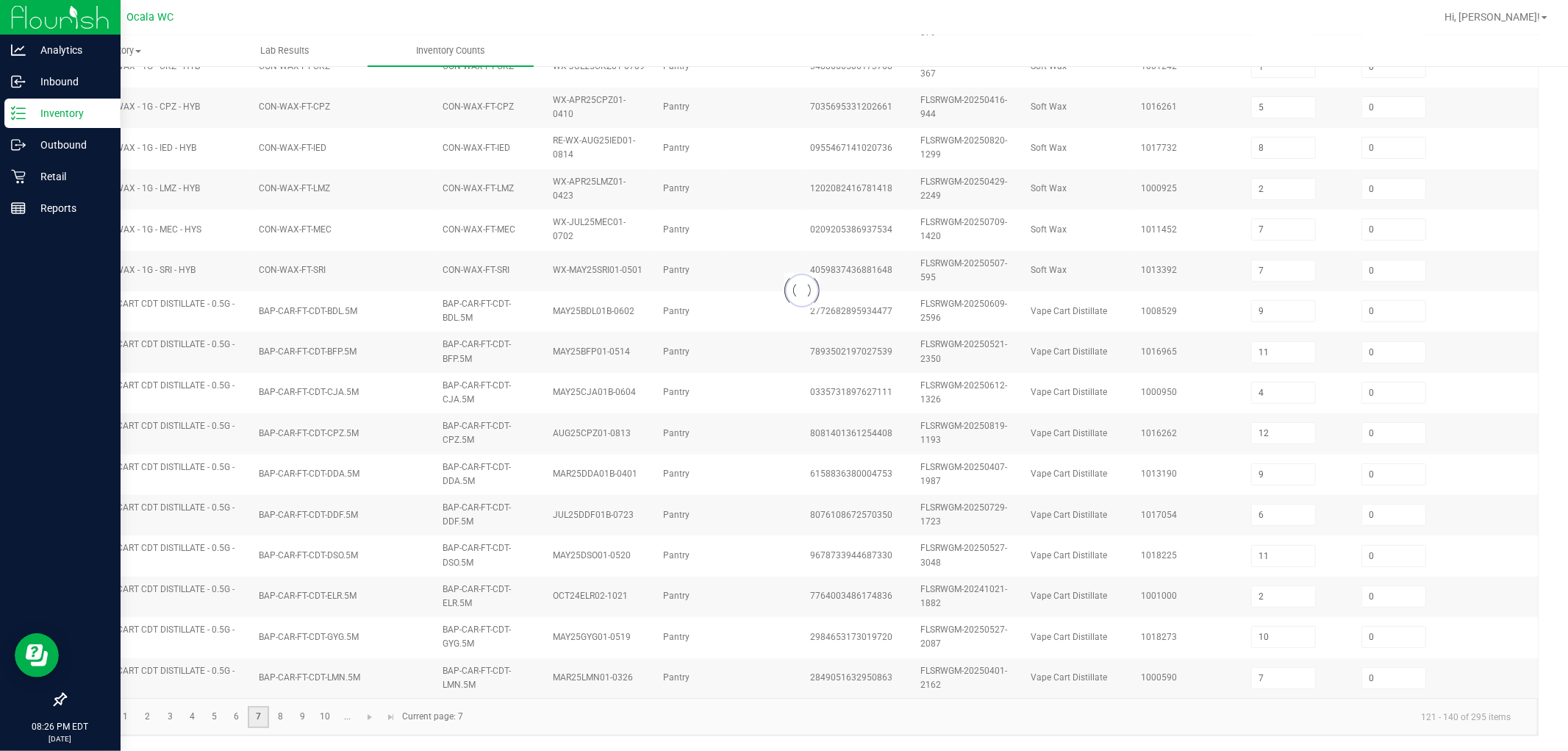
type input "2"
type input "9"
type input "10"
type input "7"
type input "1"
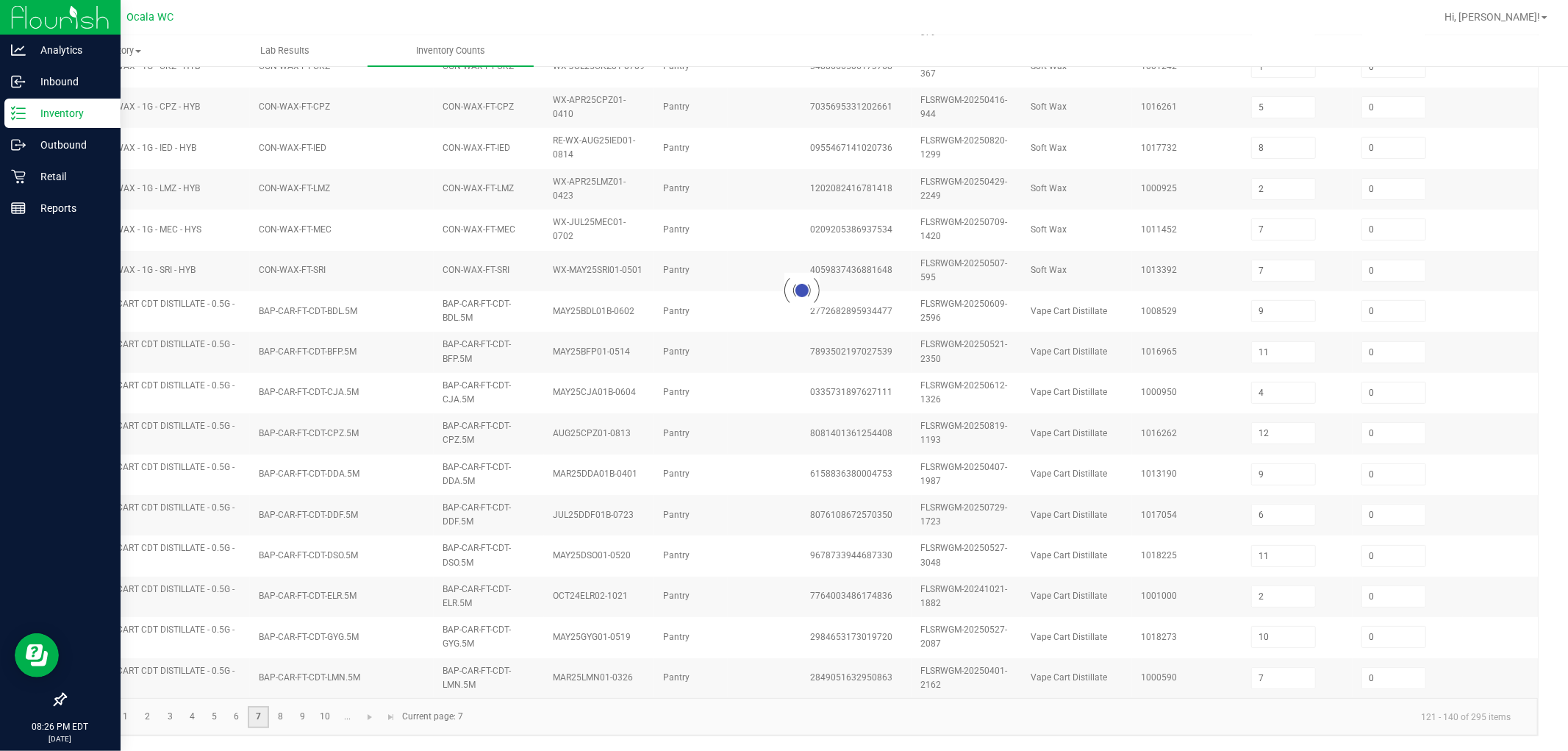
type input "1"
type input "4"
type input "15"
type input "9"
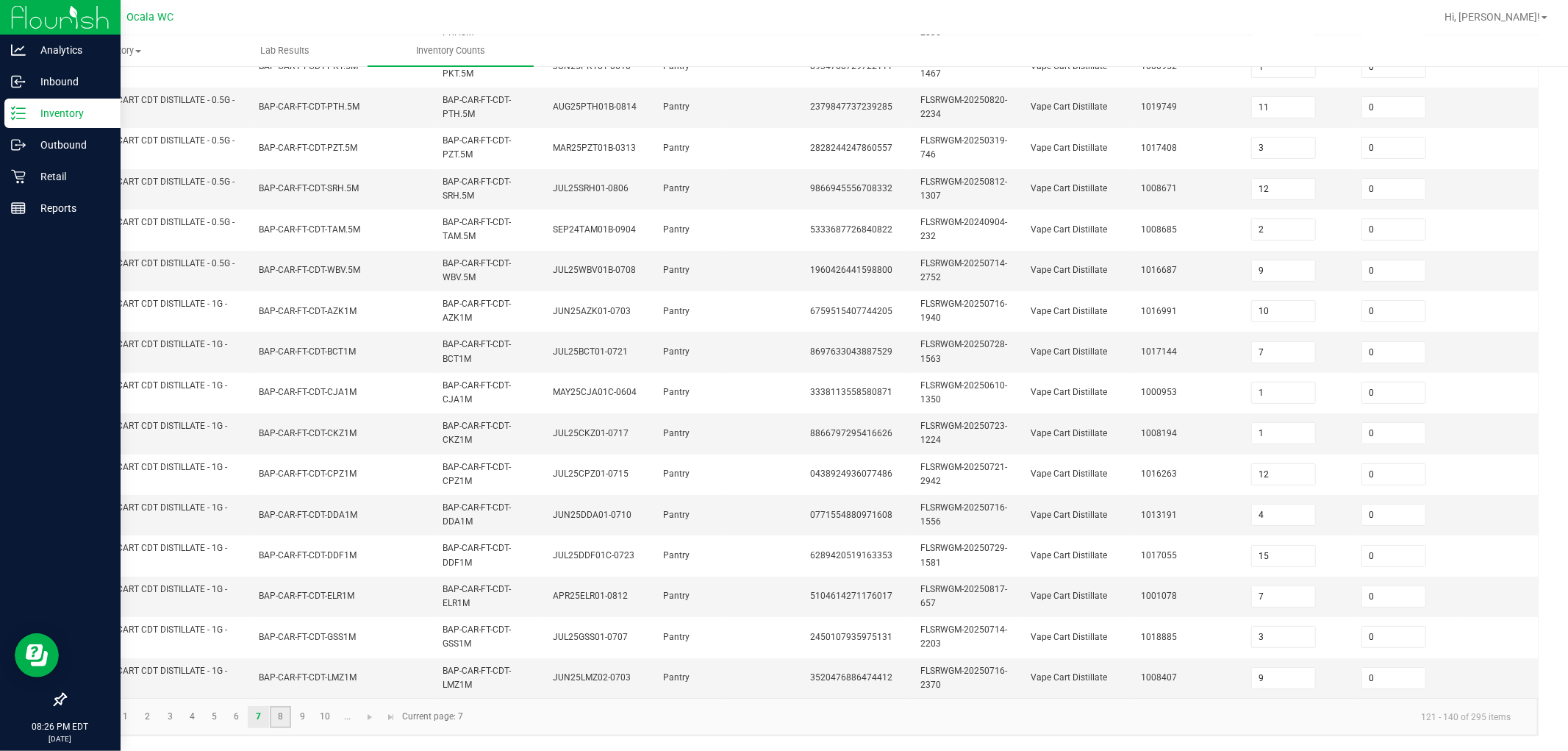
click at [274, 714] on link "8" at bounding box center [280, 717] width 21 height 22
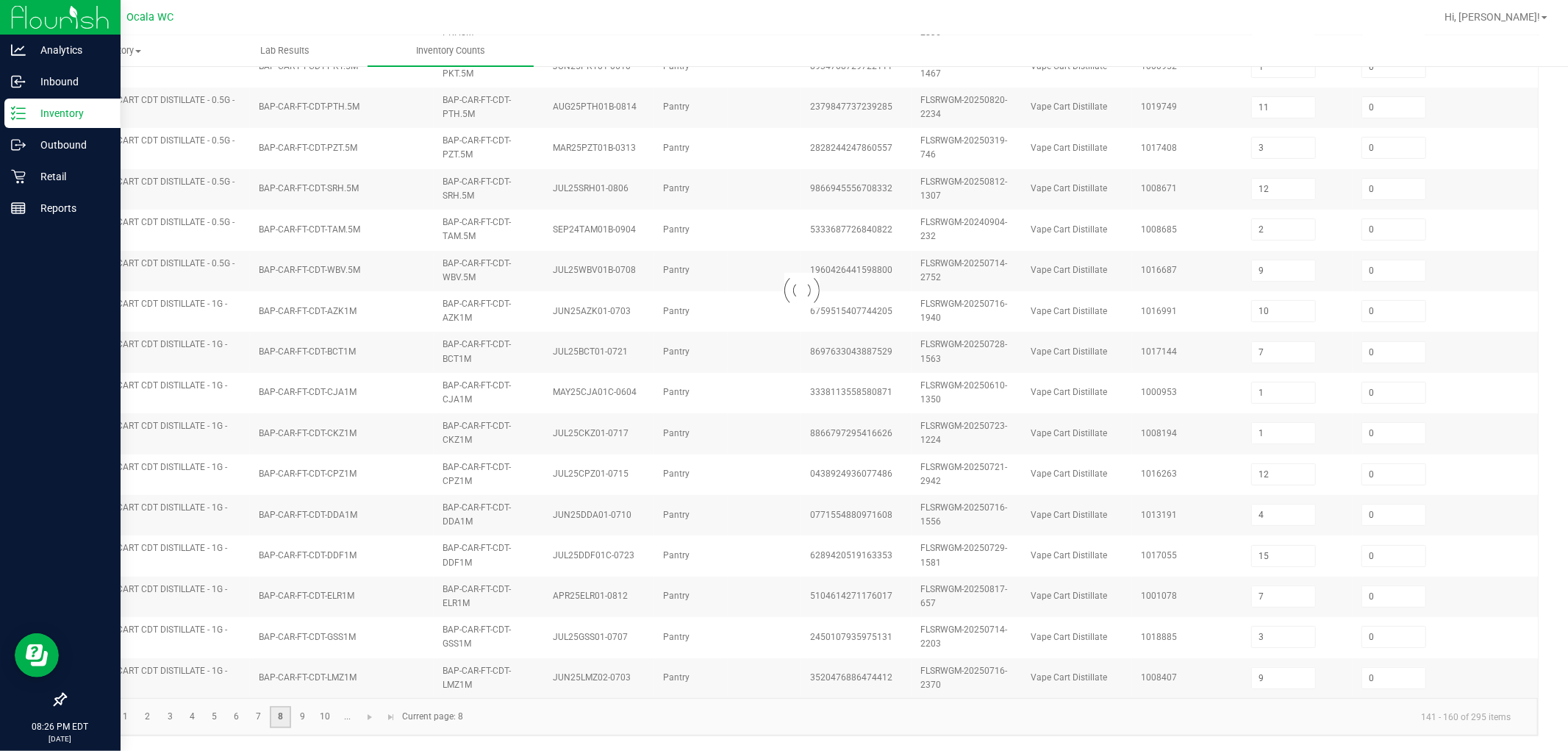
type input "12"
type input "1"
type input "11"
type input "2"
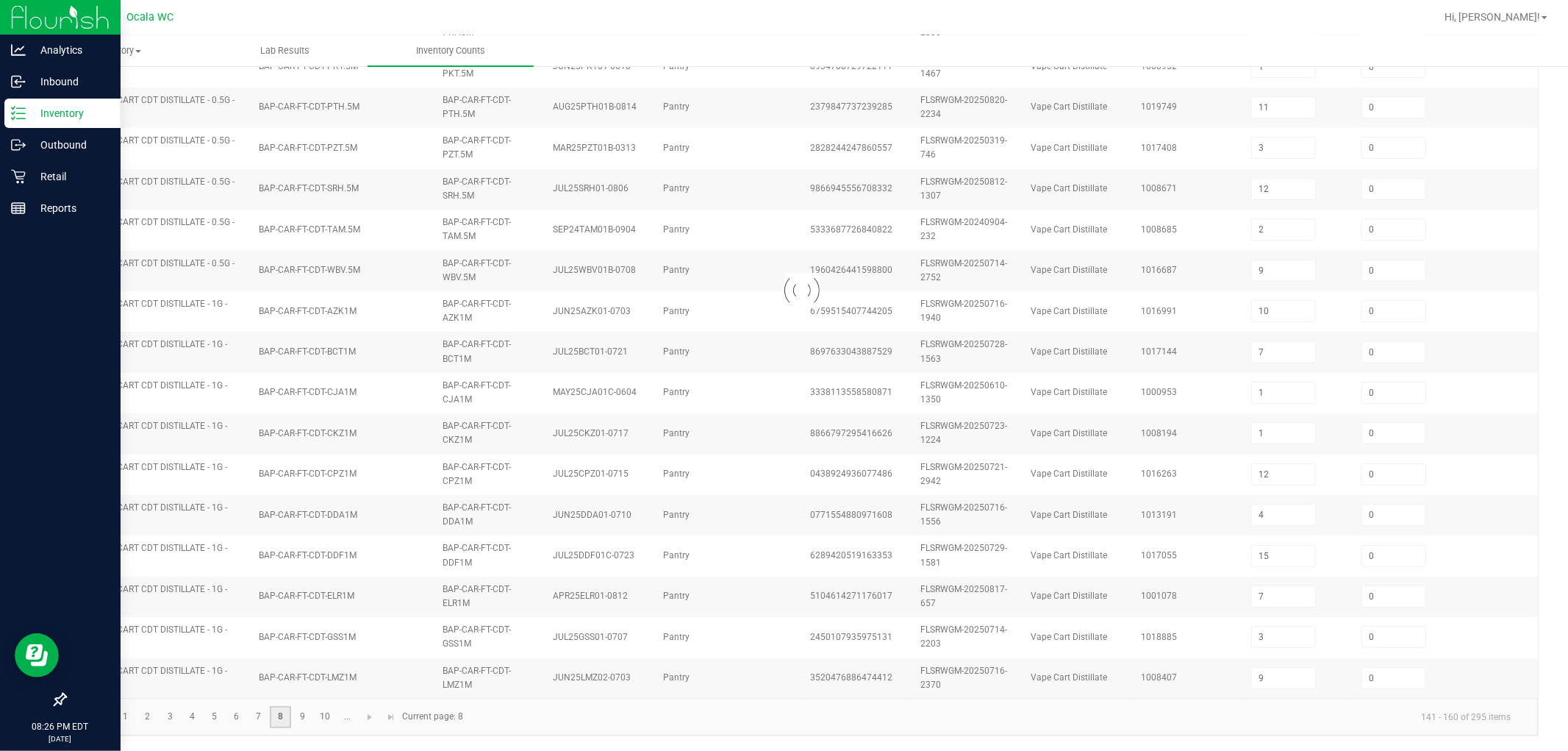
type input "8"
type input "11"
type input "6"
type input "8"
type input "12"
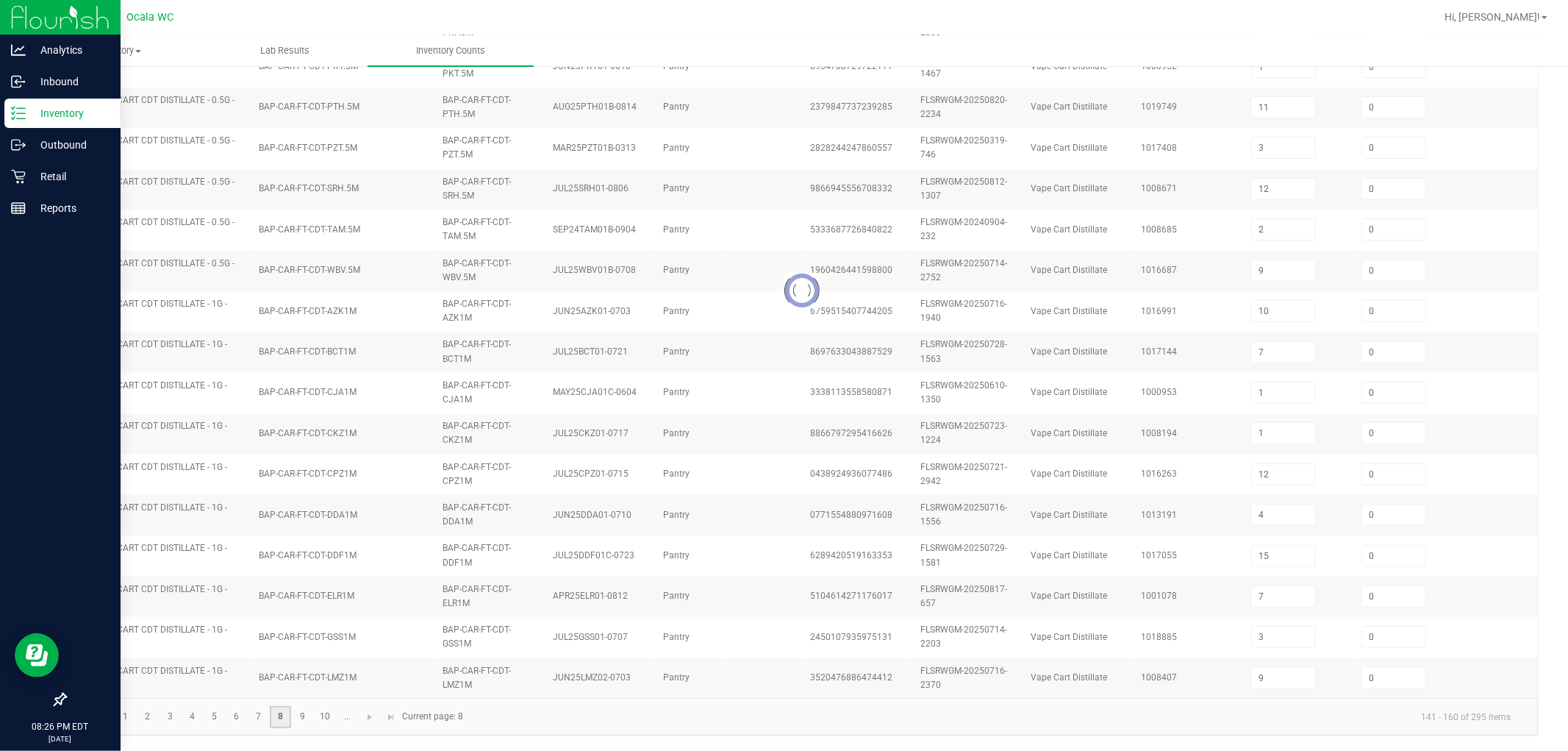
type input "3"
type input "5"
type input "2"
type input "10"
type input "11"
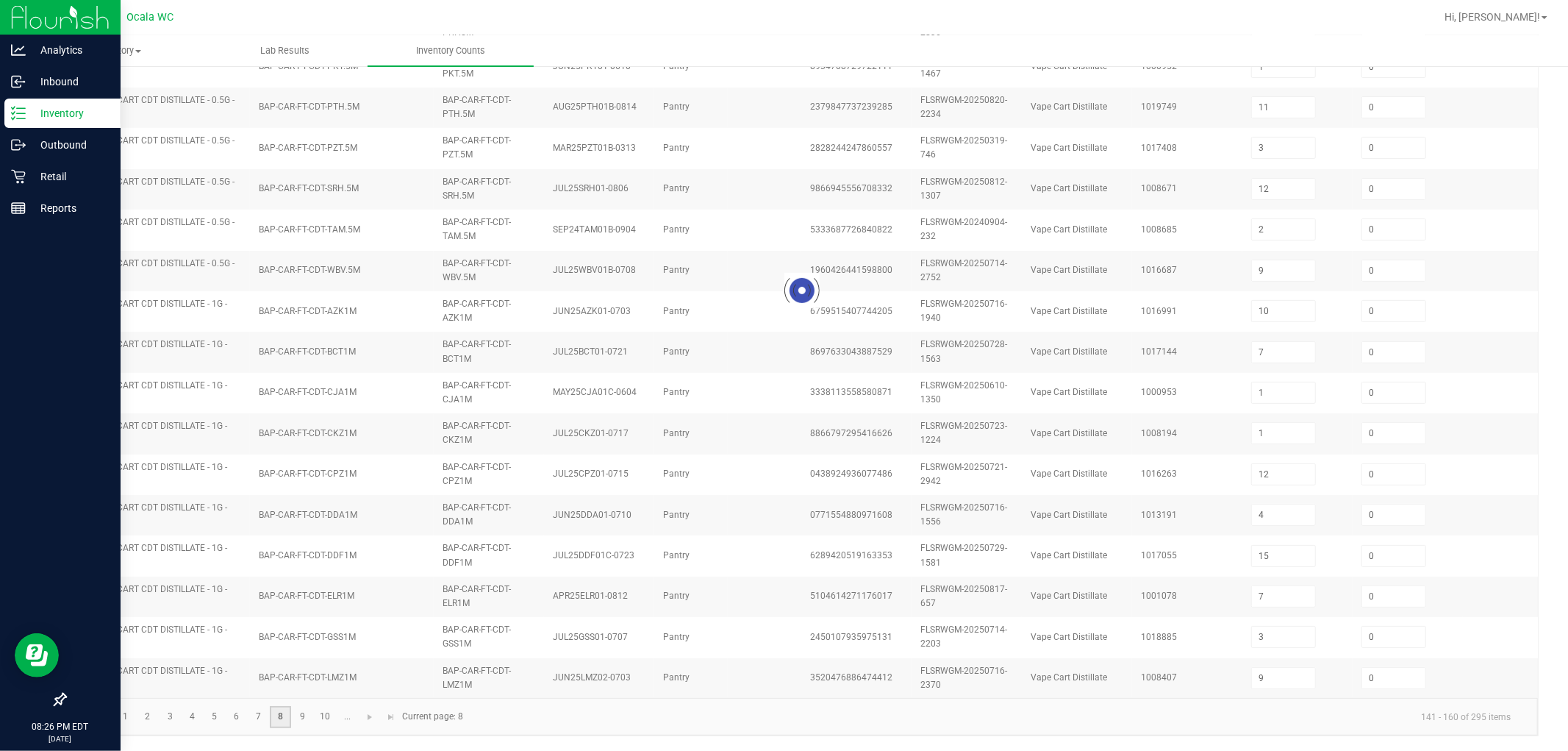
type input "9"
type input "3"
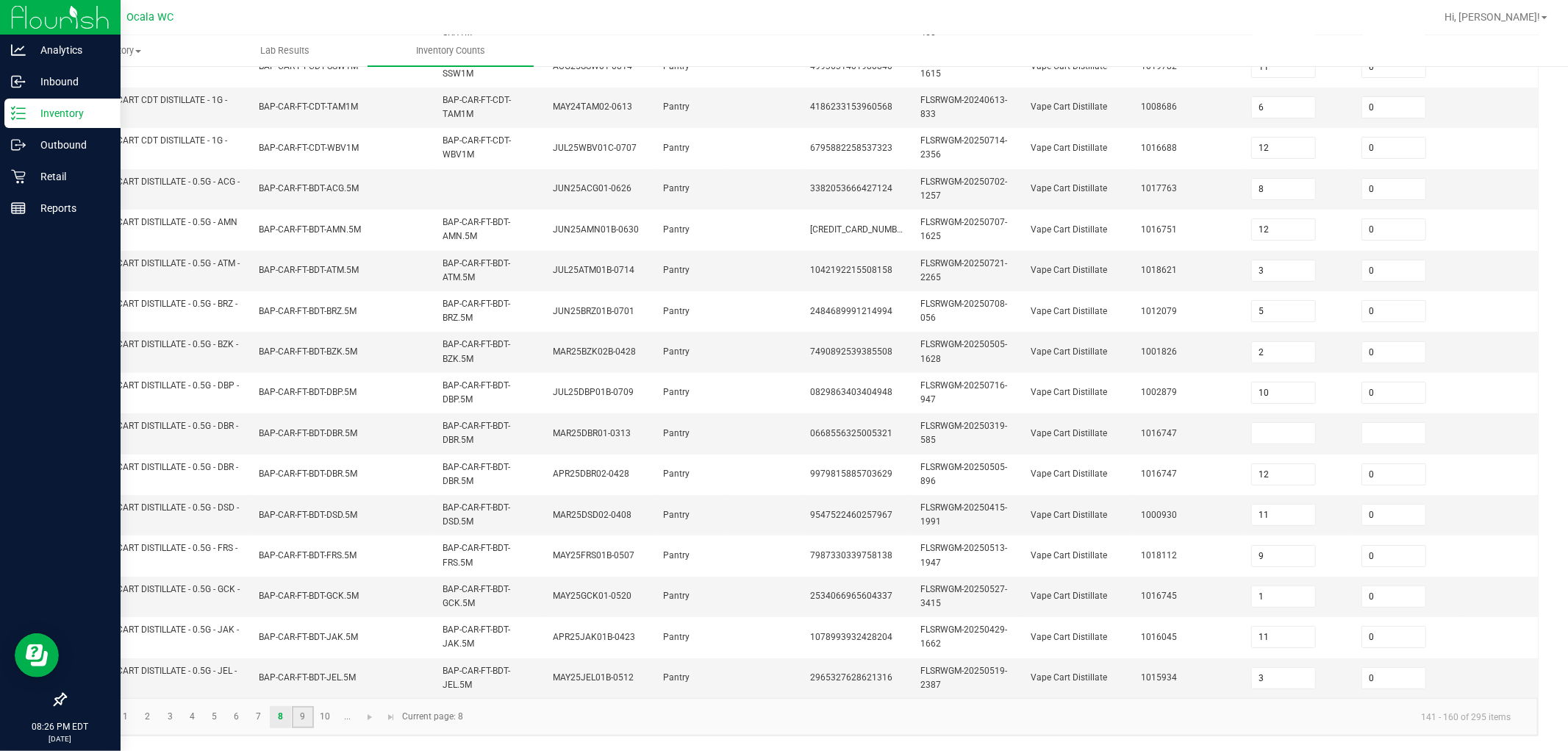
click at [306, 714] on link "9" at bounding box center [302, 717] width 21 height 22
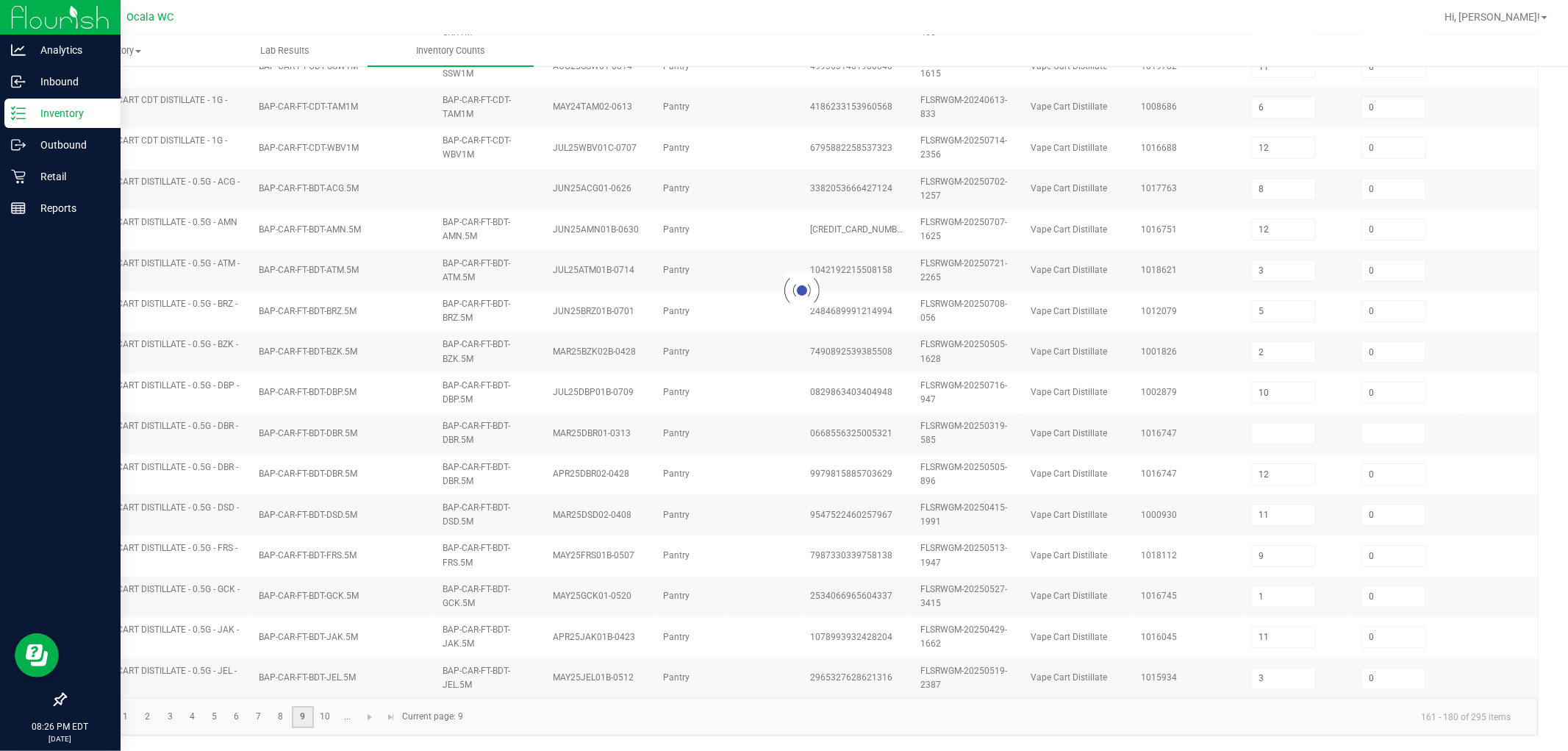
type input "6"
type input "5"
type input "7"
type input "9"
type input "5"
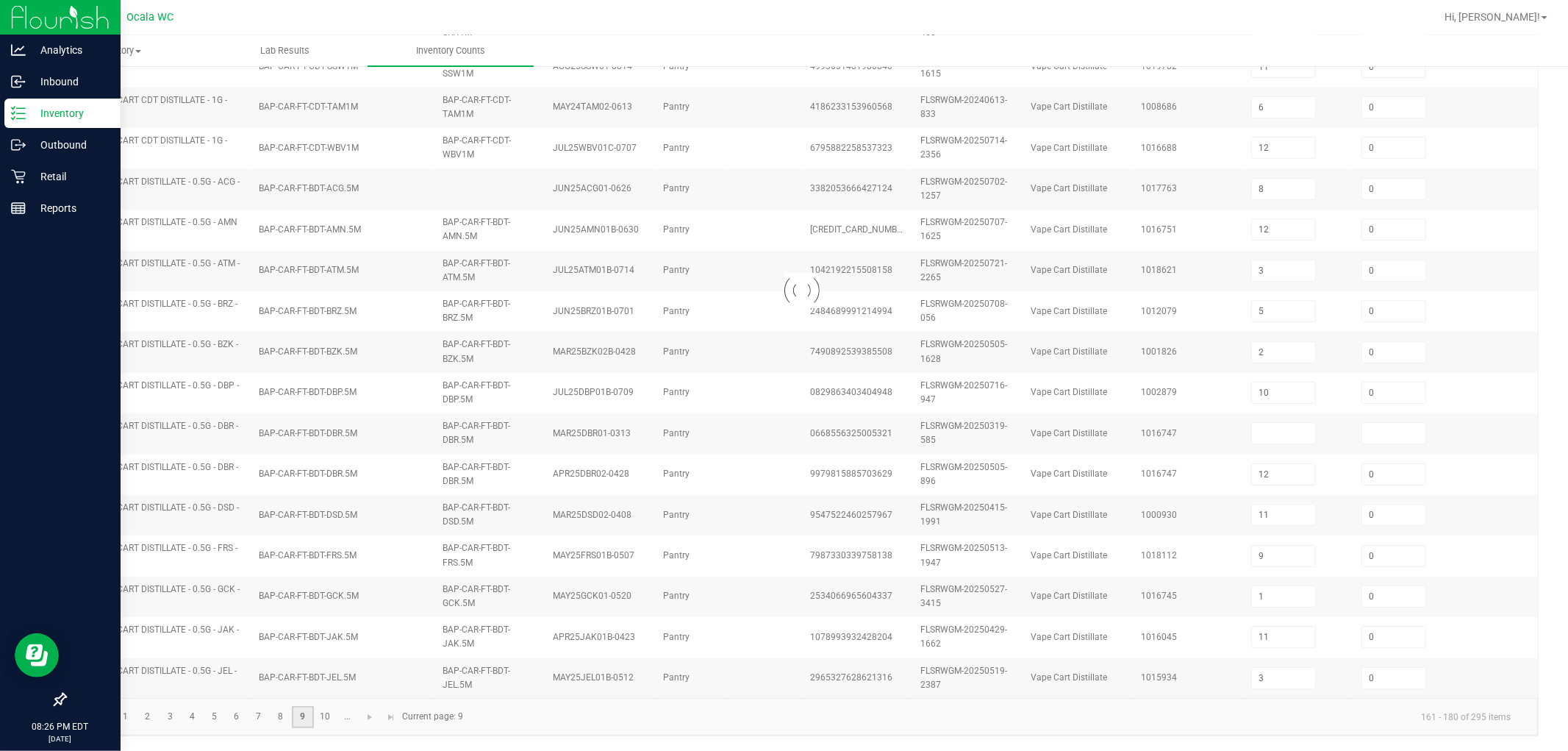
type input "3"
type input "8"
type input "9"
type input "8"
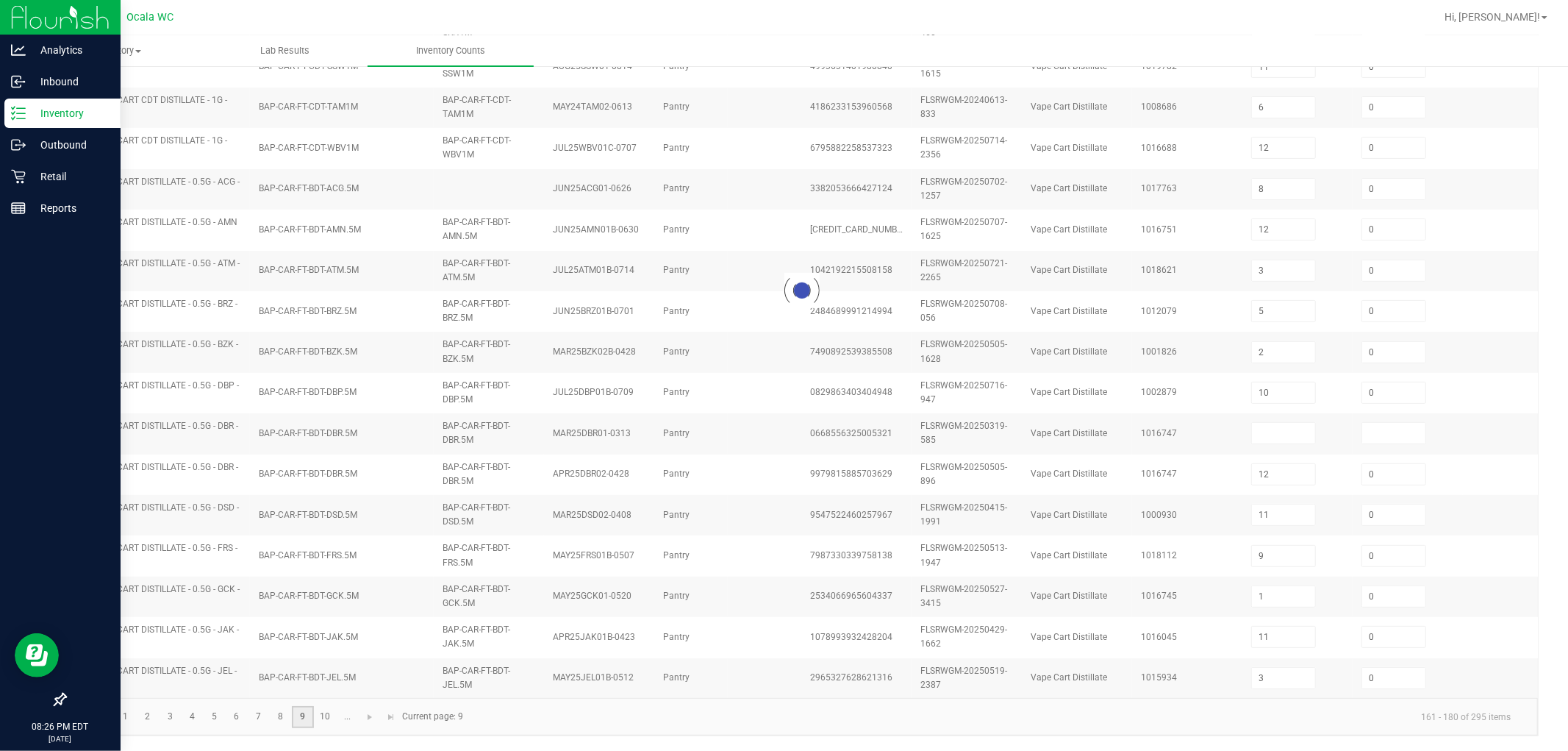
type input "2"
type input "7"
type input "12"
type input "3"
type input "0"
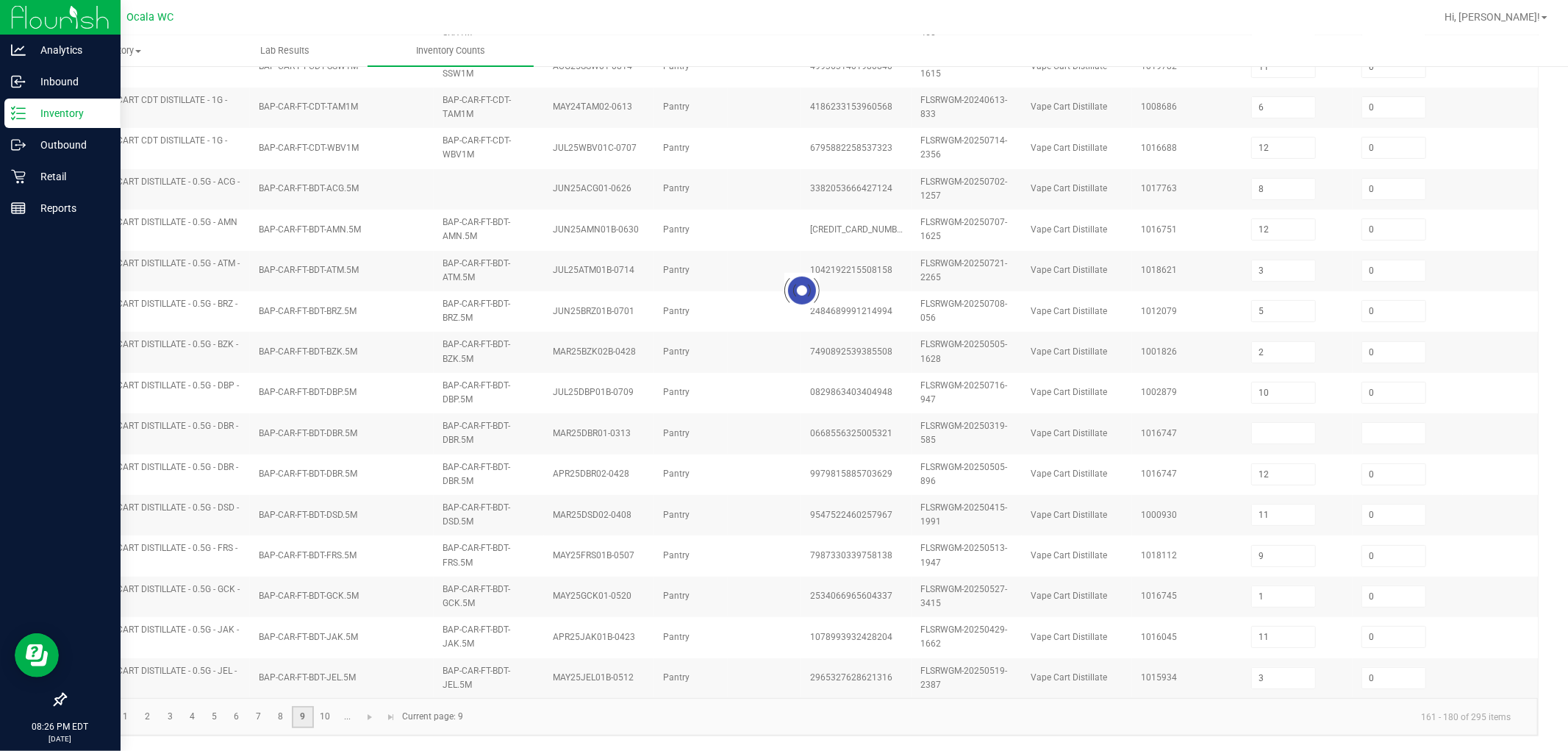
type input "7"
type input "4"
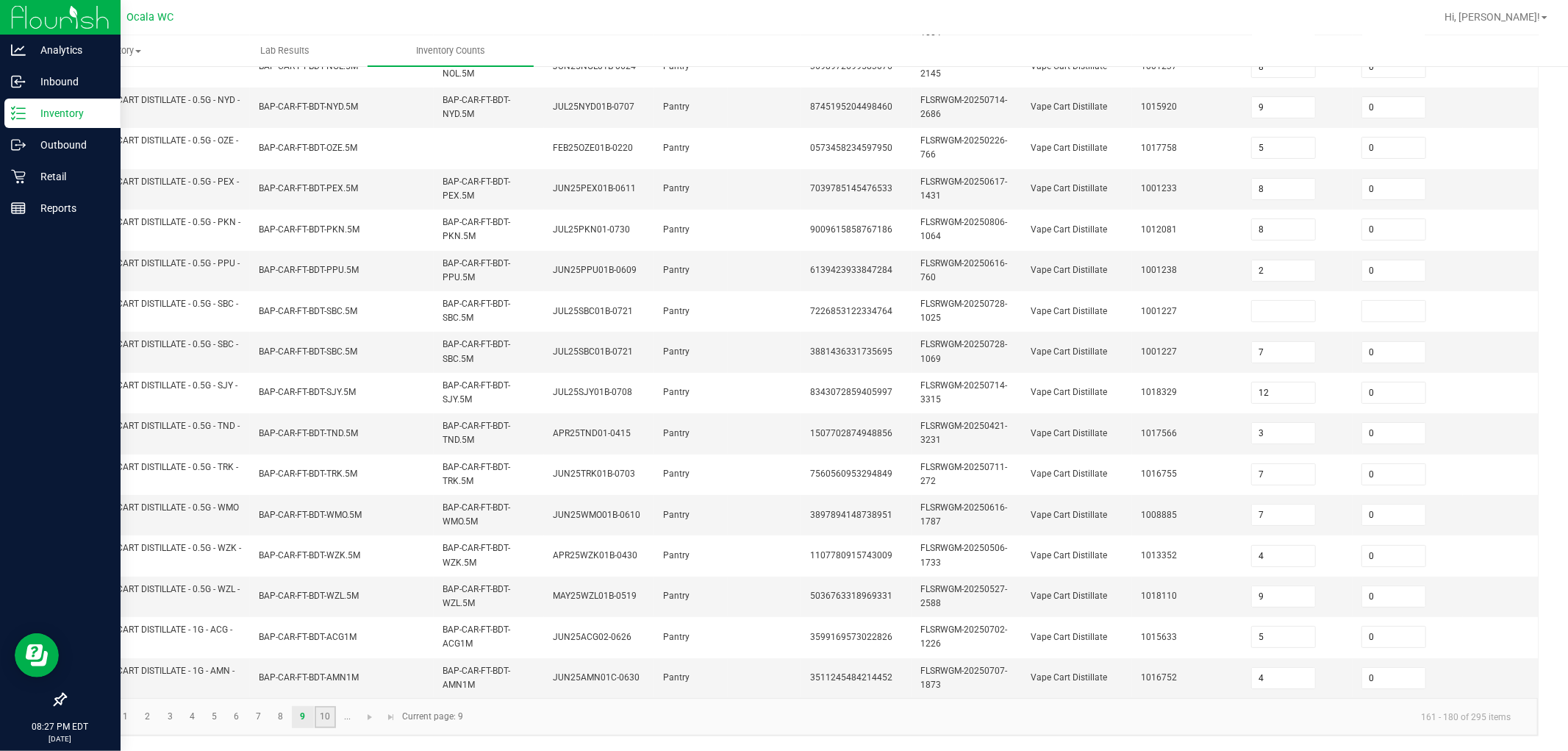
click at [319, 717] on link "10" at bounding box center [324, 717] width 21 height 22
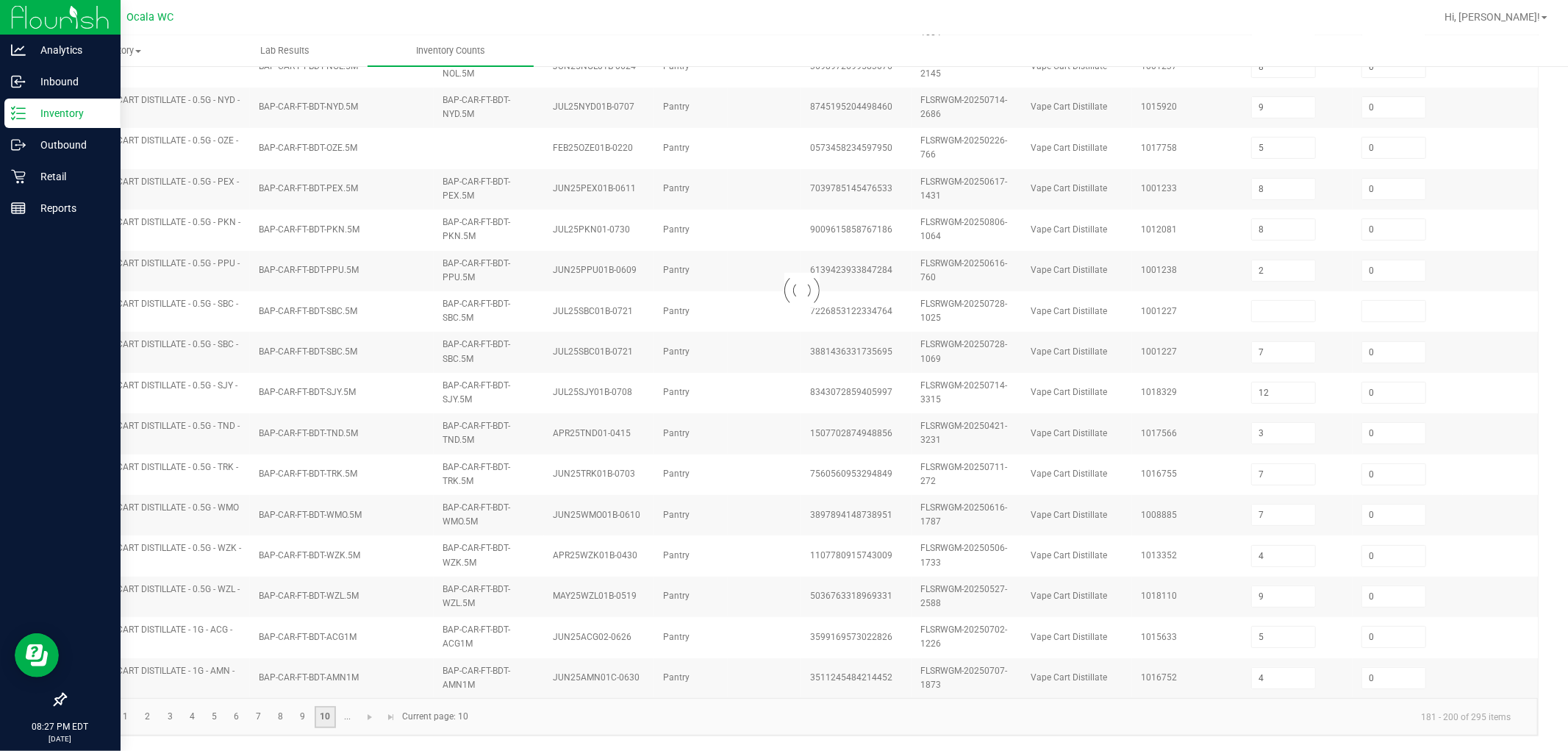
type input "9"
type input "7"
type input "1"
type input "12"
type input "2"
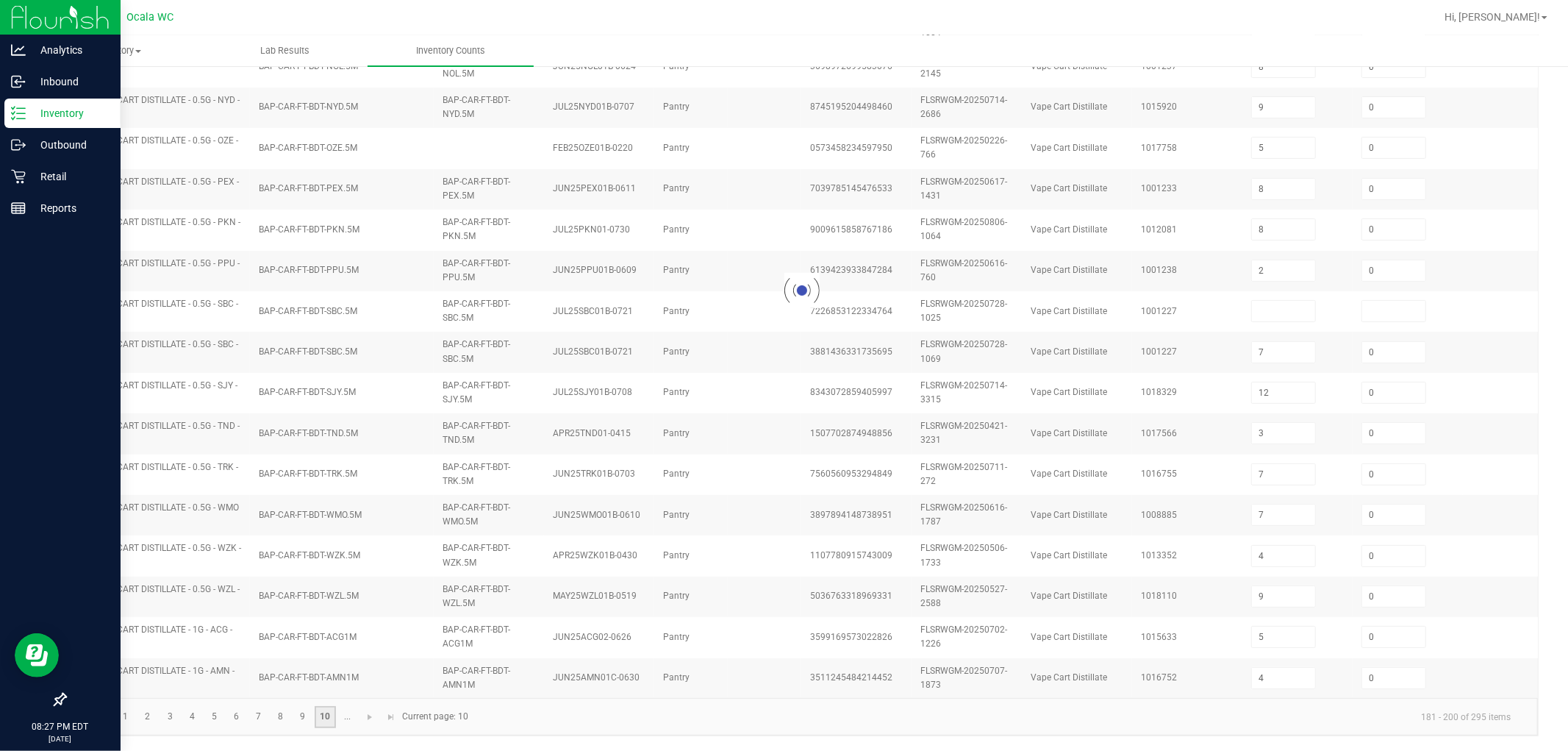
type input "10"
type input "6"
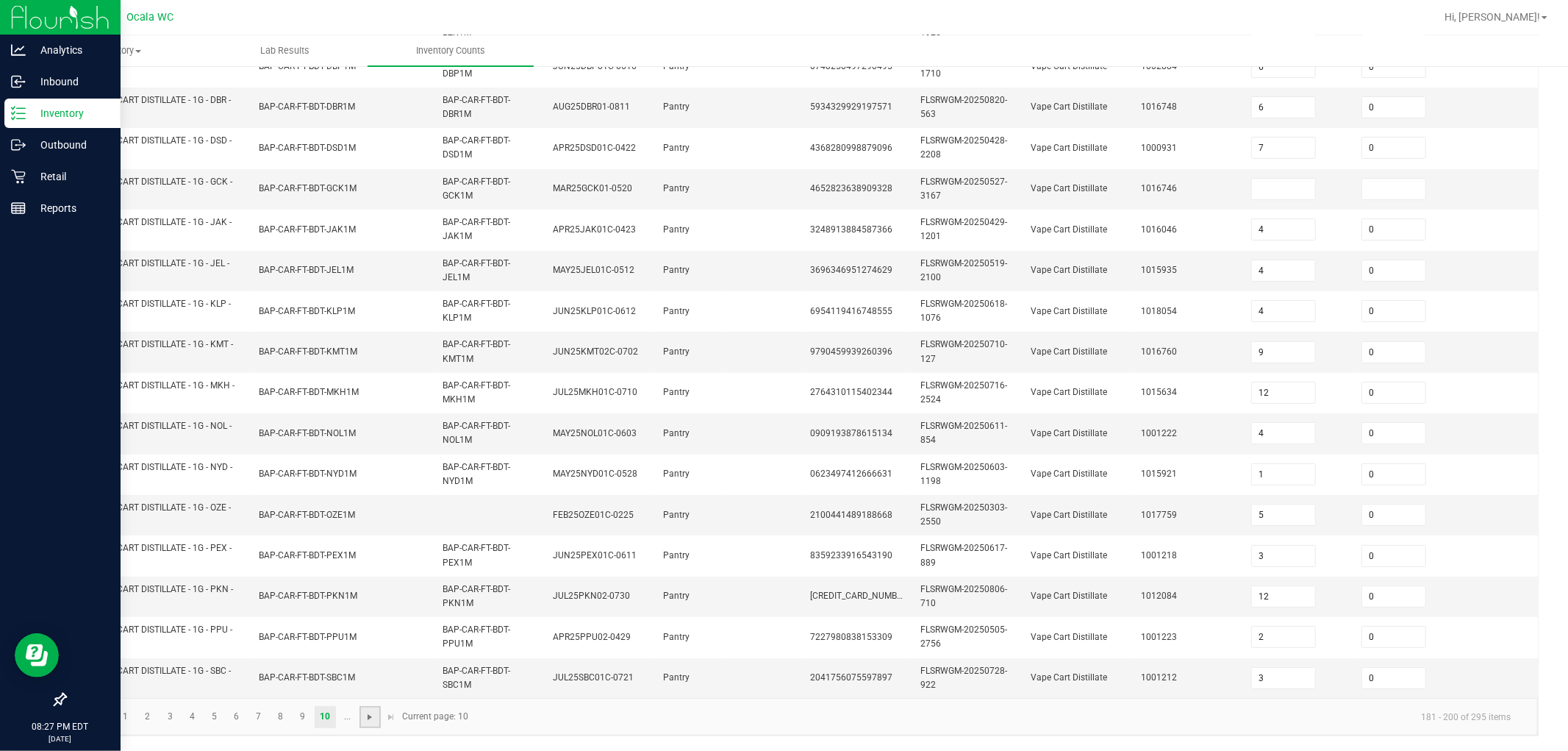
click at [368, 714] on span "Go to the next page" at bounding box center [370, 717] width 12 height 12
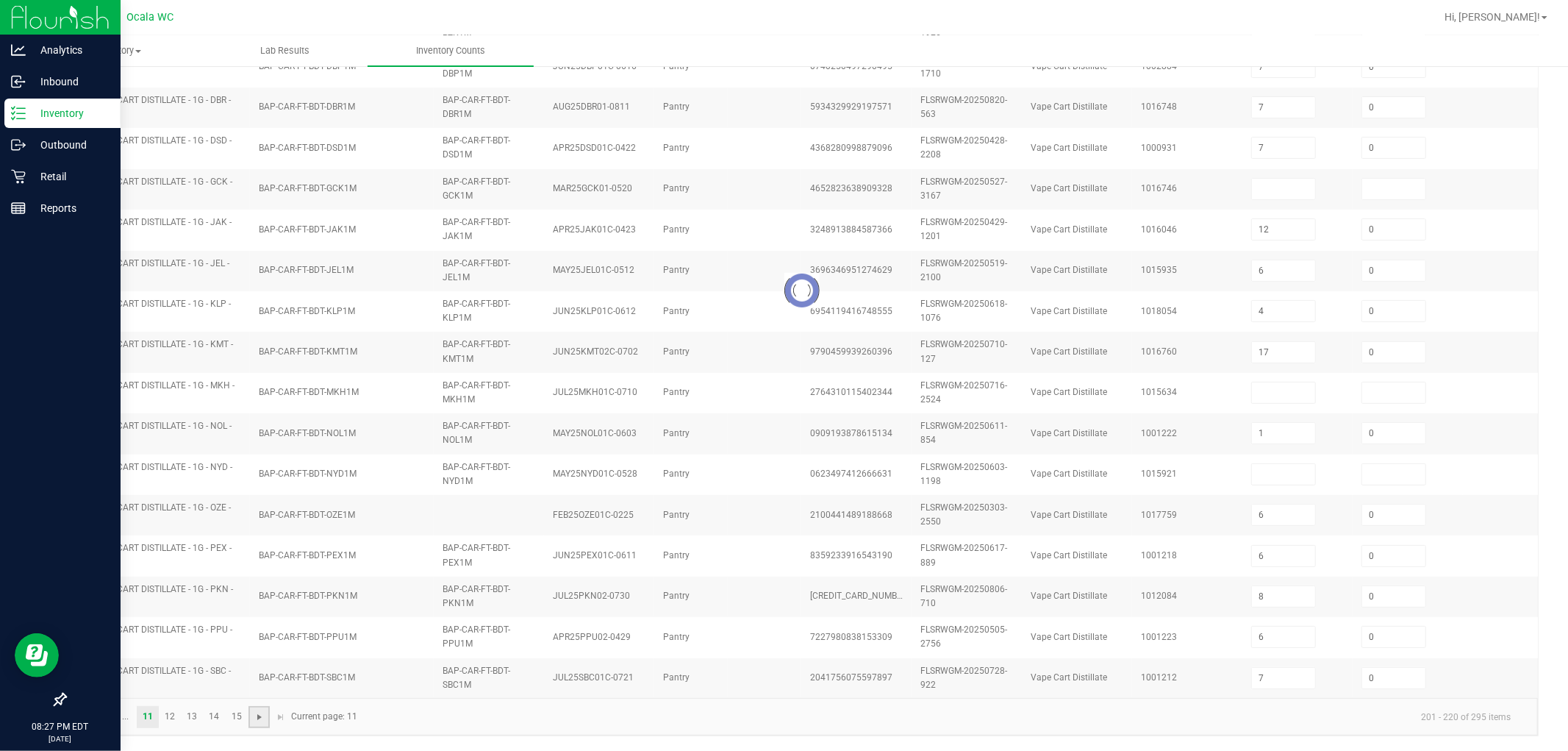
scroll to position [362, 0]
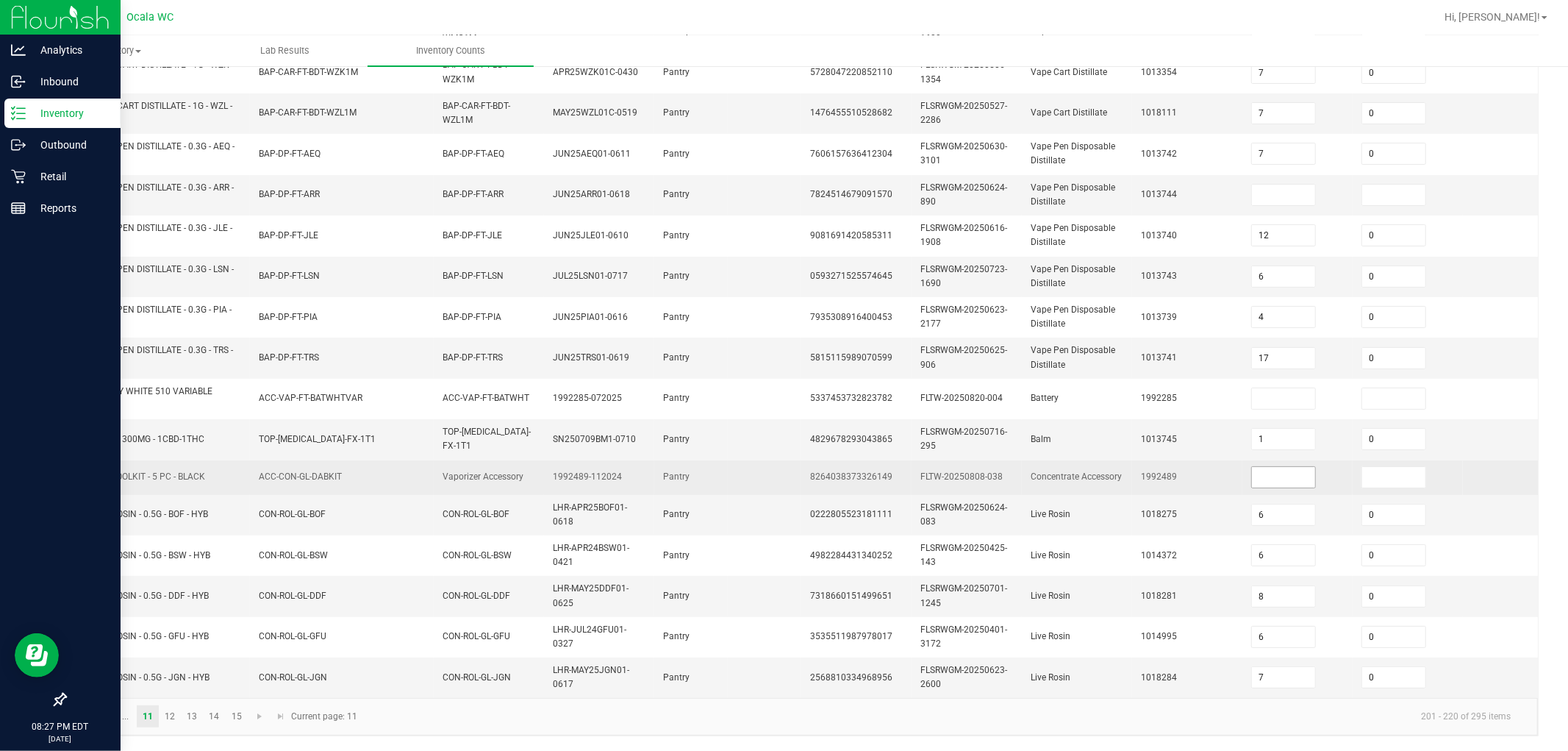
click at [773, 472] on input at bounding box center [1283, 477] width 63 height 21
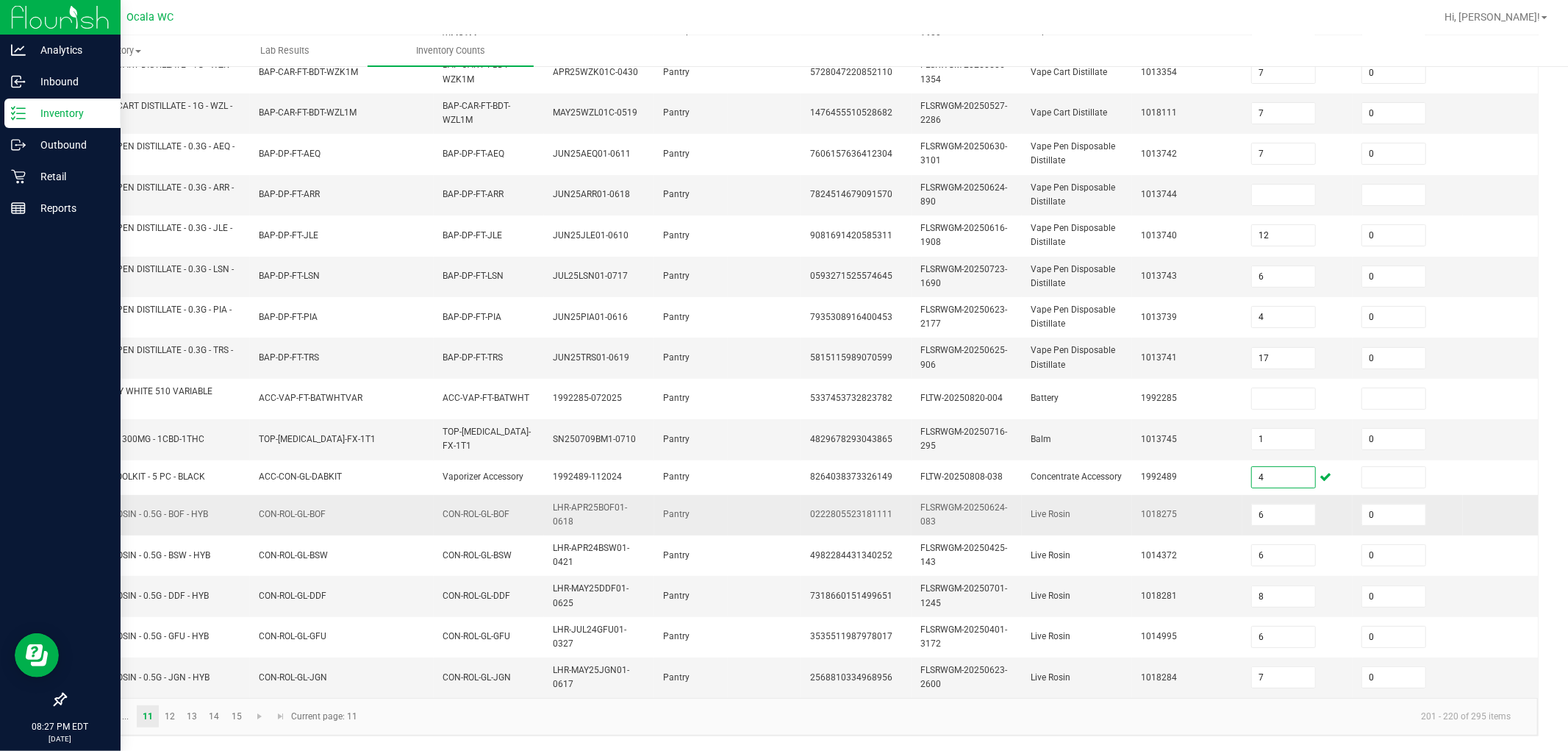
click at [773, 520] on td "1018275" at bounding box center [1187, 515] width 111 height 41
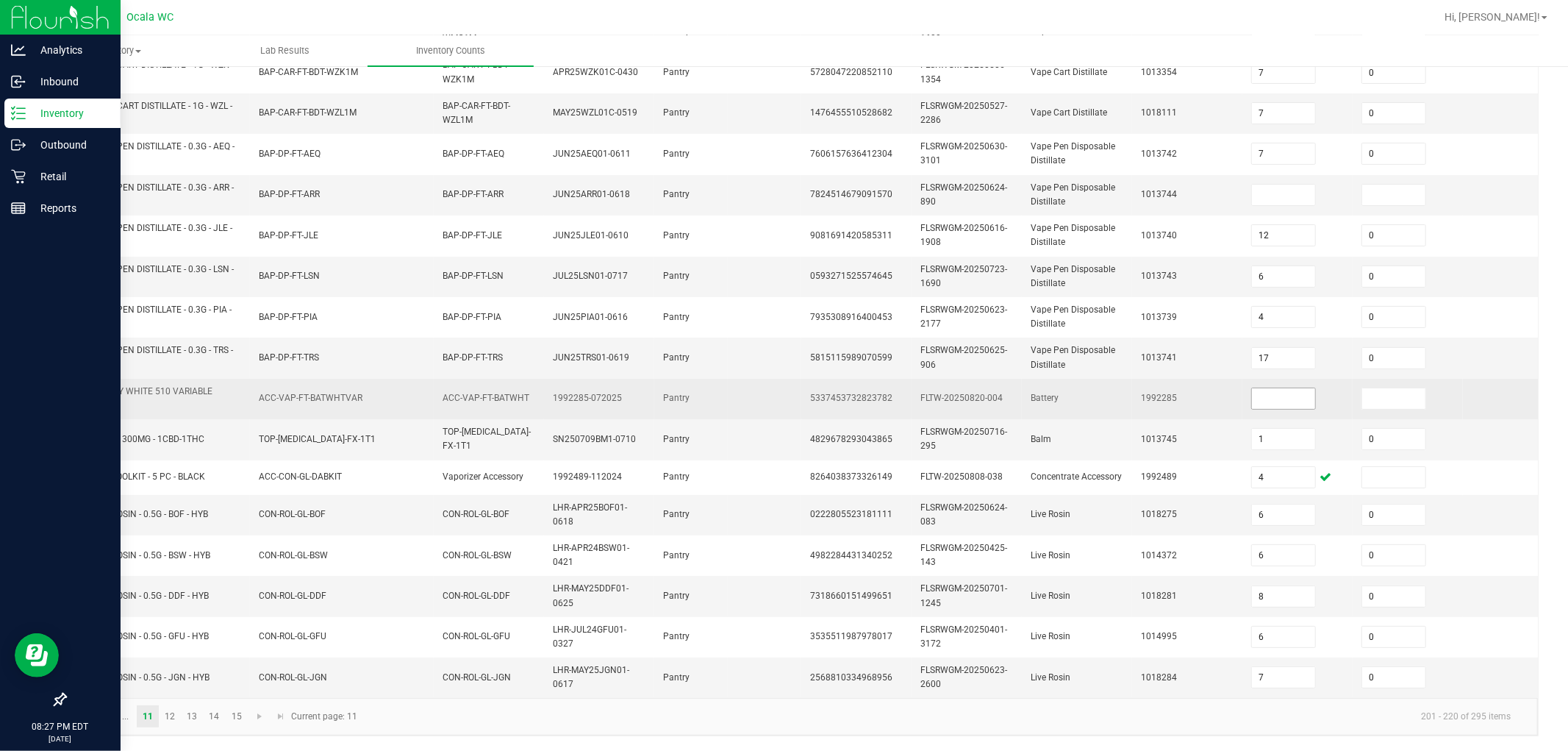
click at [773, 388] on input at bounding box center [1283, 398] width 63 height 21
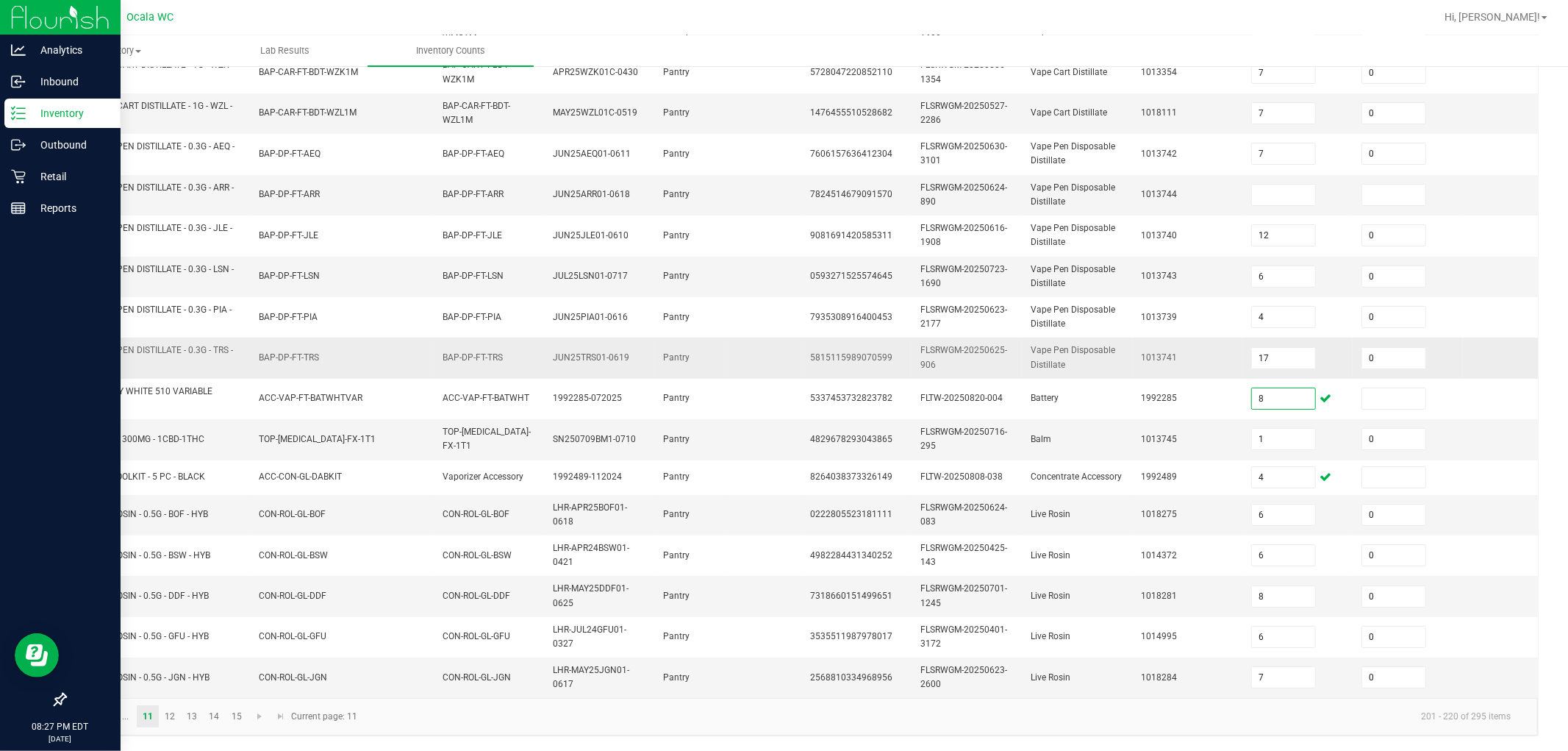
click at [773, 364] on td "1013741" at bounding box center [1187, 357] width 111 height 41
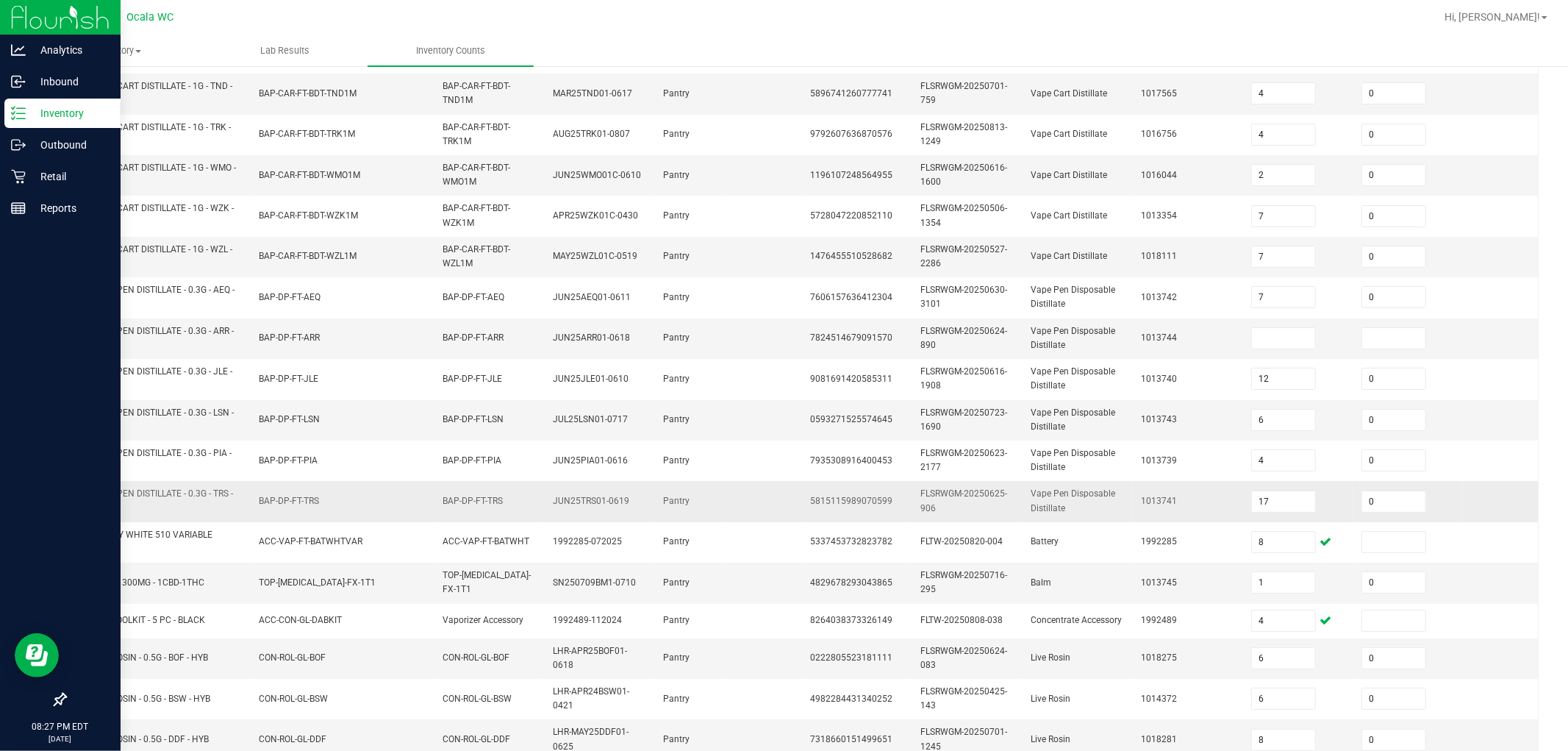
scroll to position [198, 0]
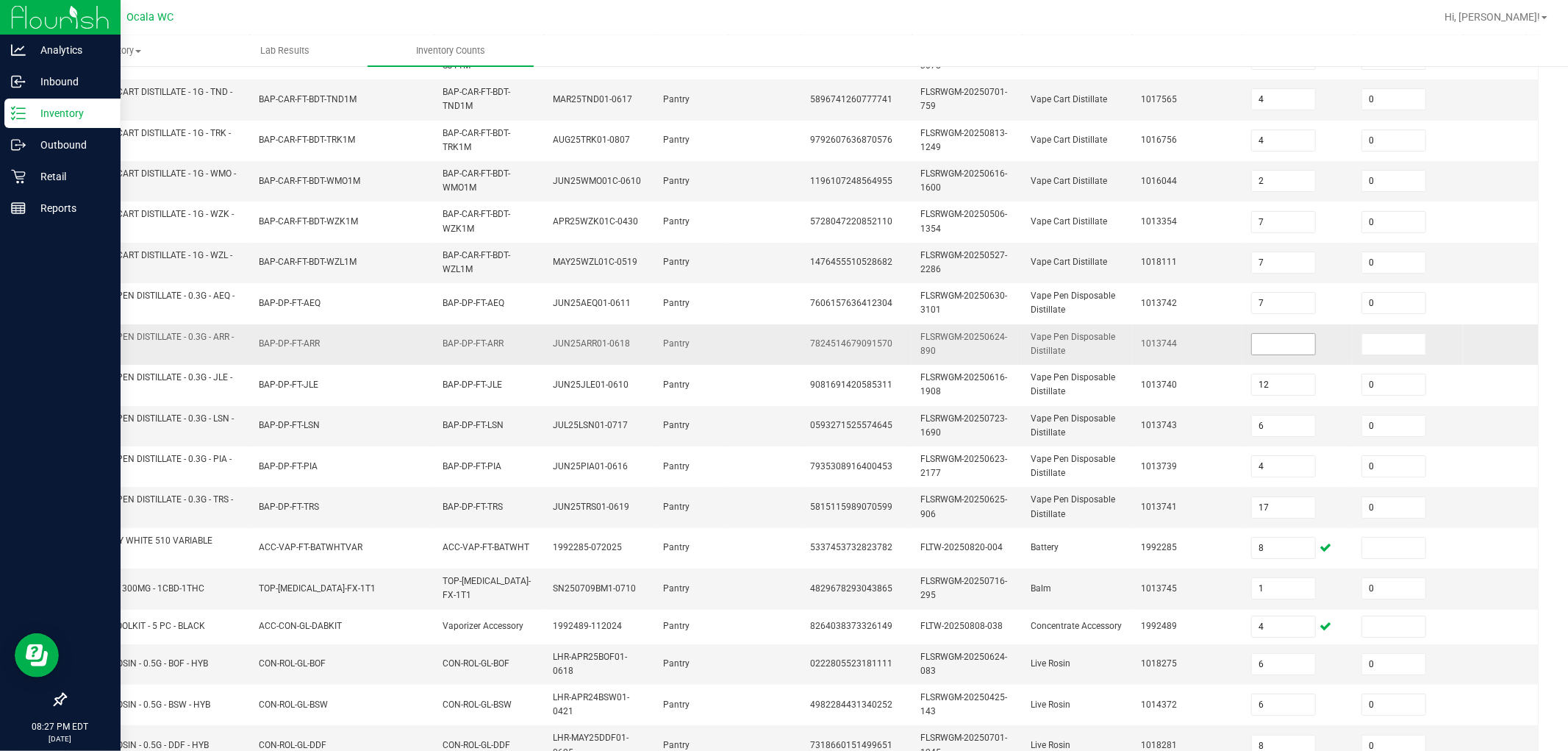
click at [773, 339] on input at bounding box center [1283, 344] width 63 height 21
click at [773, 349] on td "1013744" at bounding box center [1187, 344] width 111 height 41
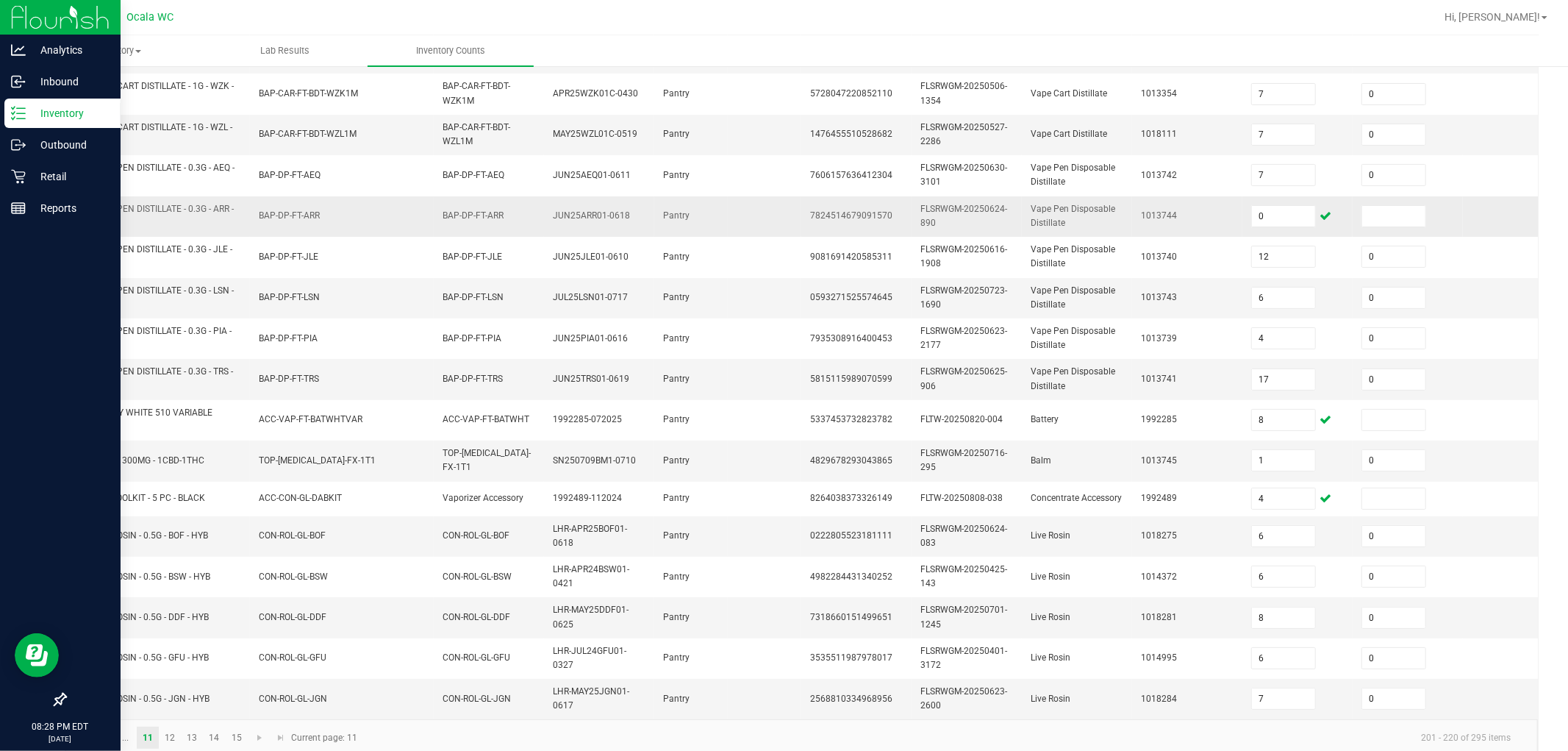
scroll to position [362, 0]
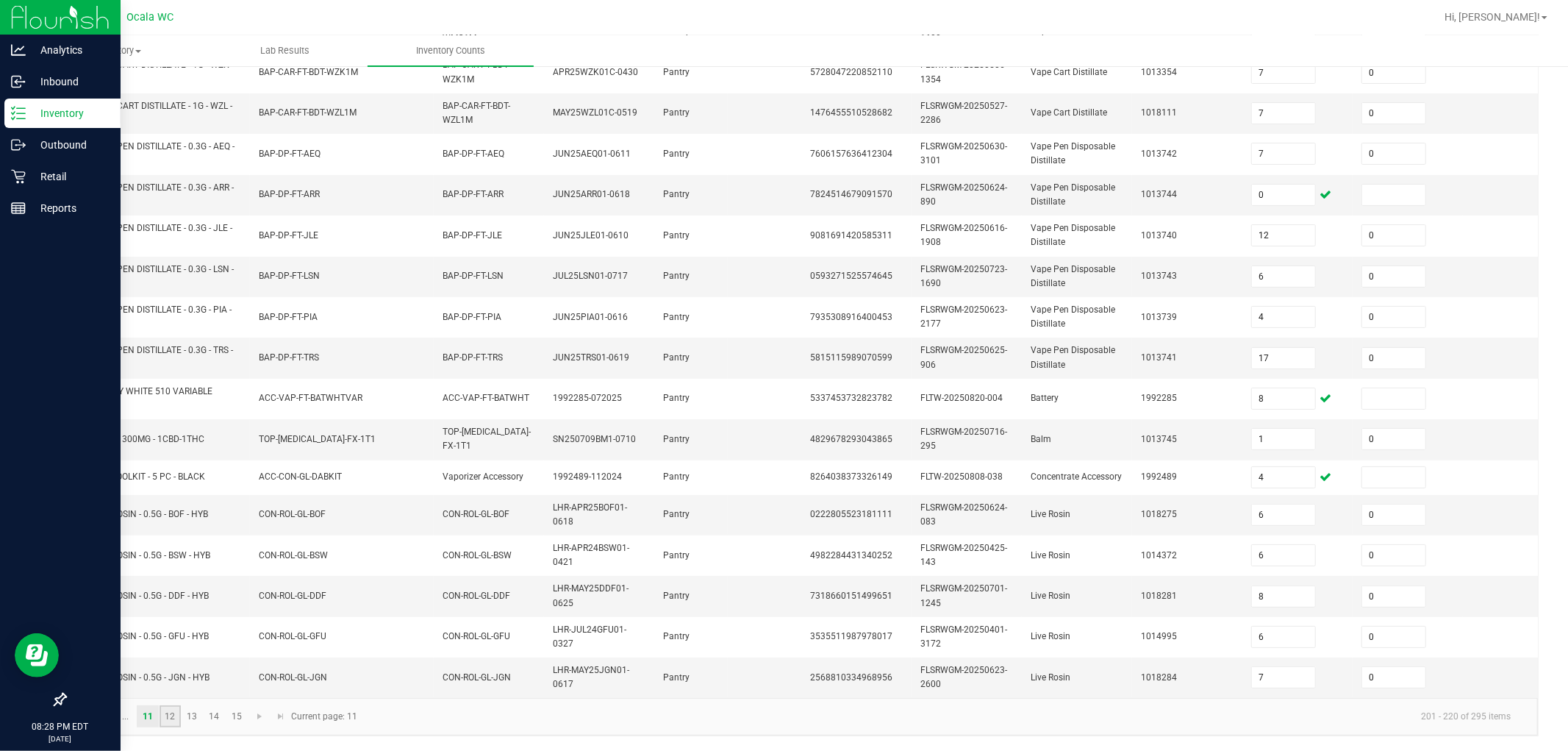
click at [175, 706] on link "12" at bounding box center [170, 716] width 21 height 22
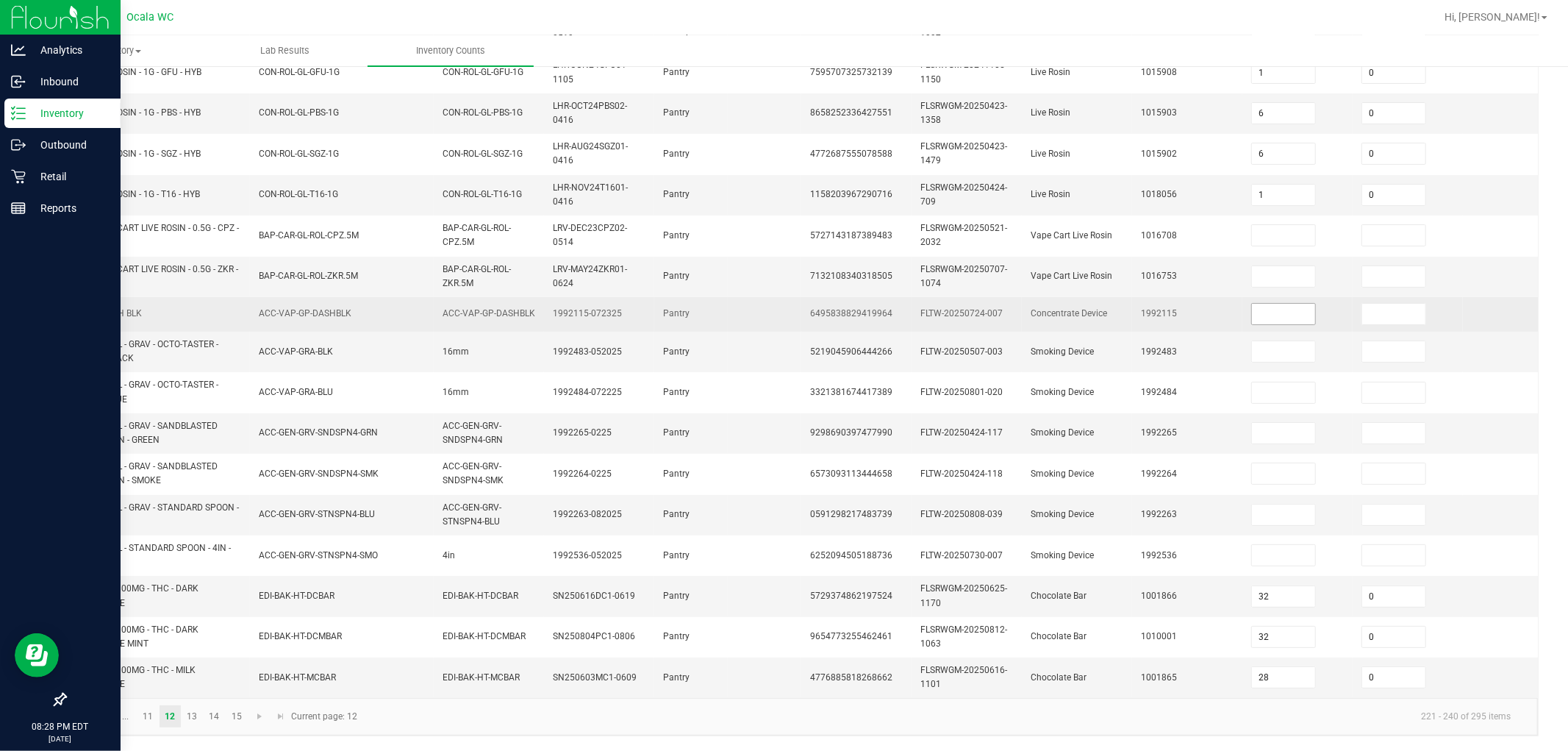
click at [773, 303] on input at bounding box center [1283, 313] width 63 height 21
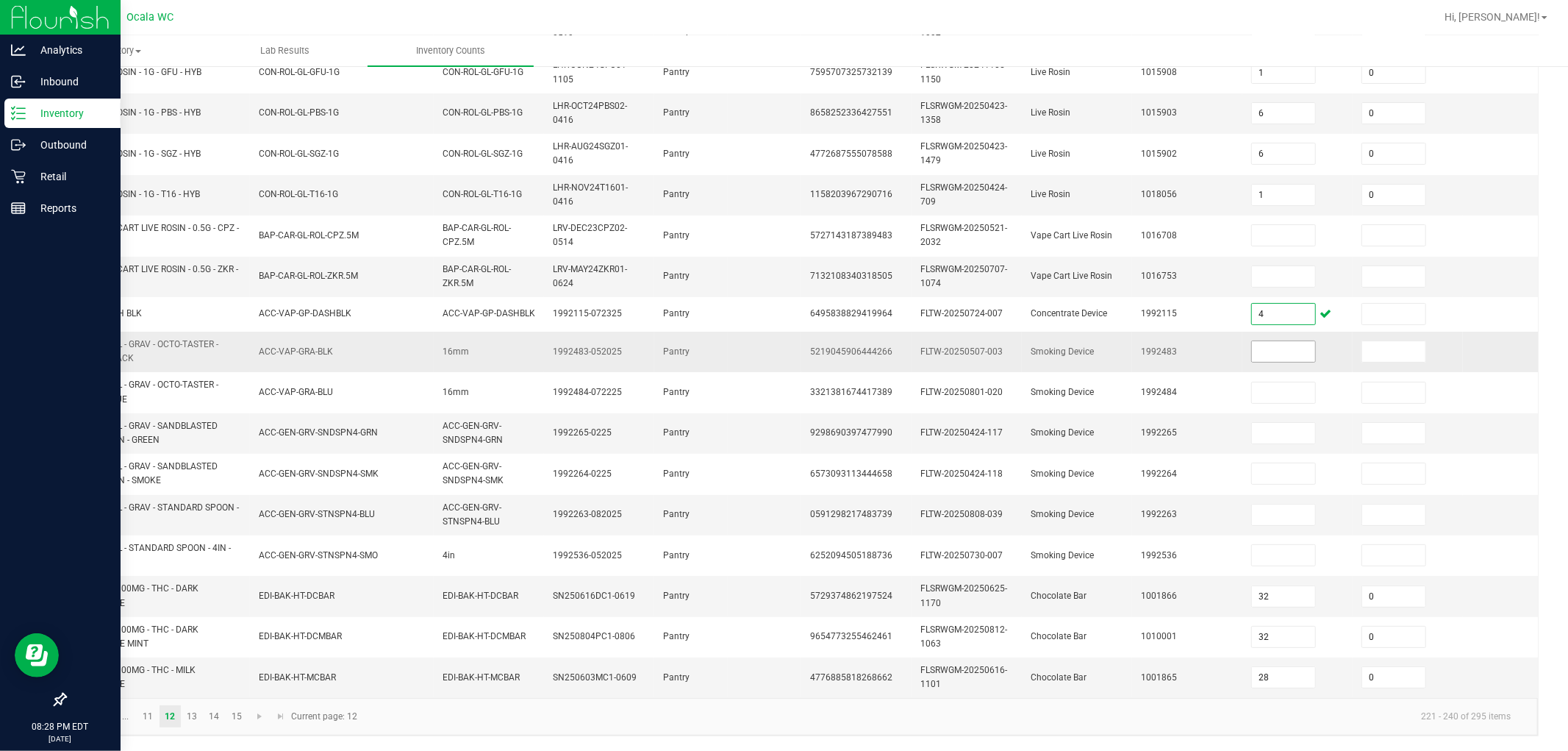
click at [773, 341] on input at bounding box center [1283, 351] width 63 height 21
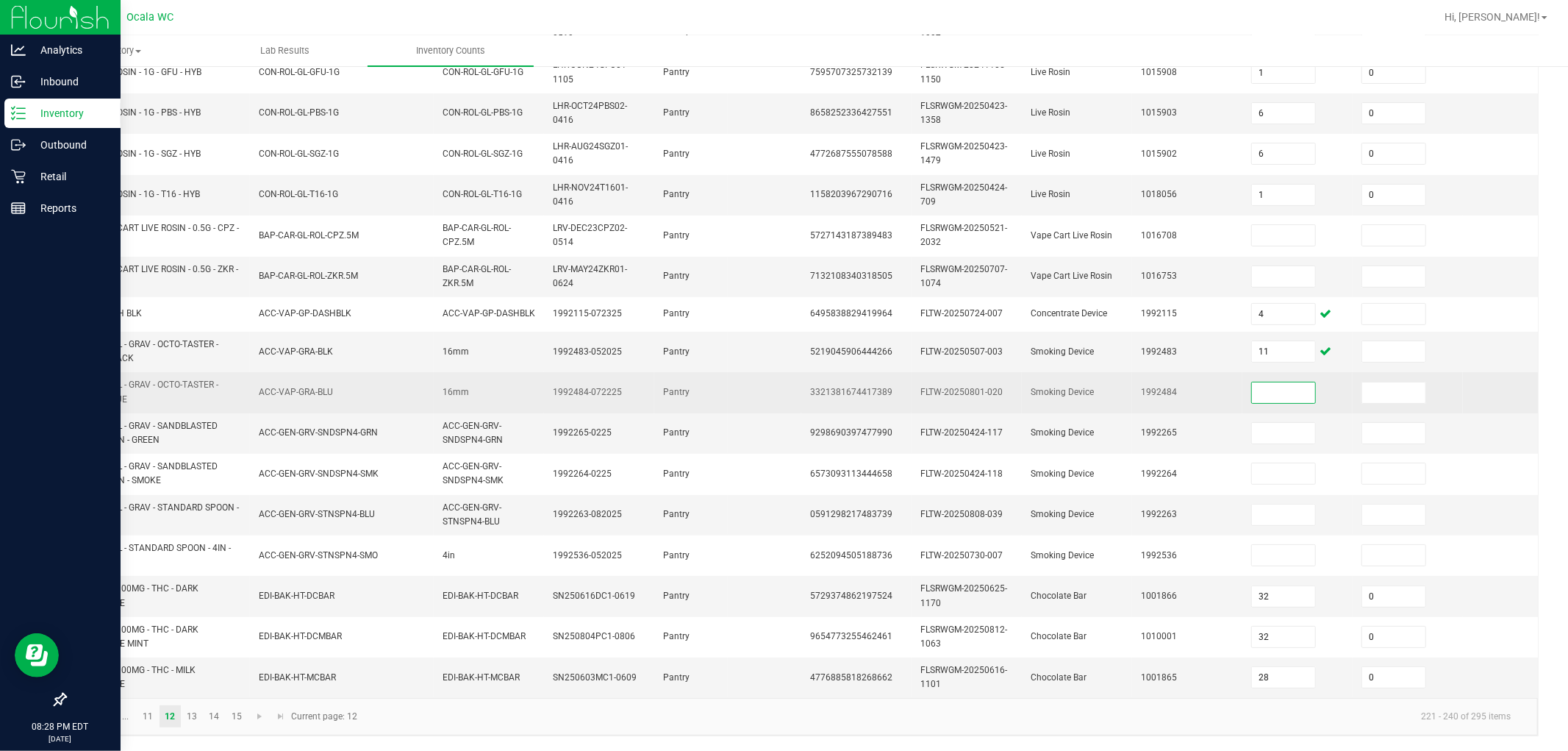
click at [773, 382] on input at bounding box center [1283, 392] width 63 height 21
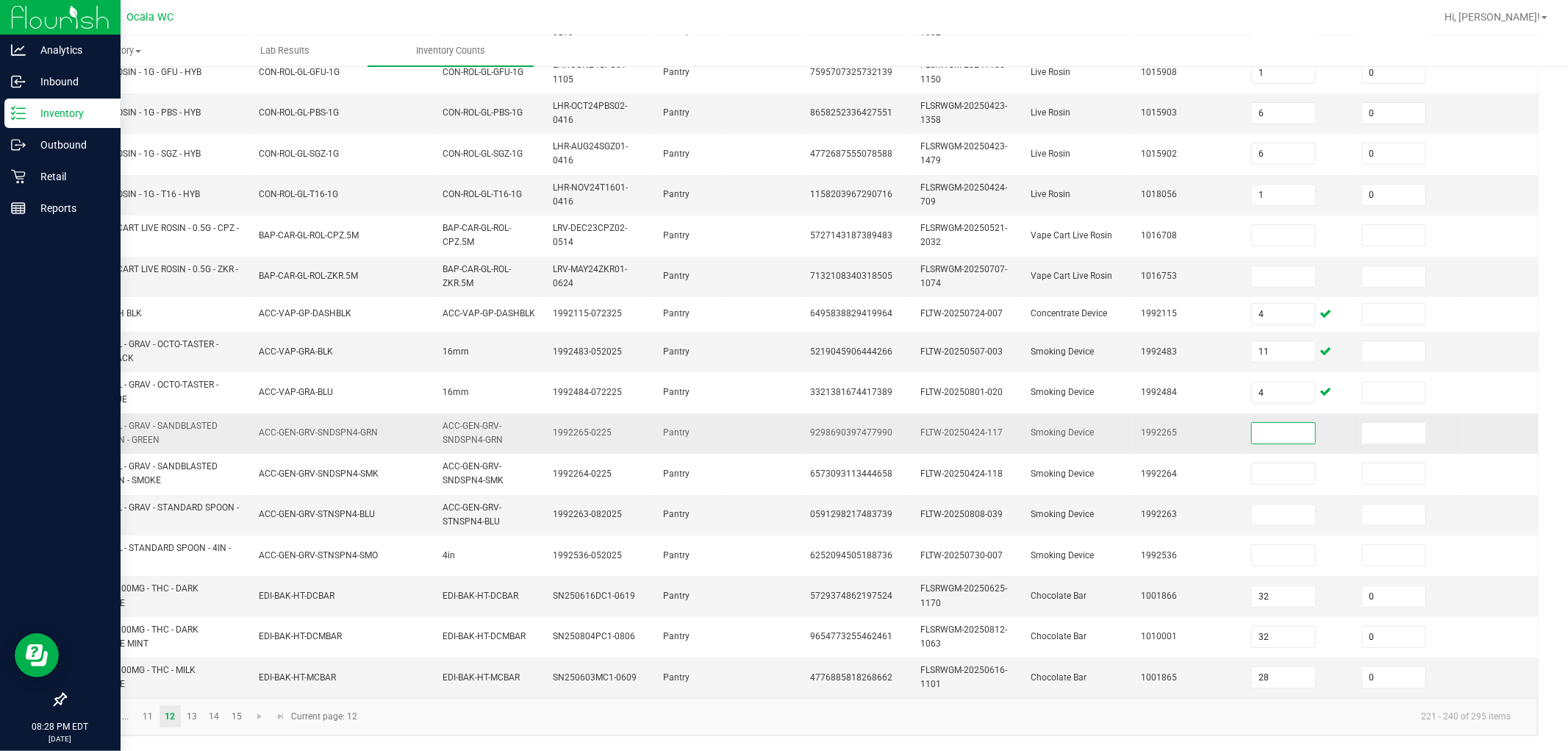
click at [773, 423] on input at bounding box center [1283, 433] width 63 height 21
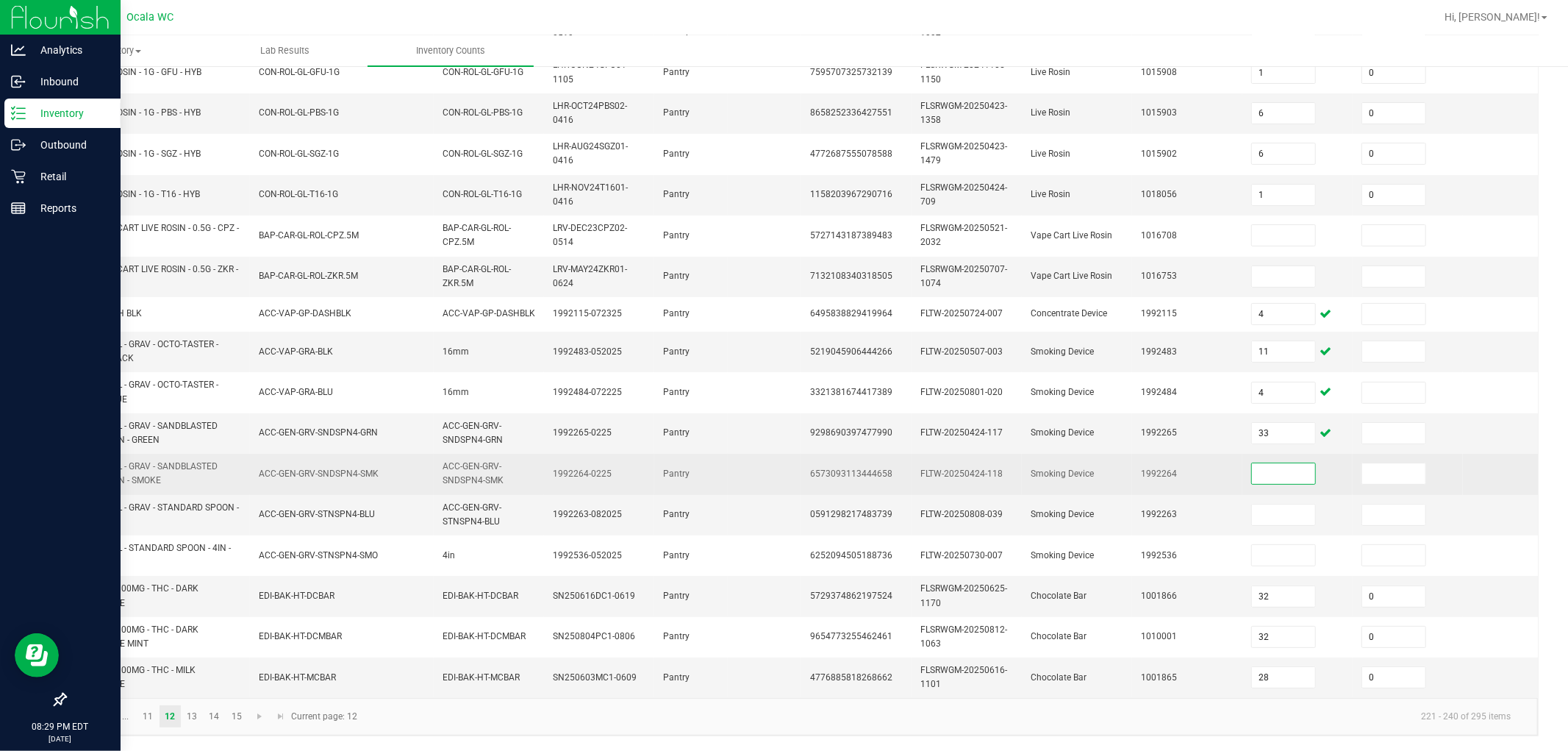
click at [773, 466] on input at bounding box center [1283, 473] width 63 height 21
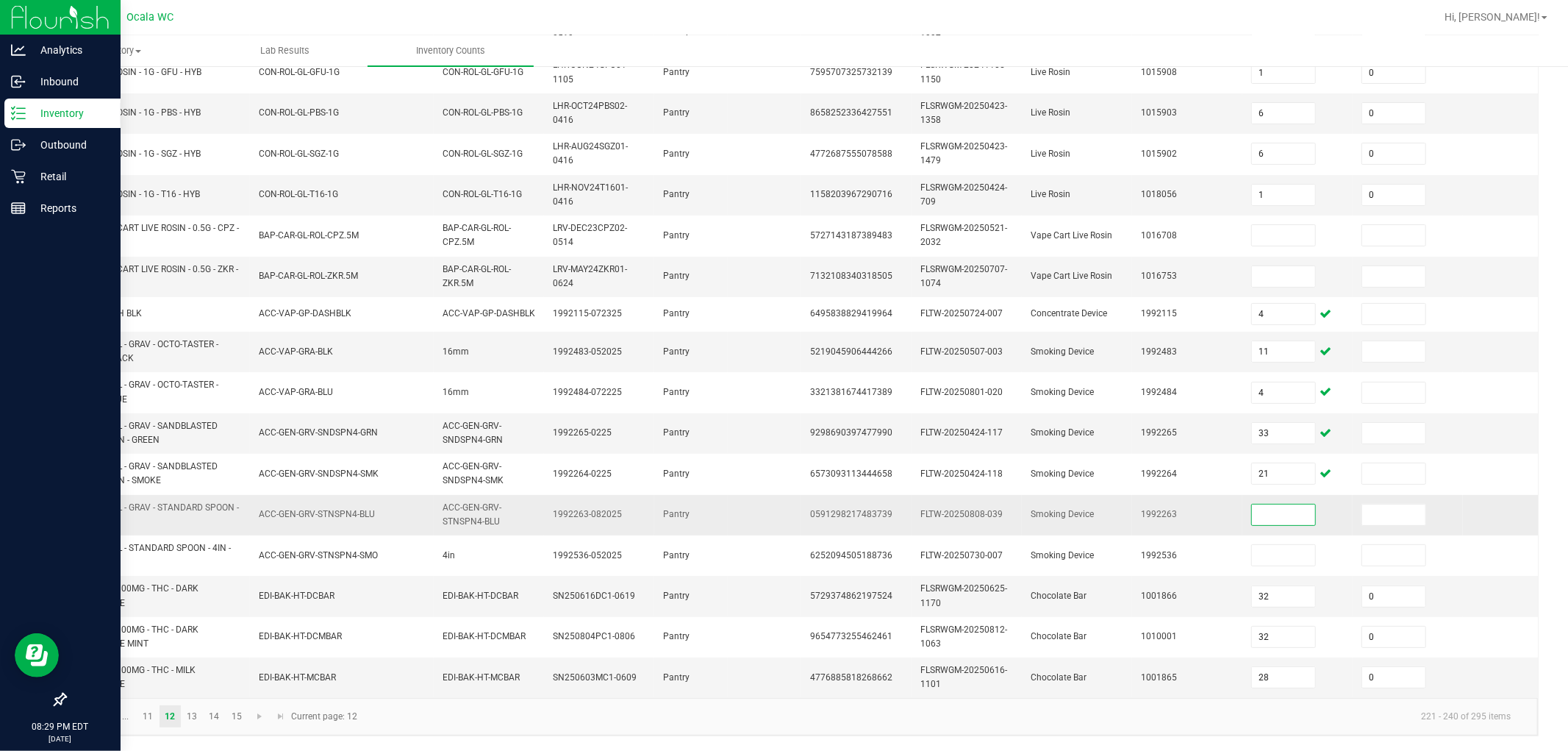
click at [773, 505] on input at bounding box center [1283, 515] width 63 height 21
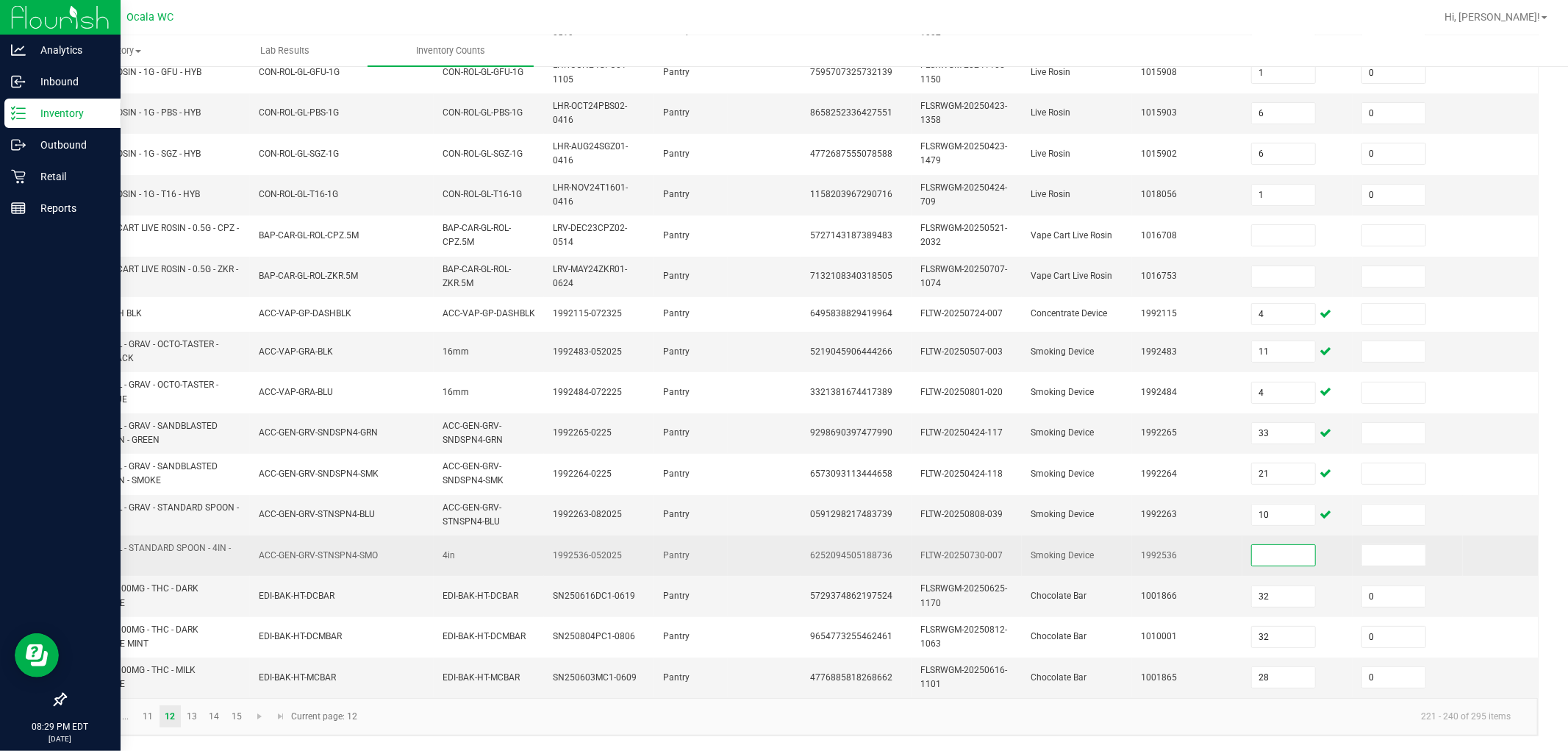
click at [773, 545] on input at bounding box center [1283, 555] width 63 height 21
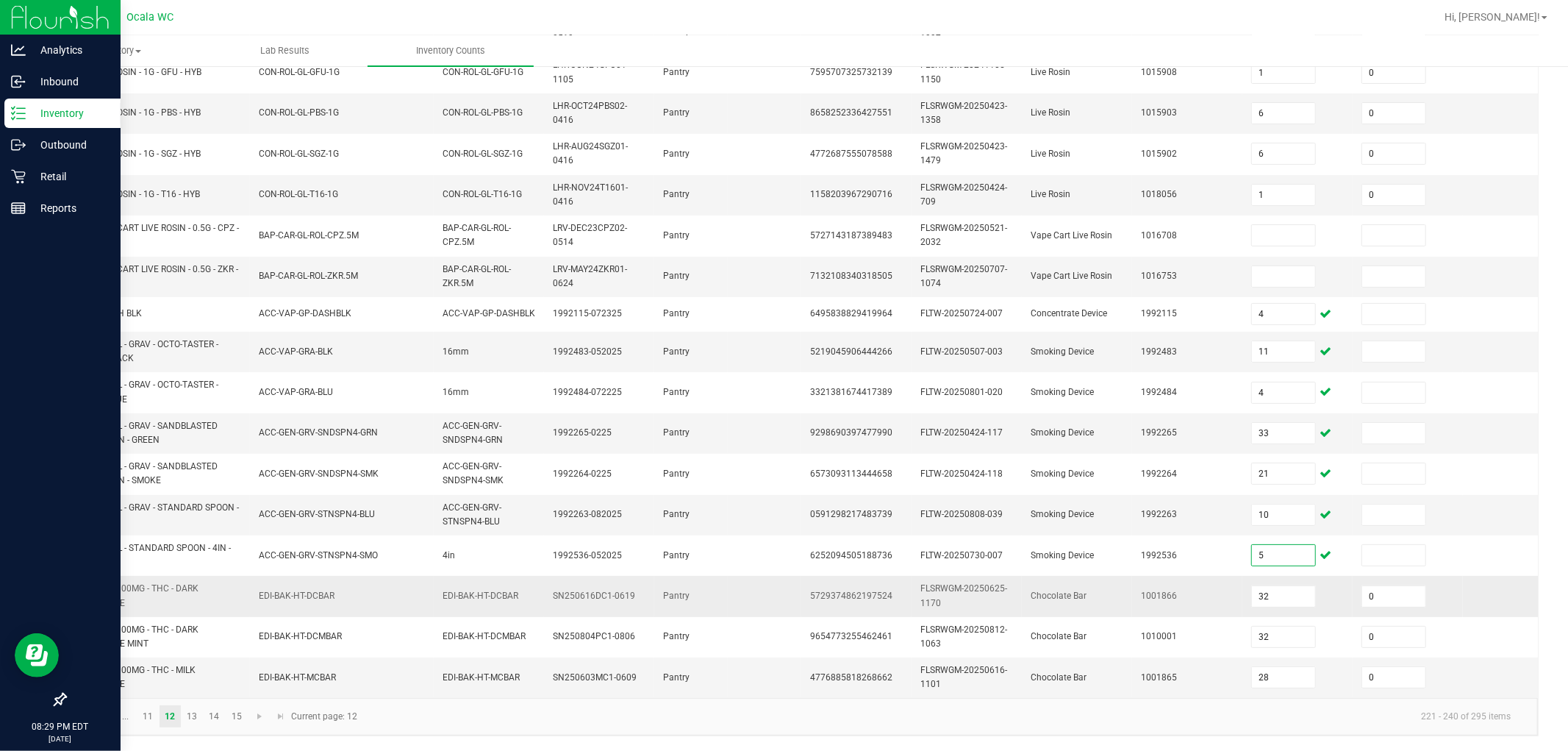
click at [773, 598] on td "1001866" at bounding box center [1187, 595] width 111 height 41
click at [192, 715] on link "13" at bounding box center [192, 716] width 21 height 22
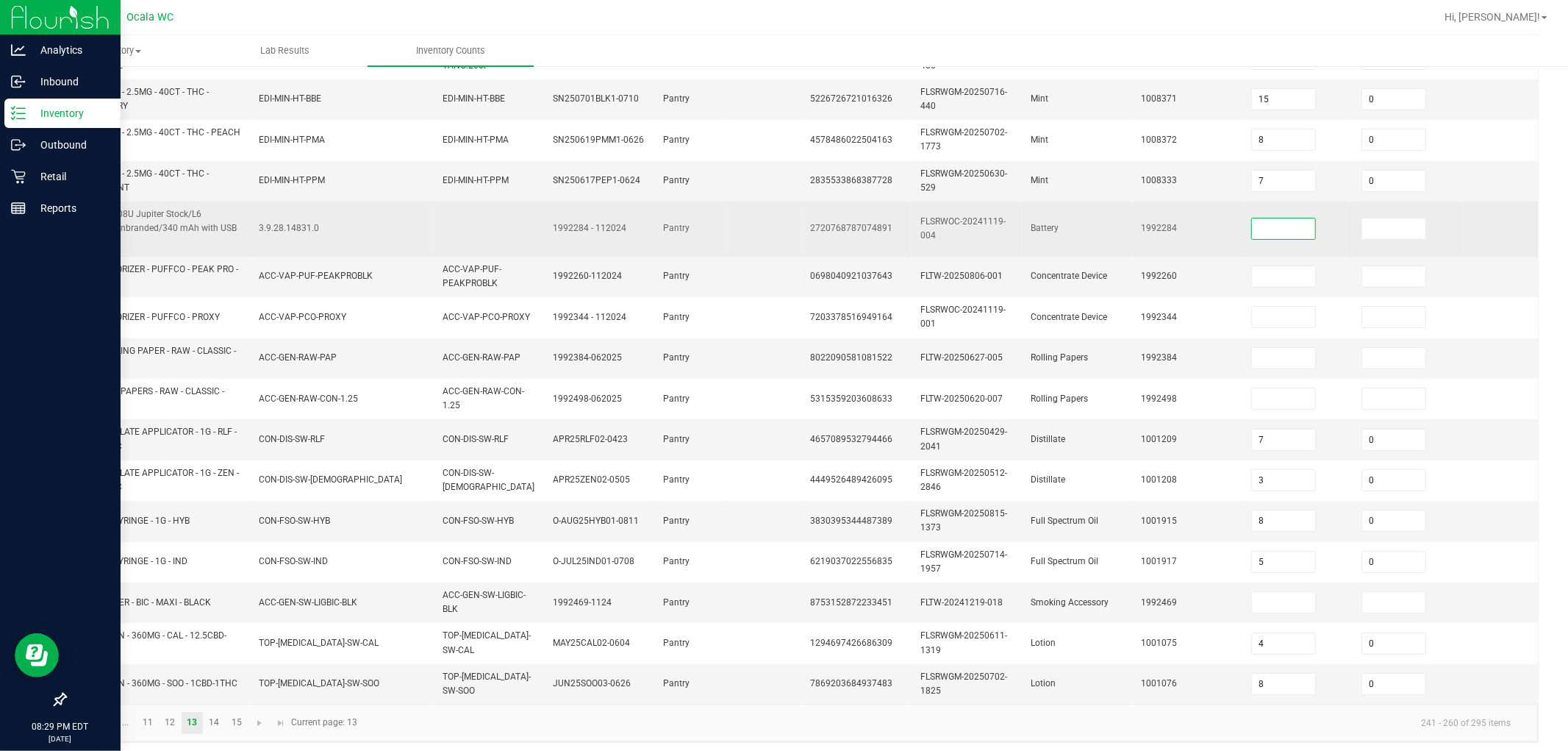
click at [773, 225] on input at bounding box center [1283, 228] width 63 height 21
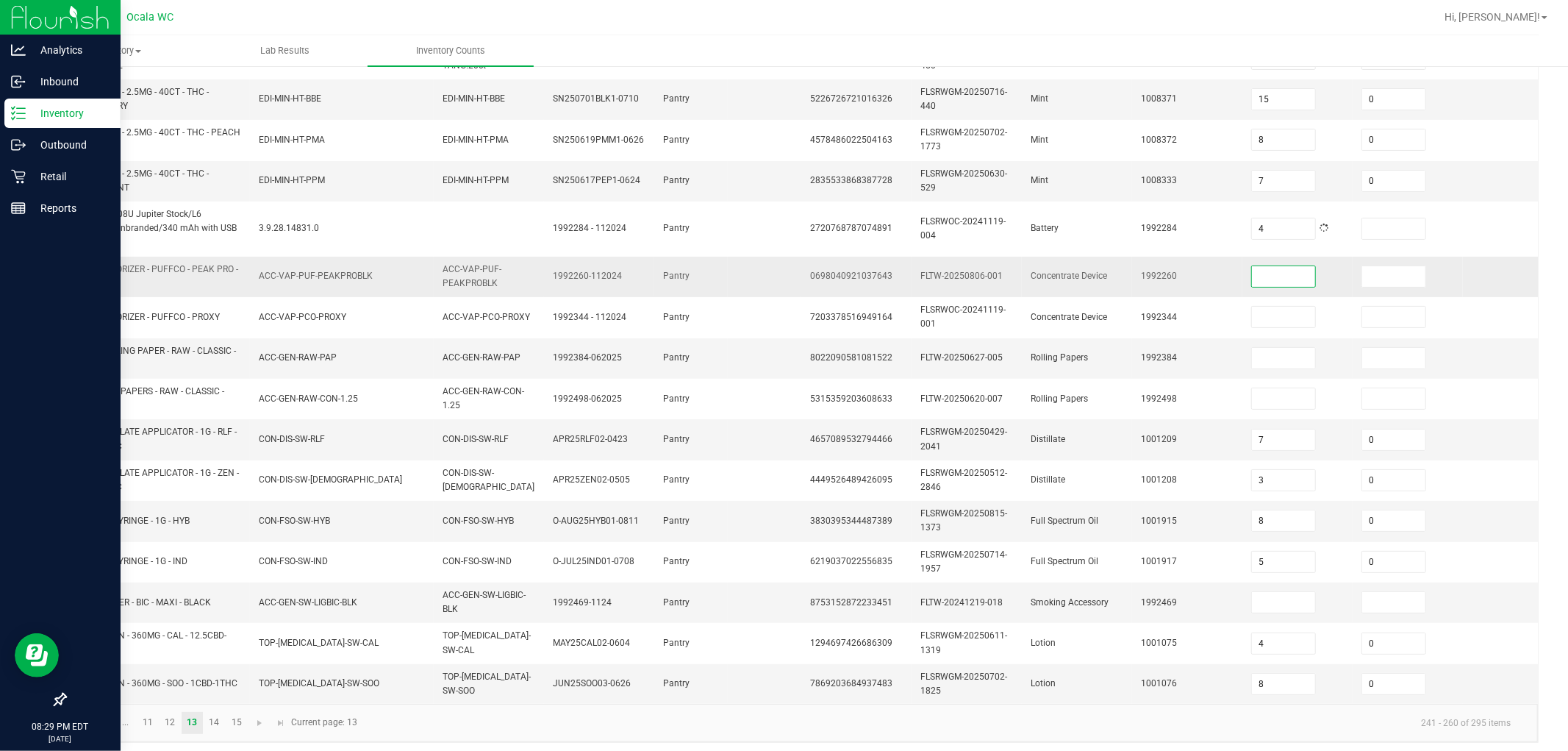
click at [773, 266] on input at bounding box center [1283, 276] width 63 height 21
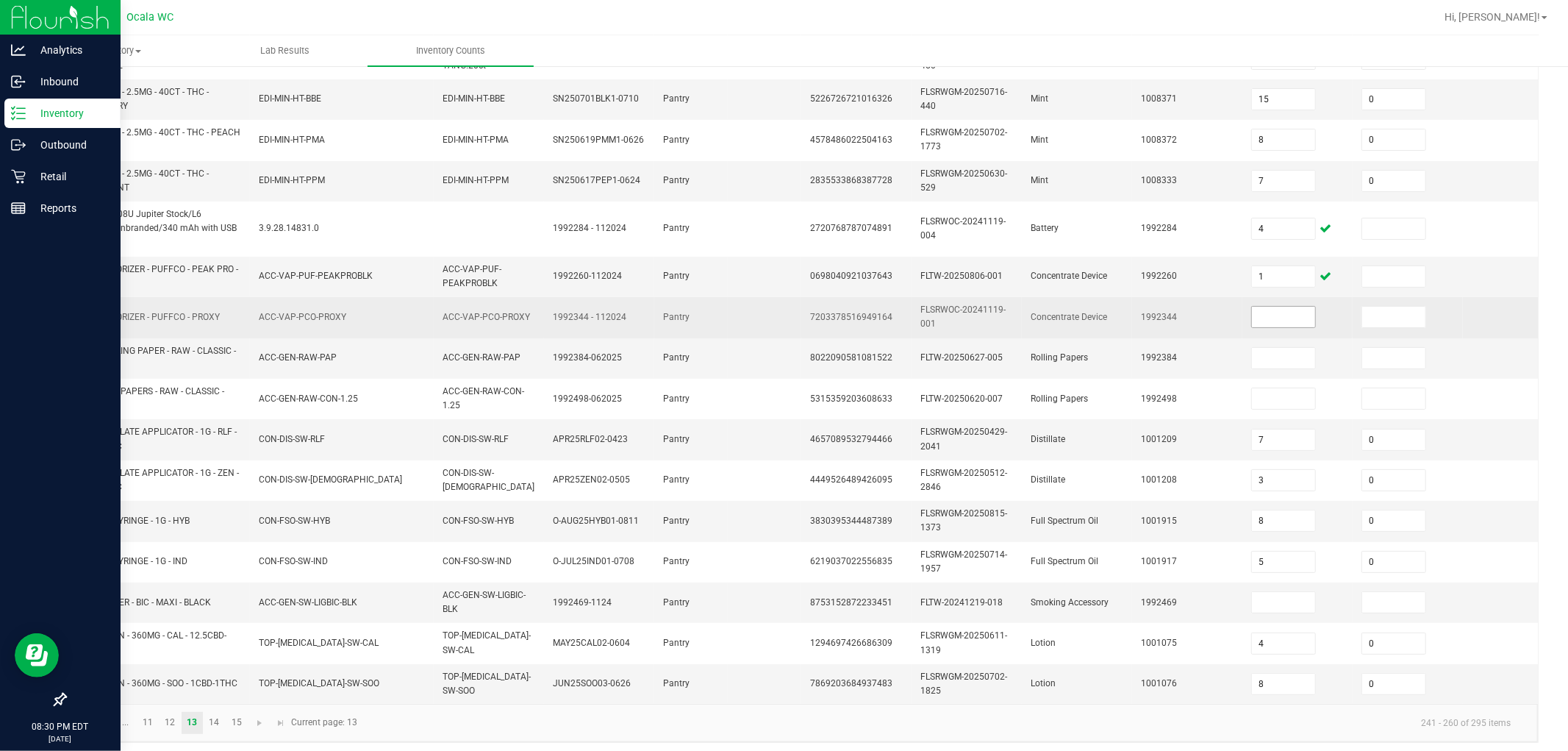
click at [773, 306] on span at bounding box center [1283, 317] width 65 height 22
click at [773, 306] on input at bounding box center [1283, 316] width 63 height 21
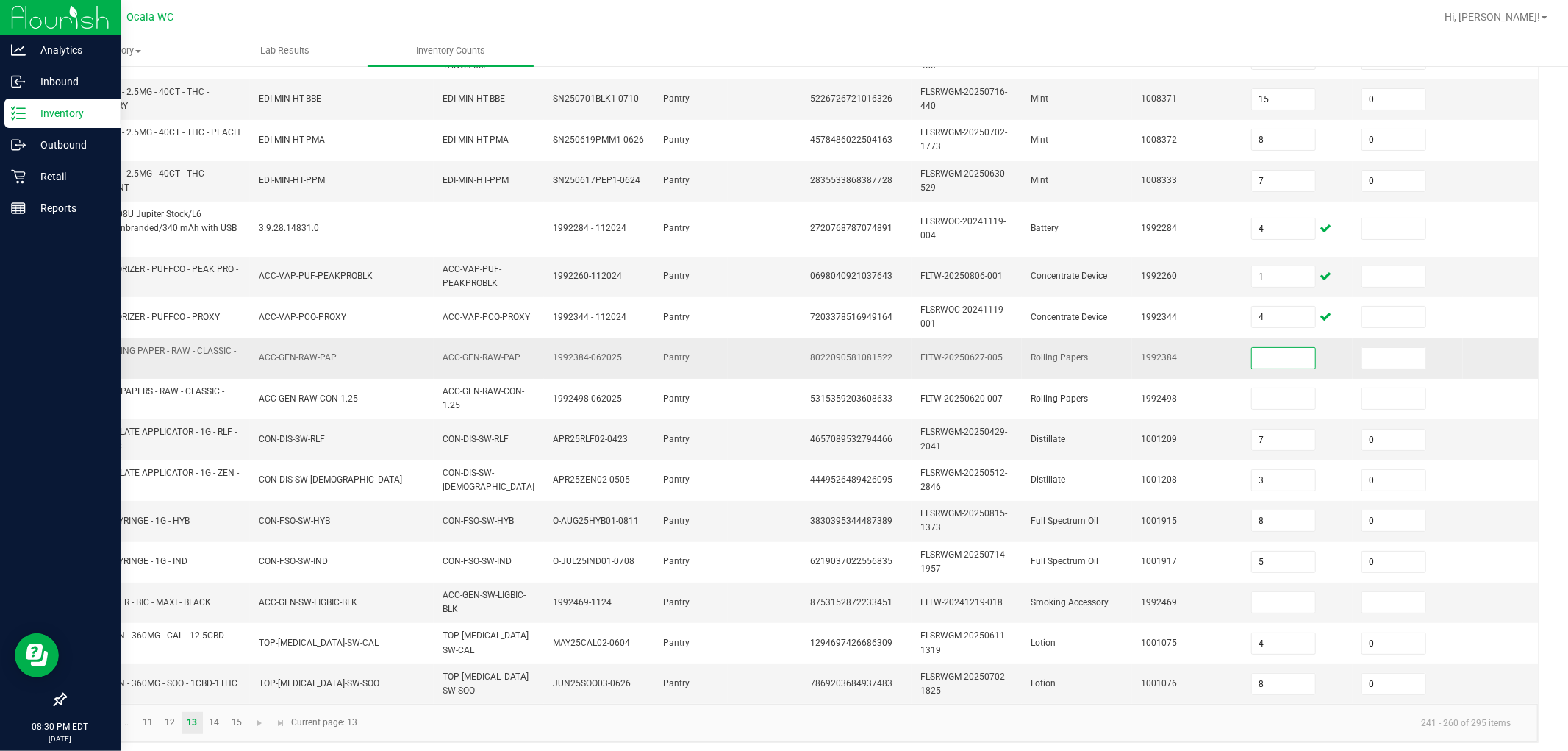
click at [773, 348] on input at bounding box center [1283, 358] width 63 height 21
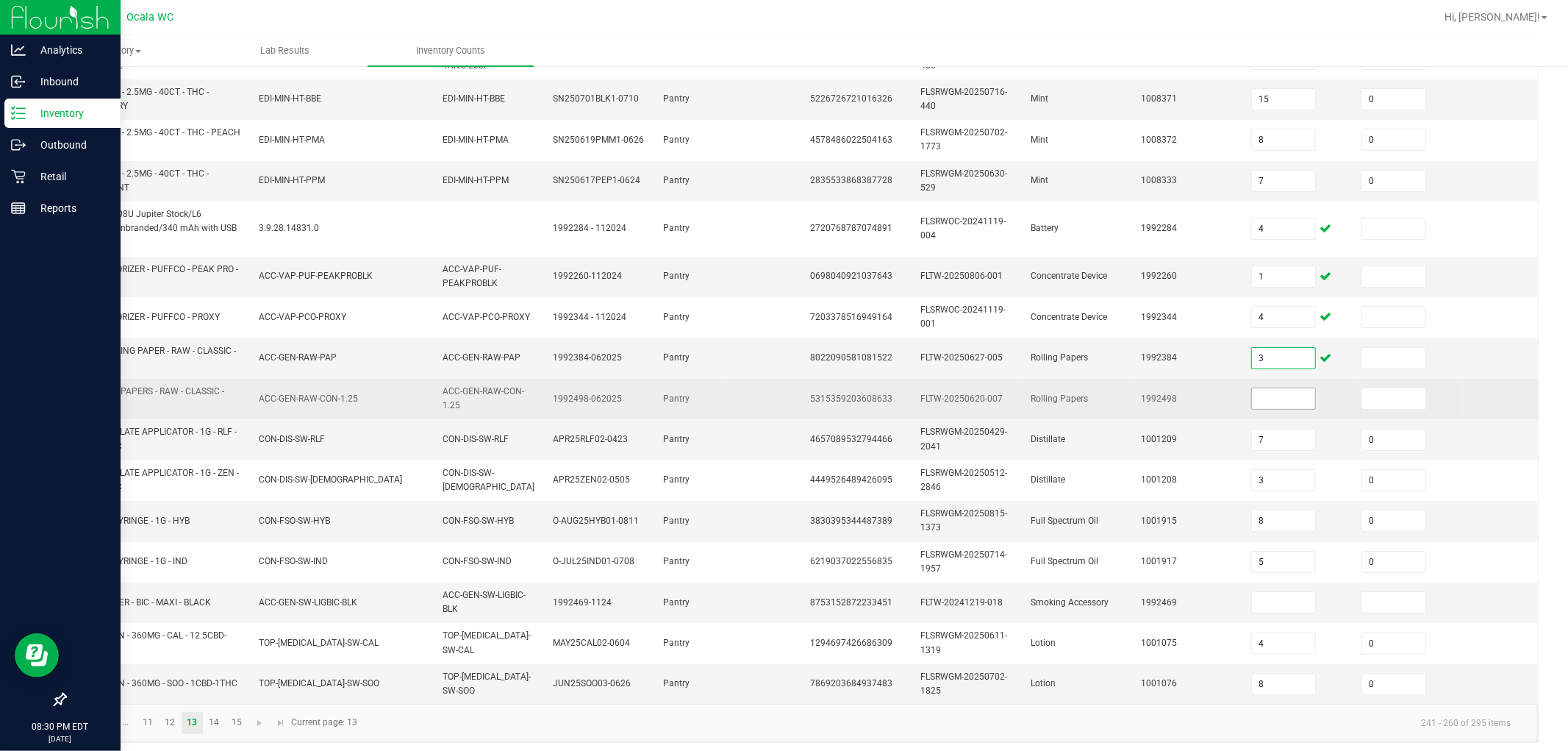
click at [773, 388] on input at bounding box center [1283, 398] width 63 height 21
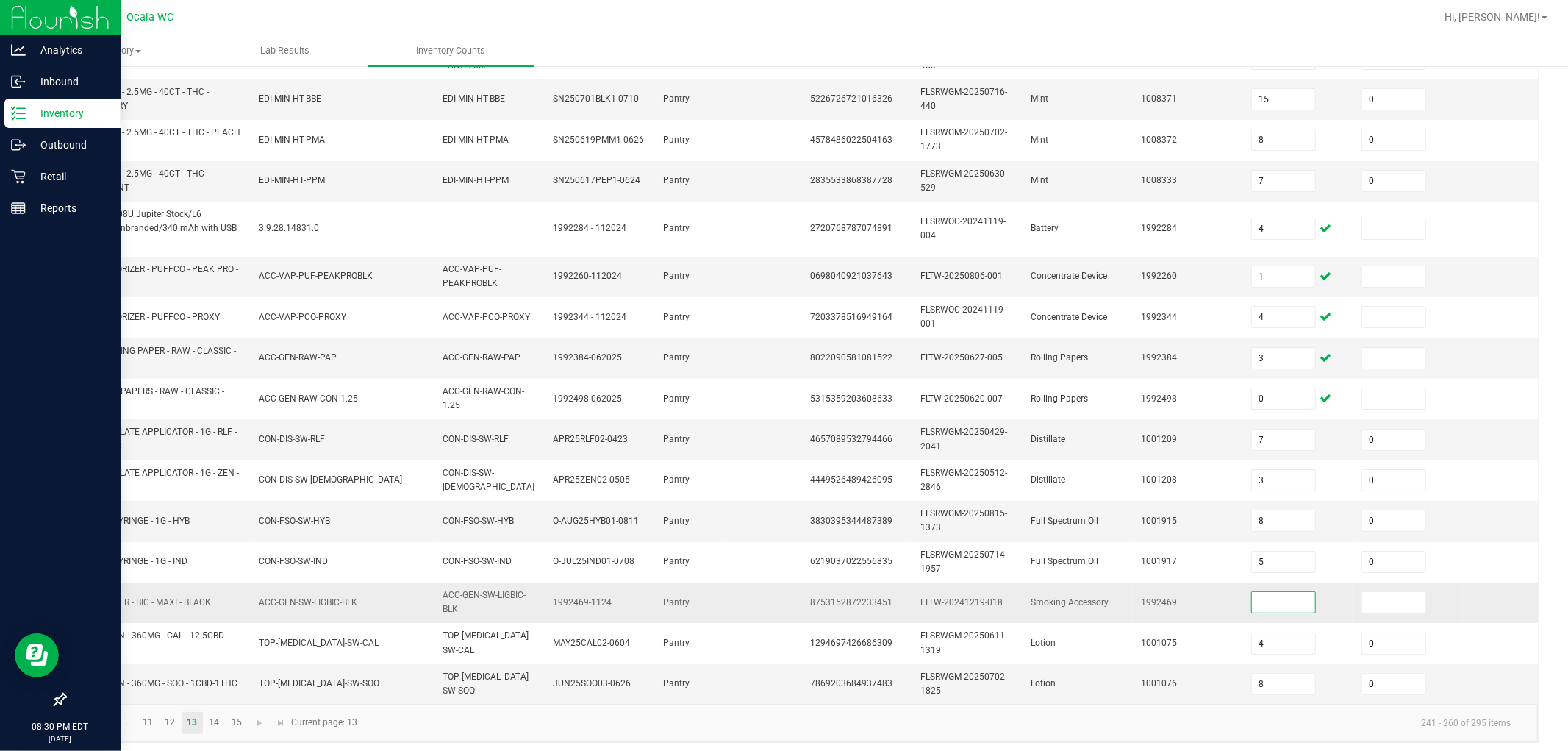
click at [773, 594] on input at bounding box center [1283, 601] width 63 height 21
click at [217, 717] on link "14" at bounding box center [213, 722] width 21 height 22
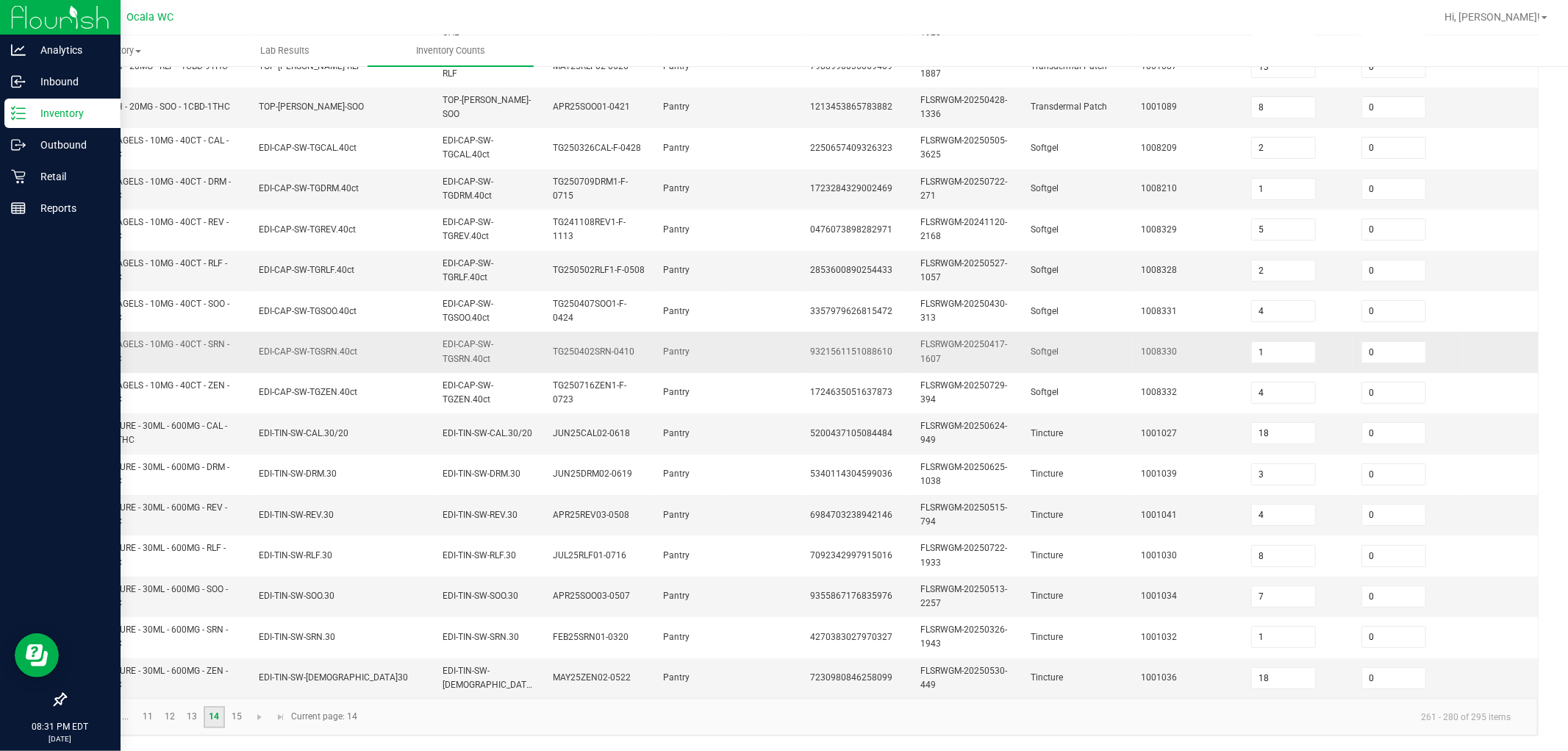
scroll to position [368, 0]
click at [242, 709] on link "15" at bounding box center [235, 717] width 21 height 22
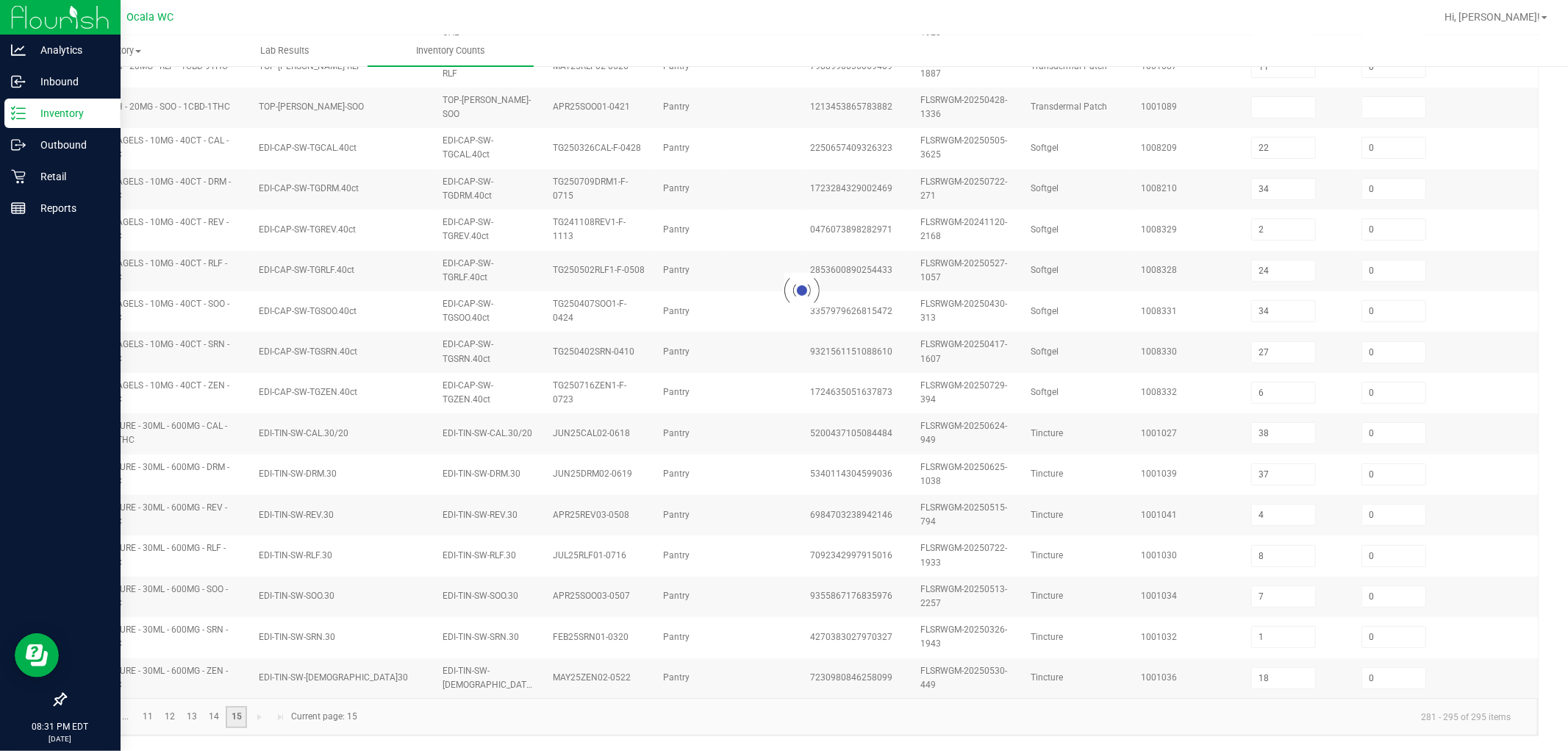
scroll to position [191, 0]
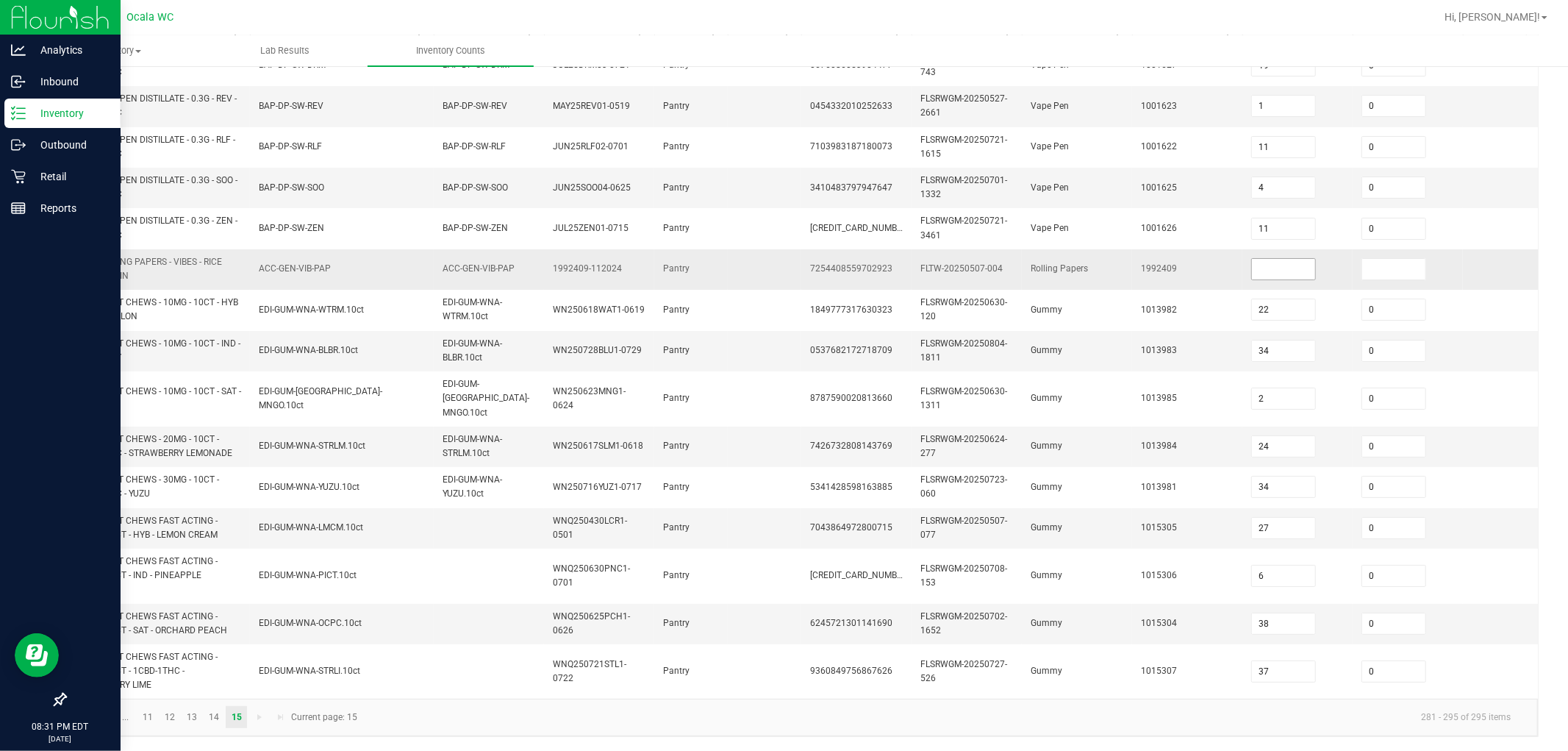
click at [773, 261] on input at bounding box center [1283, 268] width 63 height 21
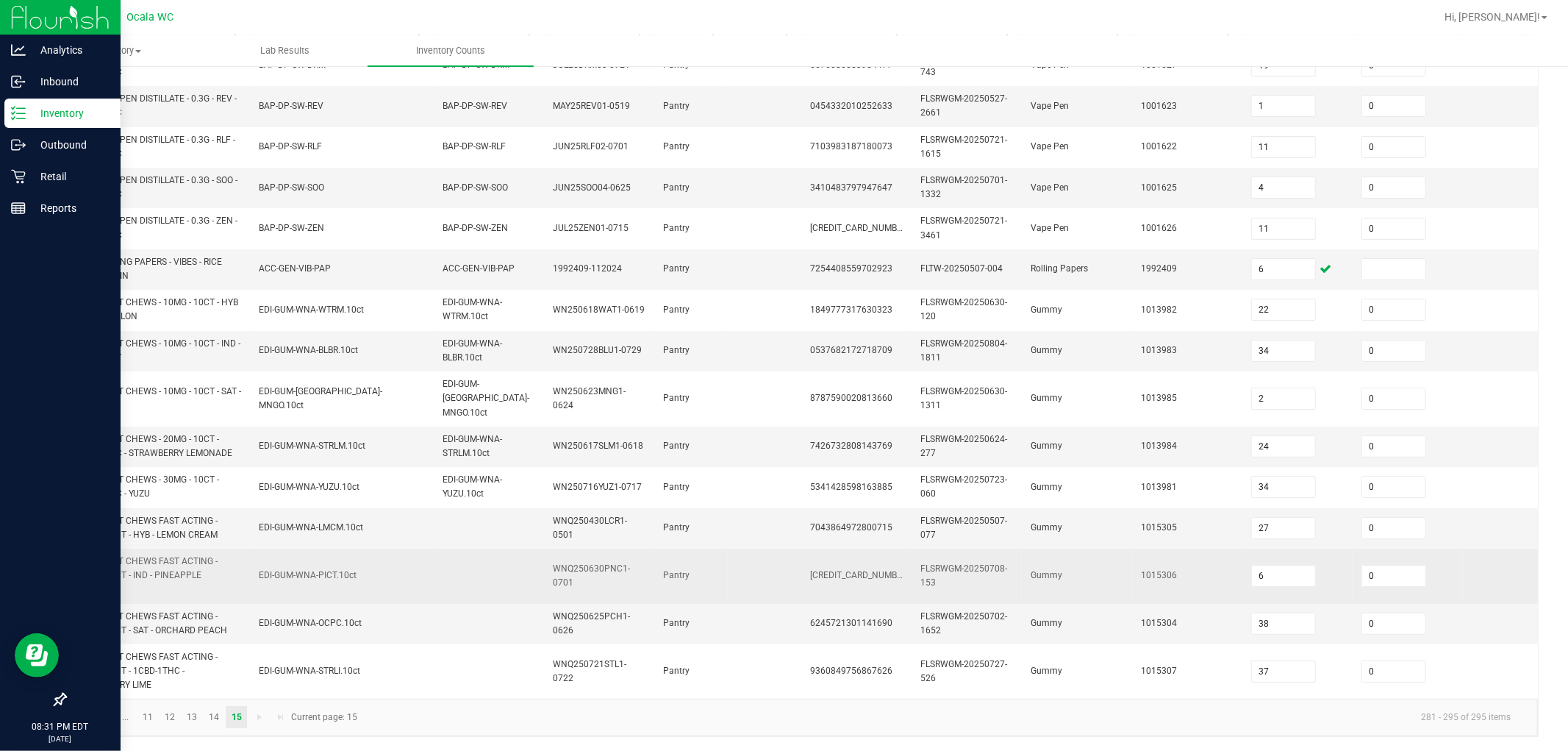
click at [773, 586] on td "FLSRWGM-20250708-153" at bounding box center [967, 575] width 111 height 55
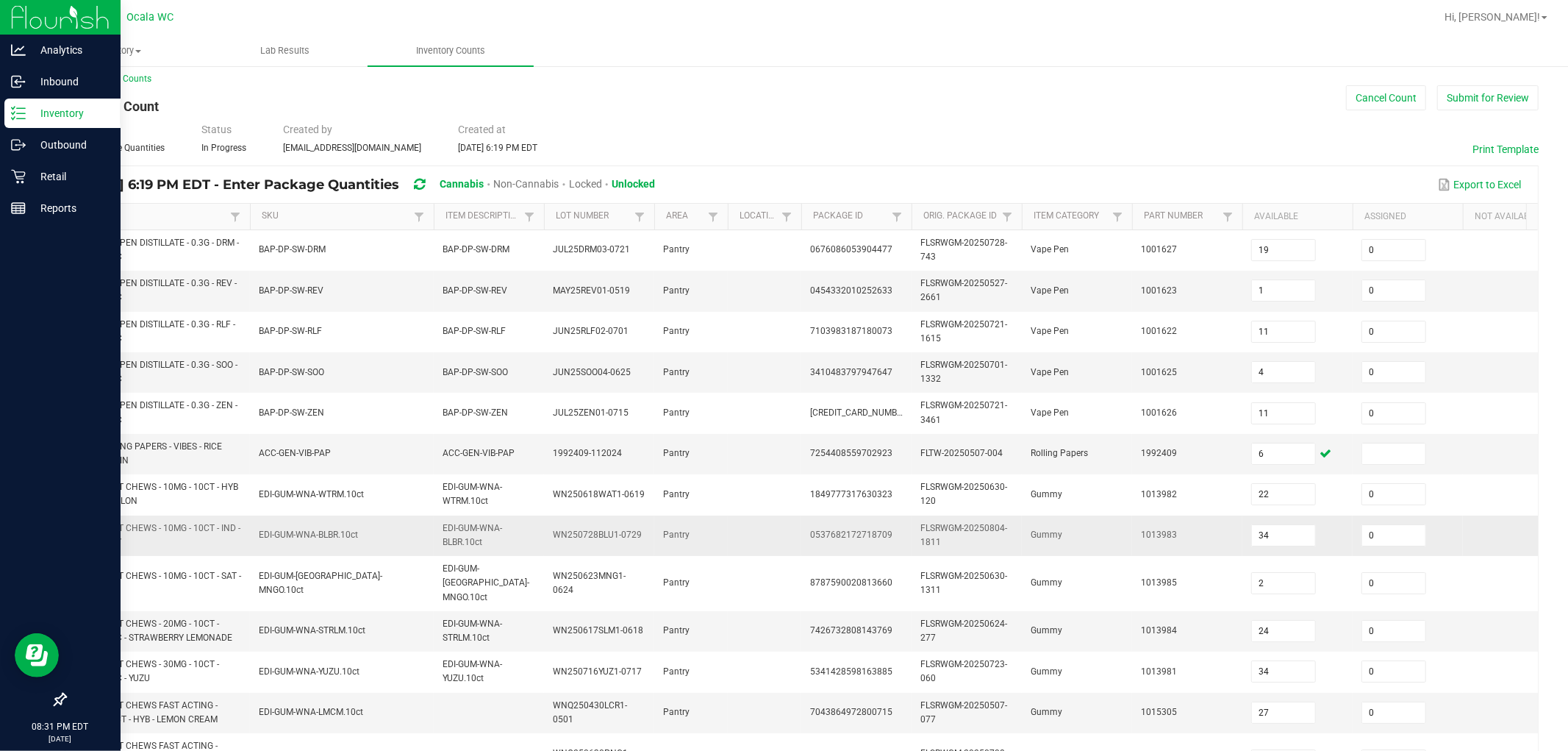
scroll to position [0, 0]
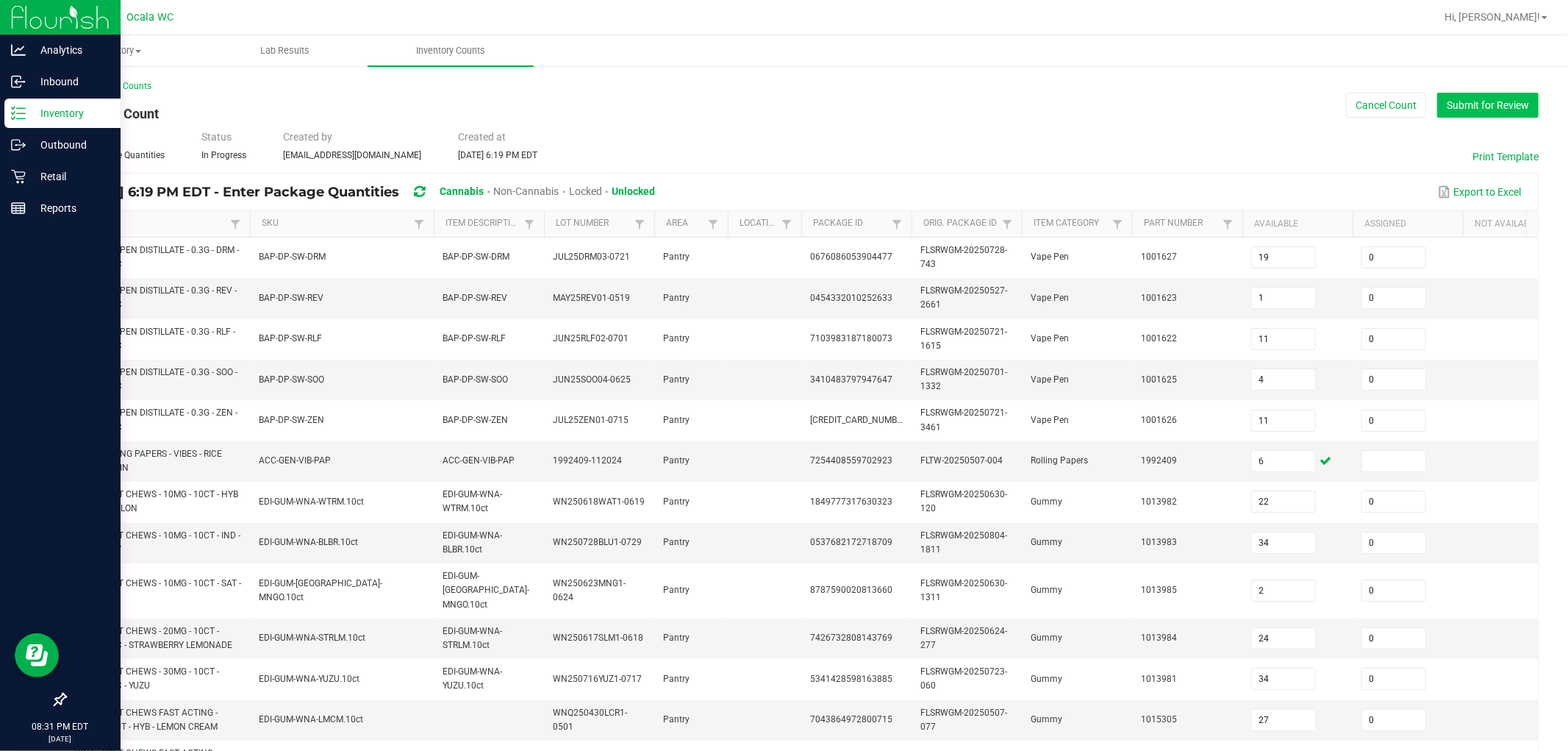
click at [773, 100] on button "Submit for Review" at bounding box center [1488, 105] width 102 height 25
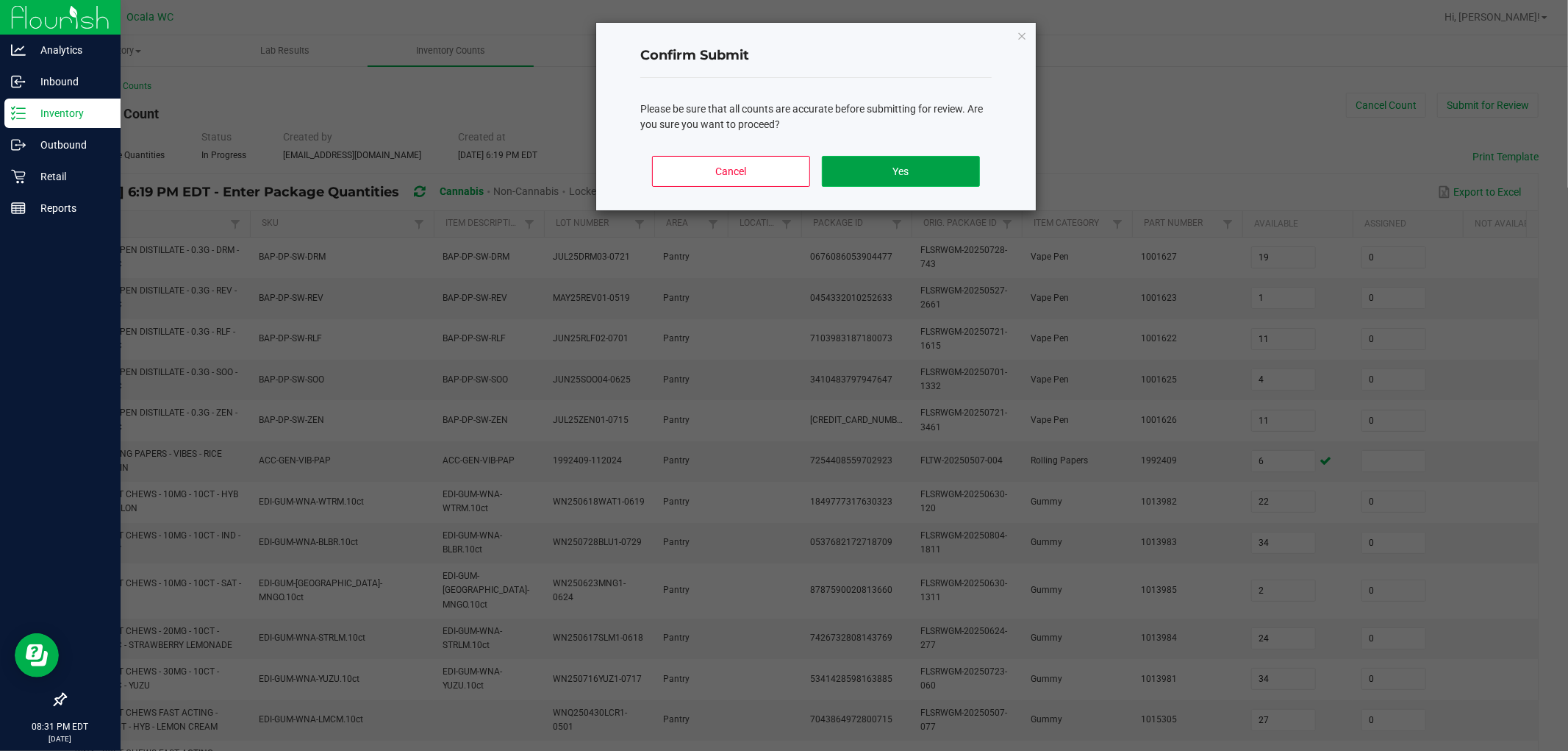
click at [773, 157] on button "Yes" at bounding box center [901, 171] width 158 height 31
